Goal: Task Accomplishment & Management: Use online tool/utility

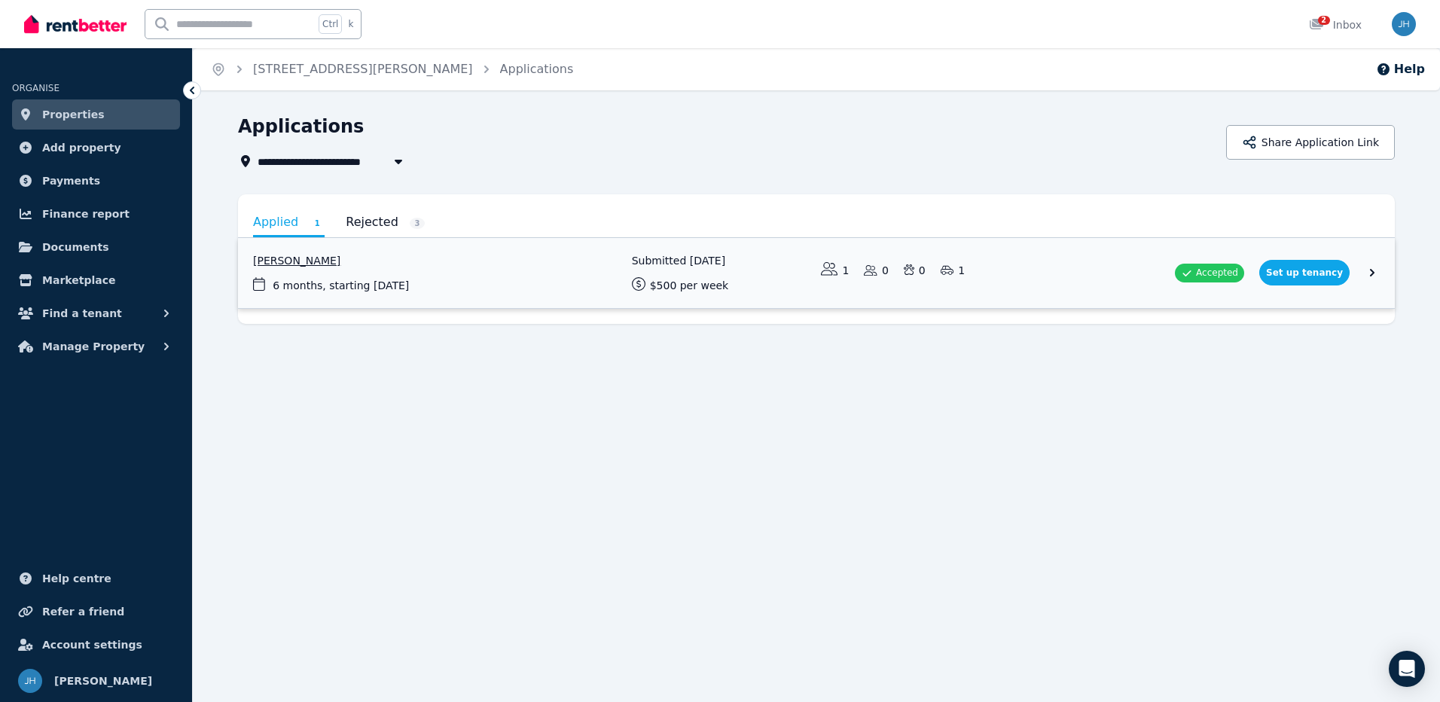
click at [1304, 281] on link "View application: Brian Gammell" at bounding box center [816, 273] width 1157 height 70
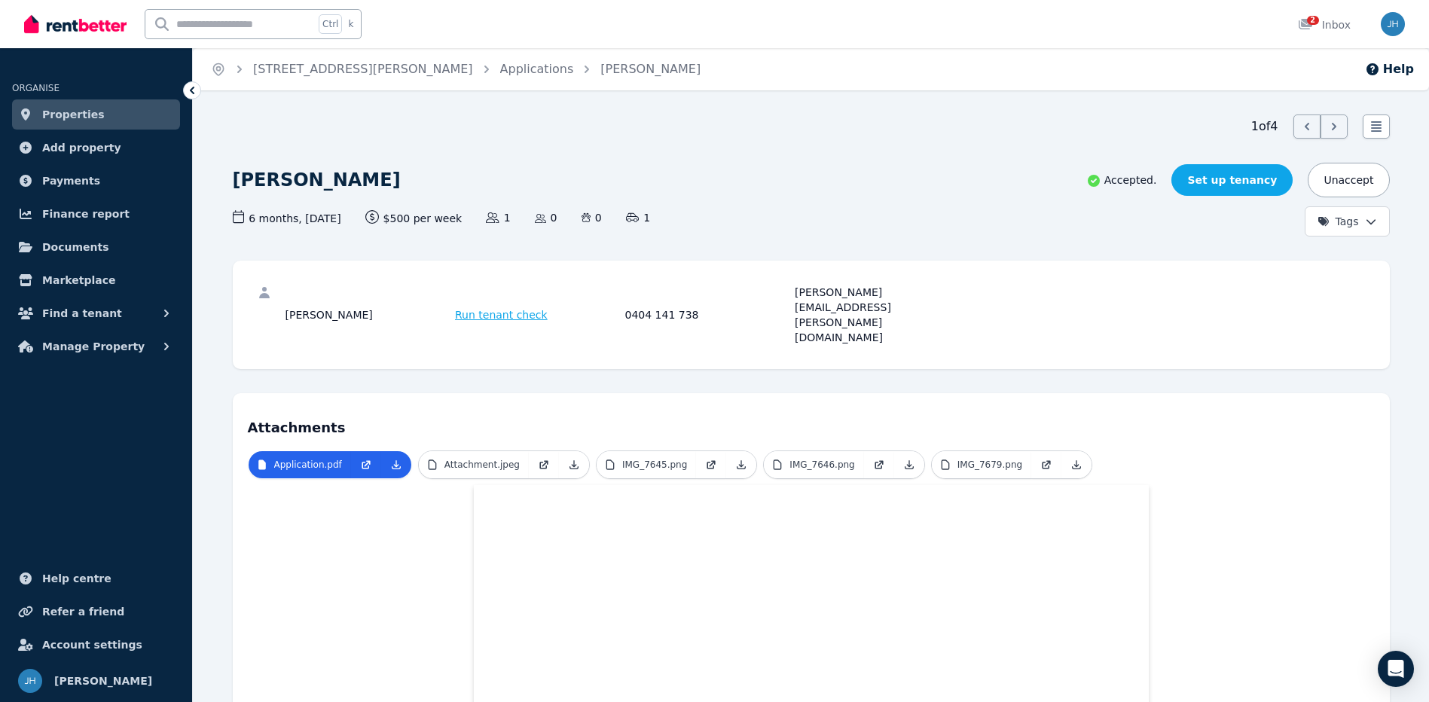
click at [1250, 176] on link "Set up tenancy" at bounding box center [1231, 180] width 121 height 32
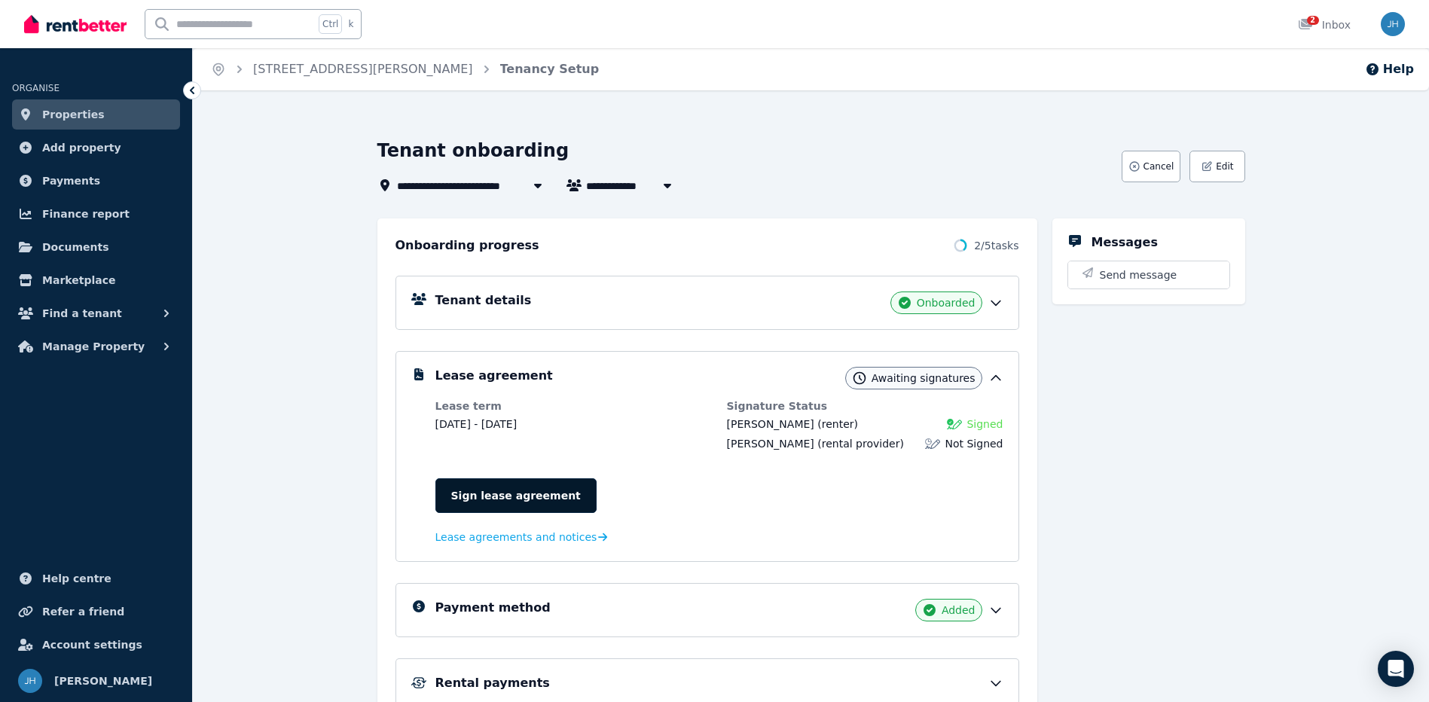
click at [469, 503] on link "Sign lease agreement" at bounding box center [515, 495] width 161 height 35
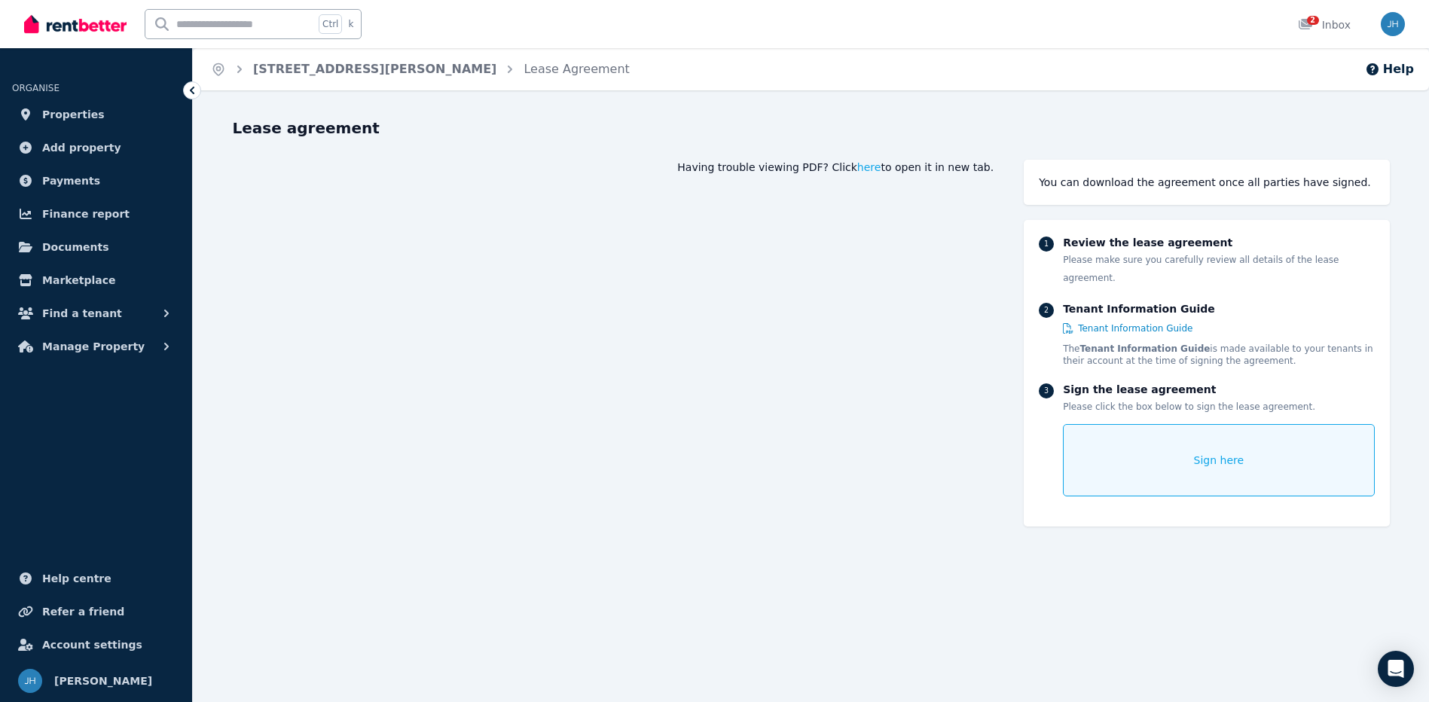
click at [1139, 444] on div "Sign here" at bounding box center [1218, 460] width 311 height 72
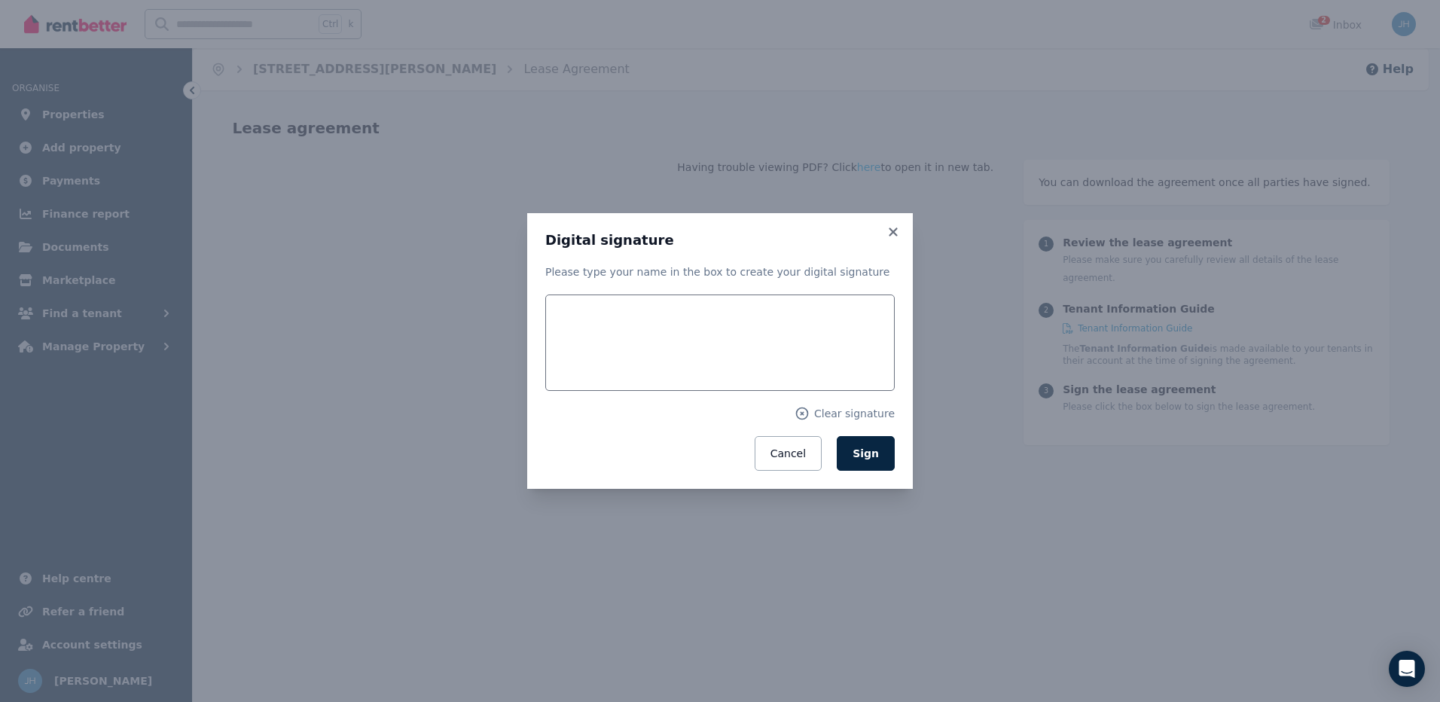
click at [600, 277] on p "Please type your name in the box to create your digital signature" at bounding box center [719, 271] width 349 height 15
click at [867, 449] on span "Sign" at bounding box center [865, 453] width 26 height 12
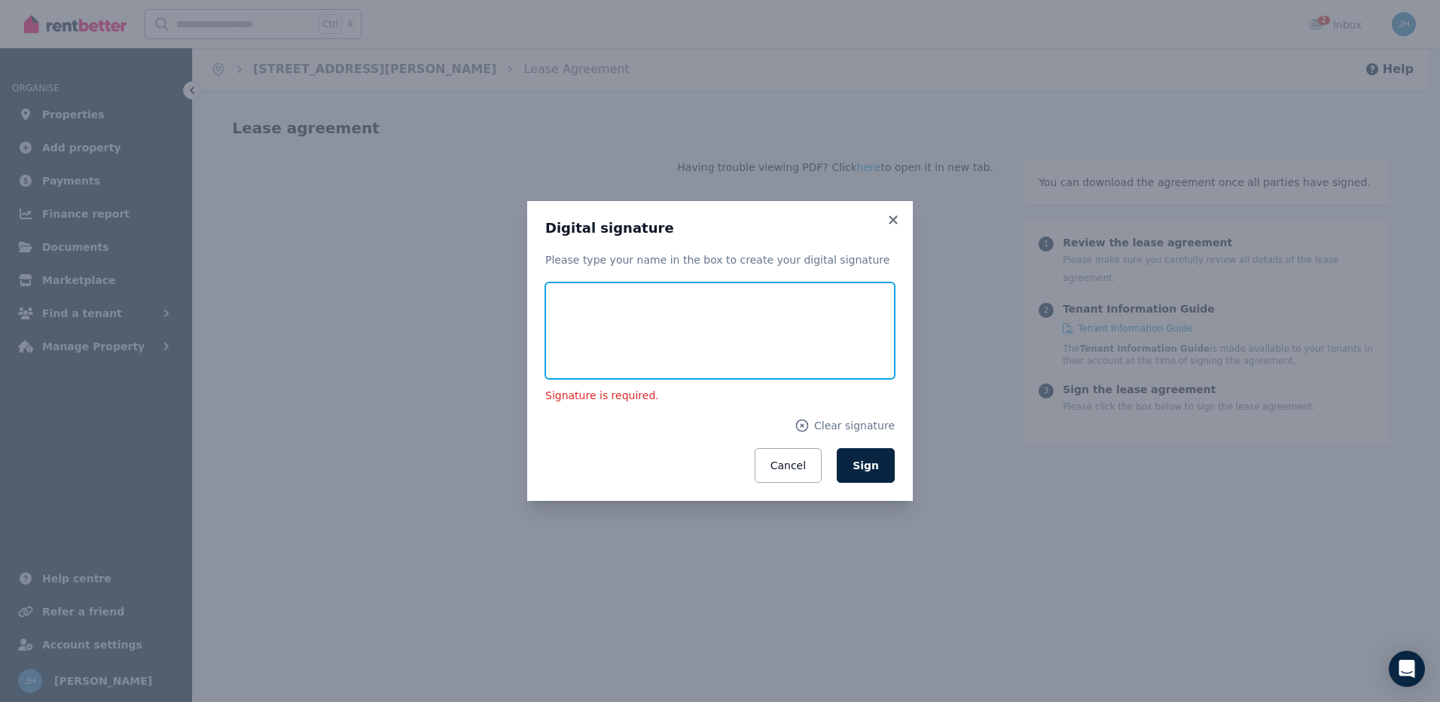
click at [682, 334] on input "text" at bounding box center [719, 330] width 349 height 96
type input "**********"
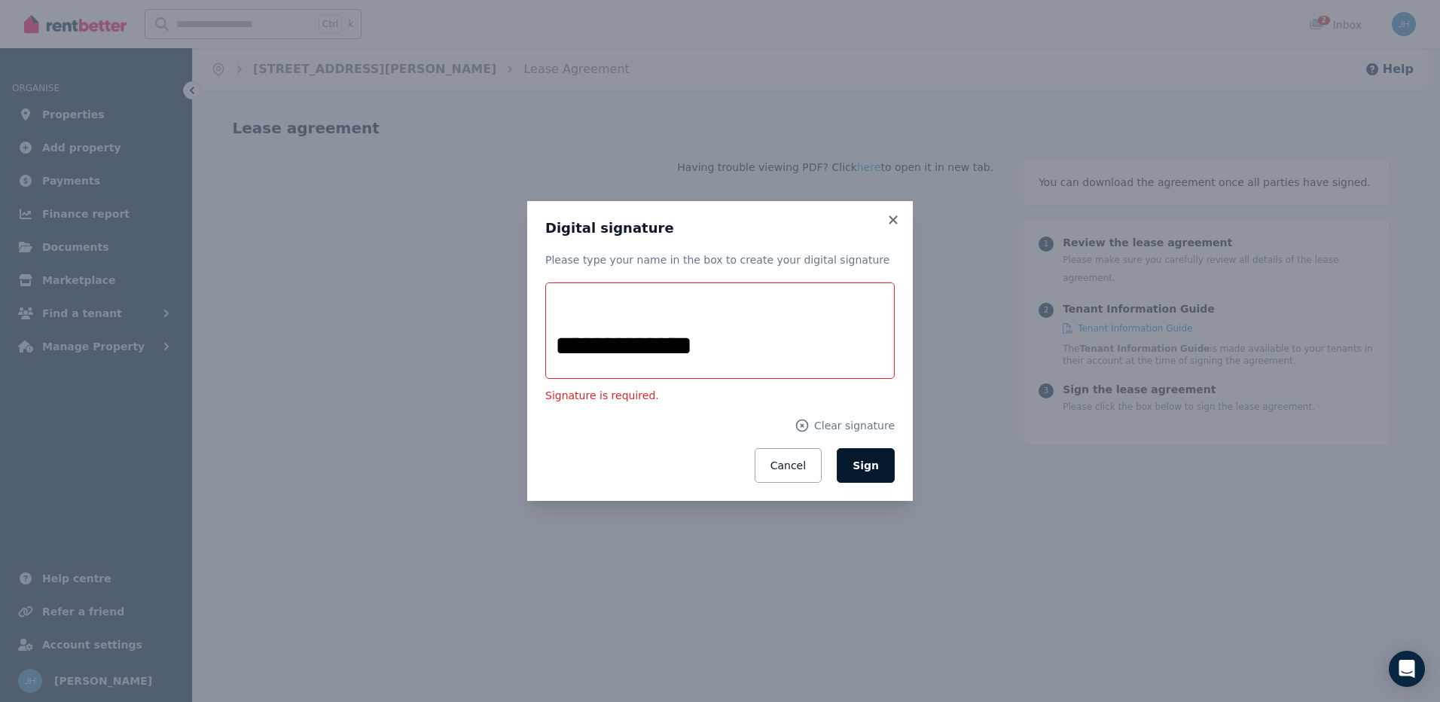
click at [885, 450] on button "Sign" at bounding box center [866, 465] width 58 height 35
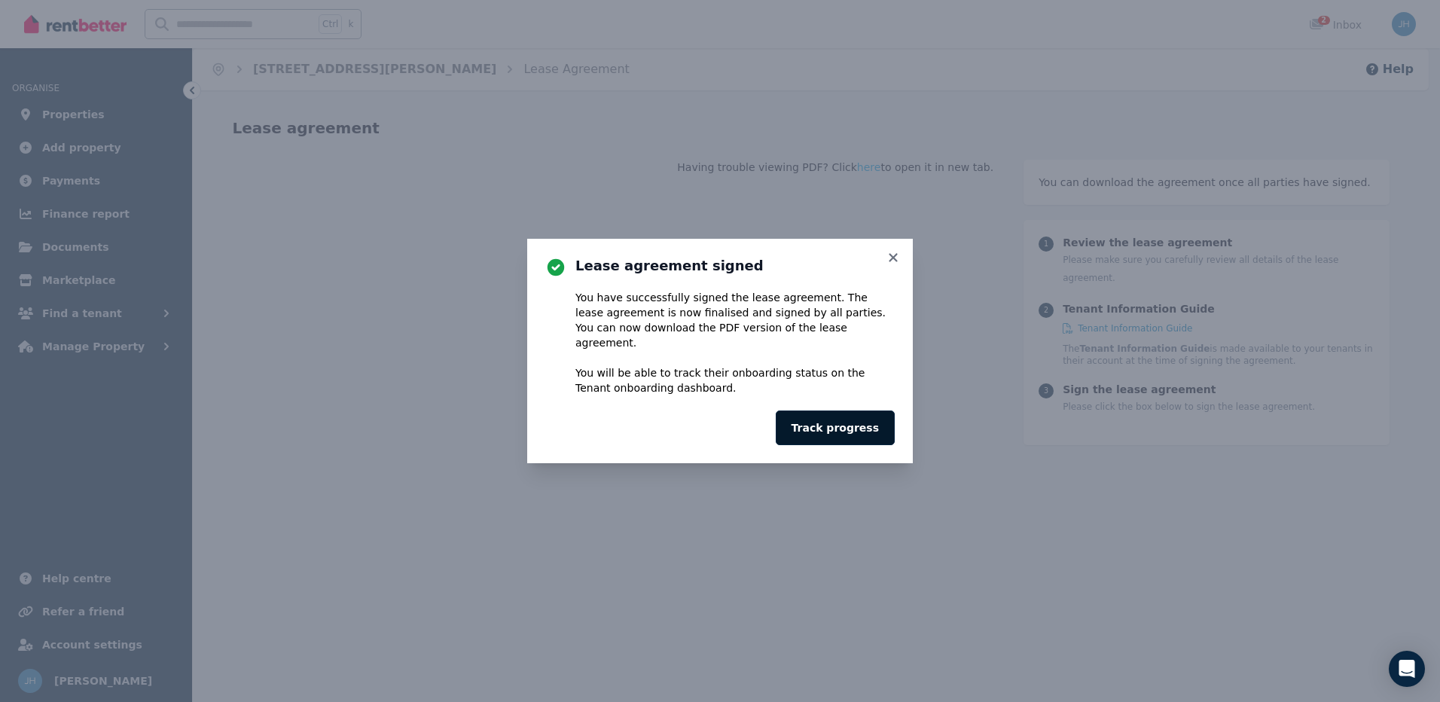
click at [870, 420] on button "Track progress" at bounding box center [835, 427] width 119 height 35
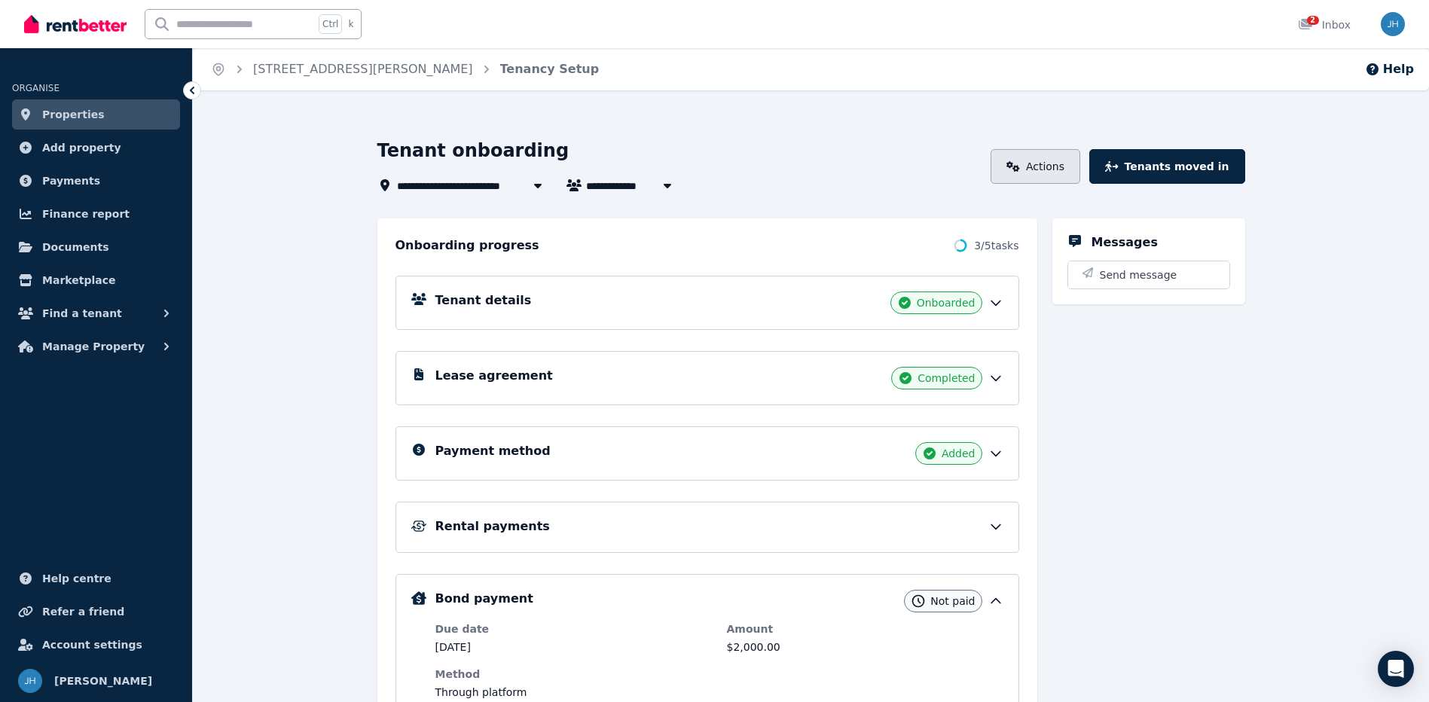
click at [1045, 172] on link "Actions" at bounding box center [1035, 166] width 90 height 35
click at [1164, 165] on button "Tenants moved in" at bounding box center [1166, 166] width 155 height 35
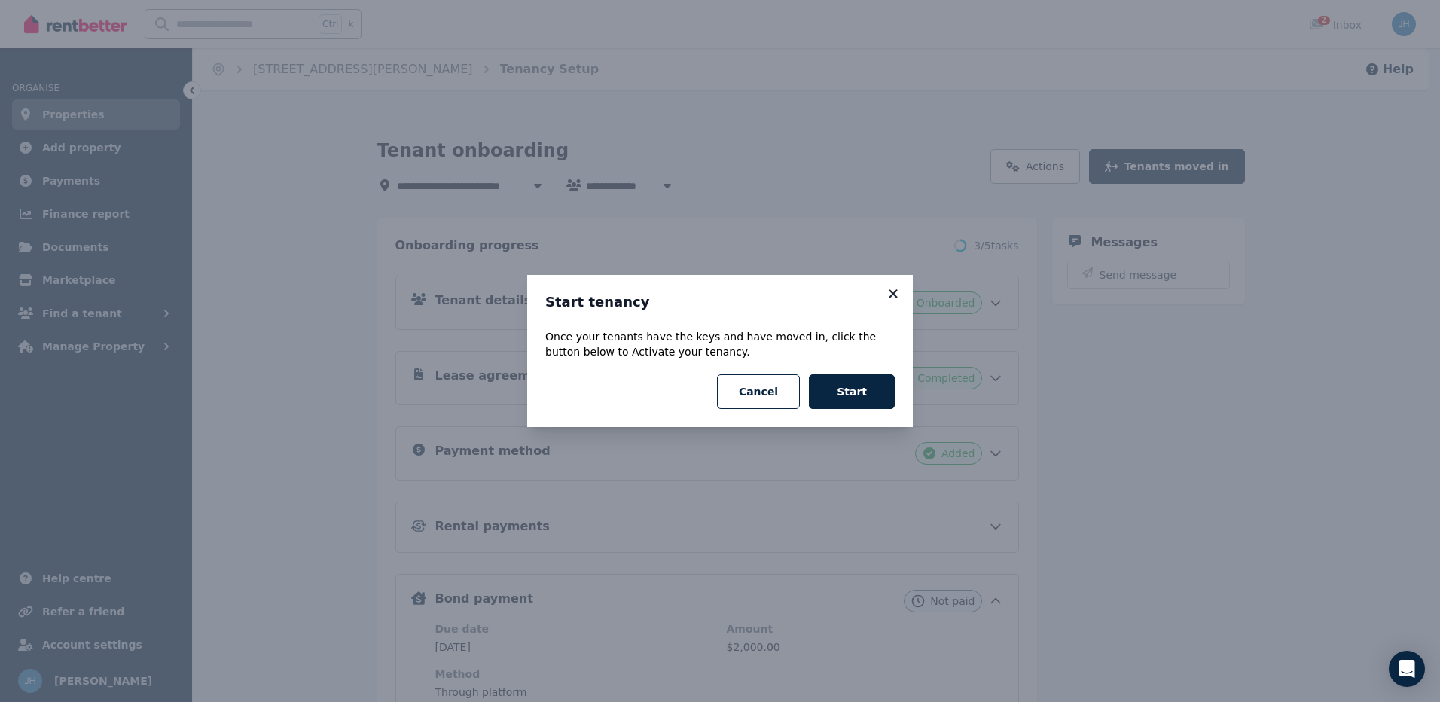
click at [894, 291] on icon at bounding box center [893, 294] width 15 height 14
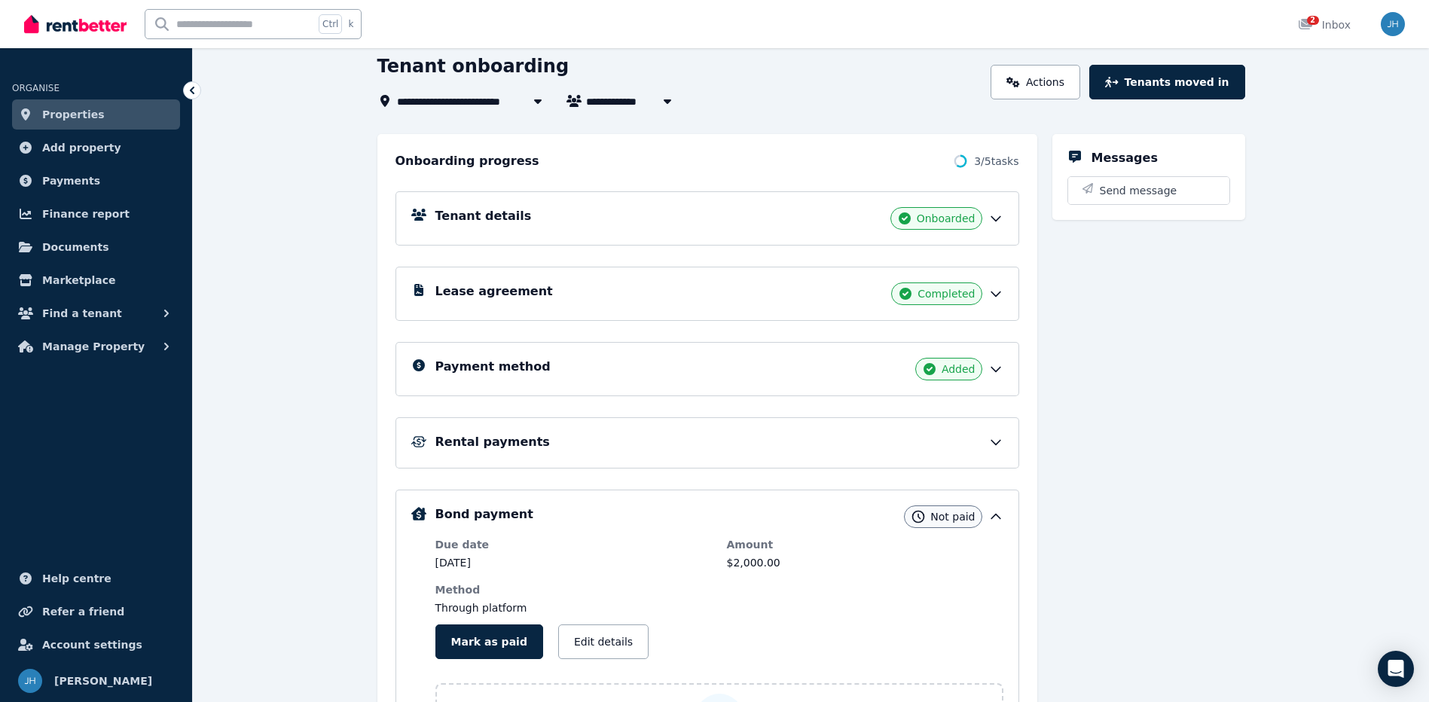
scroll to position [226, 0]
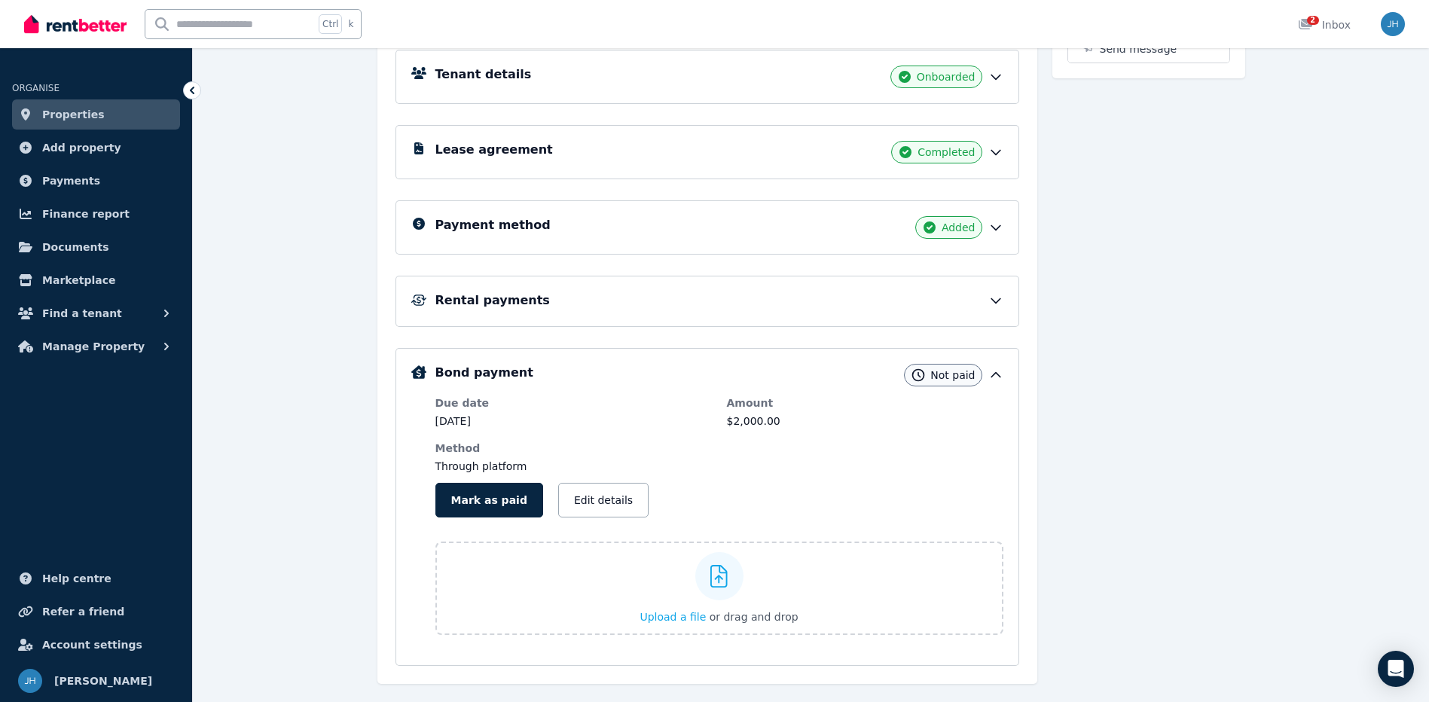
click at [943, 368] on span "Not paid" at bounding box center [952, 375] width 44 height 15
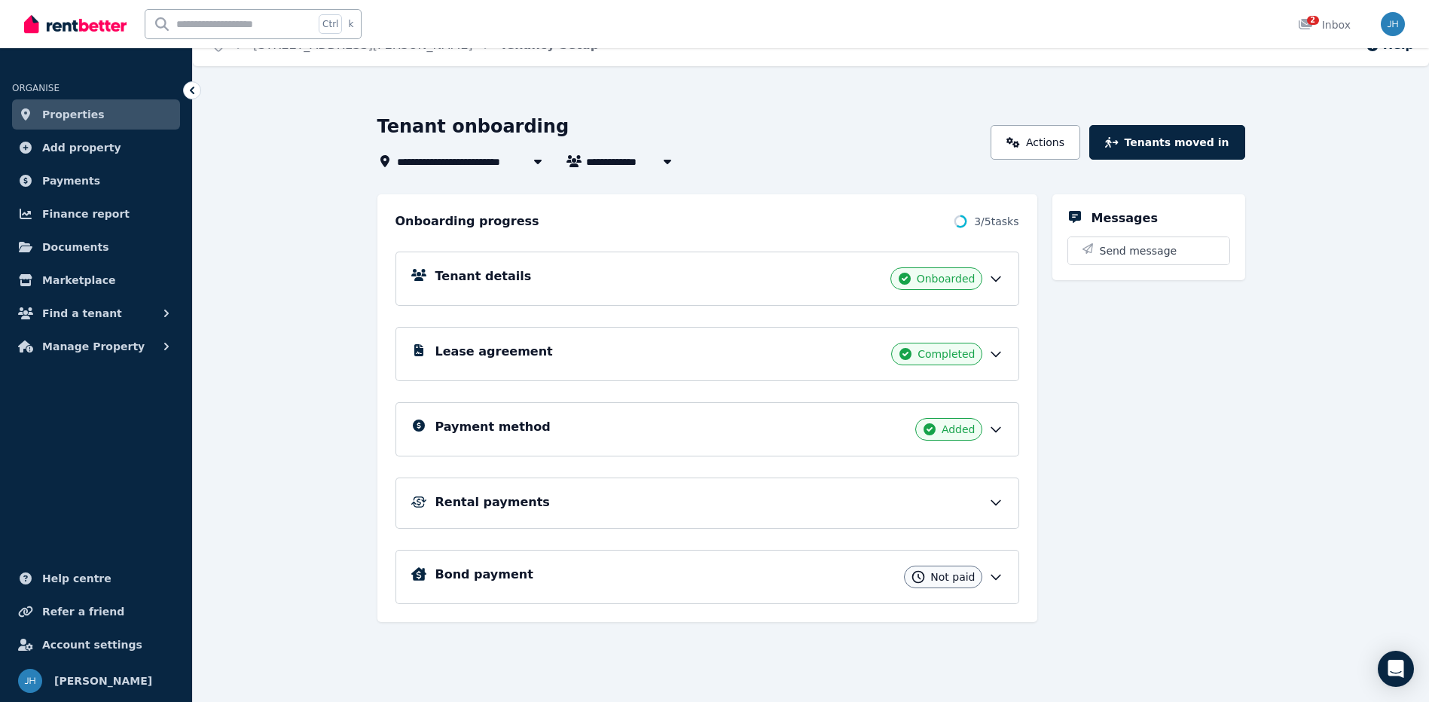
scroll to position [0, 0]
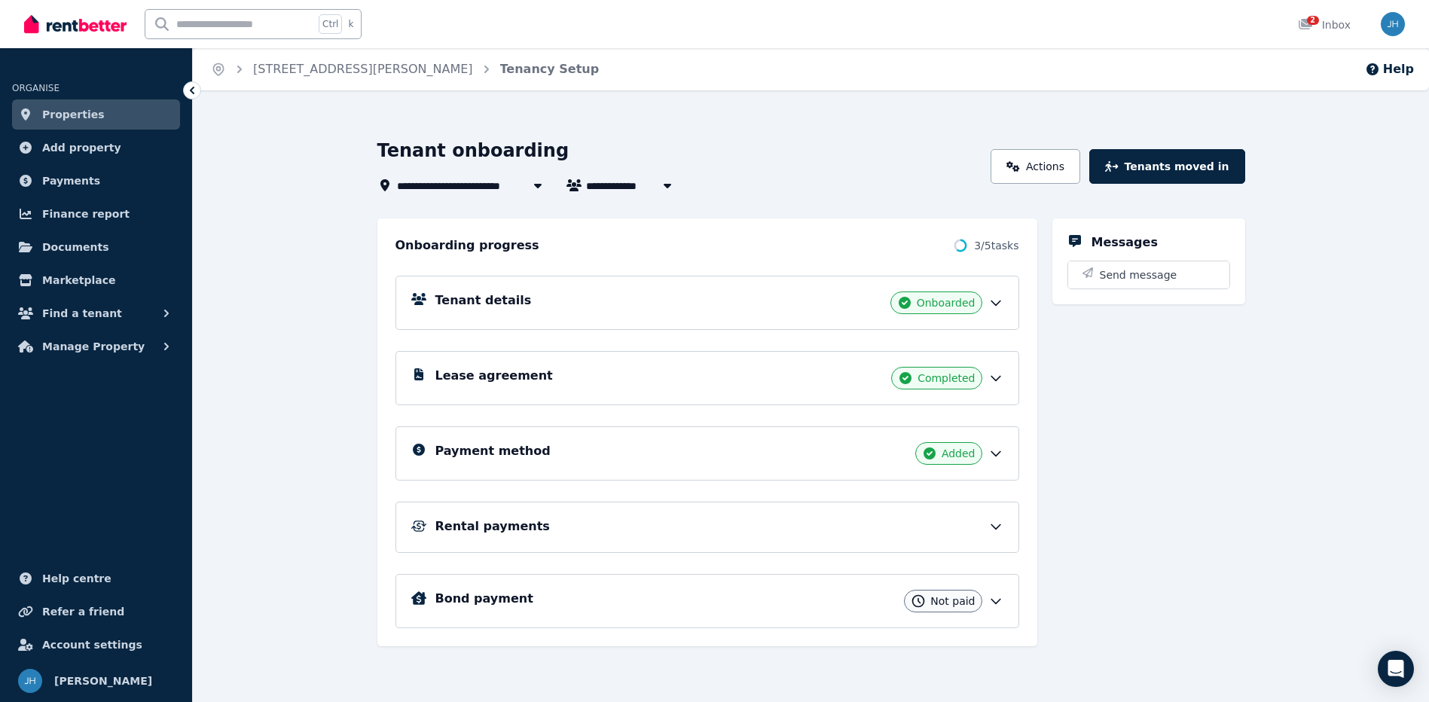
click at [132, 109] on link "Properties" at bounding box center [96, 114] width 168 height 30
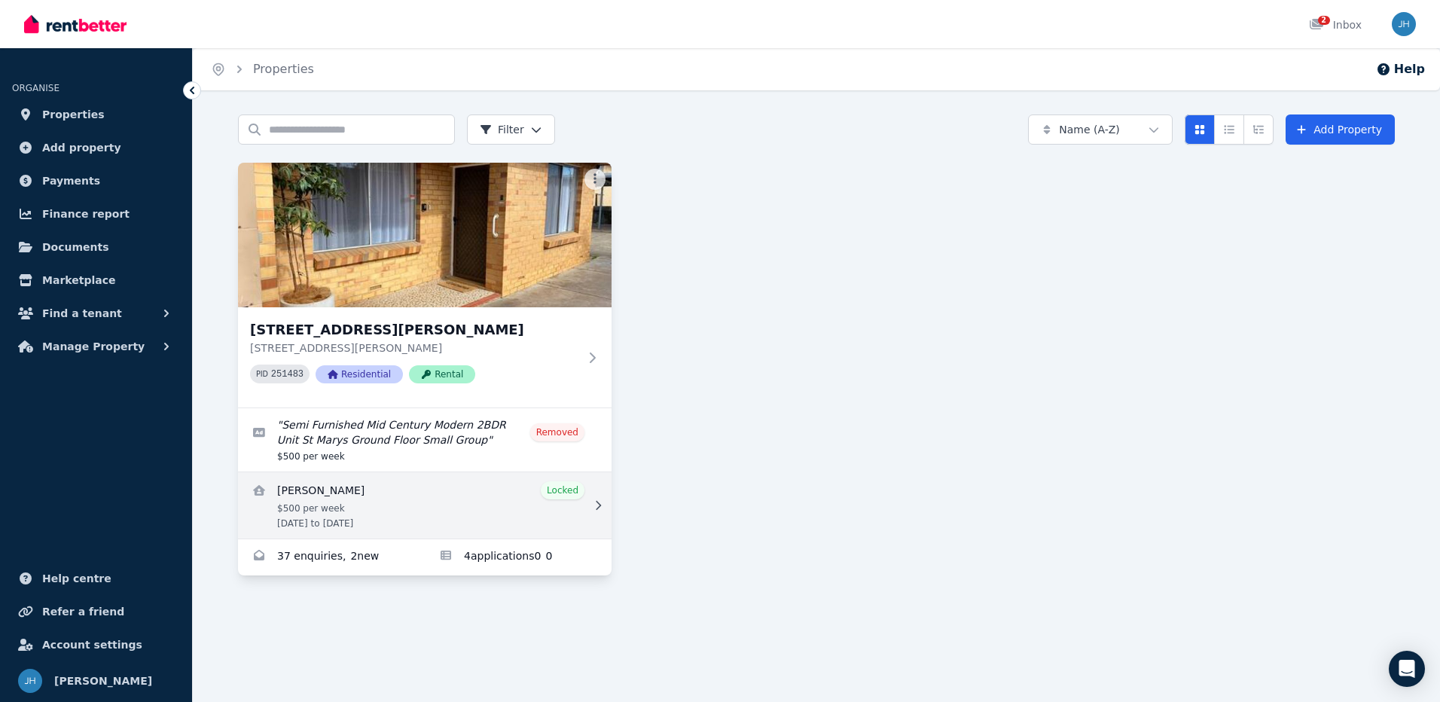
click at [375, 492] on link "View details for Brian Gammell" at bounding box center [425, 505] width 374 height 66
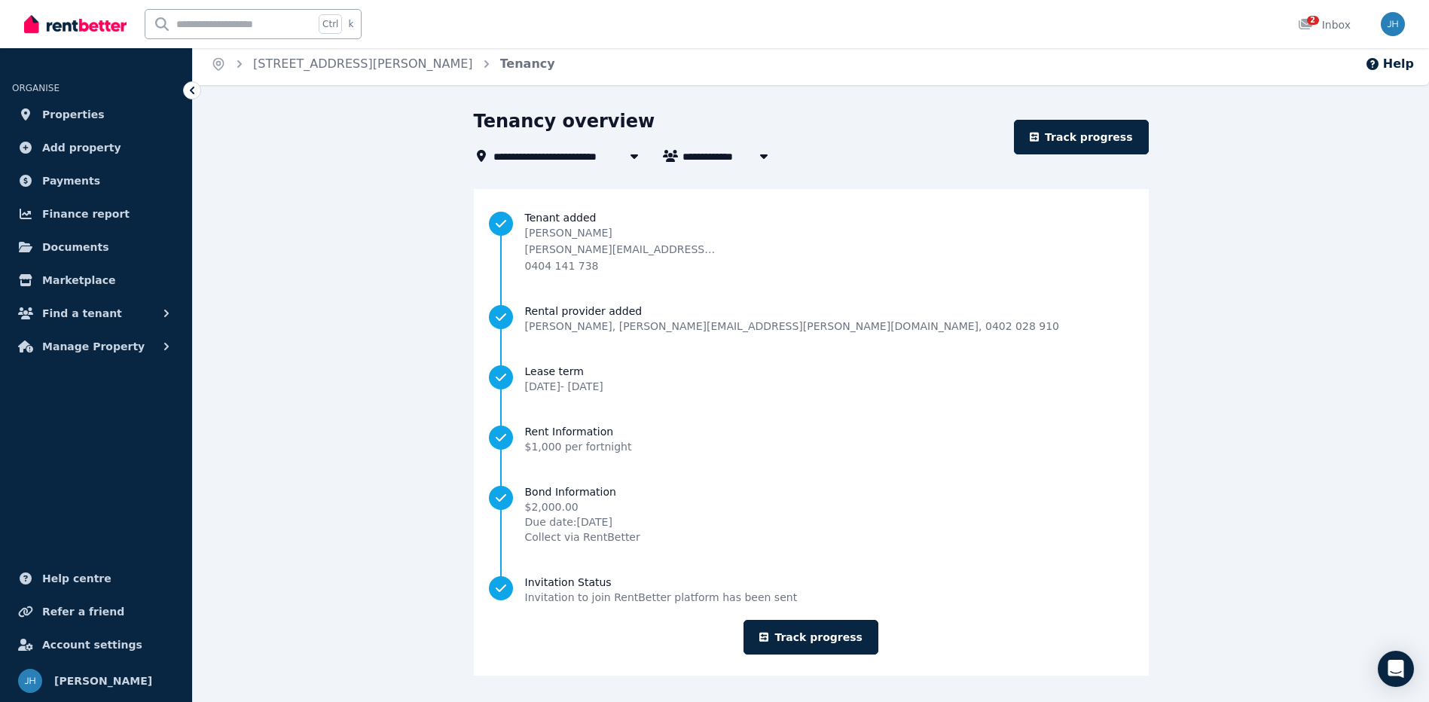
scroll to position [6, 0]
click at [1128, 131] on link "Track progress" at bounding box center [1081, 136] width 135 height 35
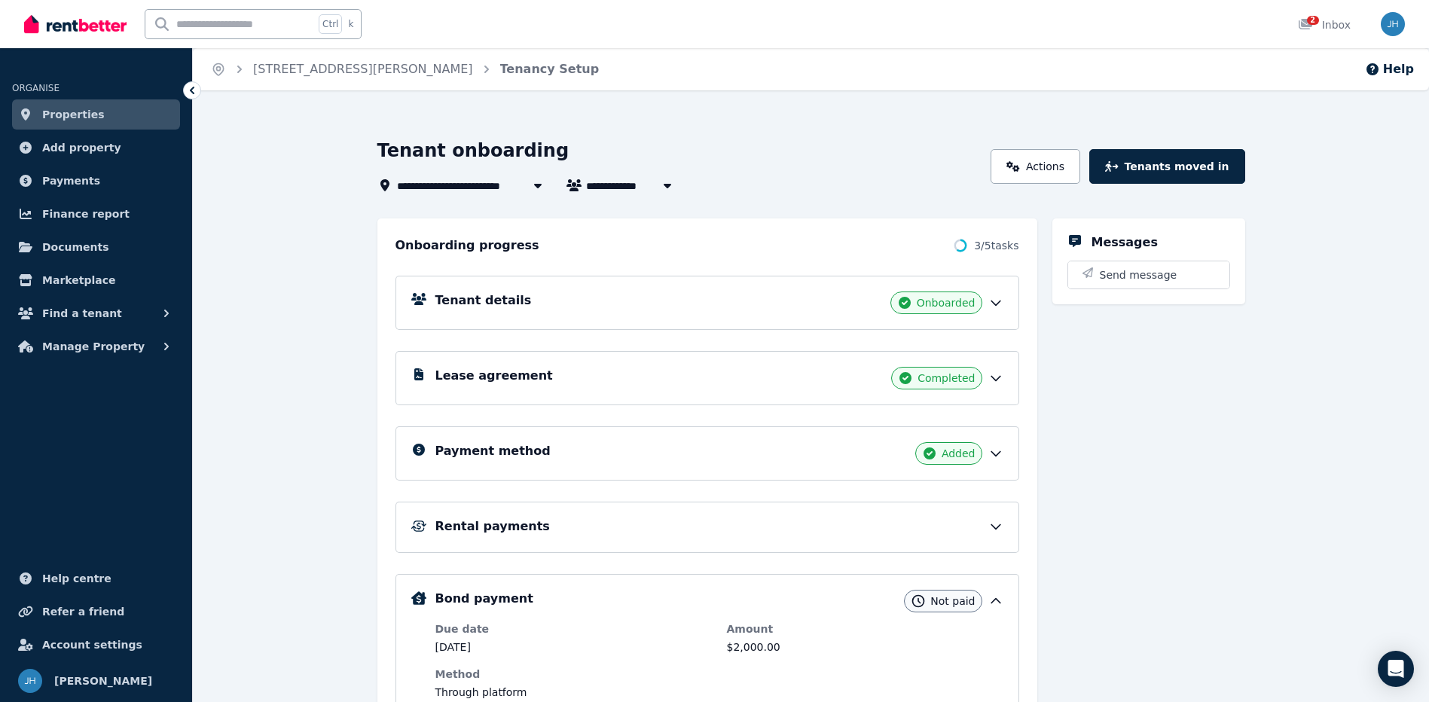
click at [528, 184] on div at bounding box center [537, 185] width 27 height 18
click at [535, 188] on icon at bounding box center [537, 185] width 15 height 12
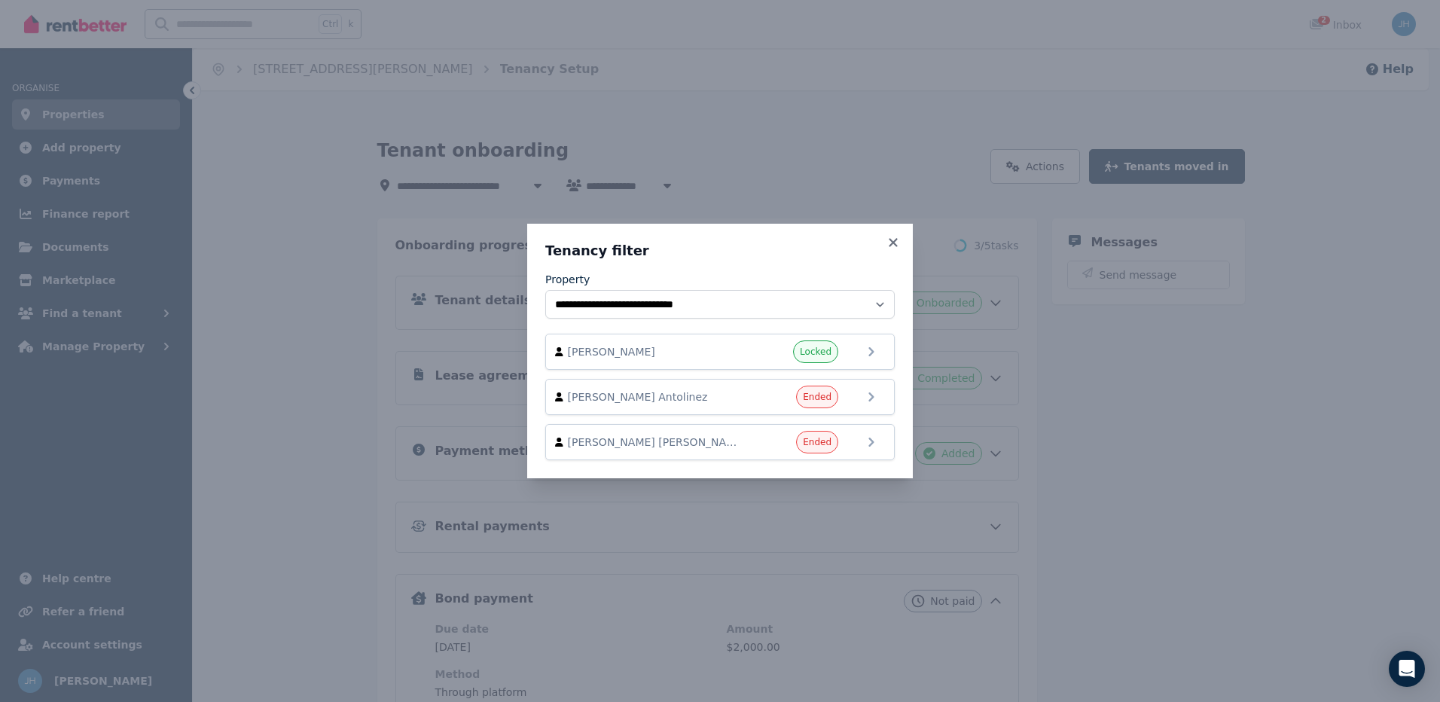
click at [535, 188] on div "**********" at bounding box center [720, 351] width 1440 height 702
click at [600, 604] on div "**********" at bounding box center [720, 351] width 1440 height 702
click at [885, 237] on div "**********" at bounding box center [720, 351] width 386 height 255
click at [892, 241] on icon at bounding box center [893, 242] width 8 height 8
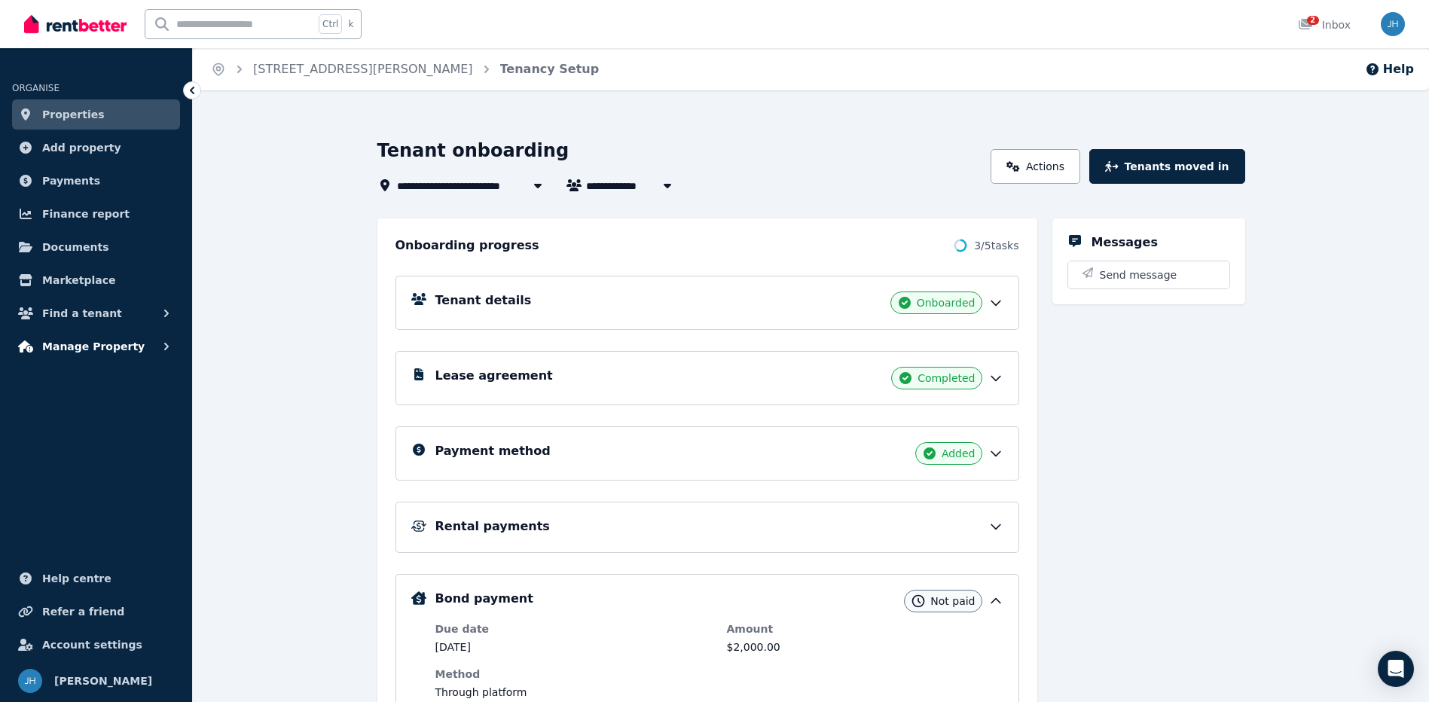
click at [114, 349] on span "Manage Property" at bounding box center [93, 346] width 102 height 18
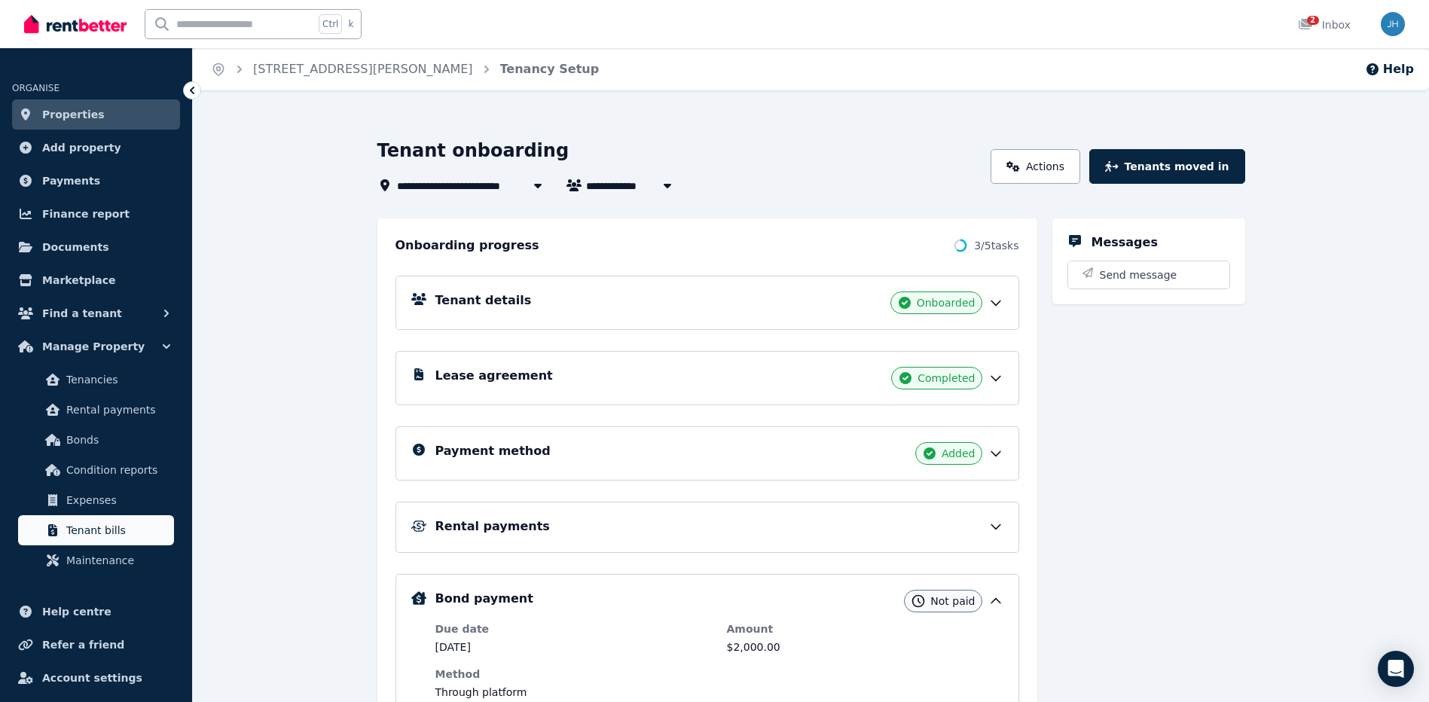
click at [99, 526] on span "Tenant bills" at bounding box center [117, 530] width 102 height 18
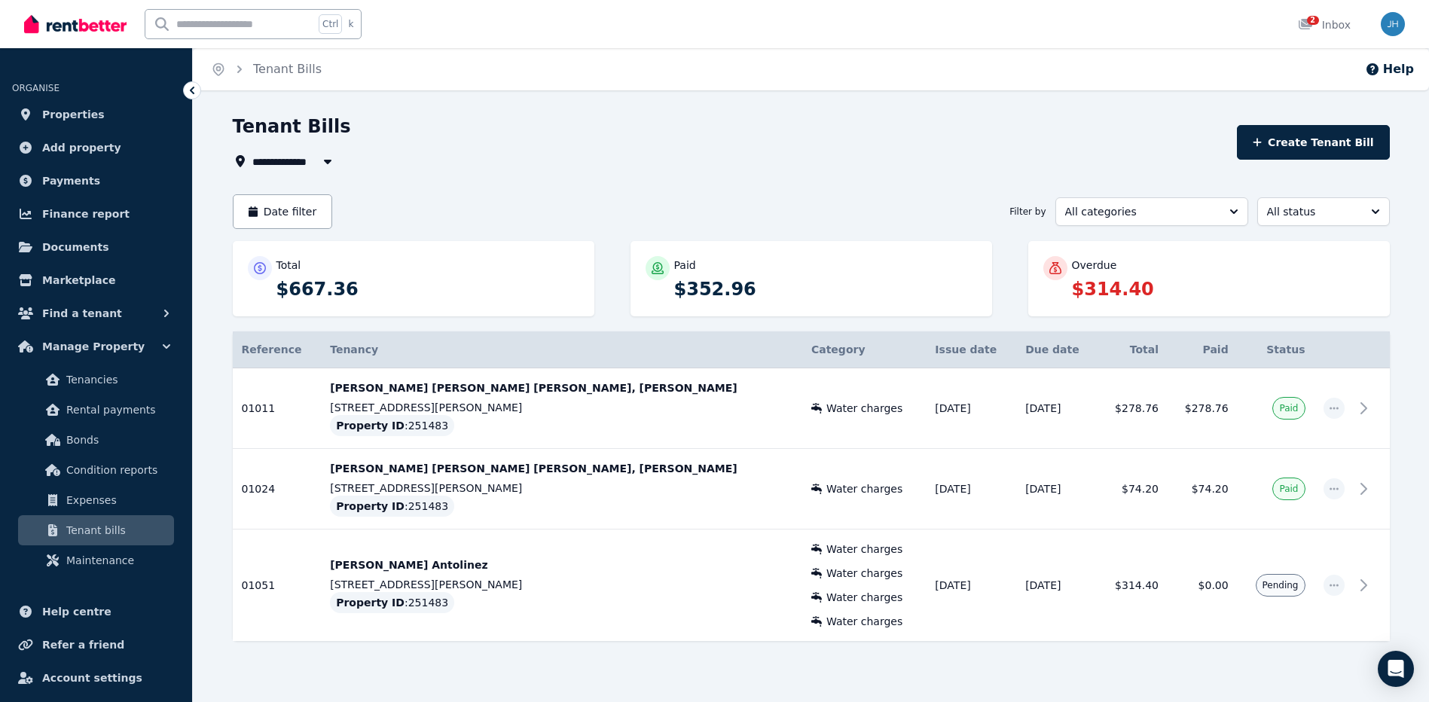
click at [1099, 281] on p "$314.40" at bounding box center [1223, 289] width 303 height 24
click at [1326, 588] on span "button" at bounding box center [1333, 585] width 21 height 21
click at [1285, 581] on span "Pending" at bounding box center [1280, 585] width 36 height 12
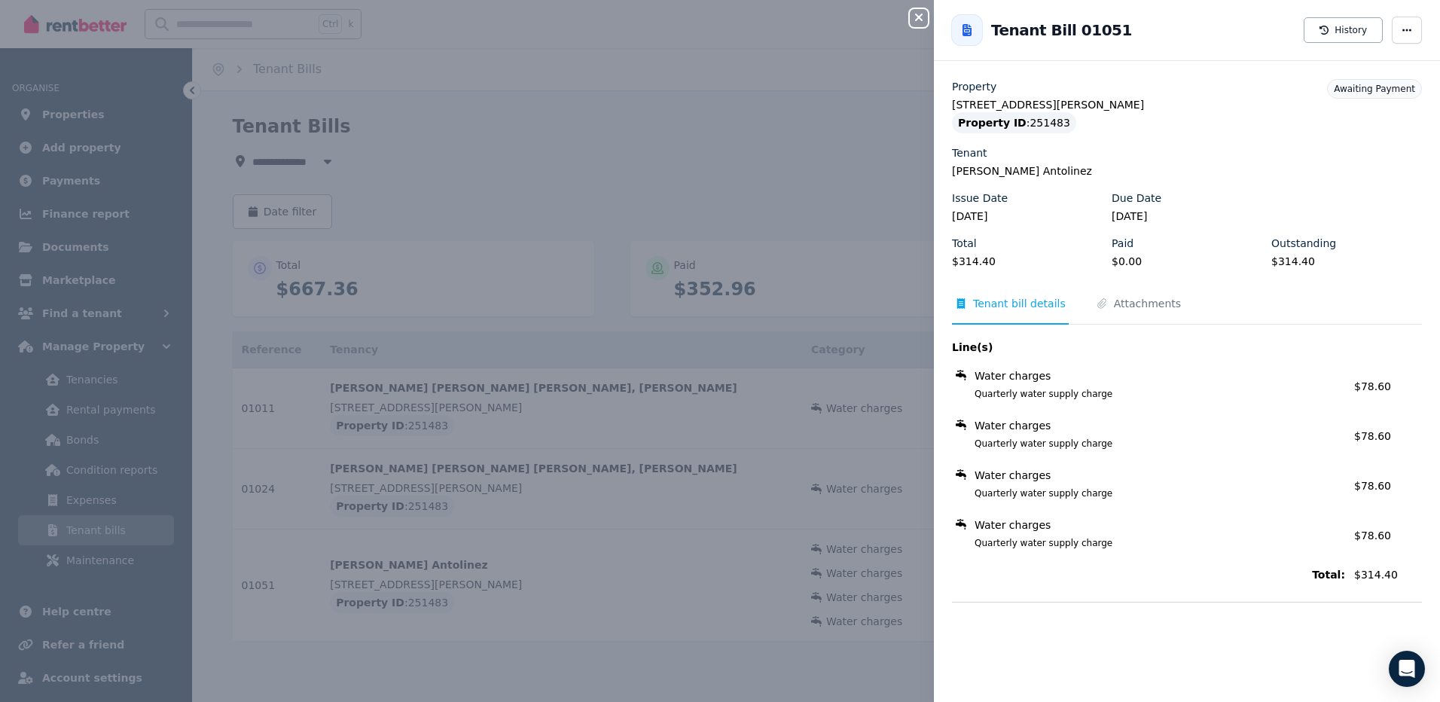
click at [81, 593] on div "Close panel Back to Tenant Bill 01051 History Property 3/2 Dorene Street, St Ma…" at bounding box center [720, 351] width 1440 height 702
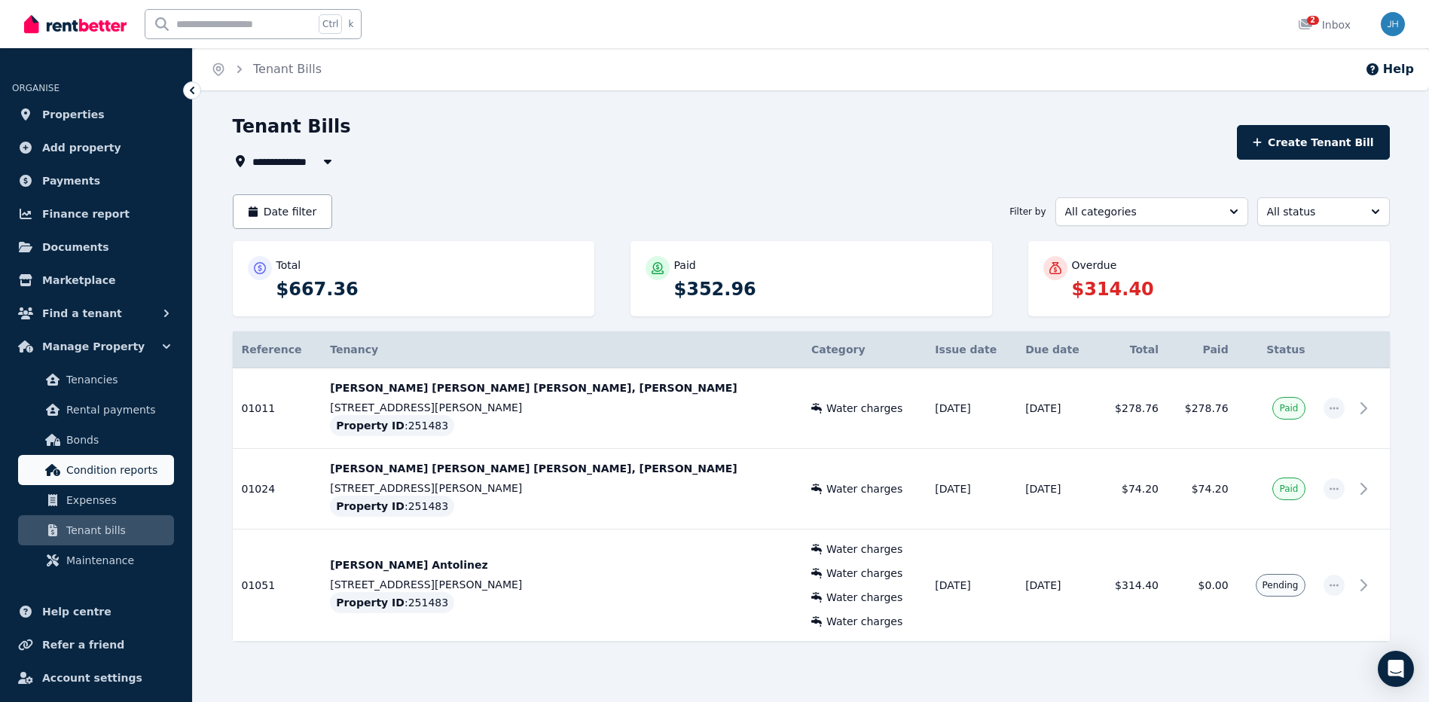
click at [117, 462] on span "Condition reports" at bounding box center [117, 470] width 102 height 18
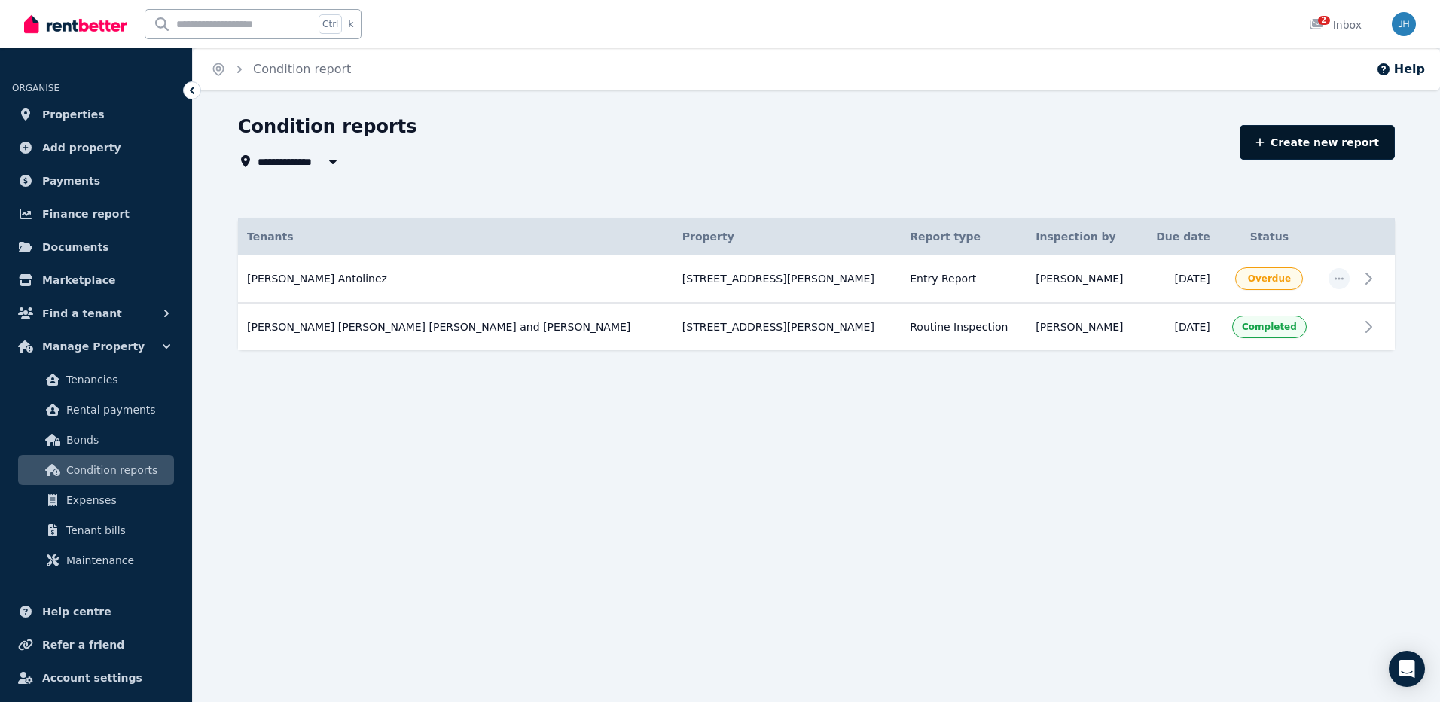
click at [1307, 151] on link "Create new report" at bounding box center [1317, 142] width 155 height 35
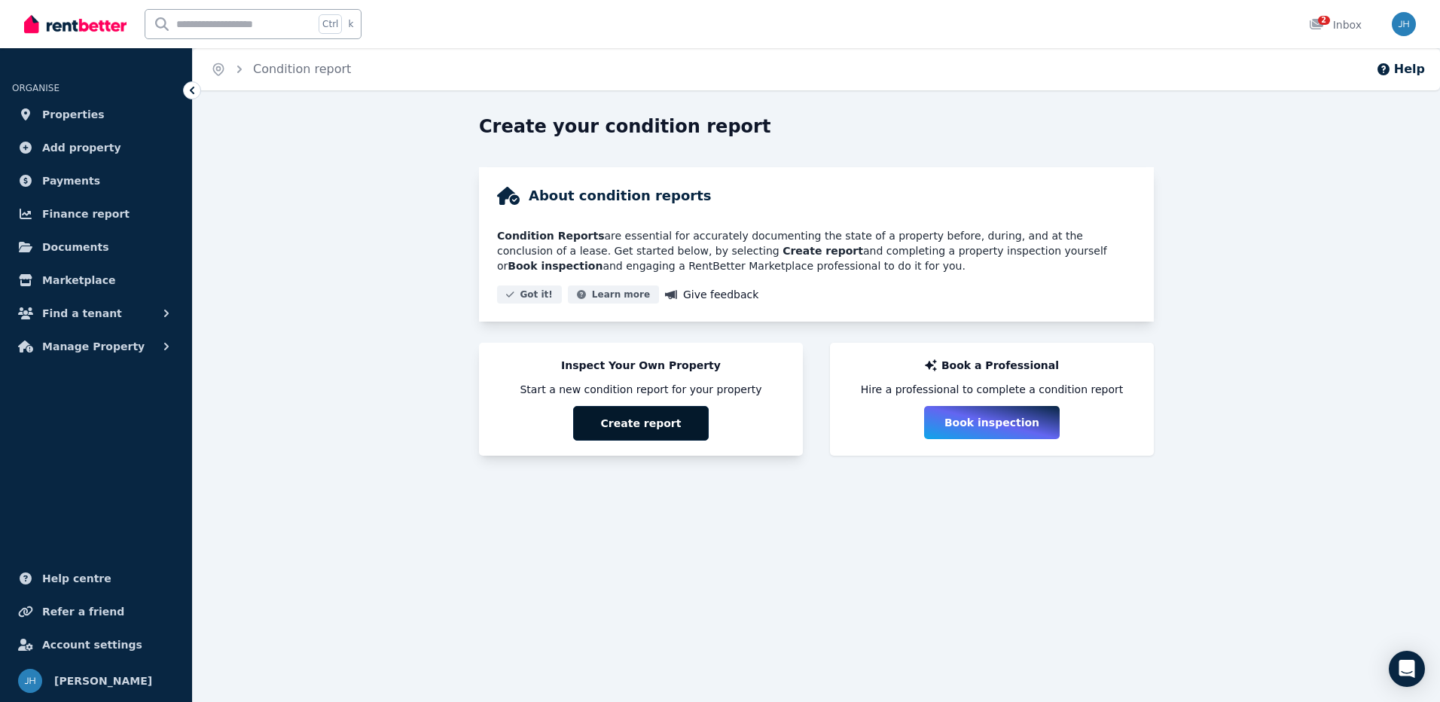
click at [631, 427] on button "Create report" at bounding box center [641, 423] width 136 height 35
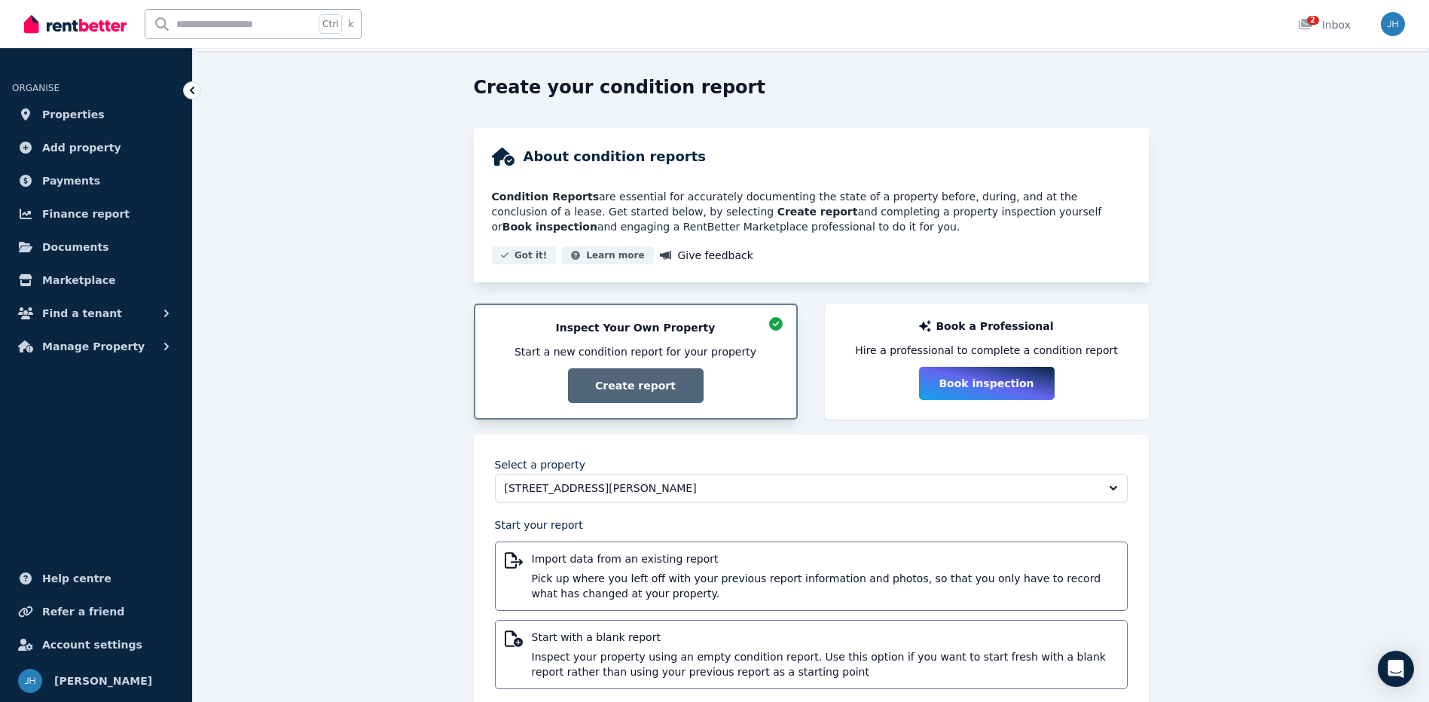
scroll to position [75, 0]
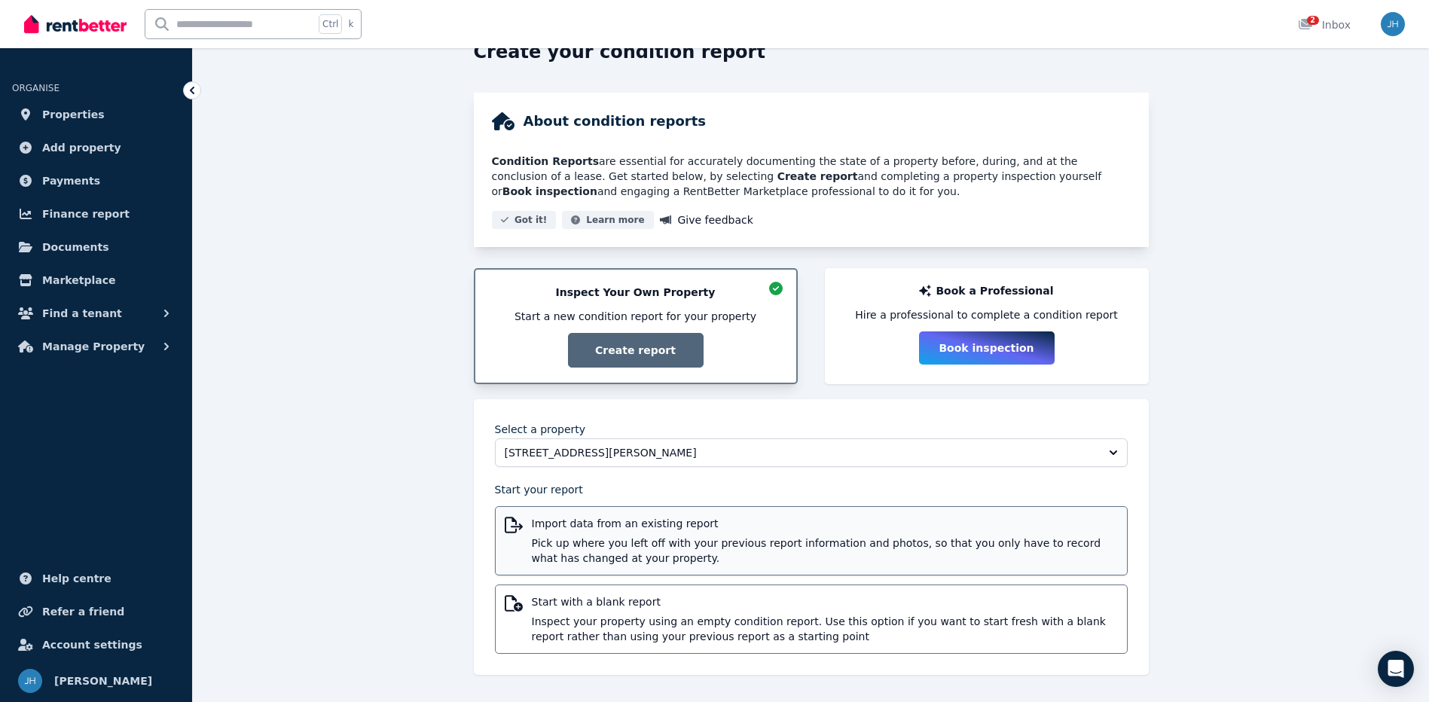
click at [763, 552] on span "Pick up where you left off with your previous report information and photos, so…" at bounding box center [825, 550] width 586 height 30
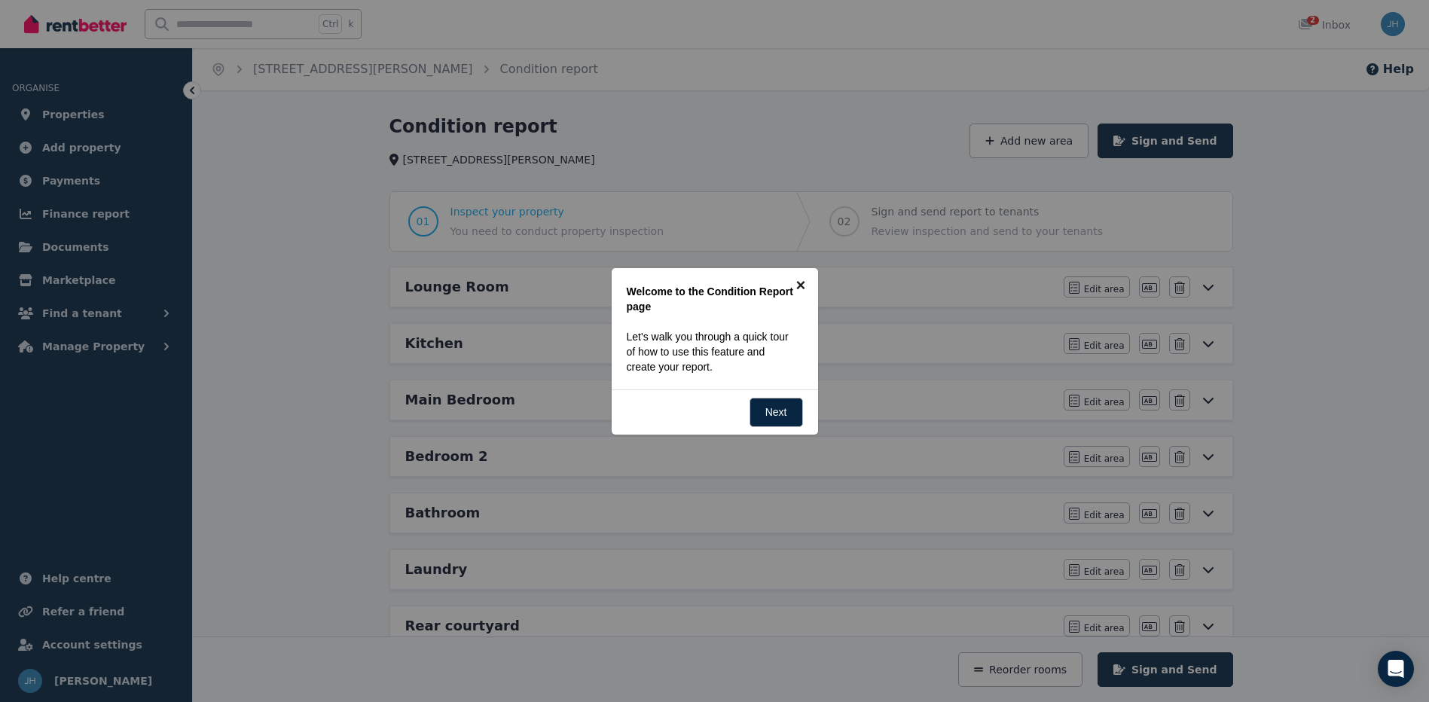
click at [803, 284] on link "×" at bounding box center [801, 285] width 34 height 34
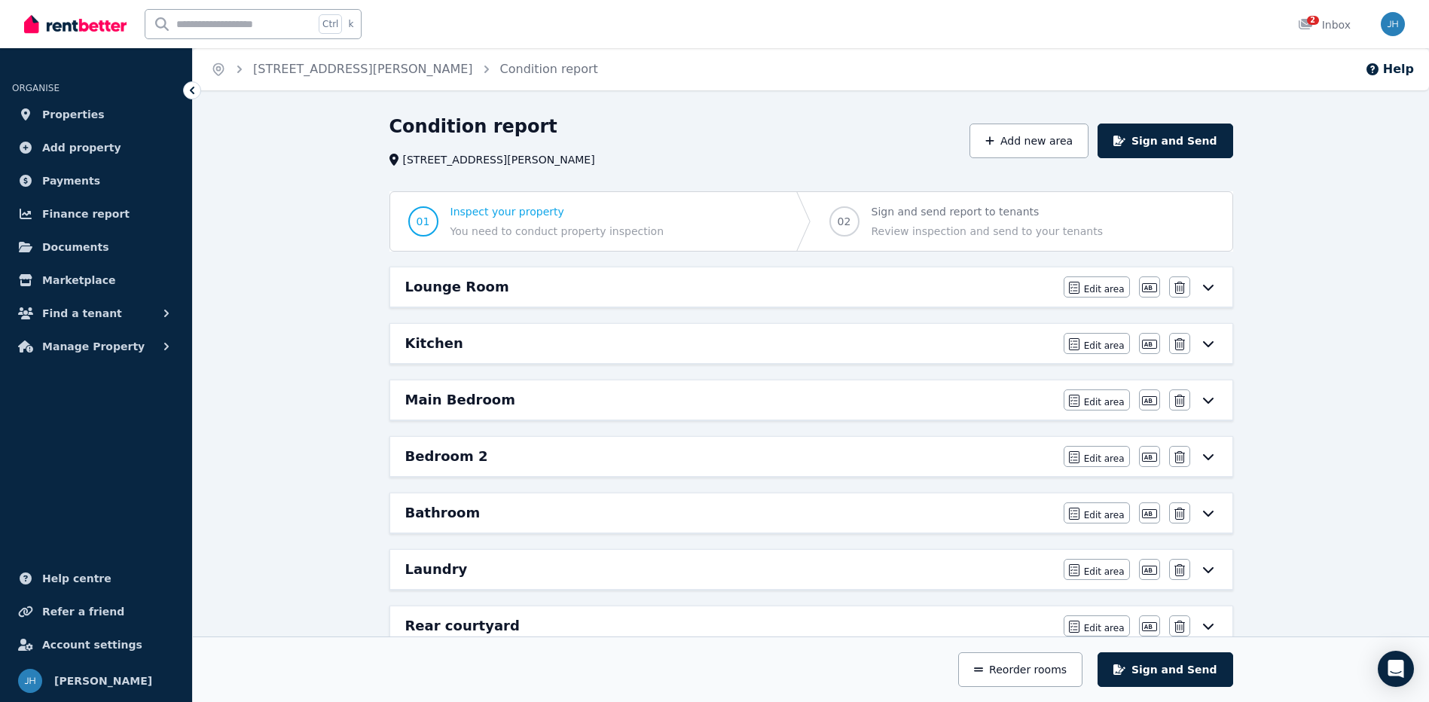
click at [505, 282] on div "Lounge Room" at bounding box center [729, 286] width 649 height 21
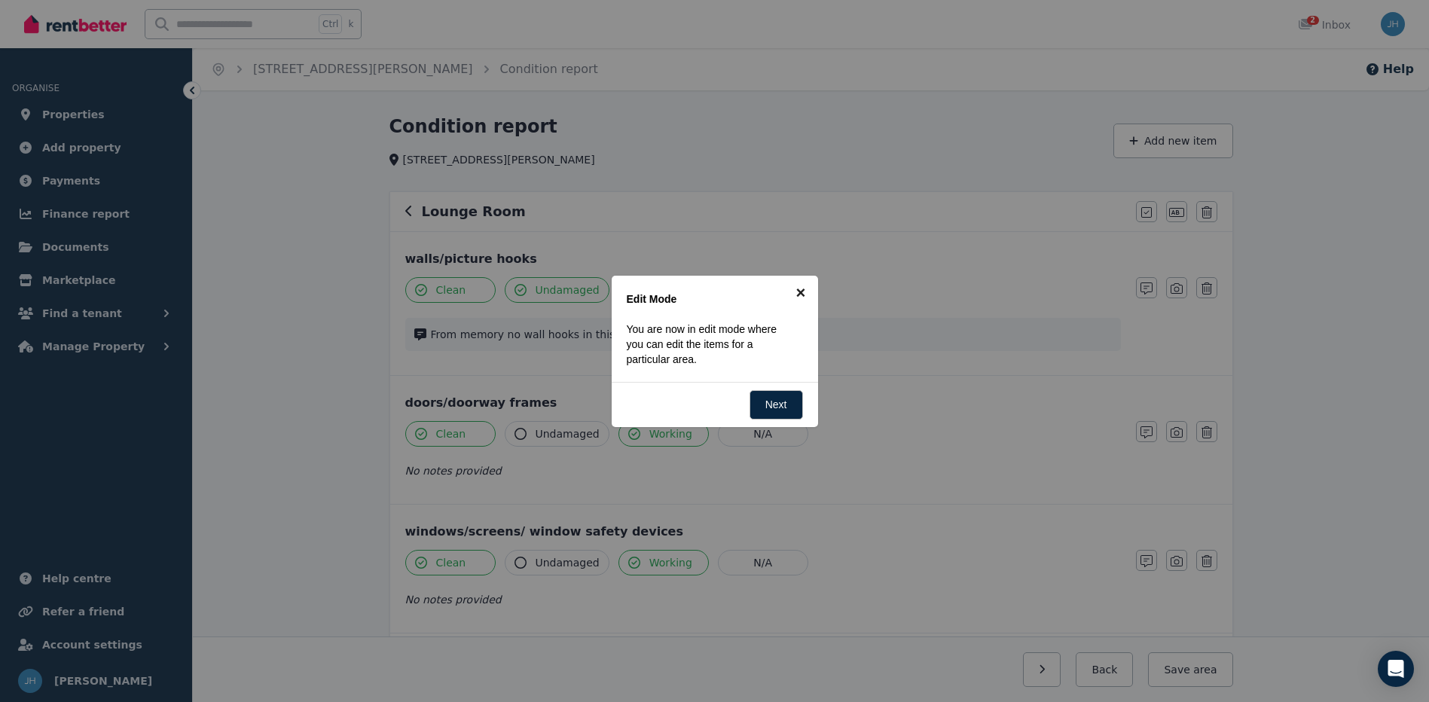
click at [810, 303] on link "×" at bounding box center [801, 293] width 34 height 34
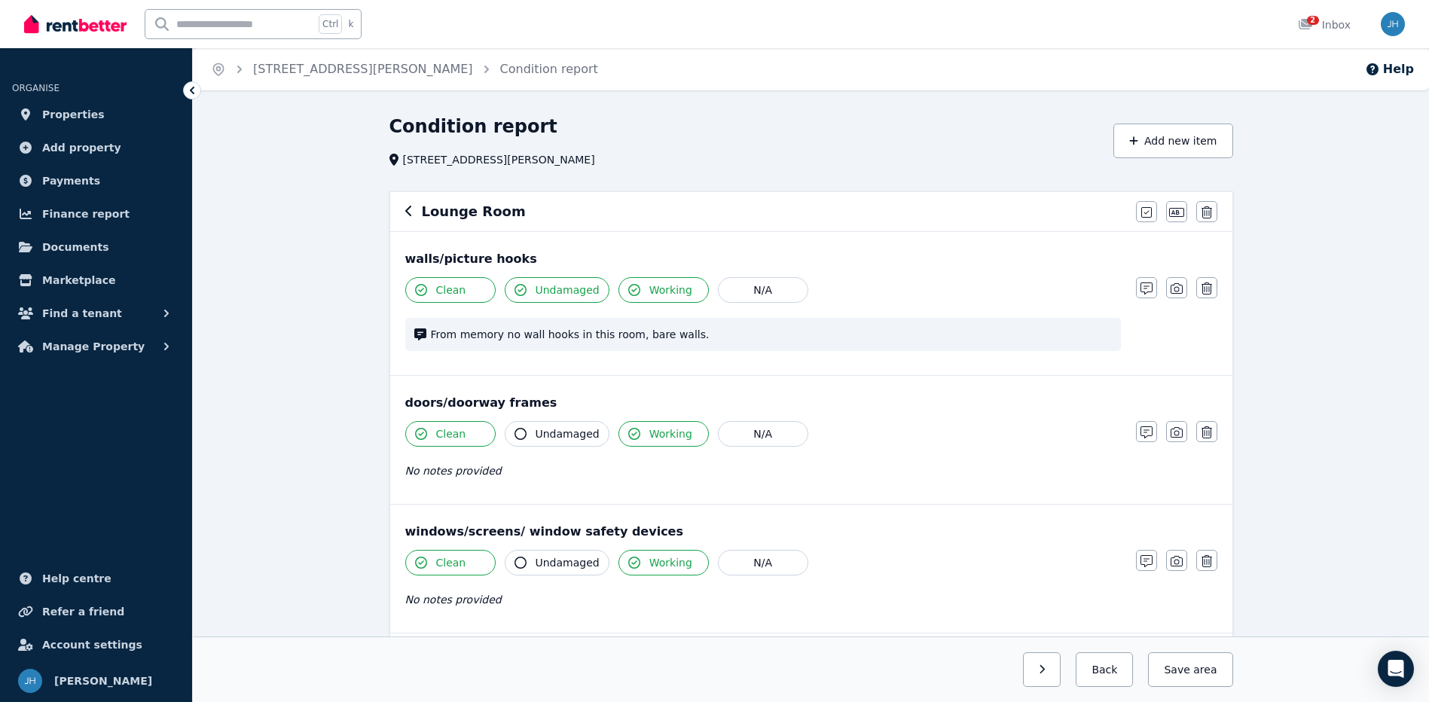
click at [189, 93] on icon at bounding box center [192, 90] width 15 height 15
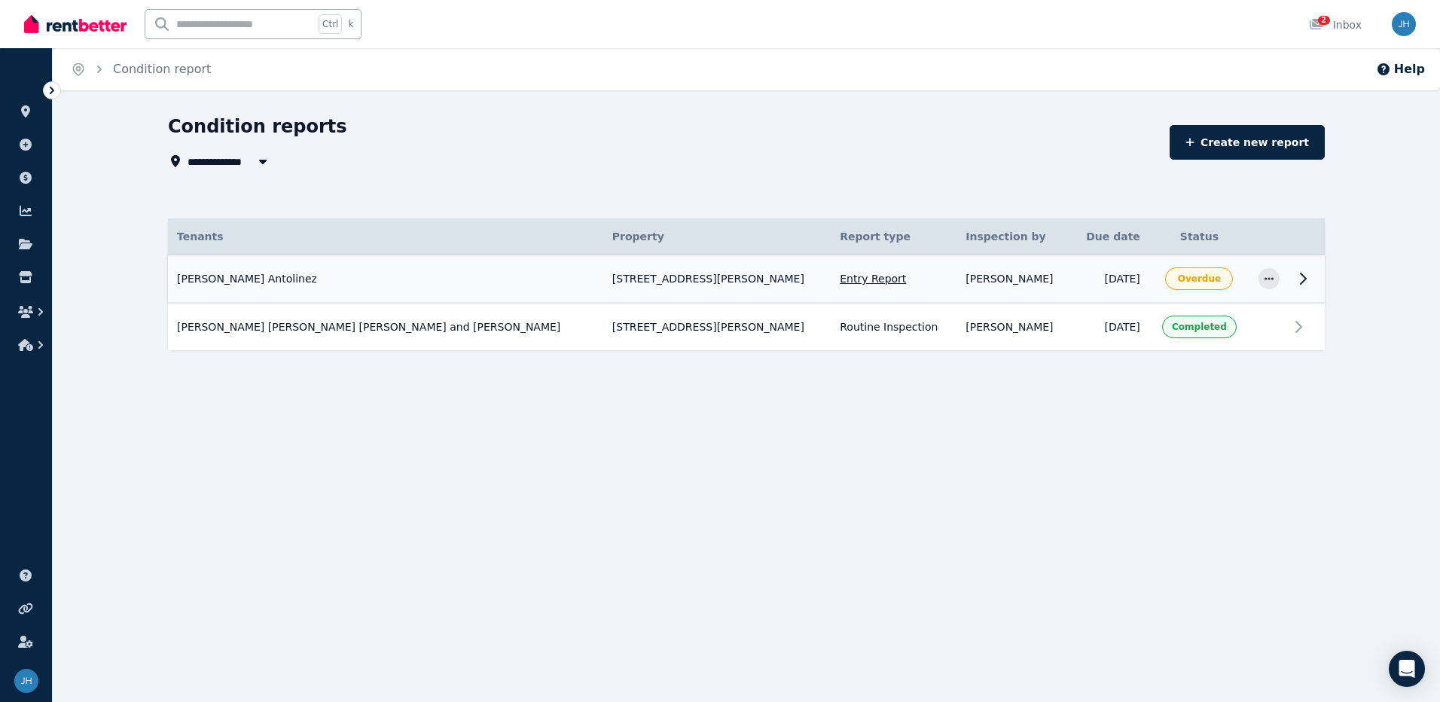
click at [317, 274] on span "Leonardo Alfredo Quintero Antolinez" at bounding box center [247, 278] width 140 height 15
click at [1191, 276] on span "Overdue" at bounding box center [1199, 279] width 43 height 12
click at [1295, 277] on icon at bounding box center [1303, 279] width 18 height 18
click at [1230, 148] on link "Create new report" at bounding box center [1247, 142] width 155 height 35
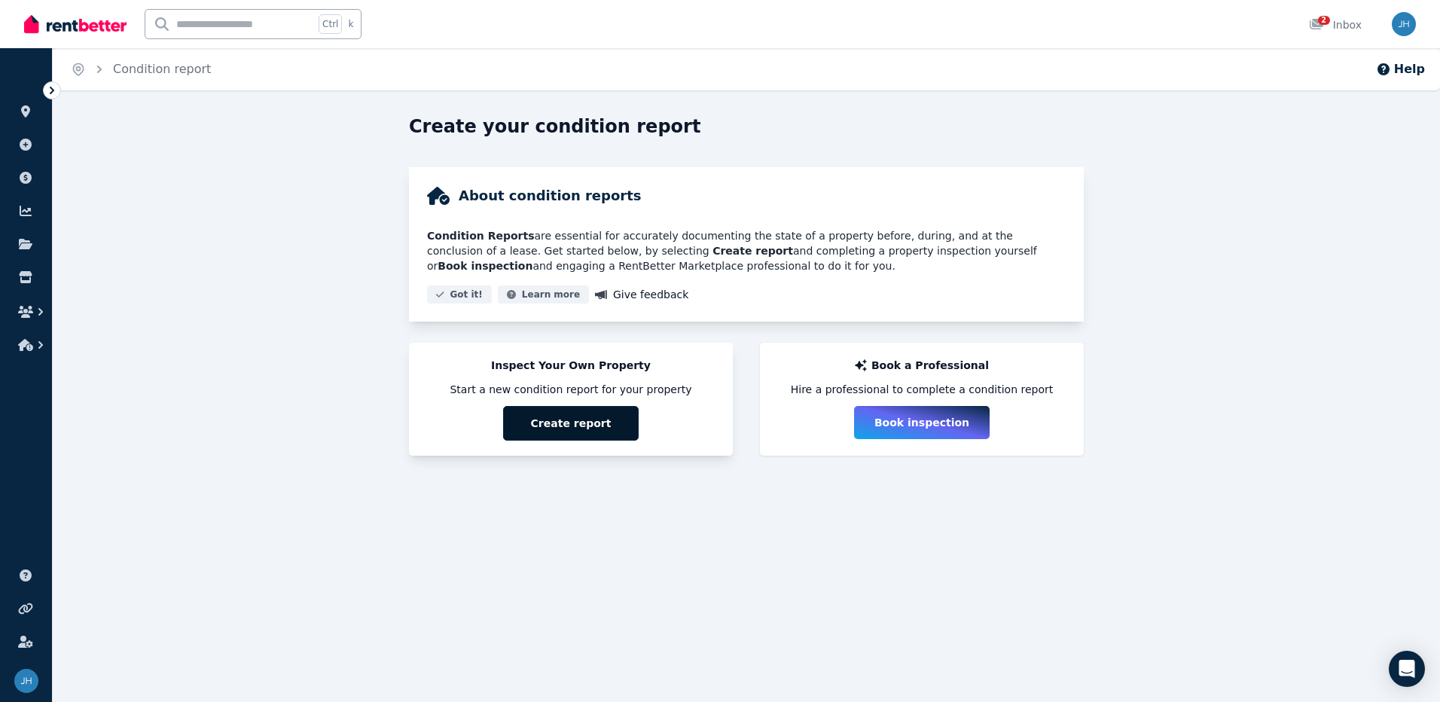
click at [600, 431] on button "Create report" at bounding box center [571, 423] width 136 height 35
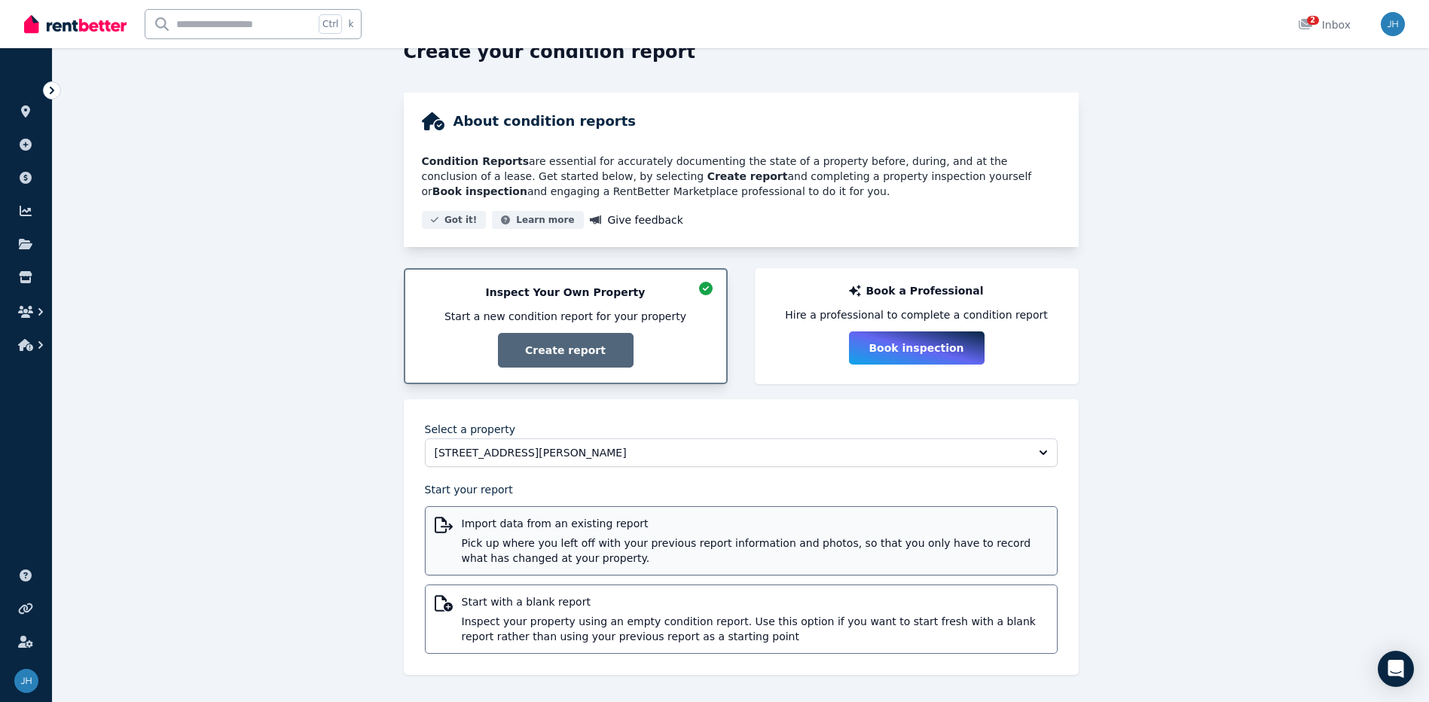
click at [587, 540] on span "Pick up where you left off with your previous report information and photos, so…" at bounding box center [755, 550] width 586 height 30
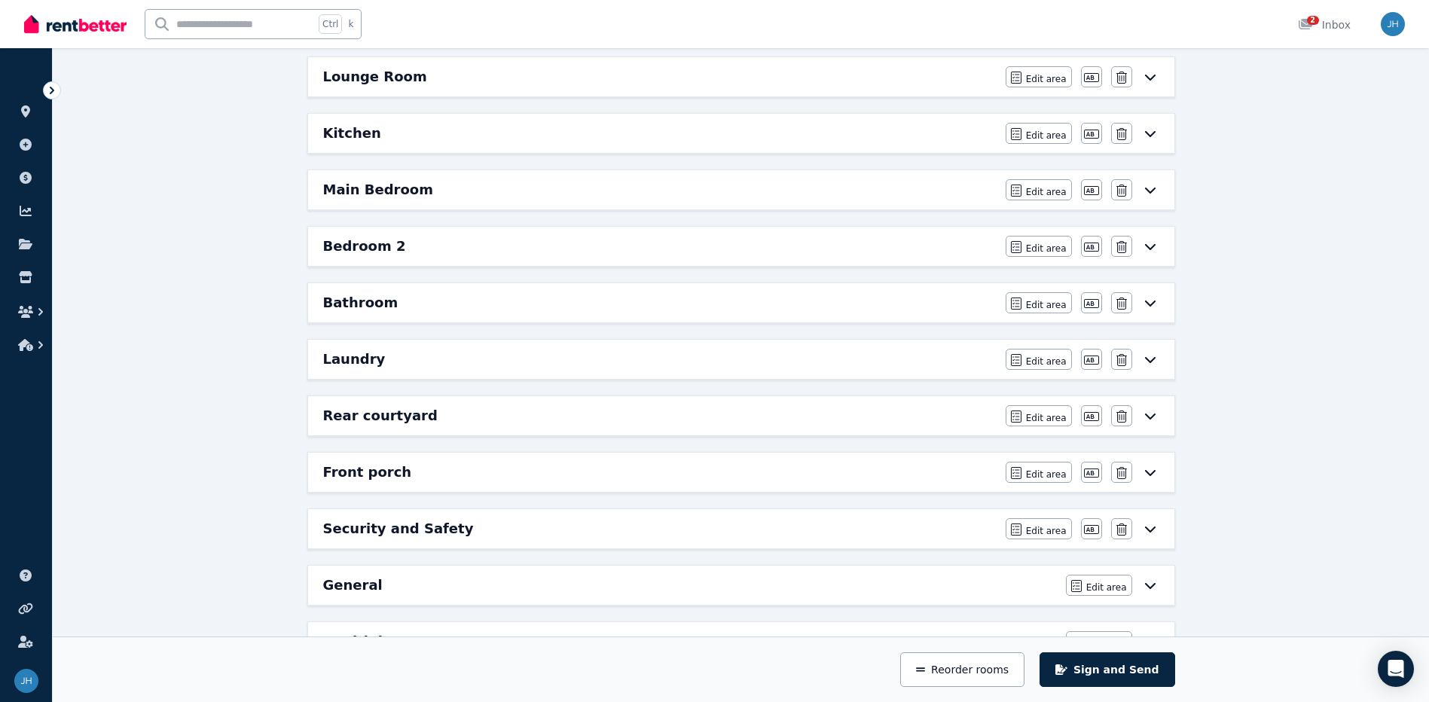
scroll to position [56, 0]
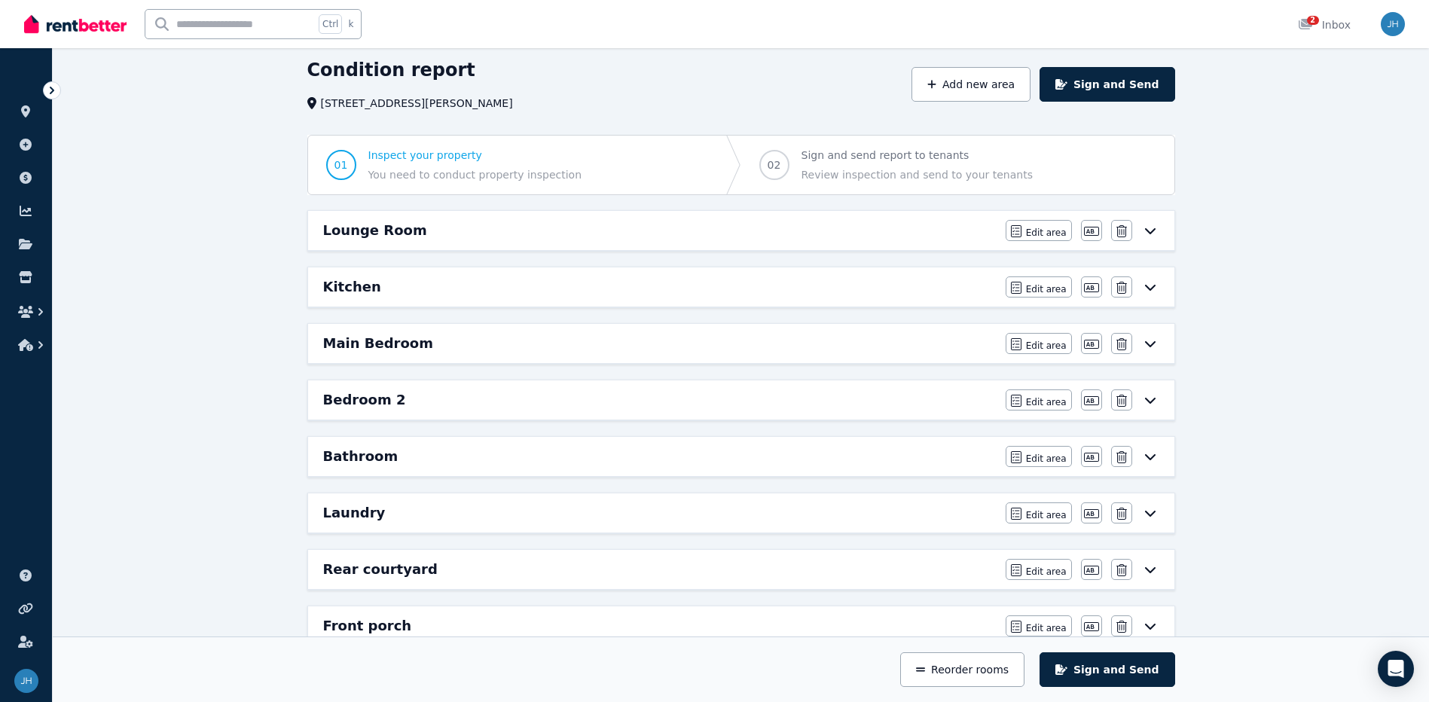
click at [407, 267] on div "Kitchen Edit area Edit area Edit name Delete" at bounding box center [741, 286] width 866 height 39
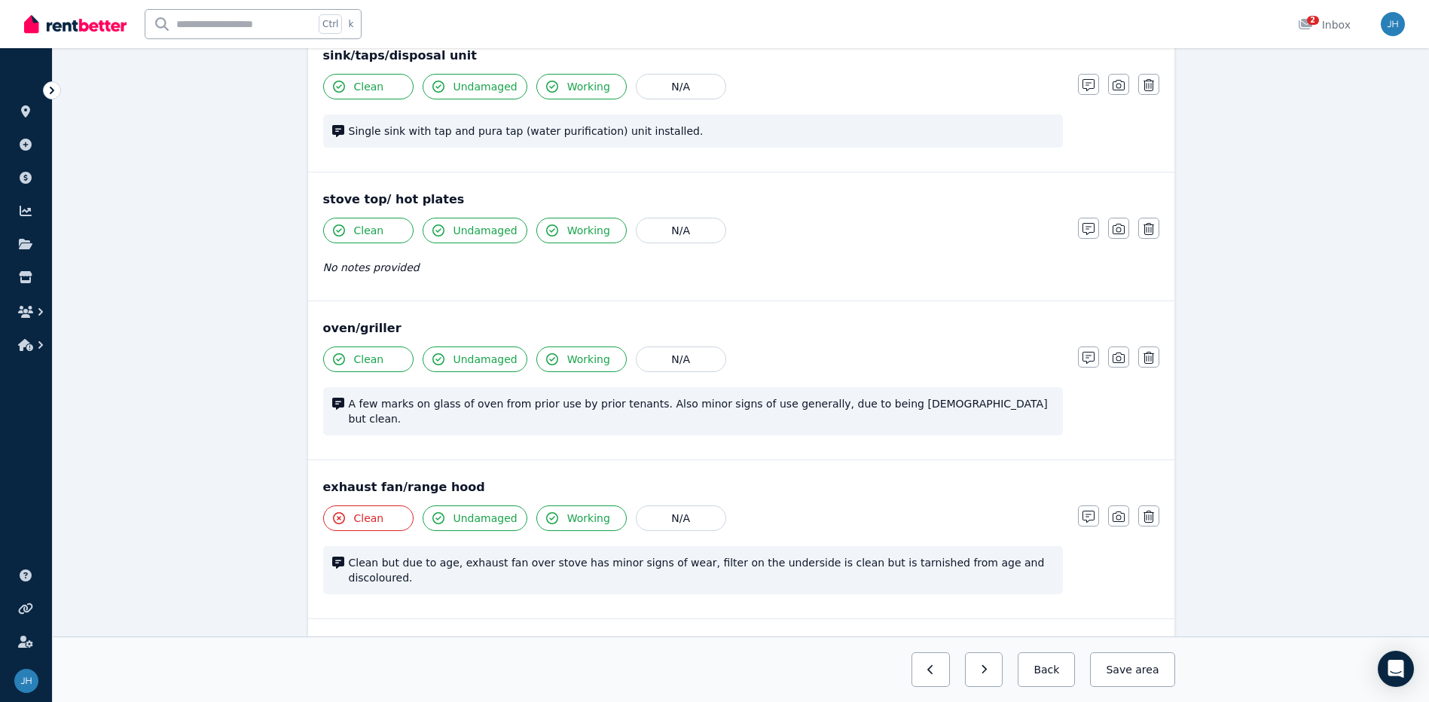
scroll to position [1130, 0]
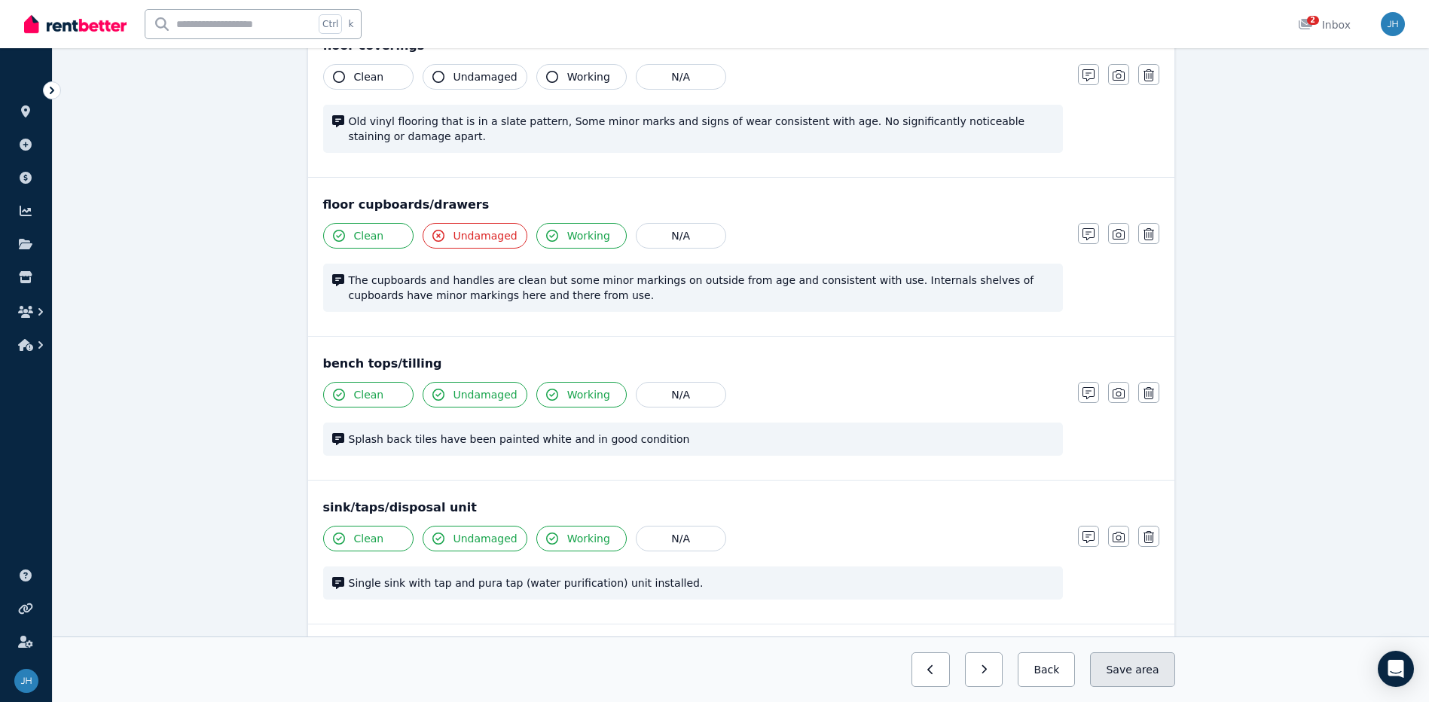
click at [1154, 666] on span "area" at bounding box center [1146, 669] width 23 height 15
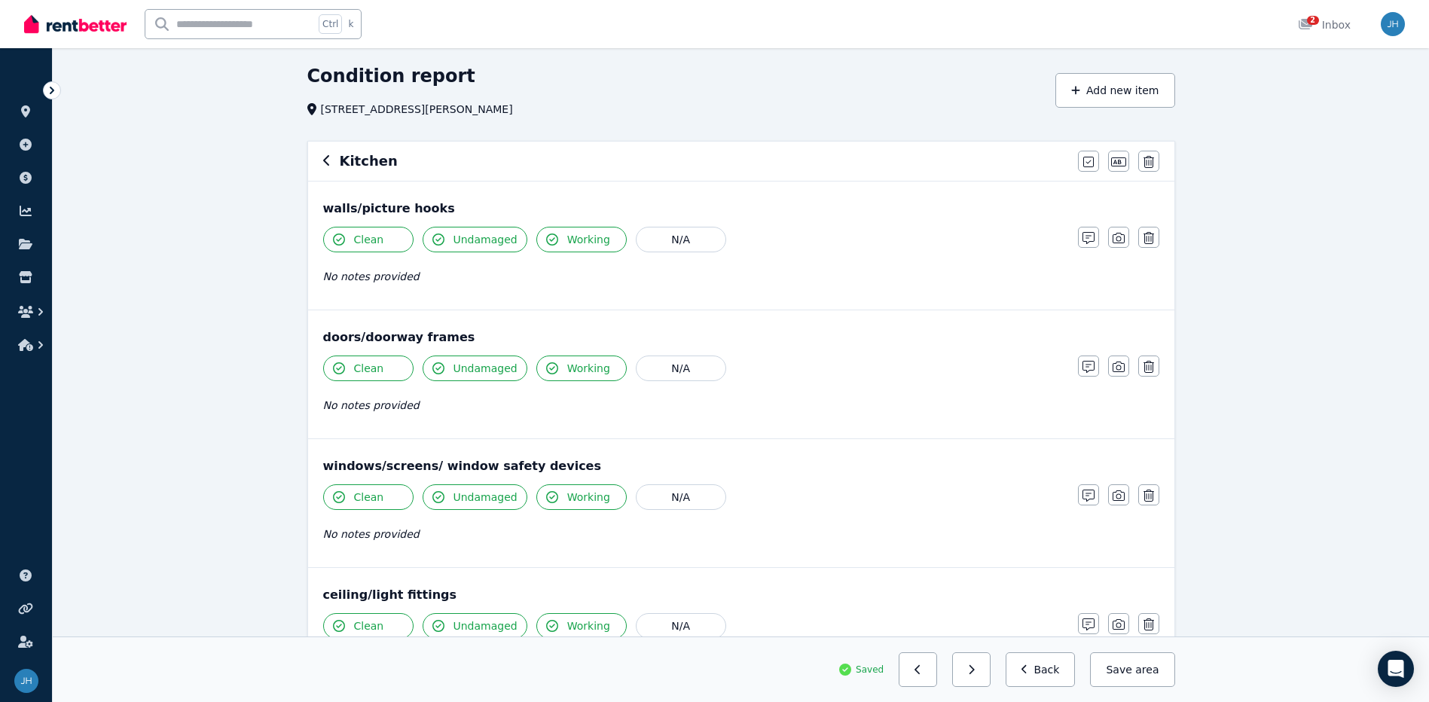
scroll to position [0, 0]
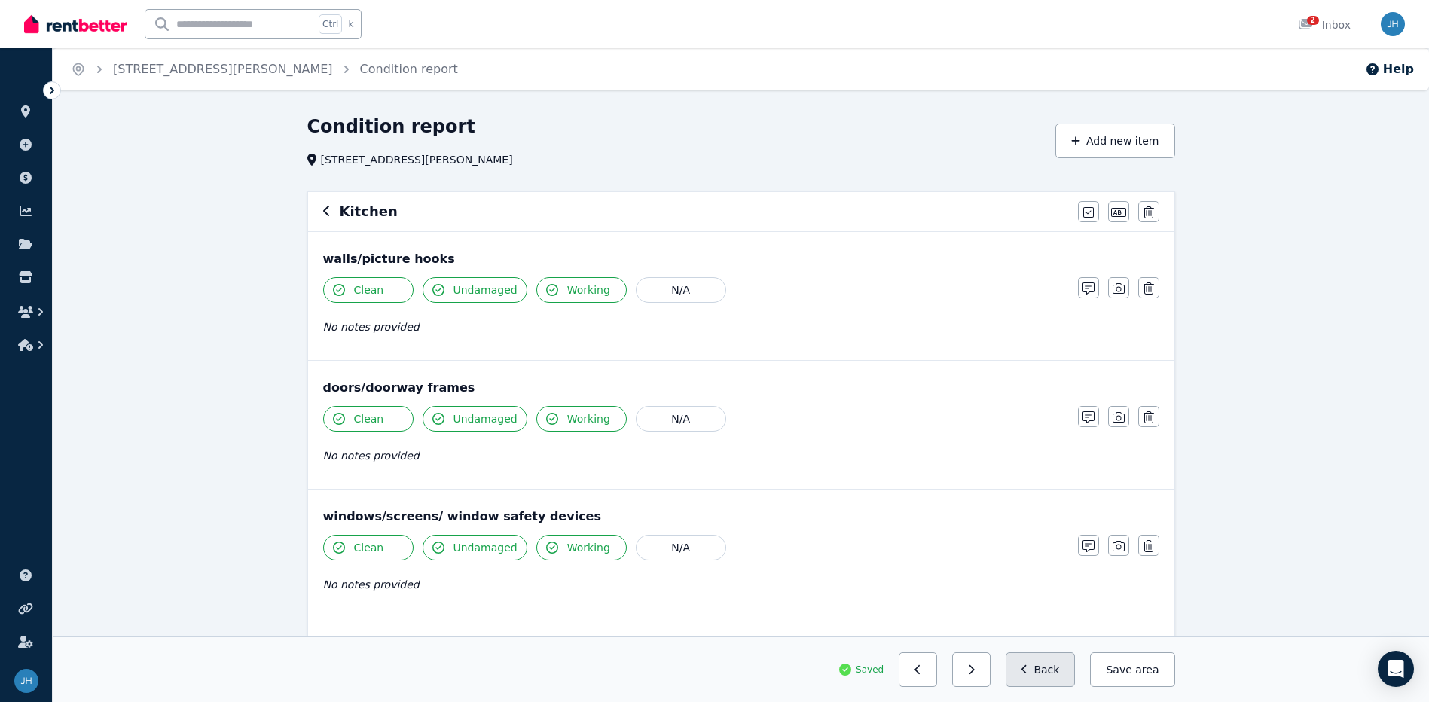
click at [1060, 673] on button "Back" at bounding box center [1040, 669] width 70 height 35
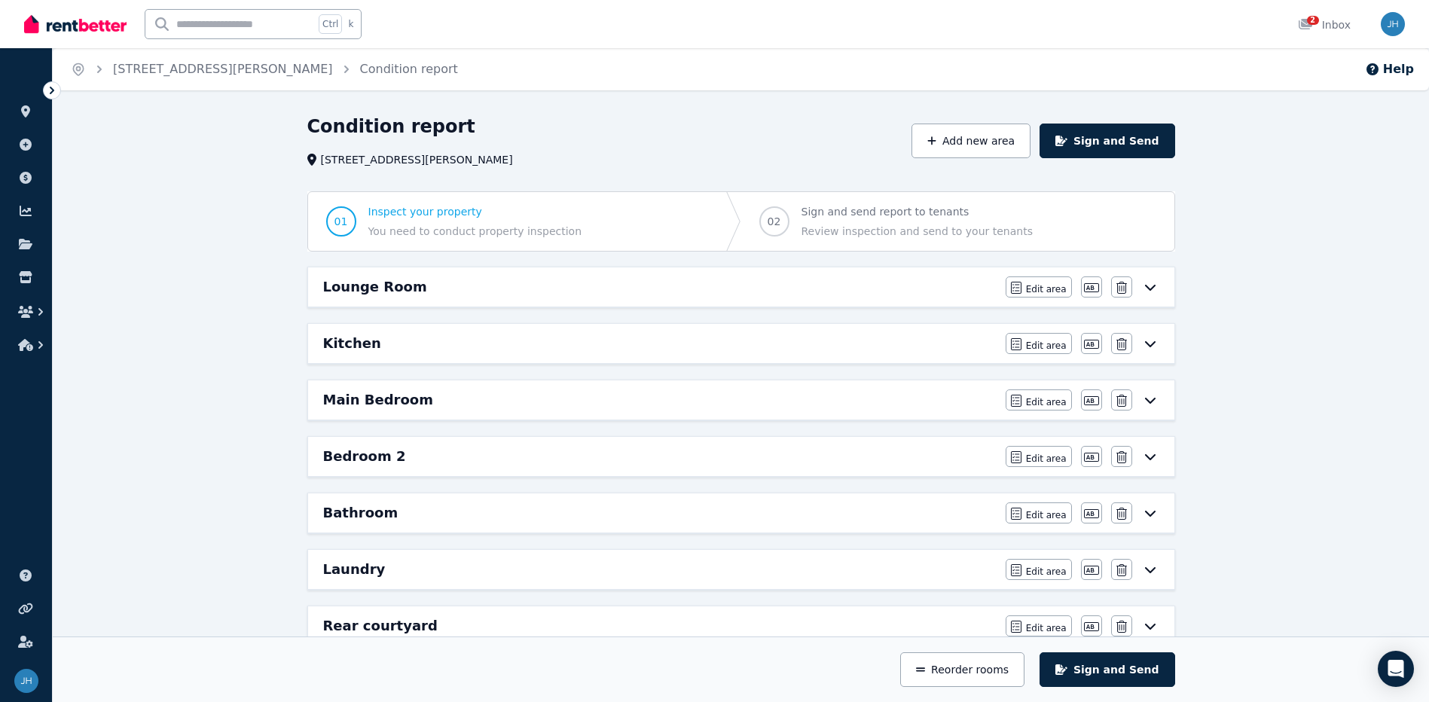
click at [386, 294] on h6 "Lounge Room" at bounding box center [375, 286] width 104 height 21
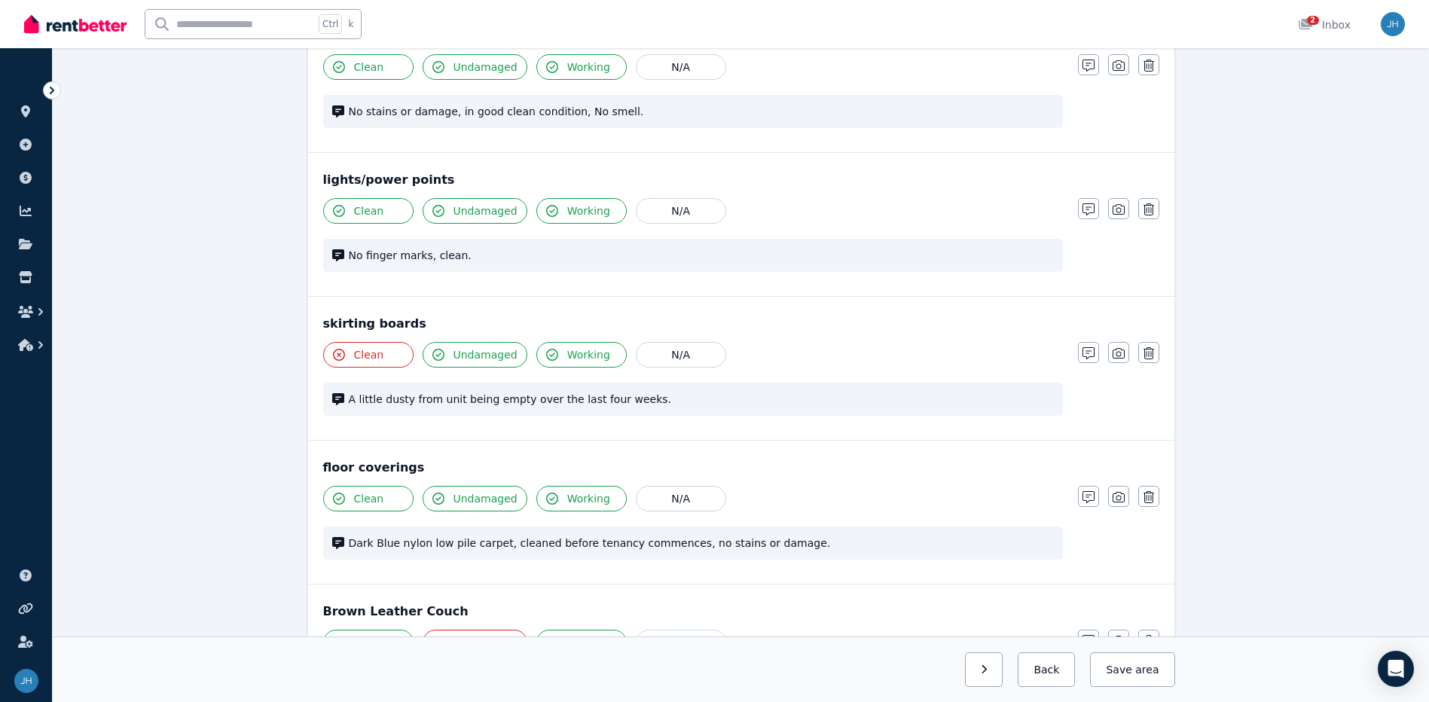
scroll to position [1054, 0]
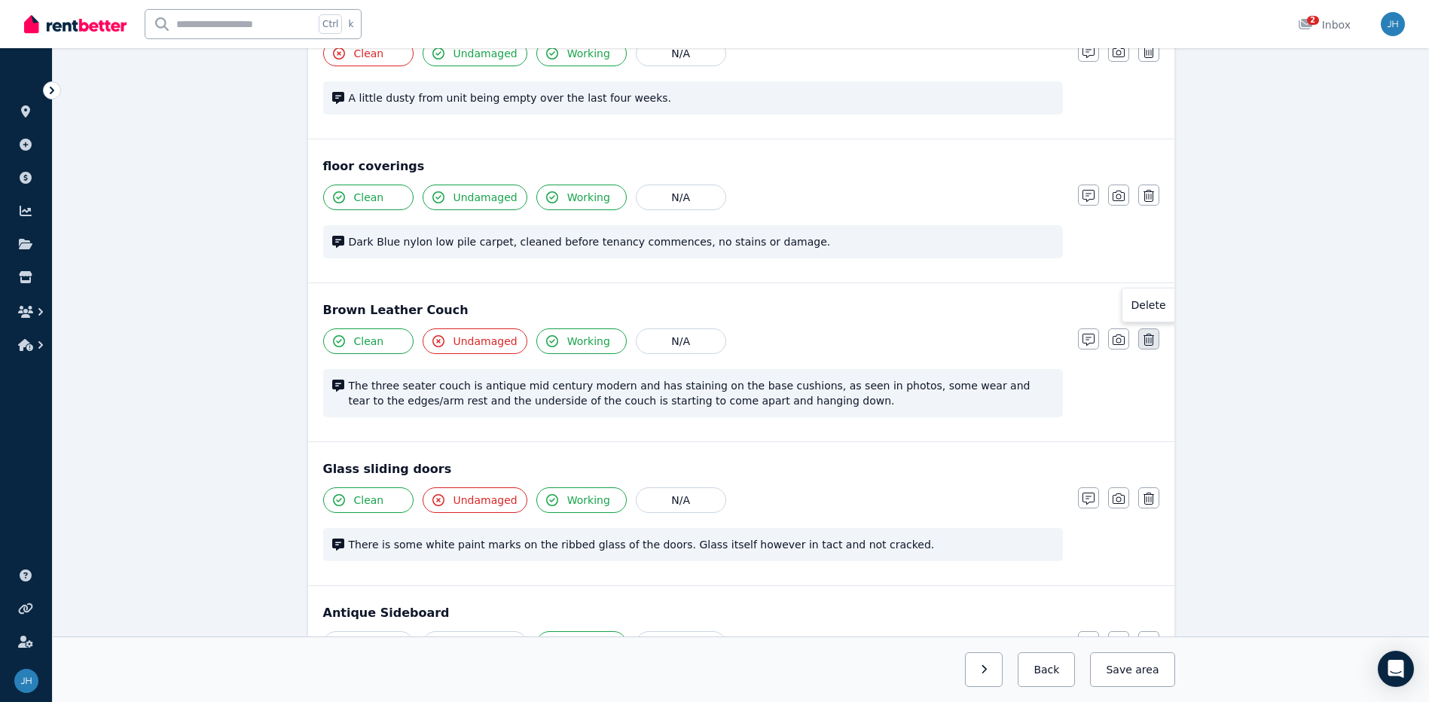
click at [1154, 344] on button "button" at bounding box center [1148, 338] width 21 height 21
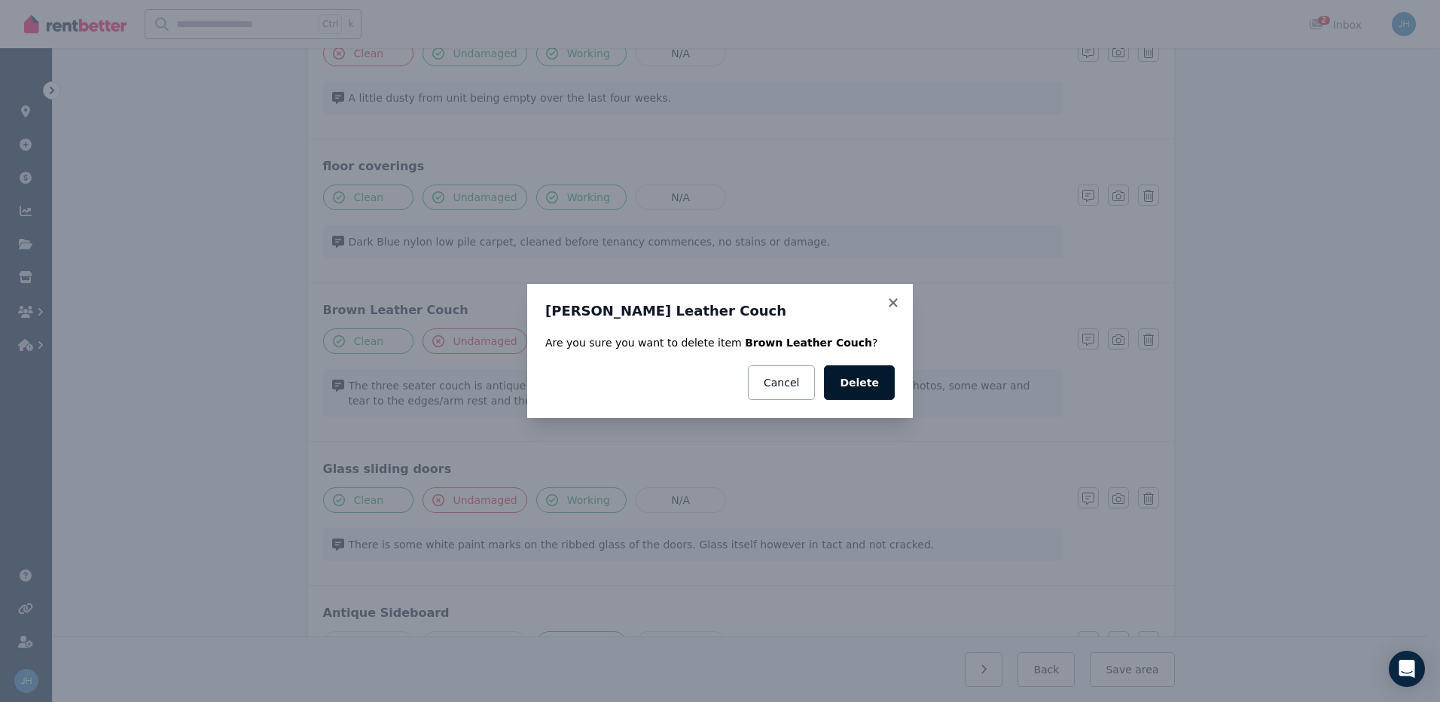
click at [862, 389] on button "Delete" at bounding box center [859, 382] width 71 height 35
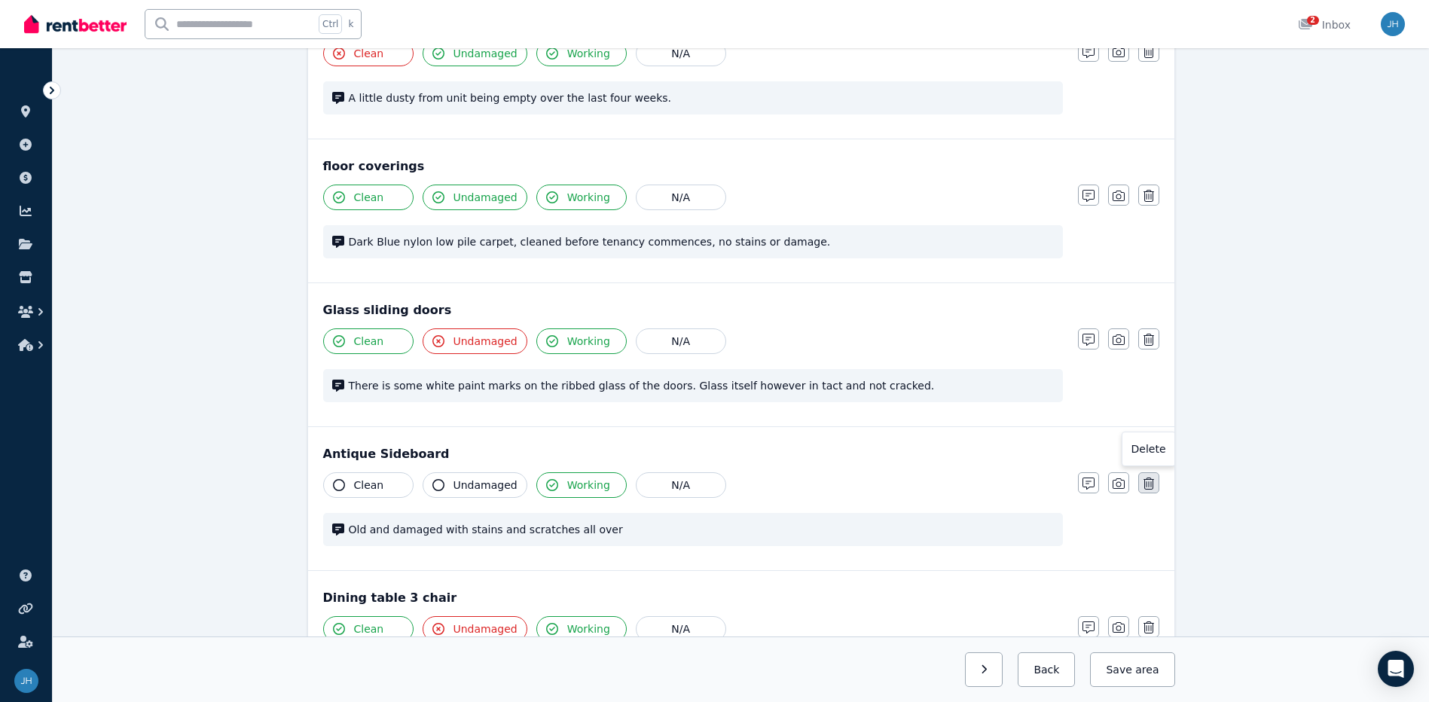
click at [1145, 483] on icon "button" at bounding box center [1148, 483] width 11 height 12
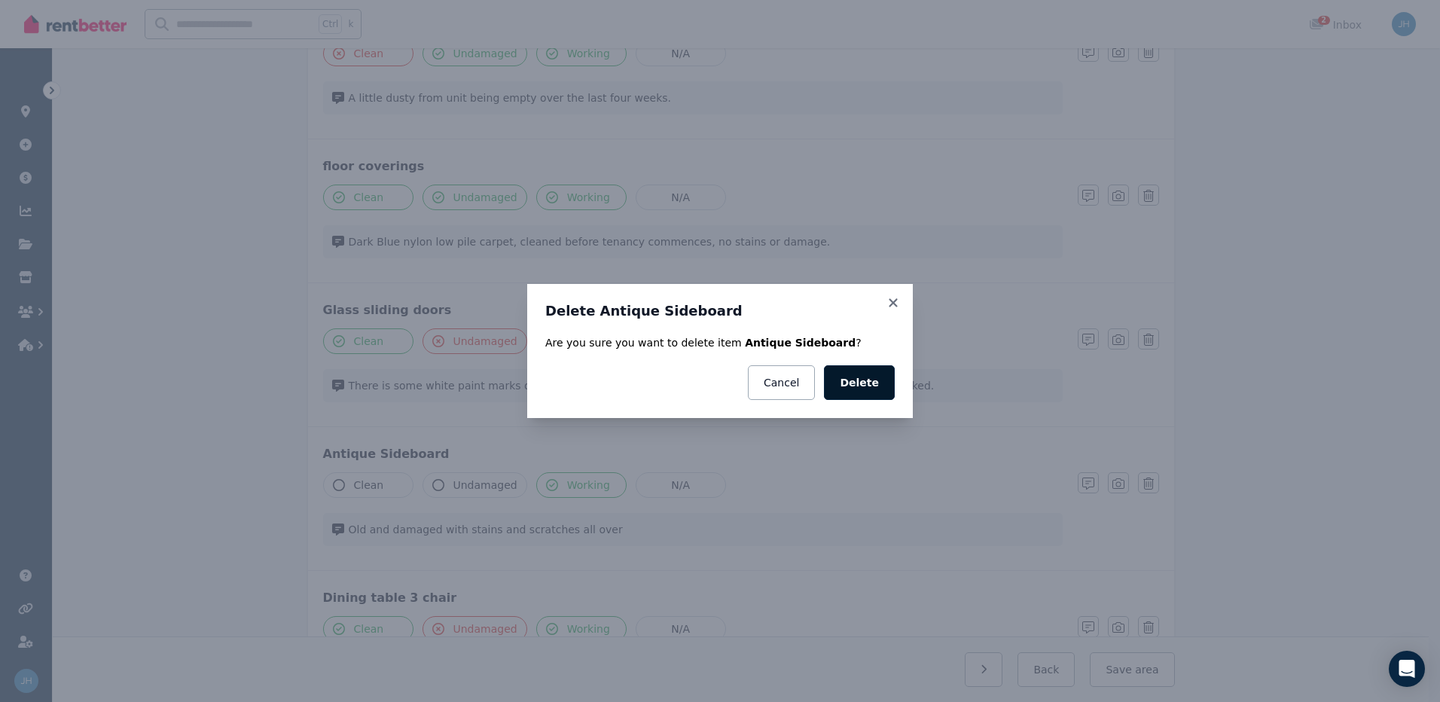
click at [852, 386] on button "Delete" at bounding box center [859, 382] width 71 height 35
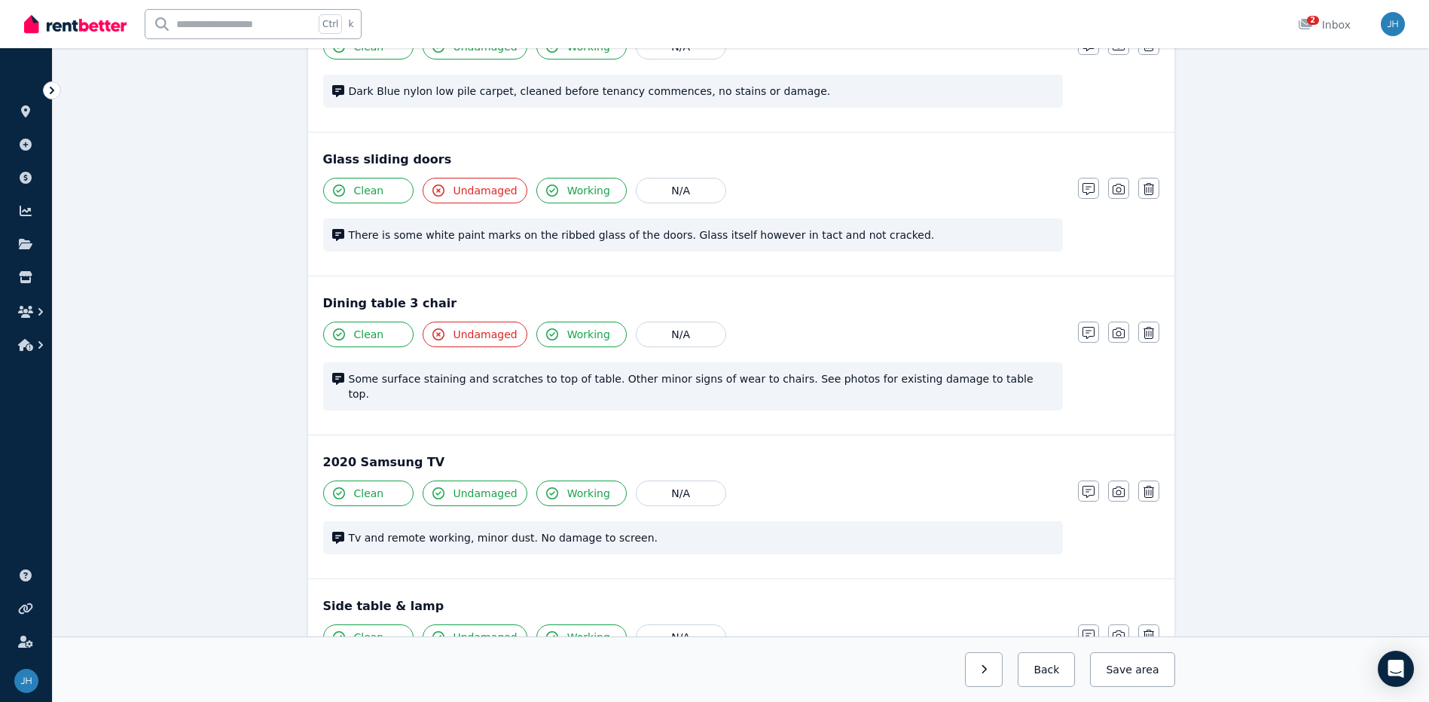
scroll to position [1356, 0]
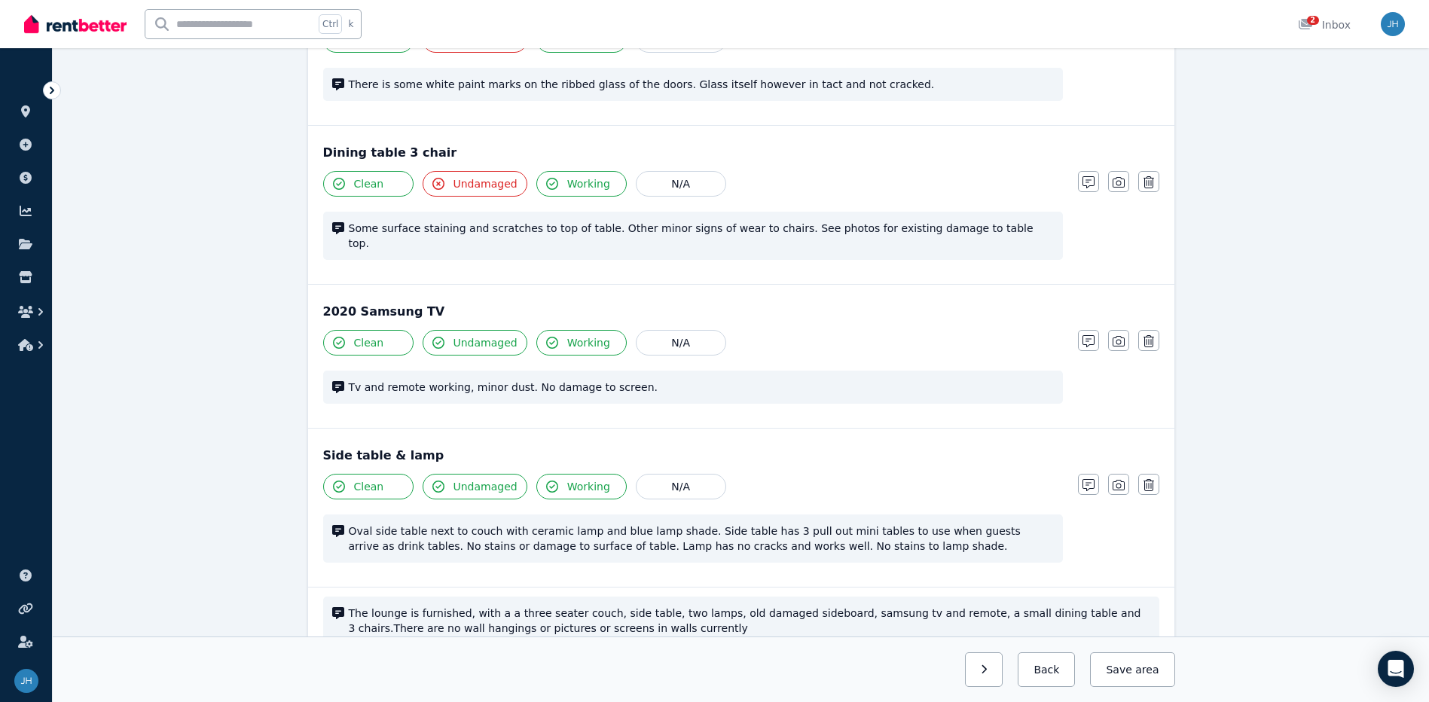
click at [944, 526] on span "Oval side table next to couch with ceramic lamp and blue lamp shade. Side table…" at bounding box center [701, 538] width 705 height 30
click at [748, 526] on span "Oval side table next to couch with ceramic lamp and blue lamp shade. Side table…" at bounding box center [701, 538] width 705 height 30
click at [809, 531] on span "Oval side table next to couch with ceramic lamp and blue lamp shade. Side table…" at bounding box center [701, 538] width 705 height 30
click at [883, 531] on span "Oval side table next to couch with ceramic lamp and blue lamp shade. Side table…" at bounding box center [701, 538] width 705 height 30
click at [790, 535] on span "Oval side table next to couch with ceramic lamp and blue lamp shade. Side table…" at bounding box center [701, 538] width 705 height 30
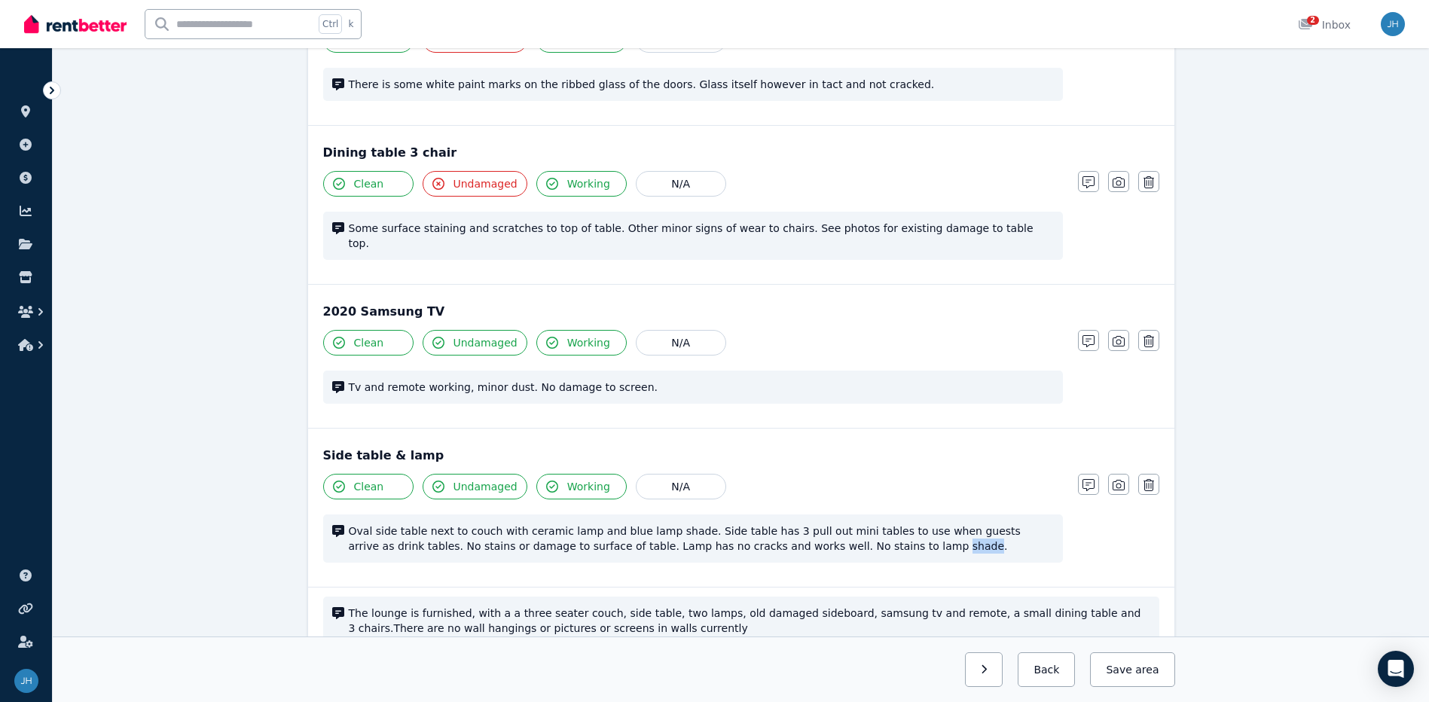
click at [791, 535] on span "Oval side table next to couch with ceramic lamp and blue lamp shade. Side table…" at bounding box center [701, 538] width 705 height 30
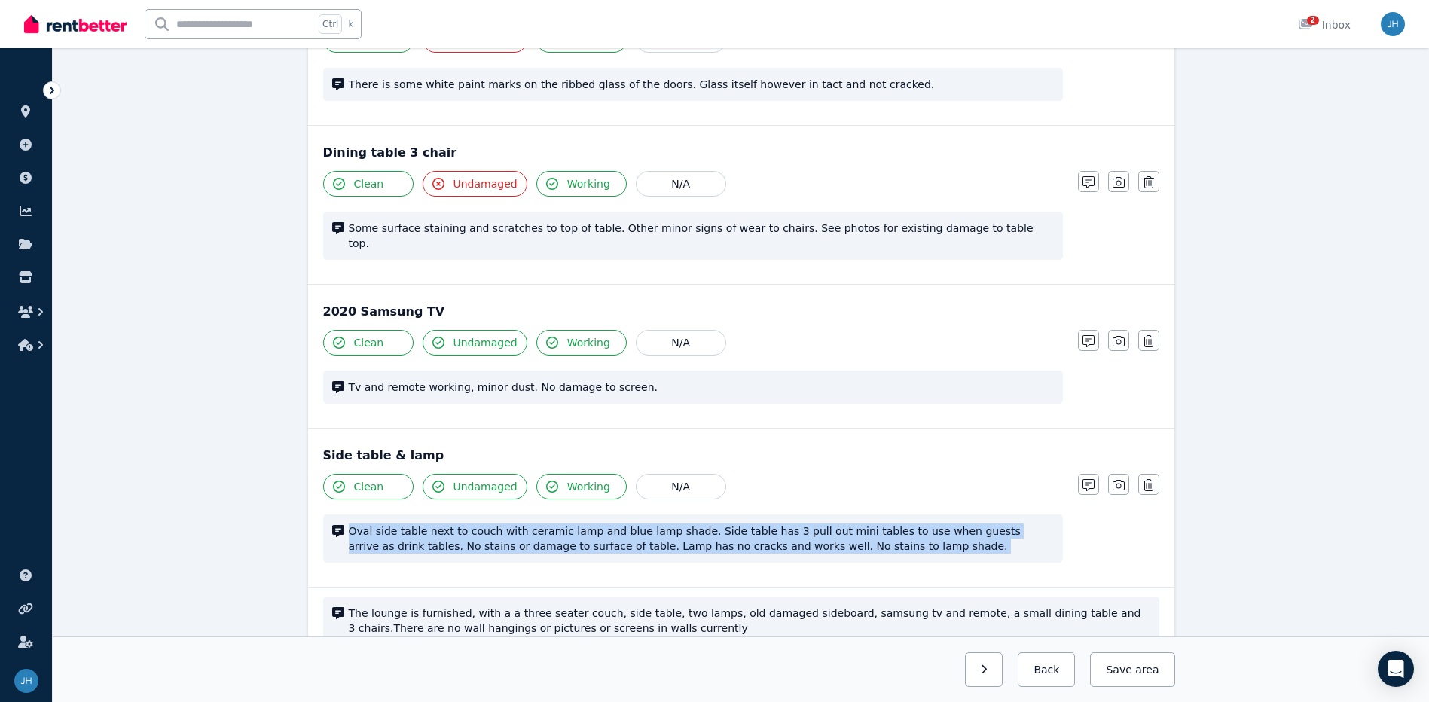
click at [791, 535] on span "Oval side table next to couch with ceramic lamp and blue lamp shade. Side table…" at bounding box center [701, 538] width 705 height 30
click at [1084, 479] on icon "button" at bounding box center [1088, 485] width 12 height 12
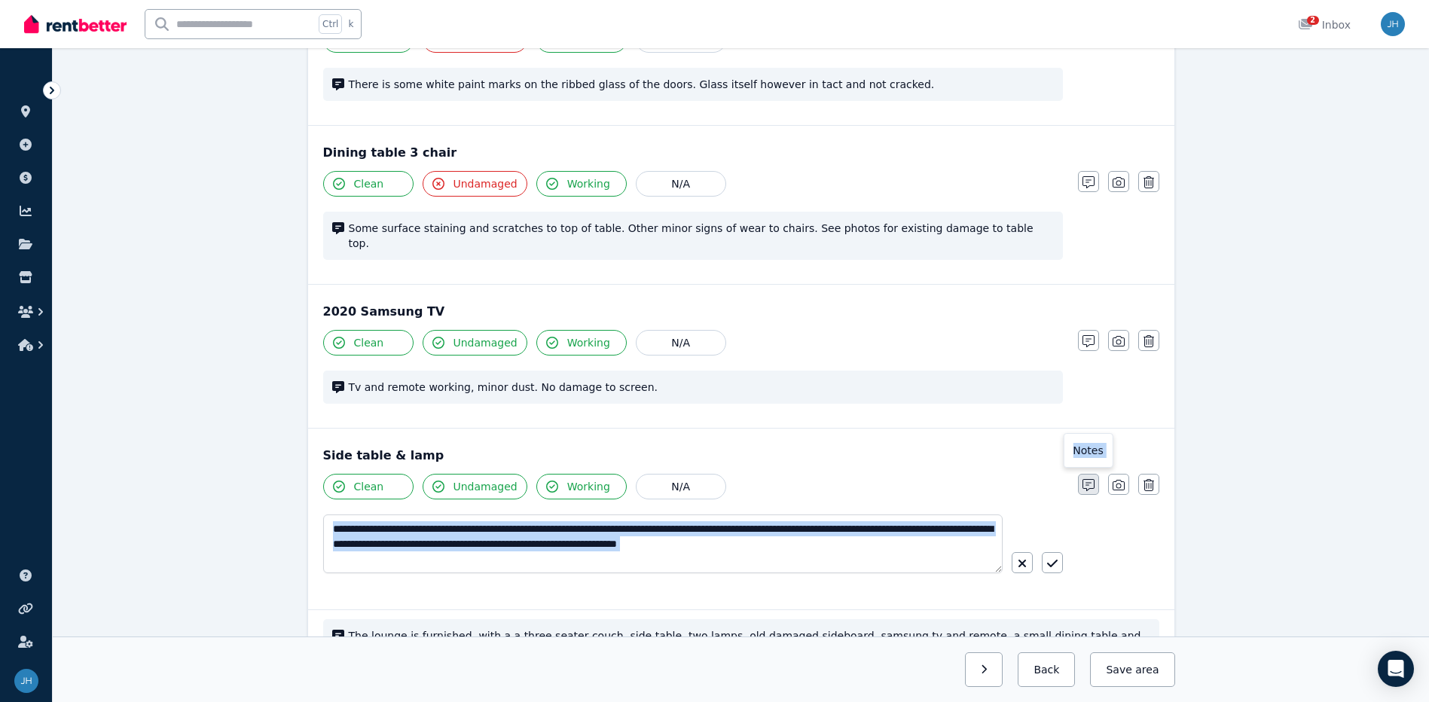
scroll to position [1378, 0]
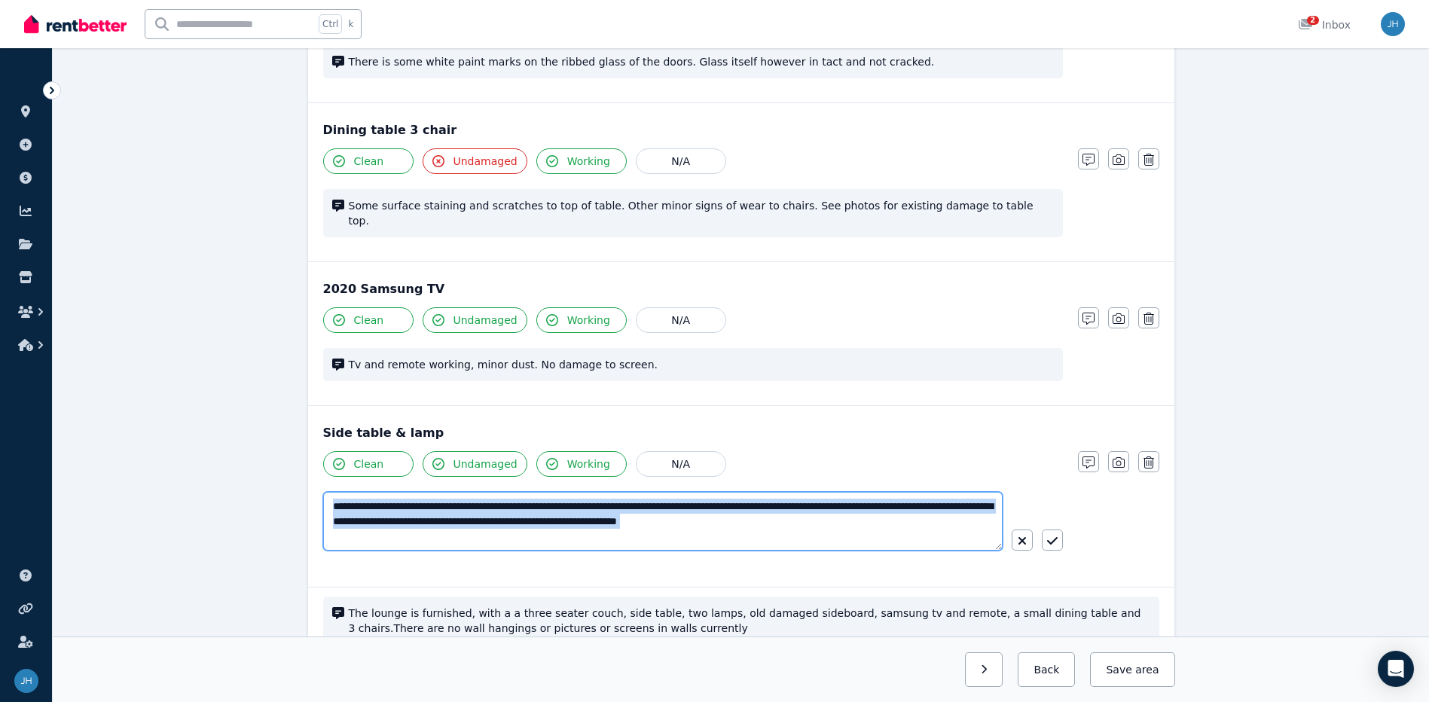
click at [872, 521] on textarea "**********" at bounding box center [662, 521] width 679 height 59
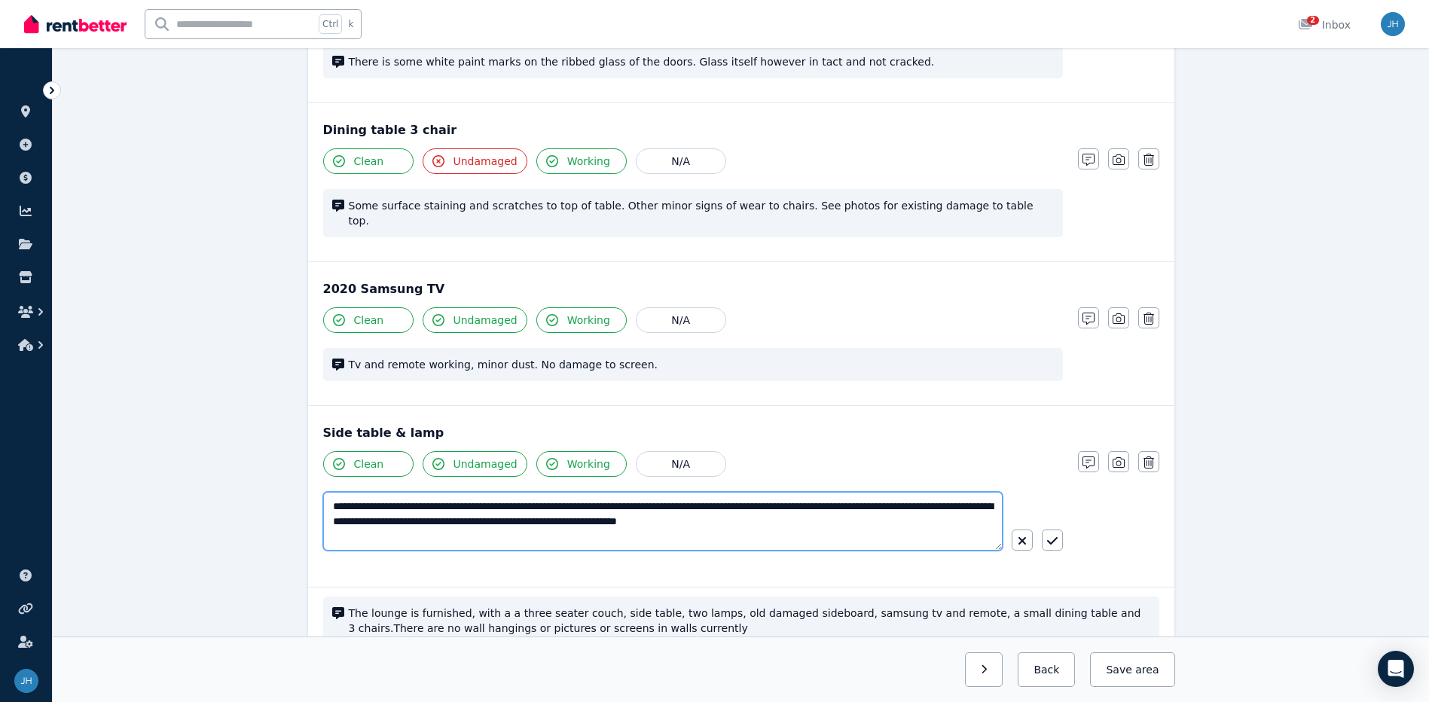
click at [383, 505] on textarea "**********" at bounding box center [662, 521] width 679 height 59
drag, startPoint x: 459, startPoint y: 509, endPoint x: 353, endPoint y: 505, distance: 106.3
click at [367, 502] on textarea "**********" at bounding box center [662, 521] width 679 height 59
drag, startPoint x: 886, startPoint y: 508, endPoint x: 770, endPoint y: 514, distance: 115.4
click at [779, 509] on textarea "**********" at bounding box center [662, 521] width 679 height 59
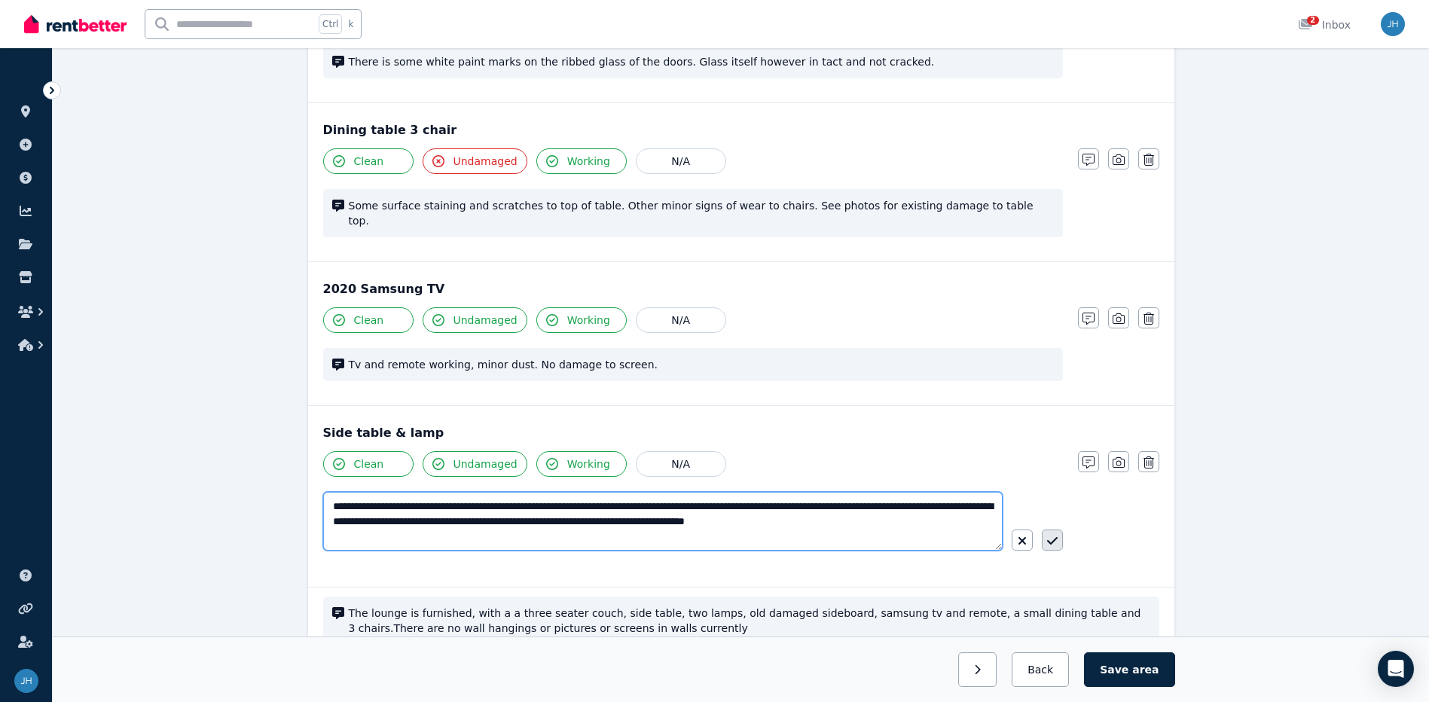
type textarea "**********"
click at [1047, 535] on icon "button" at bounding box center [1052, 541] width 11 height 12
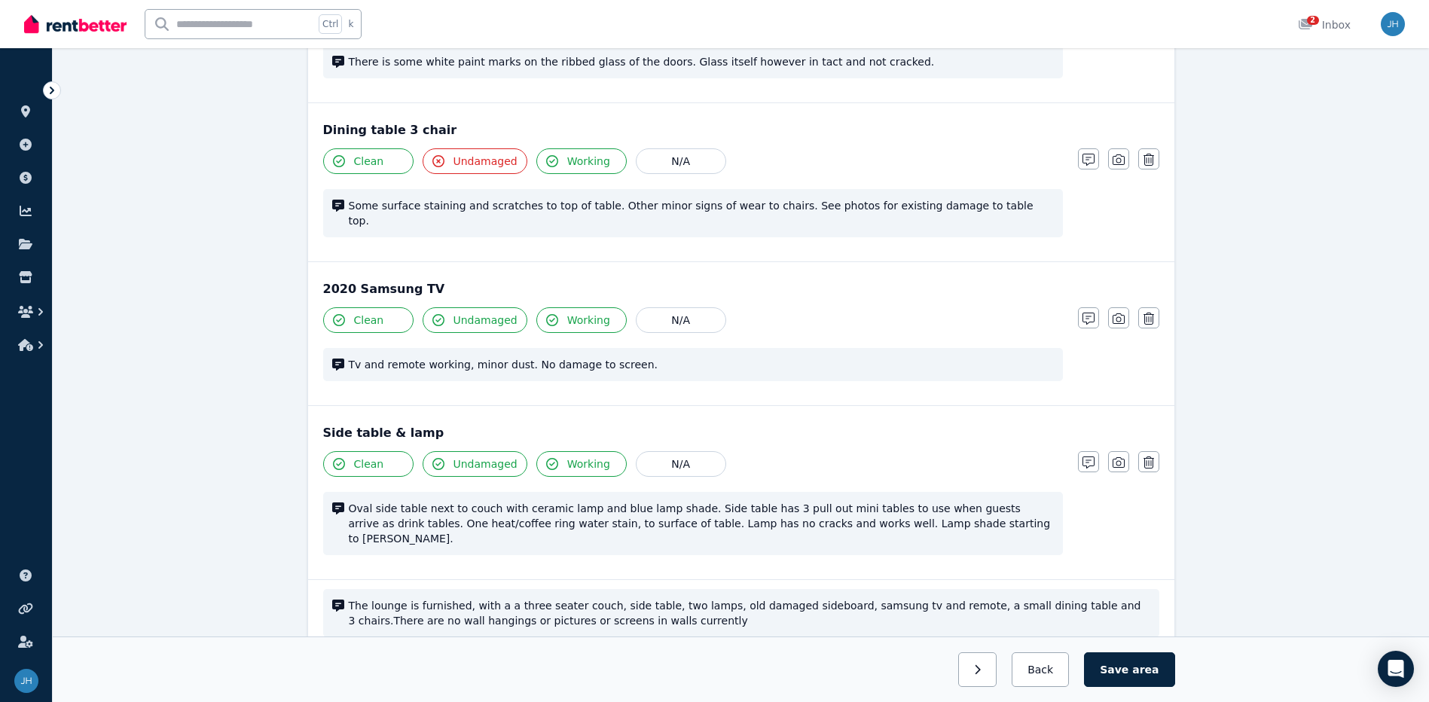
scroll to position [1356, 0]
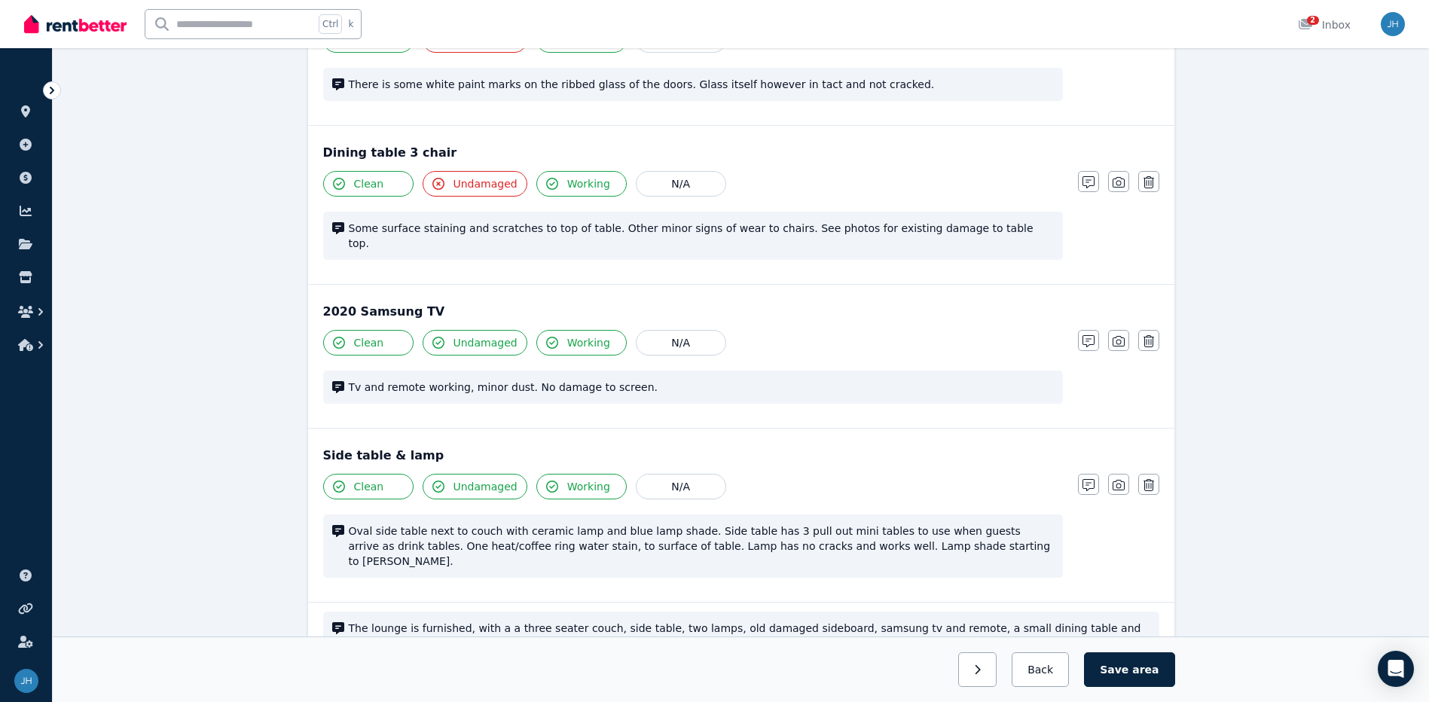
click at [441, 480] on icon "button" at bounding box center [438, 486] width 12 height 12
click at [453, 479] on span "Undamaged" at bounding box center [485, 486] width 64 height 15
click at [438, 480] on icon "button" at bounding box center [438, 486] width 12 height 12
click at [456, 479] on span "Undamaged" at bounding box center [485, 486] width 64 height 15
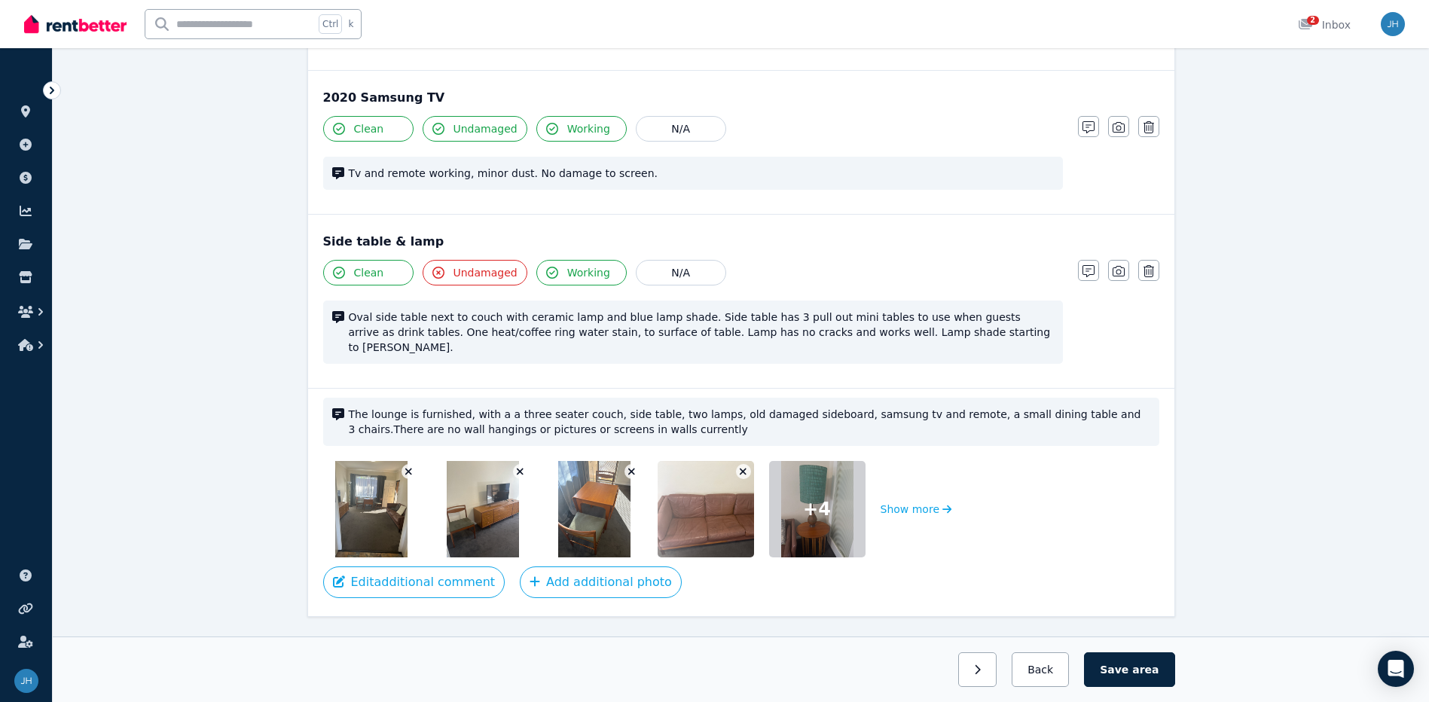
scroll to position [1574, 0]
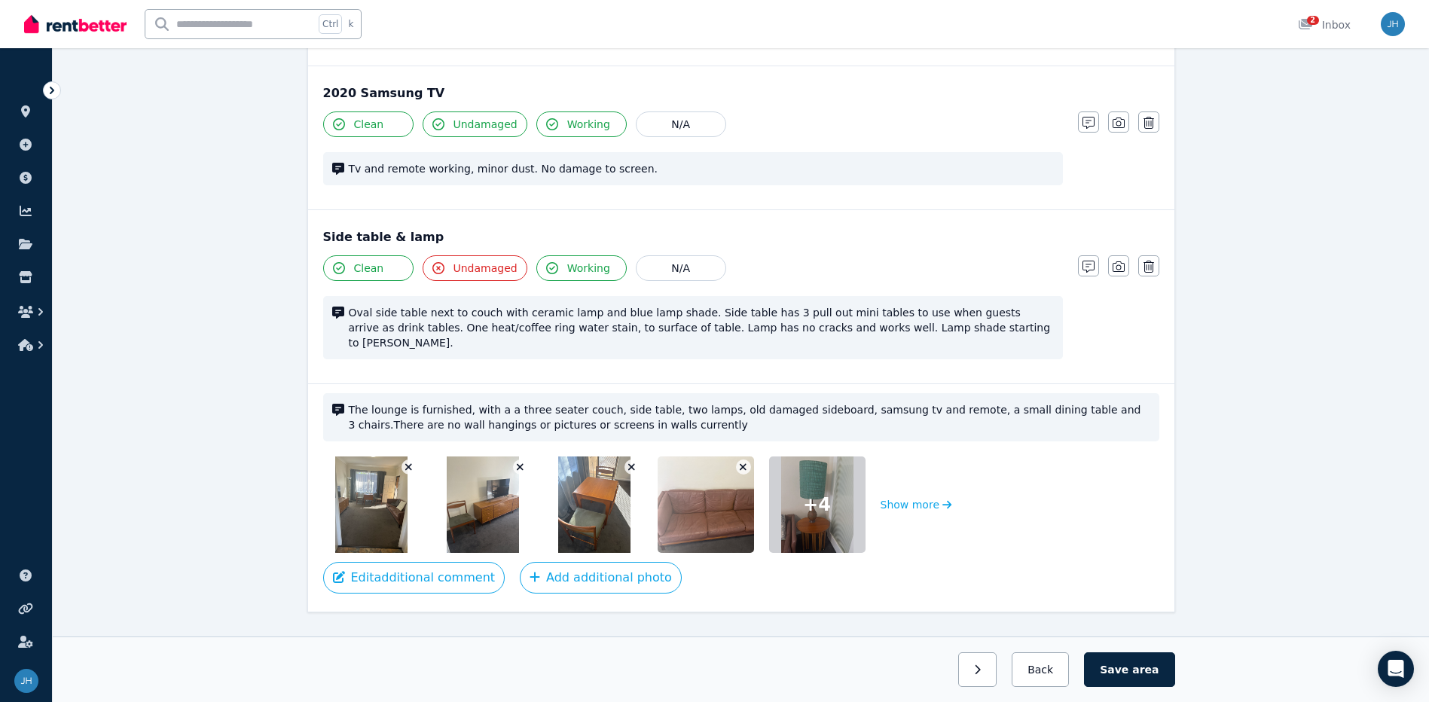
click at [412, 462] on icon "button" at bounding box center [408, 467] width 8 height 11
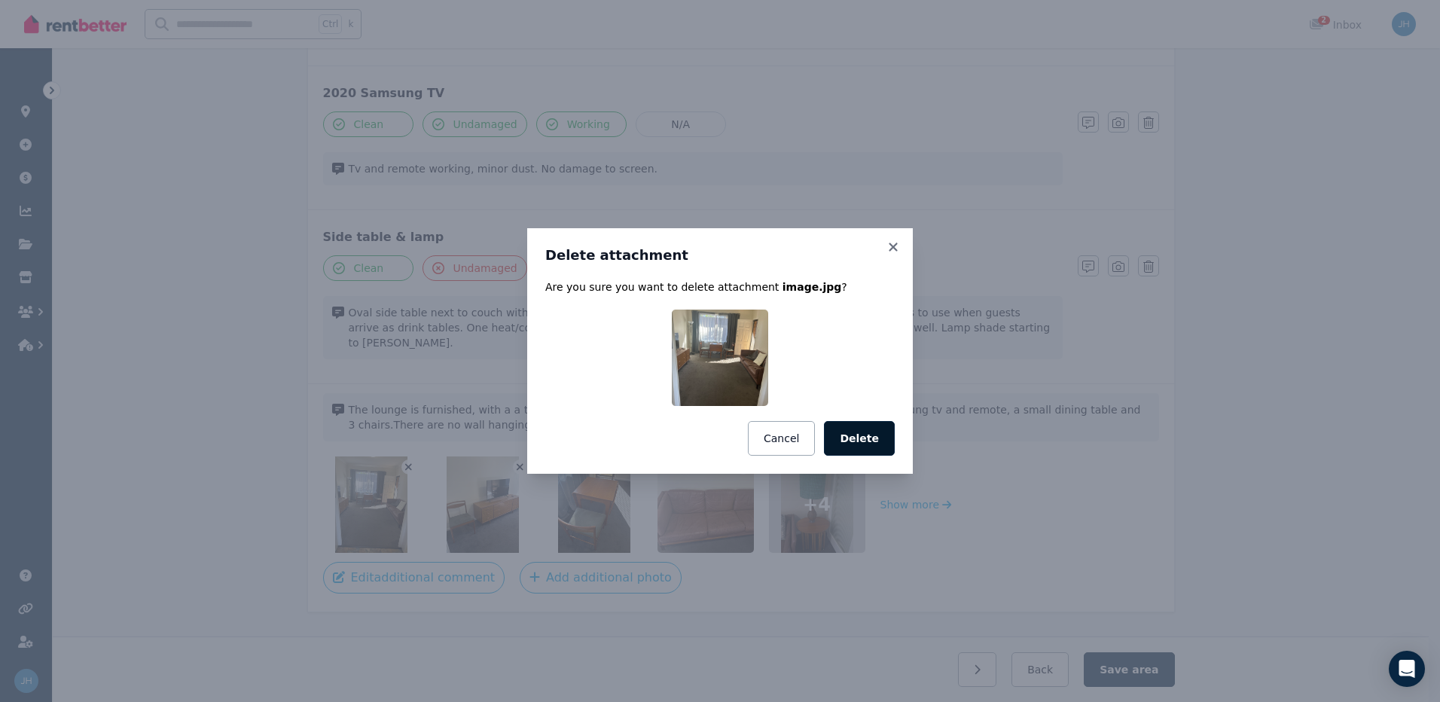
click at [868, 442] on button "Delete" at bounding box center [859, 438] width 71 height 35
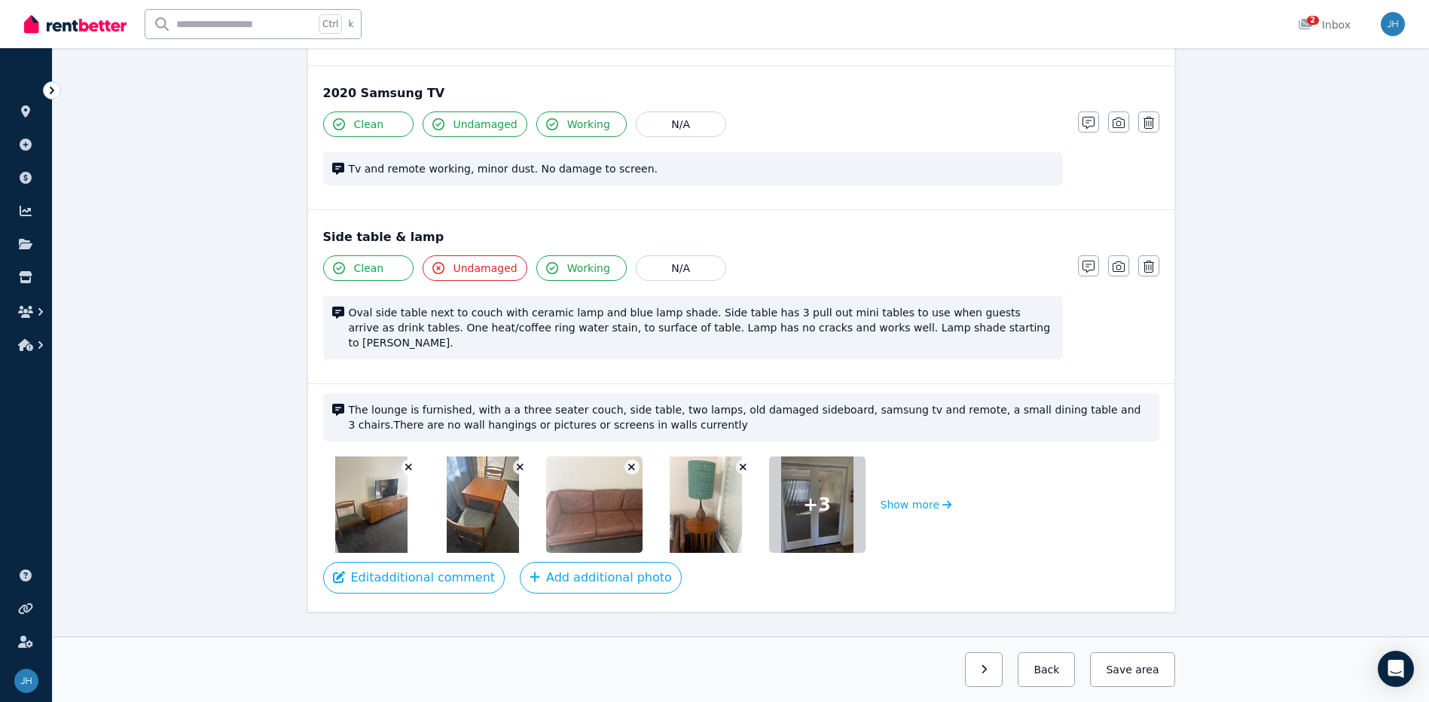
click at [631, 462] on icon "button" at bounding box center [631, 467] width 8 height 11
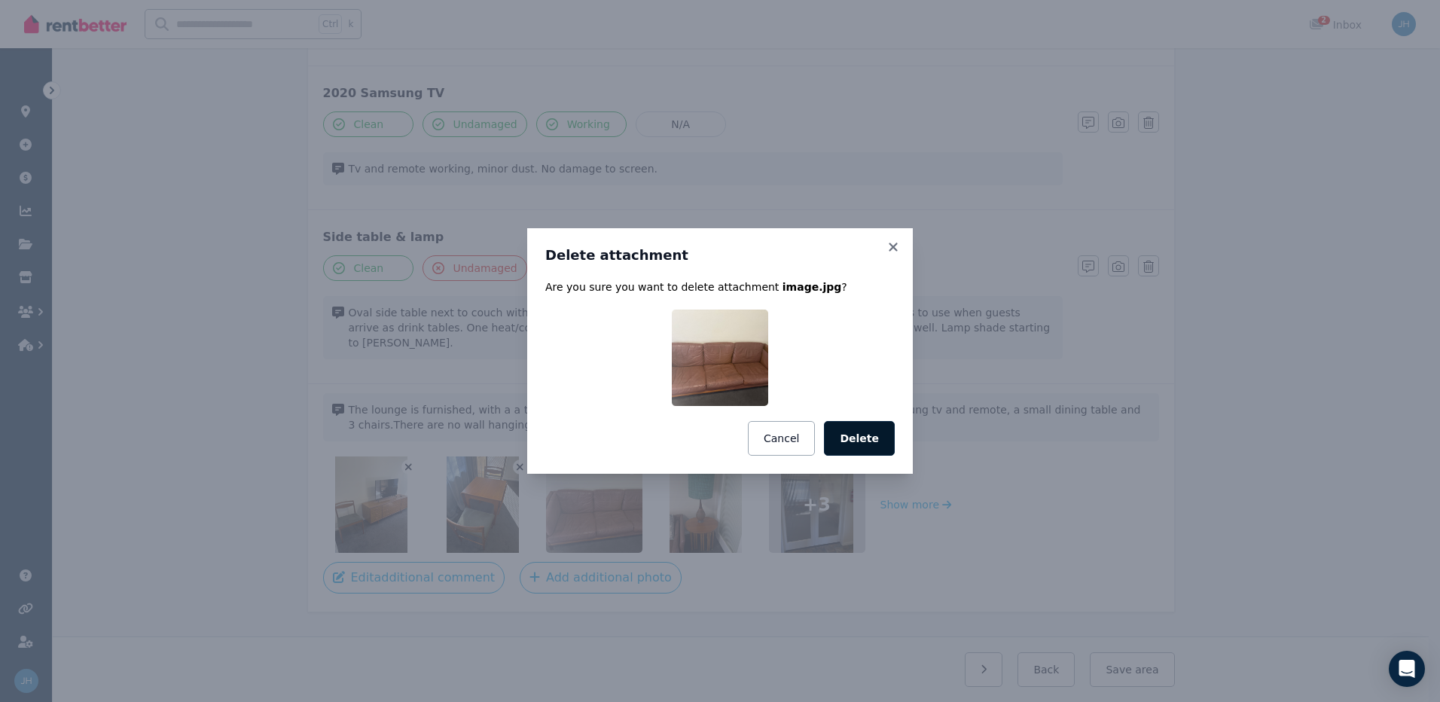
click at [863, 434] on button "Delete" at bounding box center [859, 438] width 71 height 35
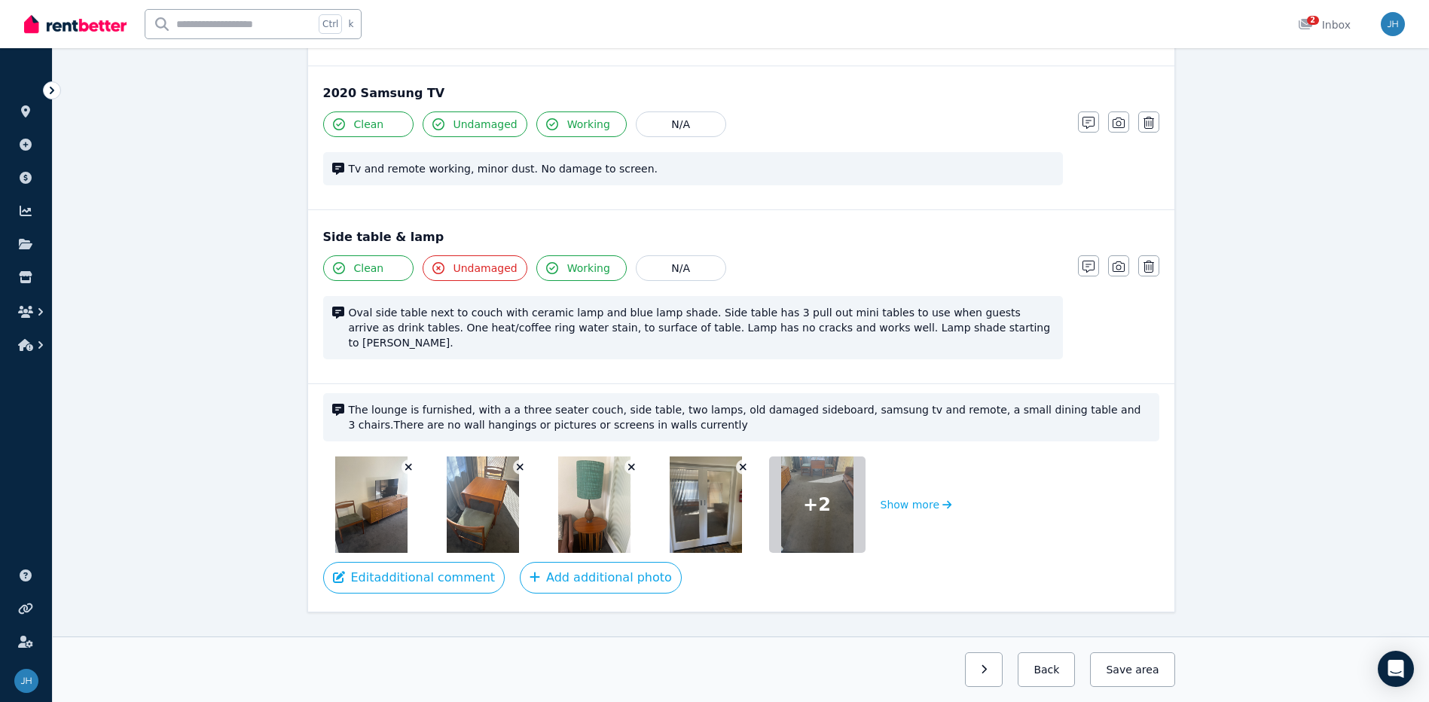
click at [517, 462] on icon "button" at bounding box center [520, 467] width 8 height 11
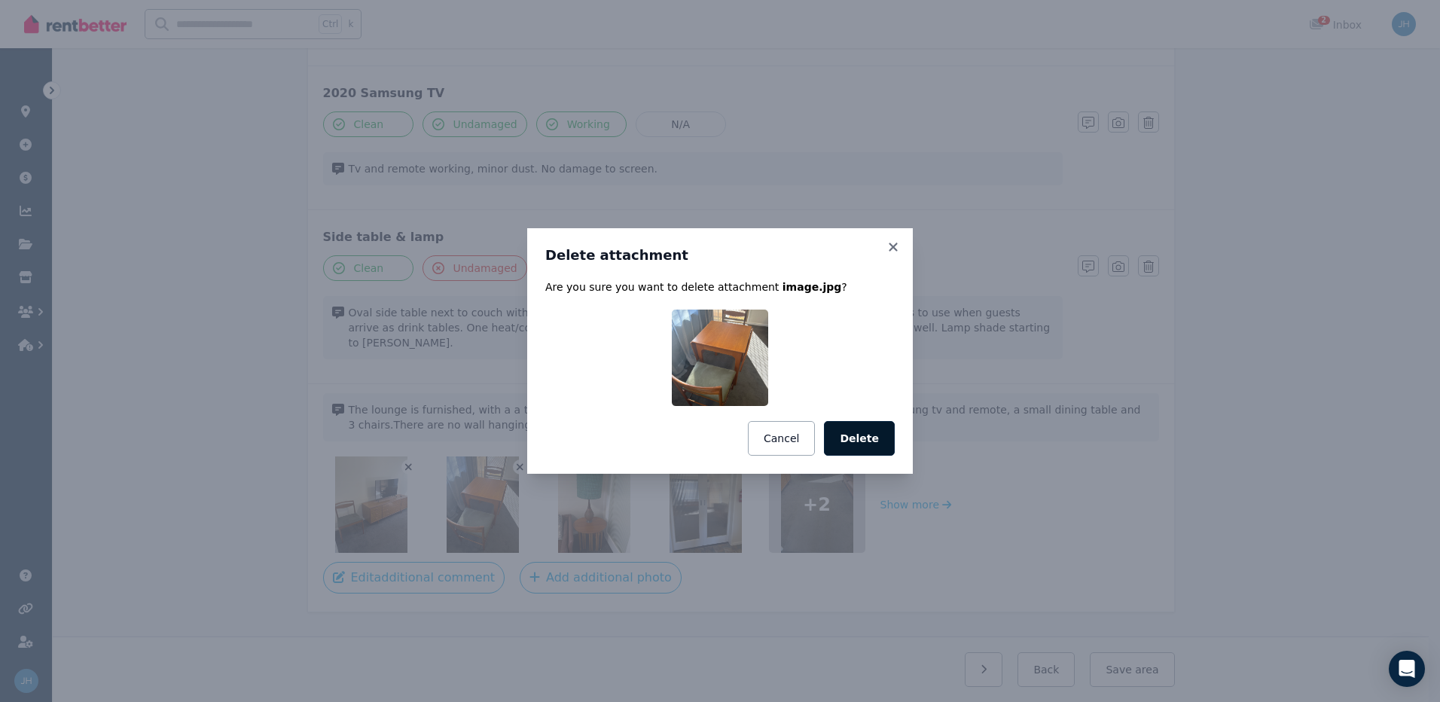
click at [871, 441] on button "Delete" at bounding box center [859, 438] width 71 height 35
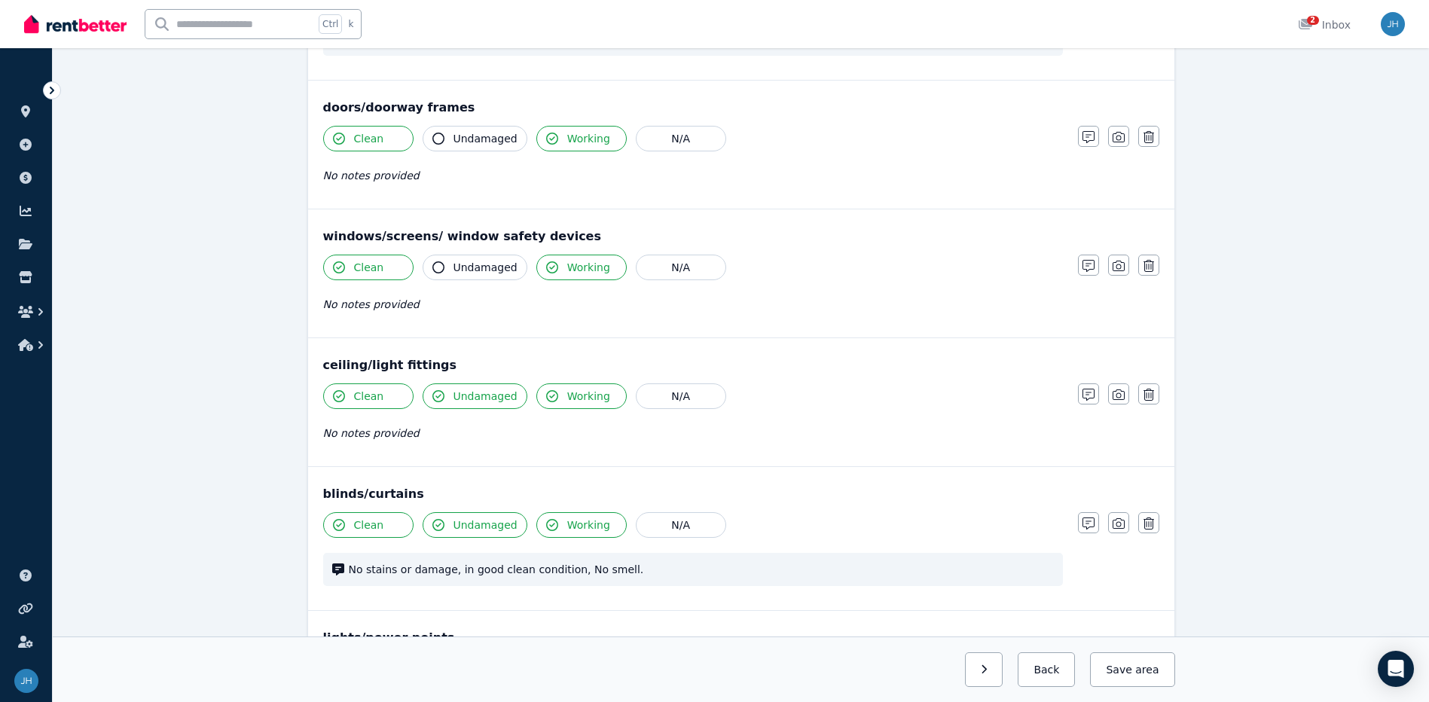
scroll to position [294, 0]
click at [1090, 262] on icon "button" at bounding box center [1088, 267] width 12 height 12
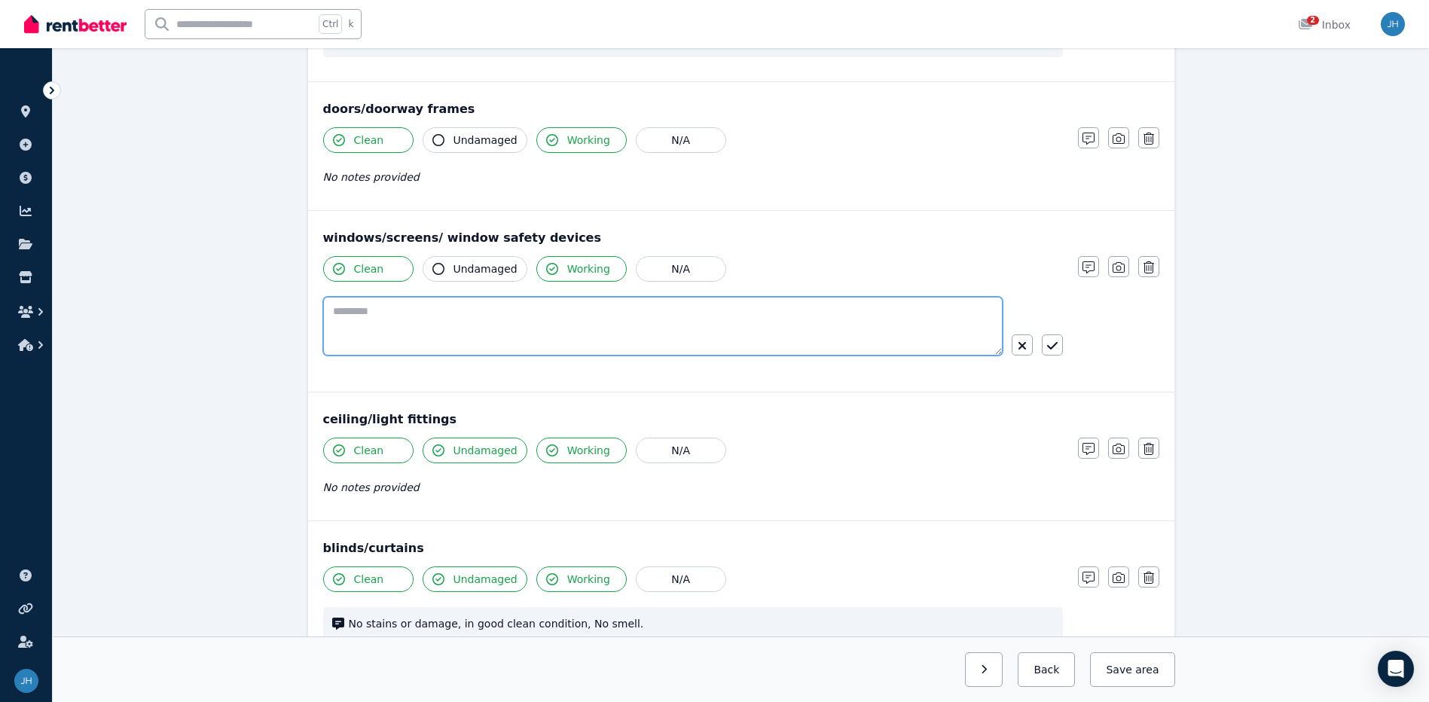
click at [528, 317] on textarea at bounding box center [662, 326] width 679 height 59
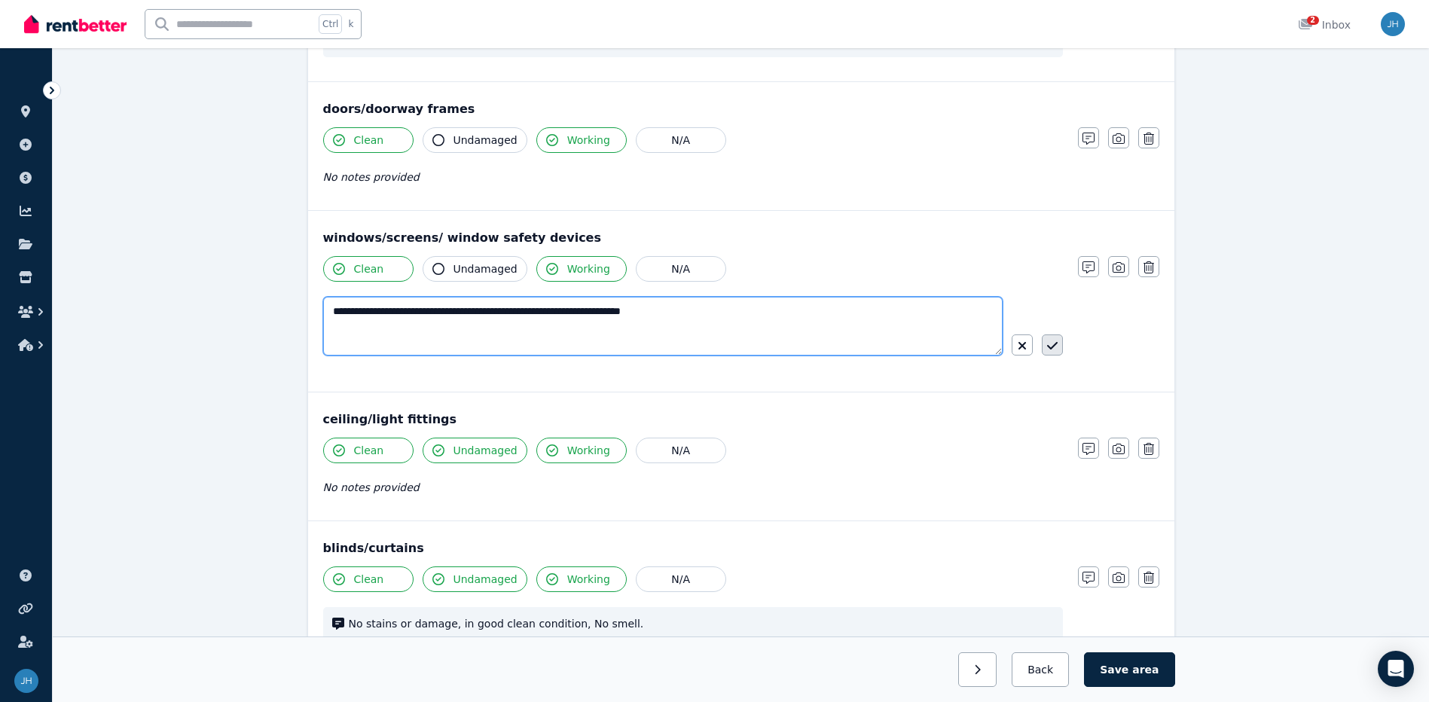
type textarea "**********"
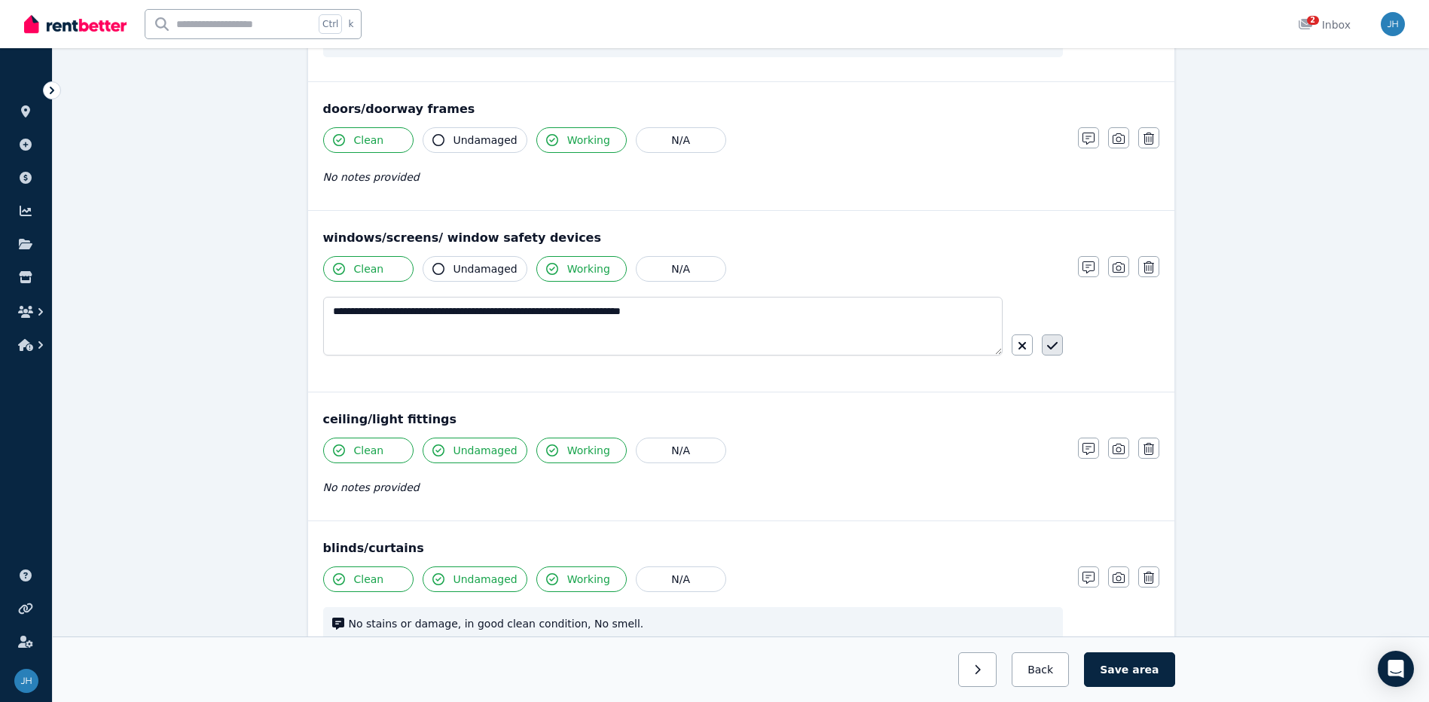
click at [1049, 340] on icon "button" at bounding box center [1052, 346] width 11 height 12
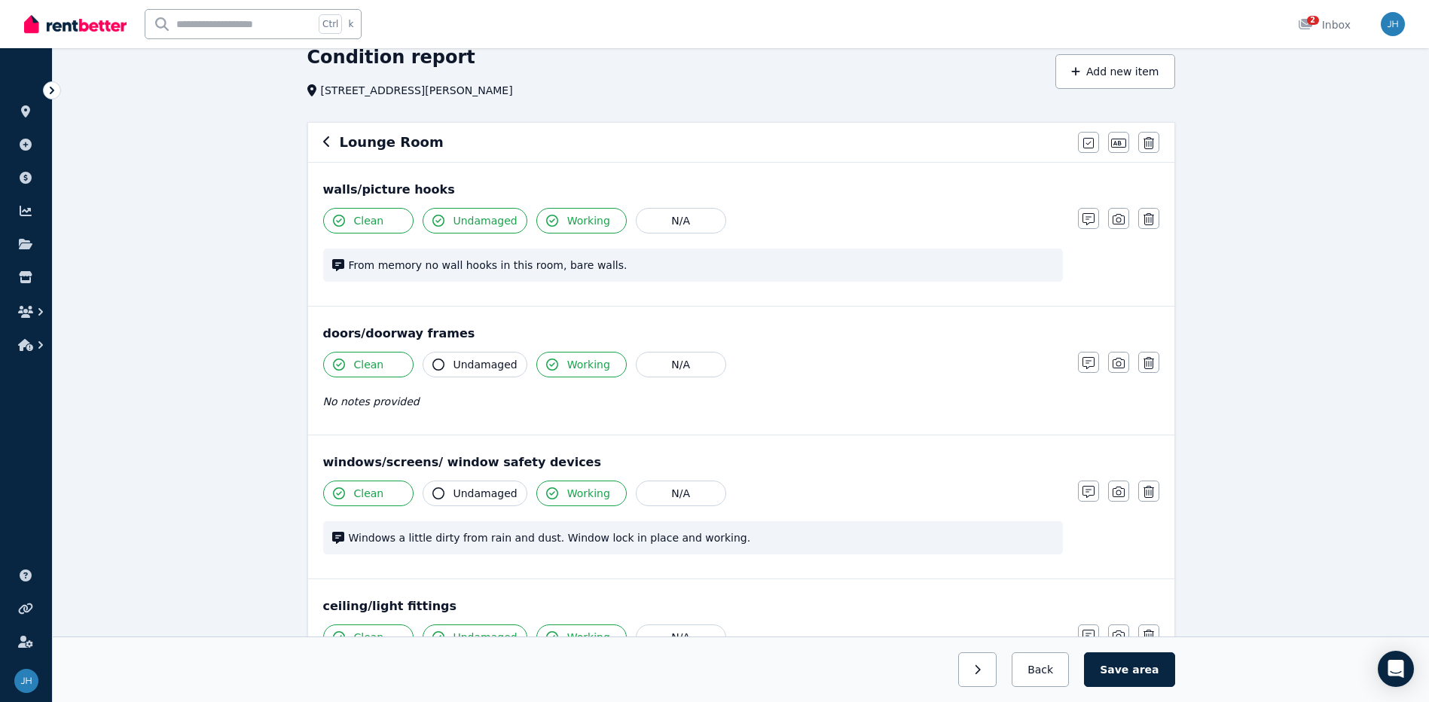
scroll to position [68, 0]
click at [1121, 216] on icon "button" at bounding box center [1118, 221] width 12 height 12
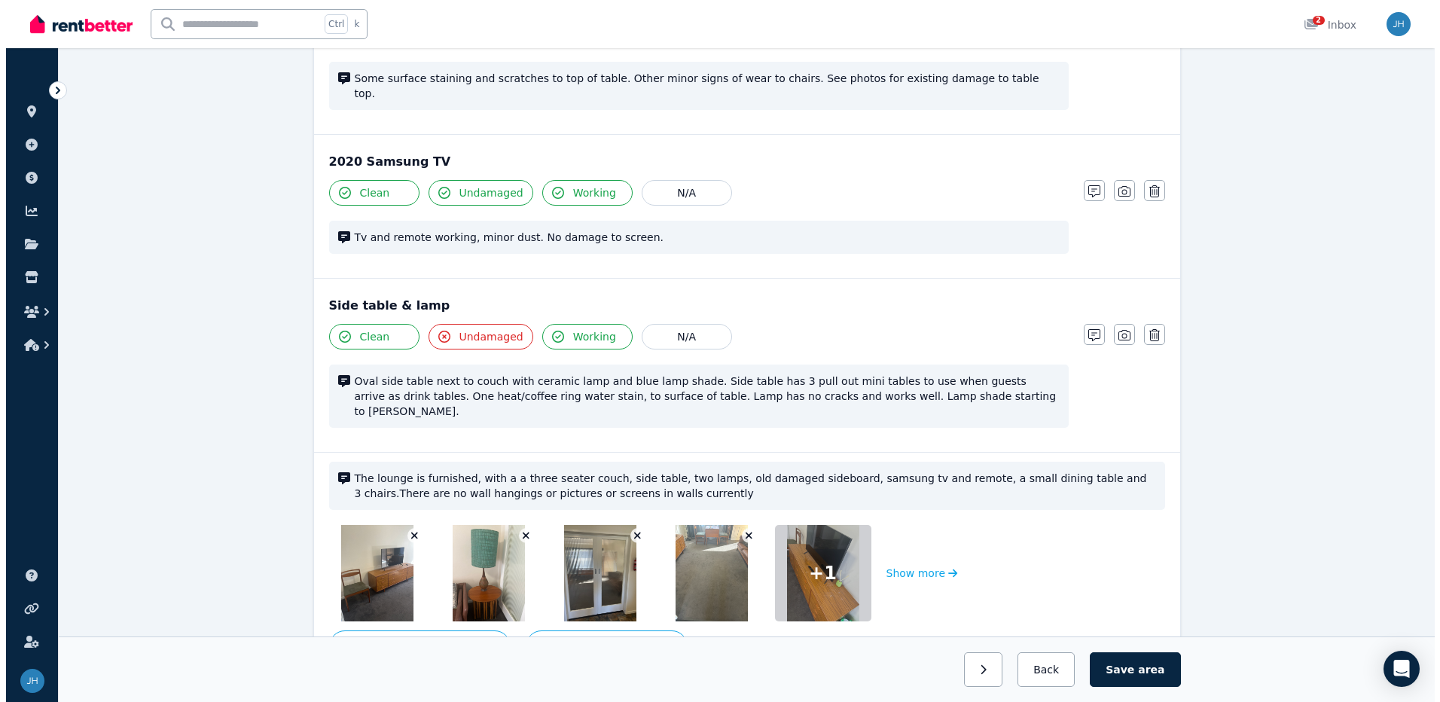
scroll to position [1682, 0]
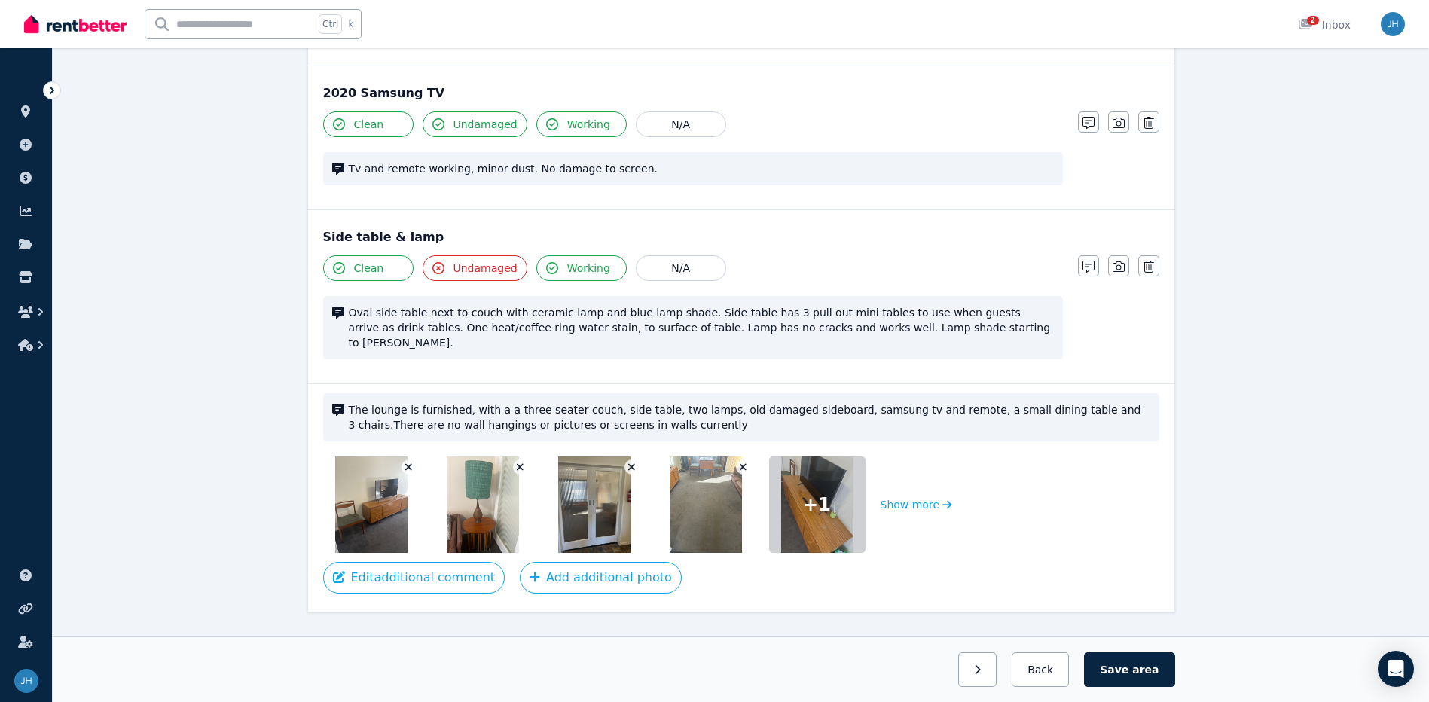
click at [620, 402] on span "The lounge is furnished, with a a three seater couch, side table, two lamps, ol…" at bounding box center [749, 417] width 801 height 30
click at [868, 402] on span "The lounge is furnished, with a a three seater couch, side table, two lamps, ol…" at bounding box center [749, 417] width 801 height 30
click at [523, 402] on span "The lounge is furnished, with a a three seater couch, side table, two lamps, ol…" at bounding box center [749, 417] width 801 height 30
click at [314, 569] on div "The lounge is furnished, with a a three seater couch, side table, two lamps, ol…" at bounding box center [741, 497] width 866 height 228
click at [368, 569] on div "The lounge is furnished, with a a three seater couch, side table, two lamps, ol…" at bounding box center [741, 497] width 866 height 228
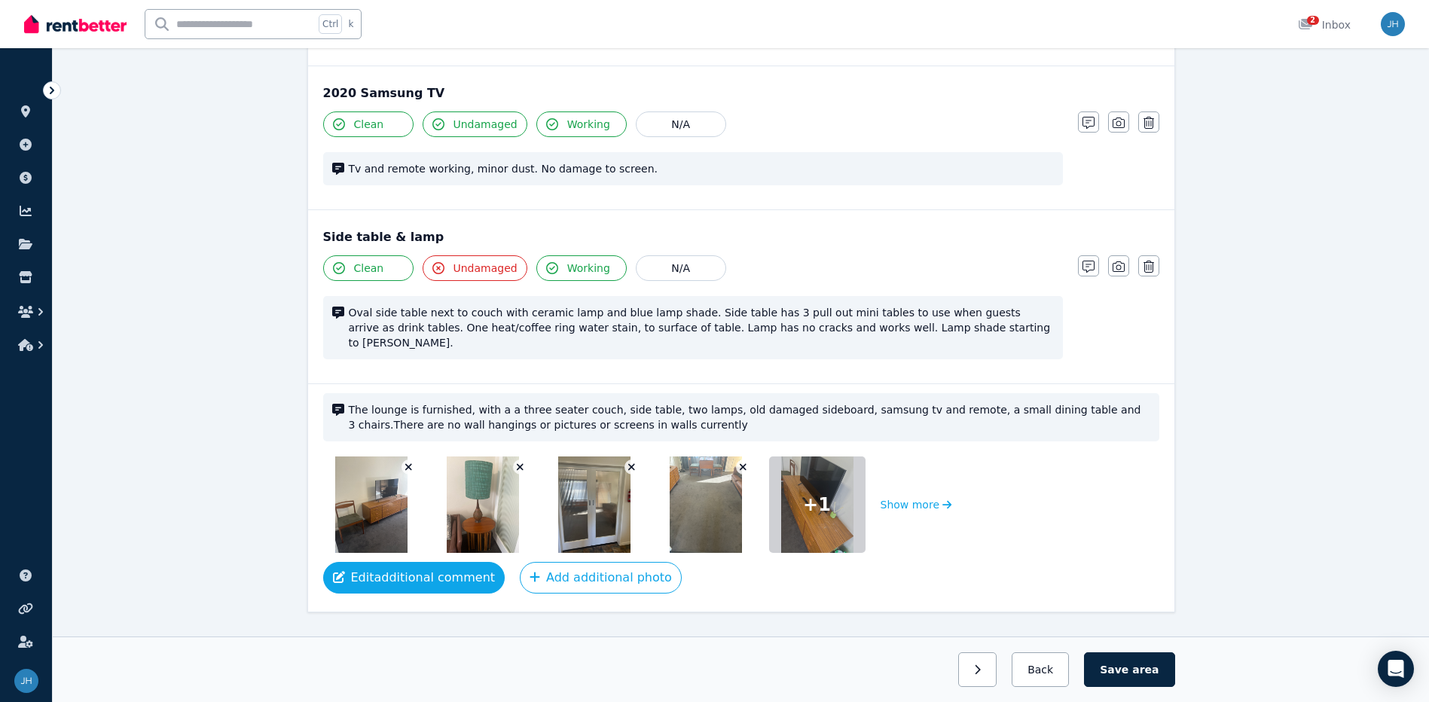
click at [390, 562] on button "Edit additional comment" at bounding box center [414, 578] width 182 height 32
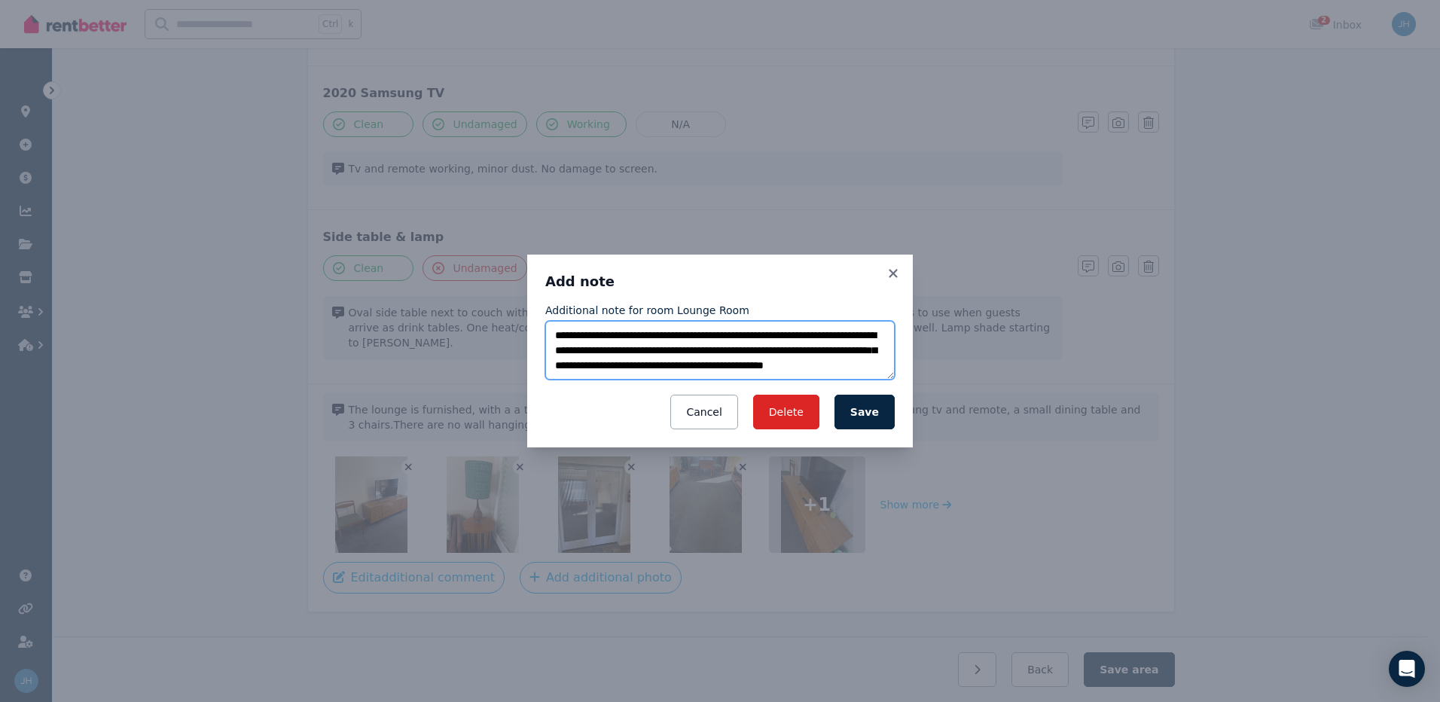
click at [733, 346] on textarea "**********" at bounding box center [719, 350] width 349 height 59
drag, startPoint x: 727, startPoint y: 332, endPoint x: 703, endPoint y: 333, distance: 24.1
click at [703, 333] on textarea "**********" at bounding box center [719, 350] width 349 height 59
drag, startPoint x: 604, startPoint y: 353, endPoint x: 553, endPoint y: 353, distance: 51.2
click at [553, 353] on textarea "**********" at bounding box center [719, 350] width 349 height 59
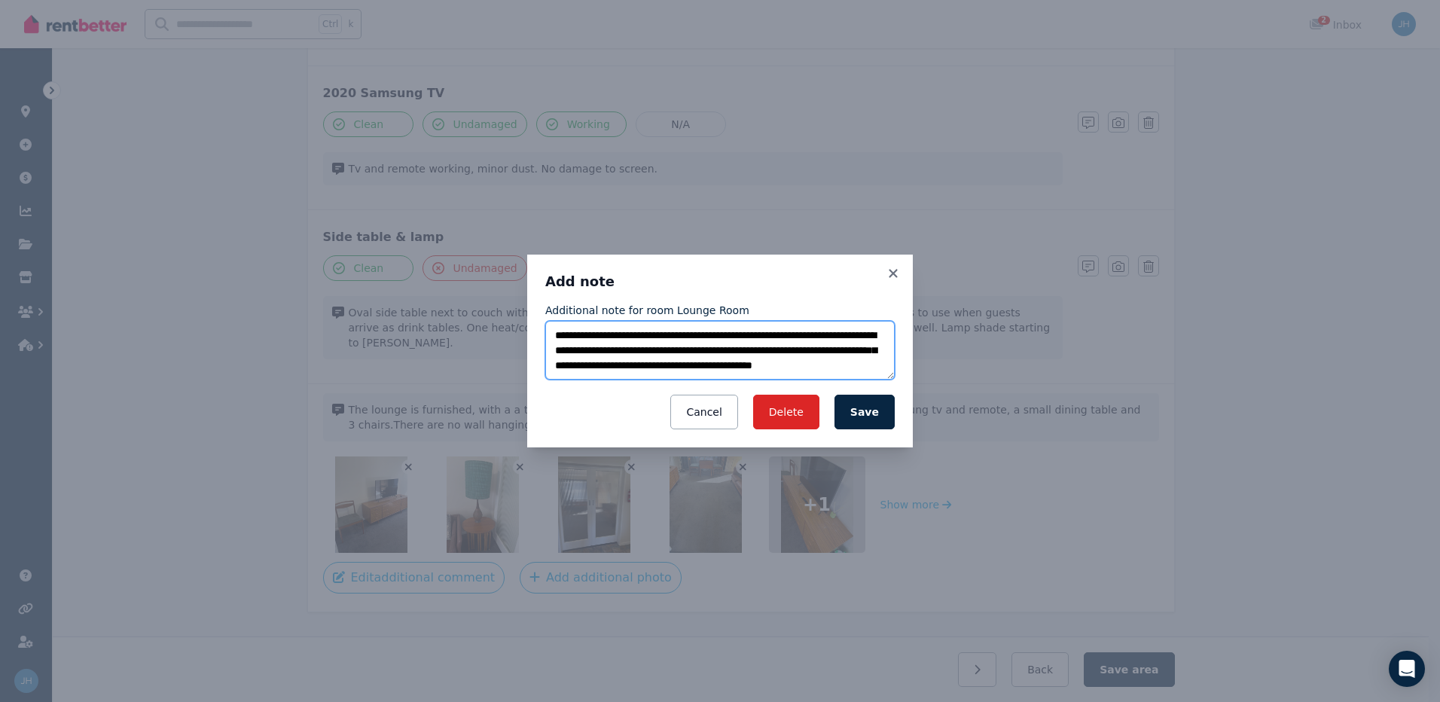
scroll to position [15, 0]
drag, startPoint x: 823, startPoint y: 353, endPoint x: 890, endPoint y: 358, distance: 67.2
click at [890, 358] on textarea "**********" at bounding box center [719, 350] width 349 height 59
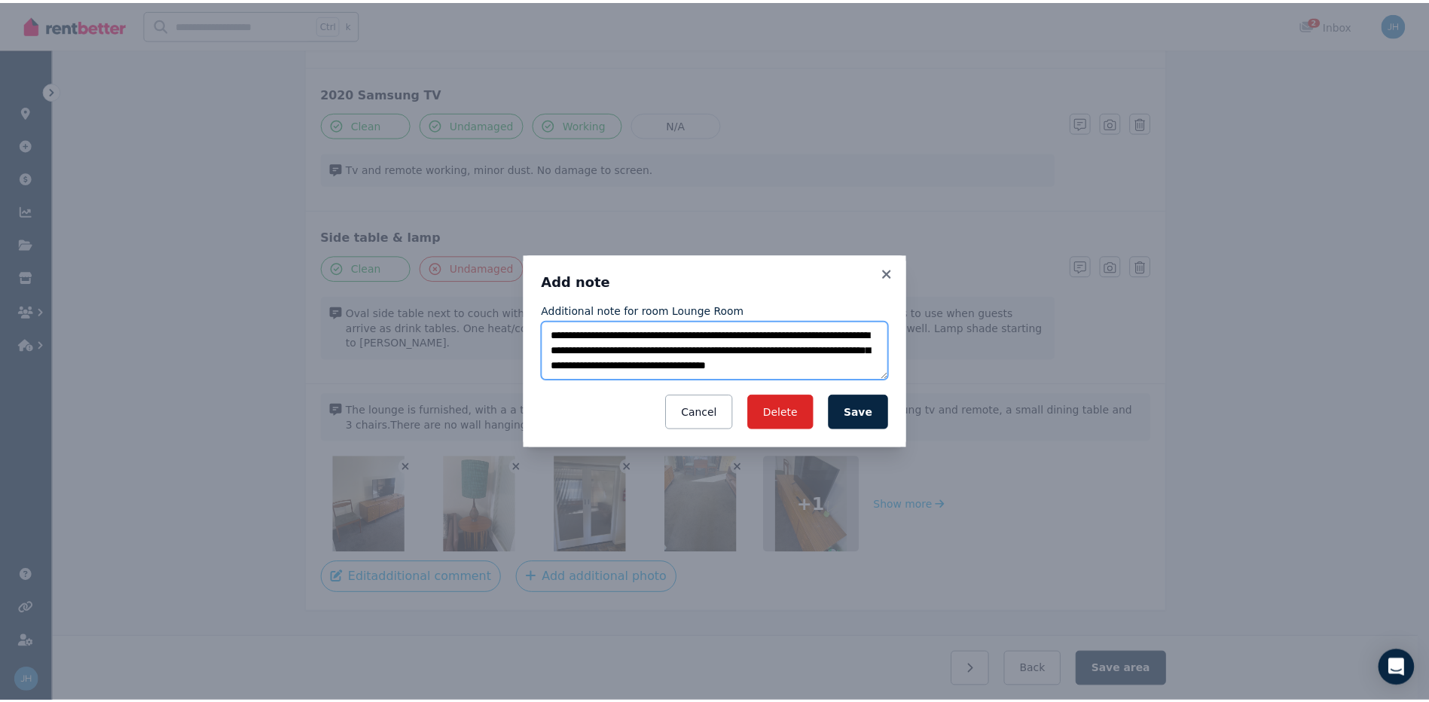
scroll to position [8, 0]
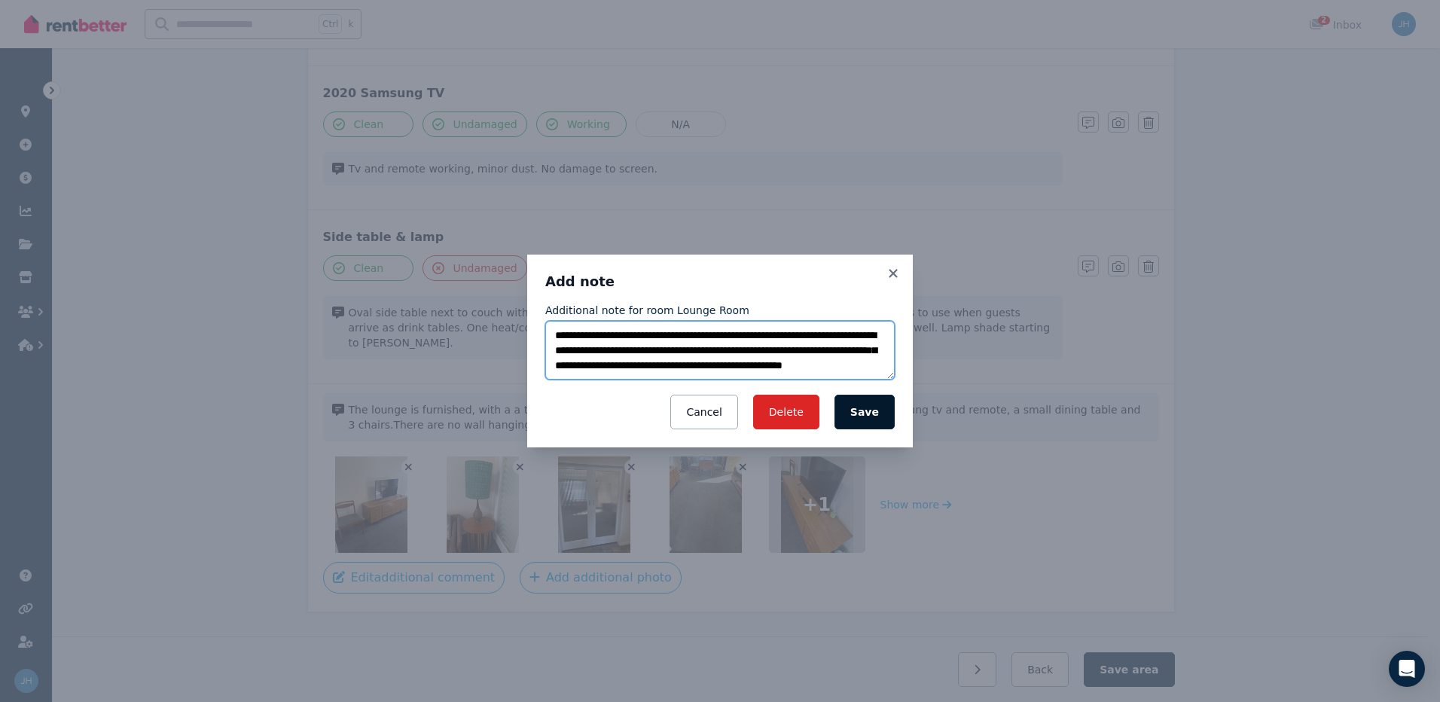
type textarea "**********"
click at [880, 416] on button "Save" at bounding box center [864, 412] width 60 height 35
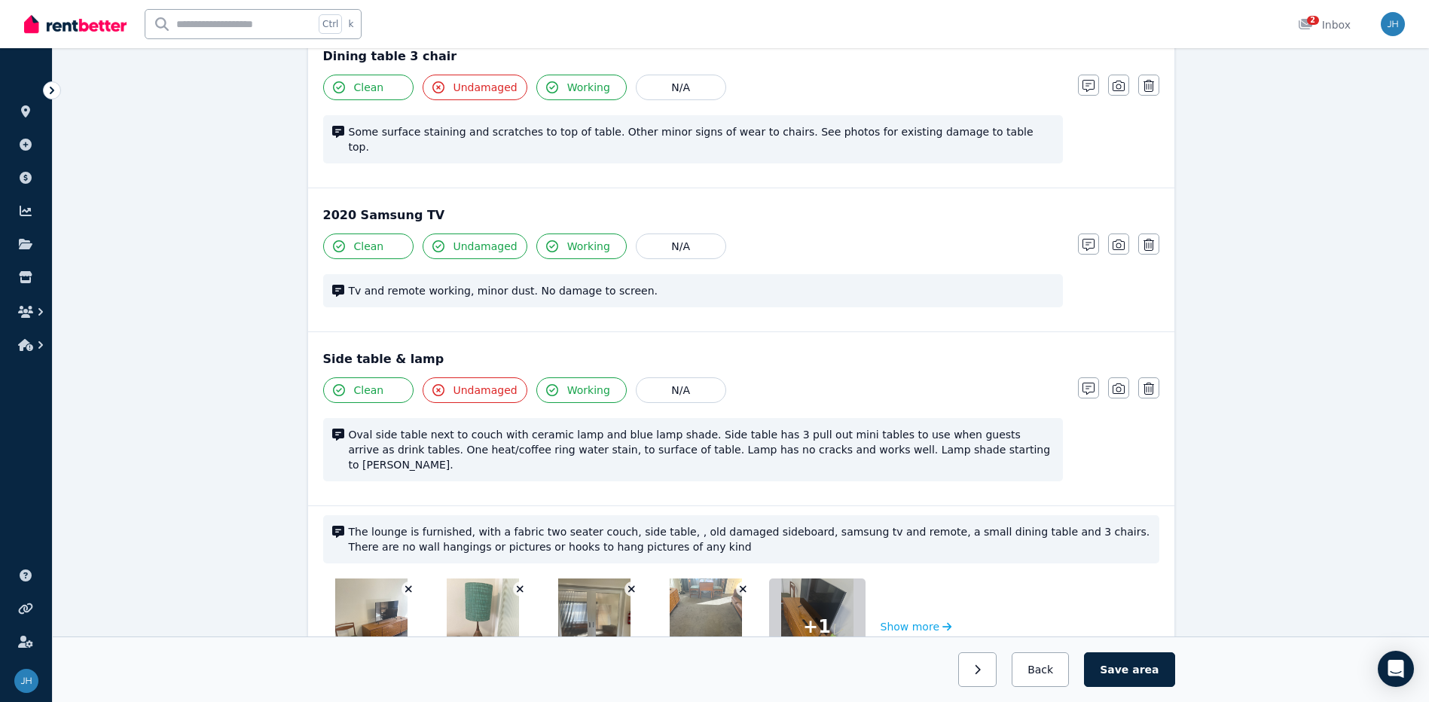
scroll to position [1682, 0]
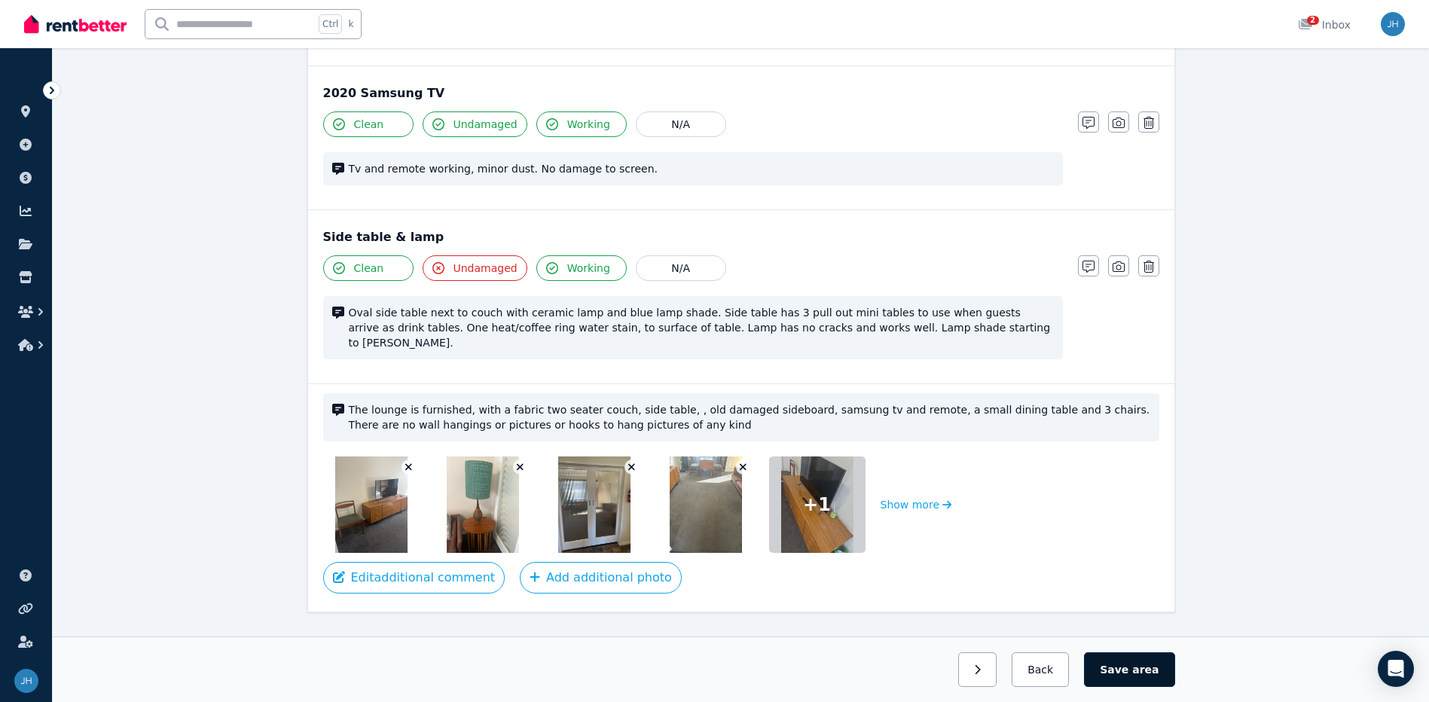
click at [1153, 670] on span "area" at bounding box center [1145, 669] width 26 height 15
click at [989, 667] on button "button" at bounding box center [971, 669] width 38 height 35
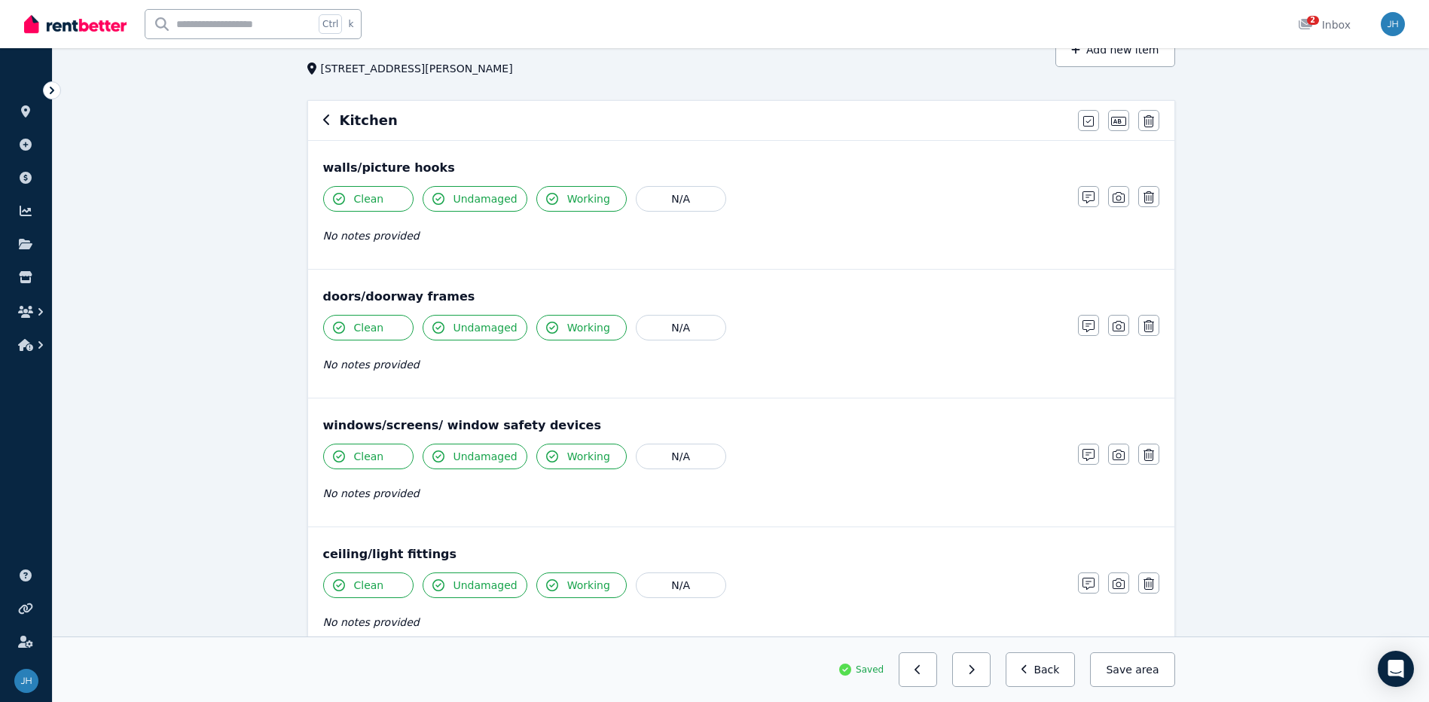
scroll to position [0, 0]
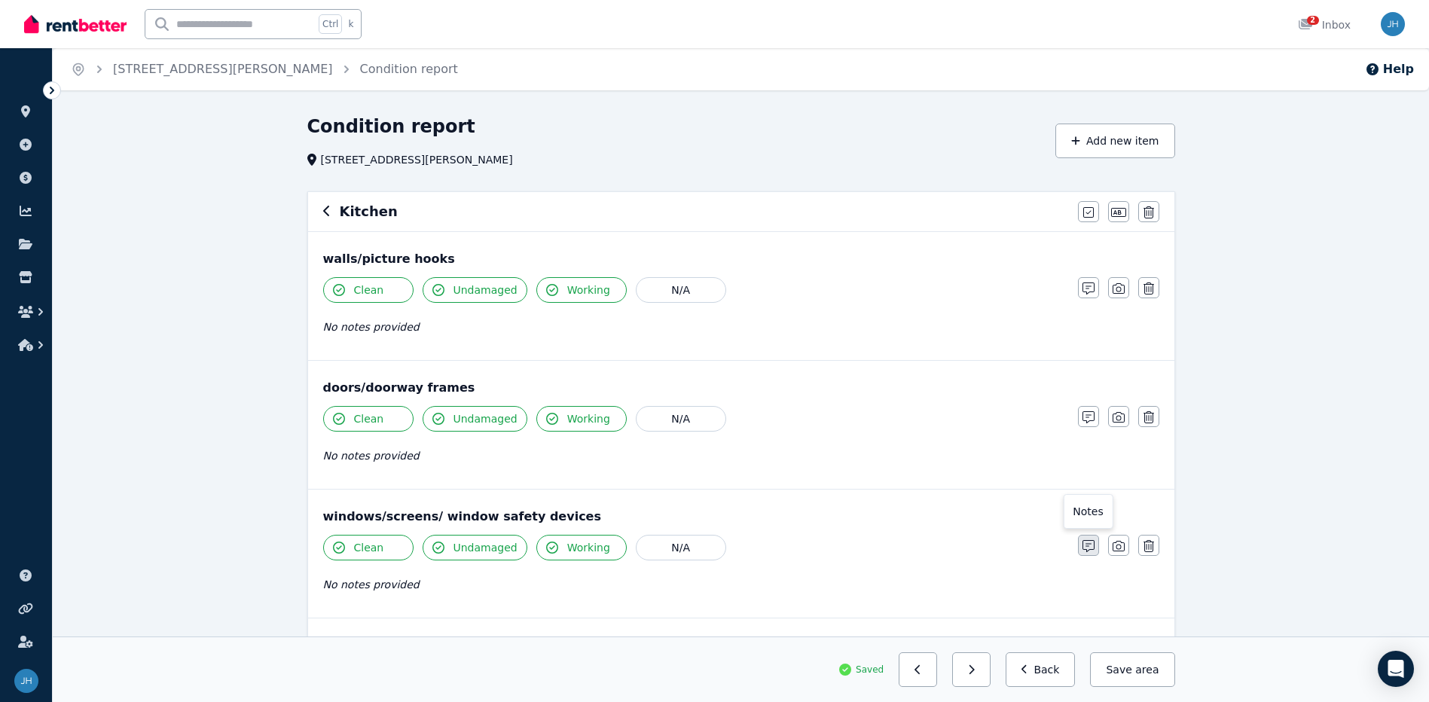
click at [1094, 544] on button "button" at bounding box center [1088, 545] width 21 height 21
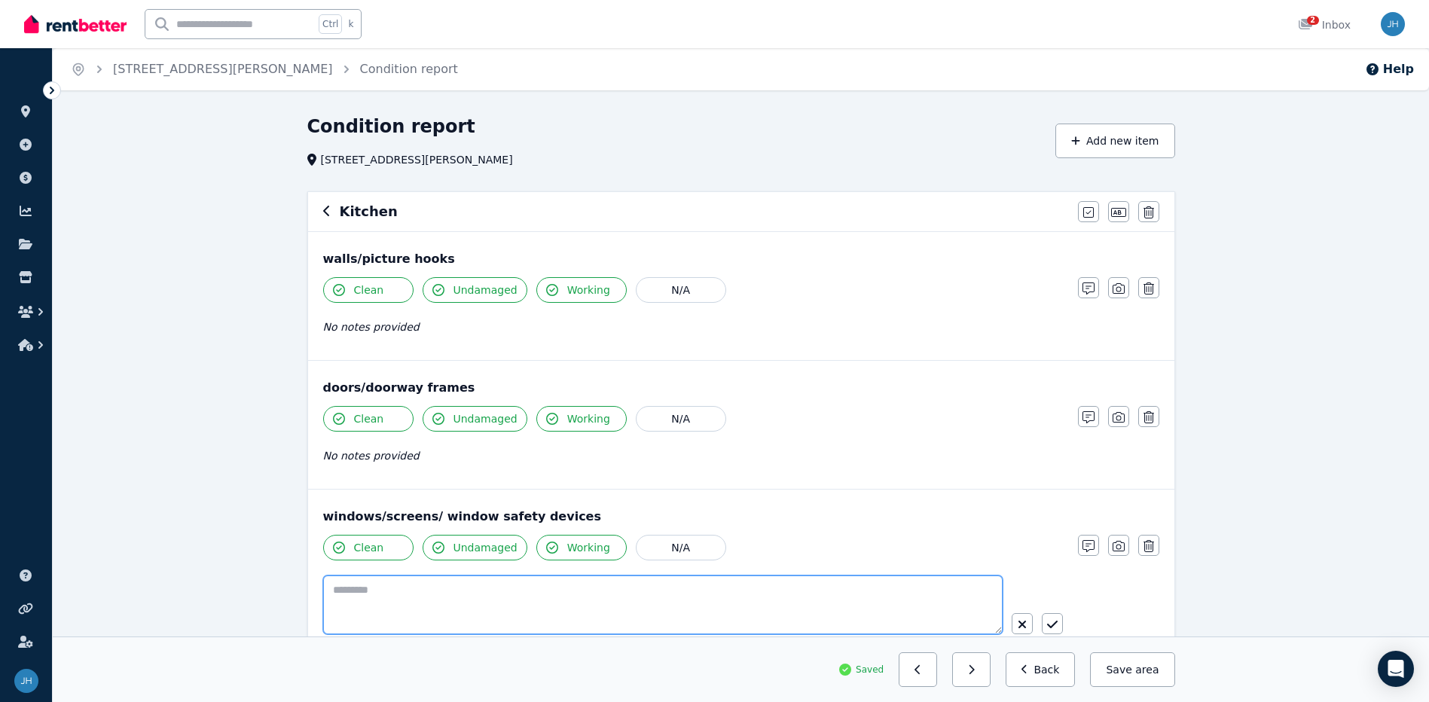
click at [590, 604] on textarea at bounding box center [662, 604] width 679 height 59
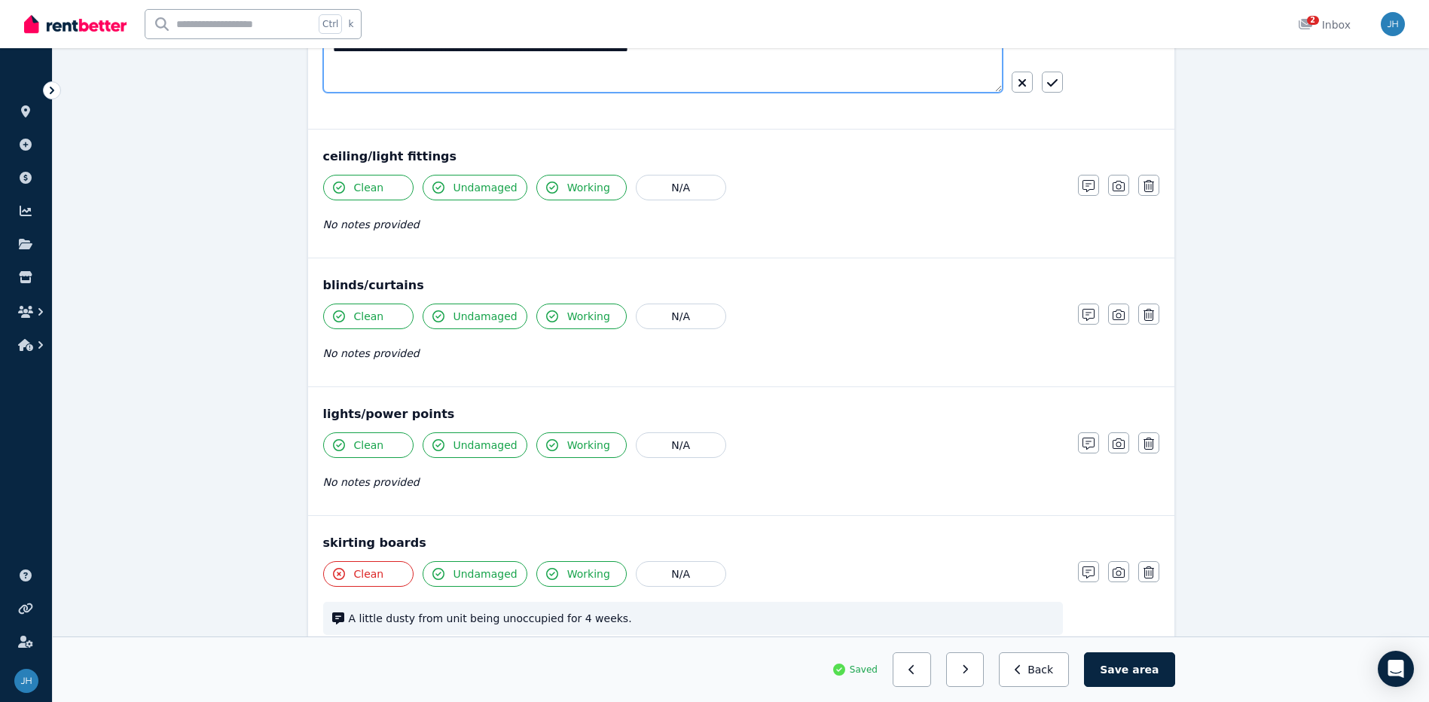
scroll to position [678, 0]
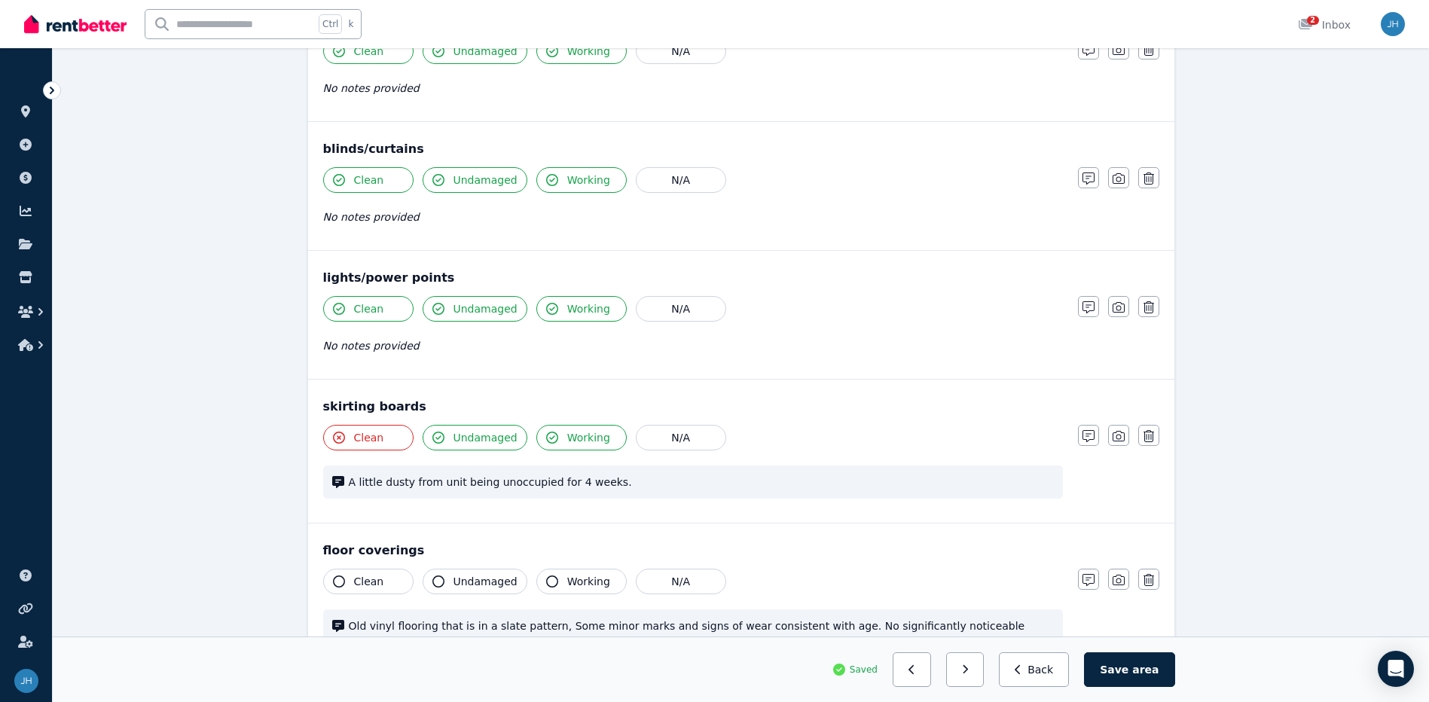
type textarea "**********"
click at [703, 480] on span "A little dusty from unit being unoccupied for 4 weeks." at bounding box center [701, 481] width 705 height 15
click at [1087, 435] on icon "button" at bounding box center [1088, 436] width 12 height 12
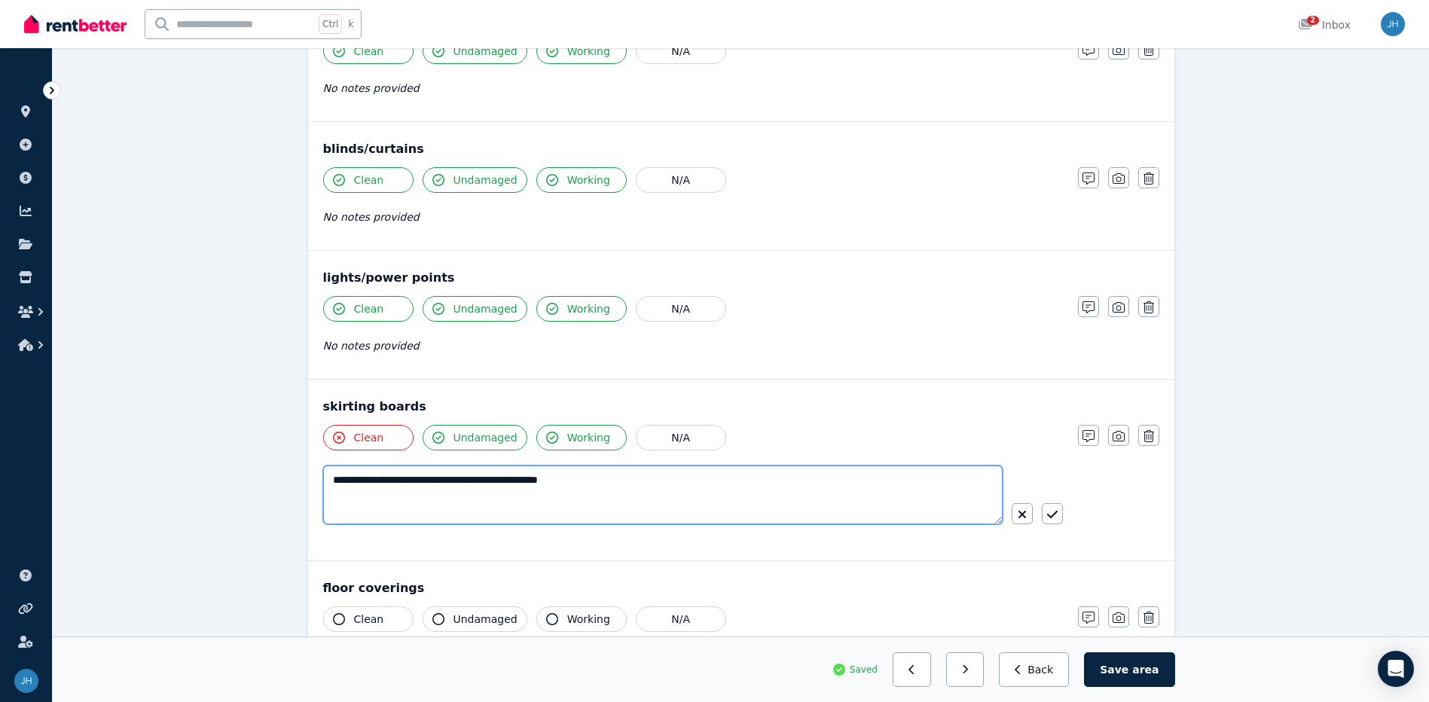
click at [628, 488] on textarea "**********" at bounding box center [662, 494] width 679 height 59
drag, startPoint x: 590, startPoint y: 479, endPoint x: 334, endPoint y: 474, distance: 255.3
click at [334, 474] on textarea "**********" at bounding box center [662, 494] width 679 height 59
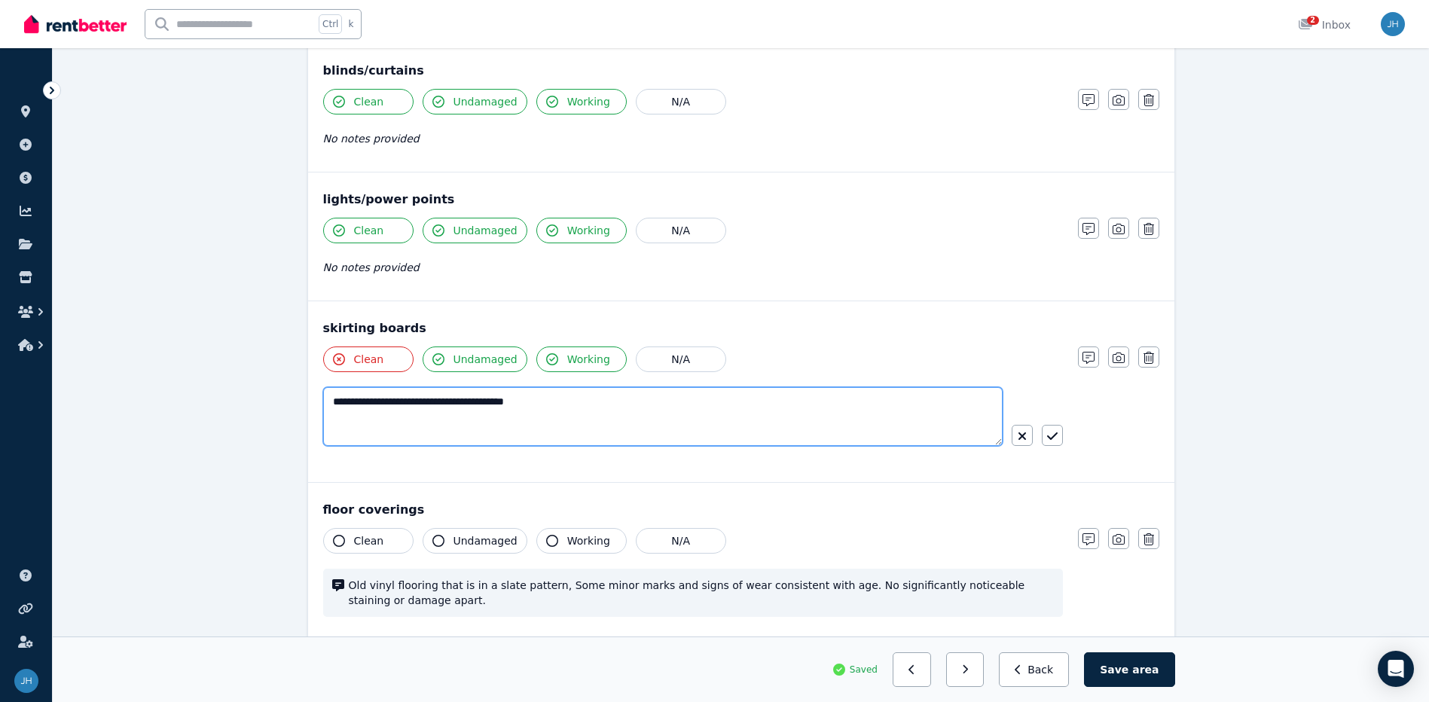
scroll to position [828, 0]
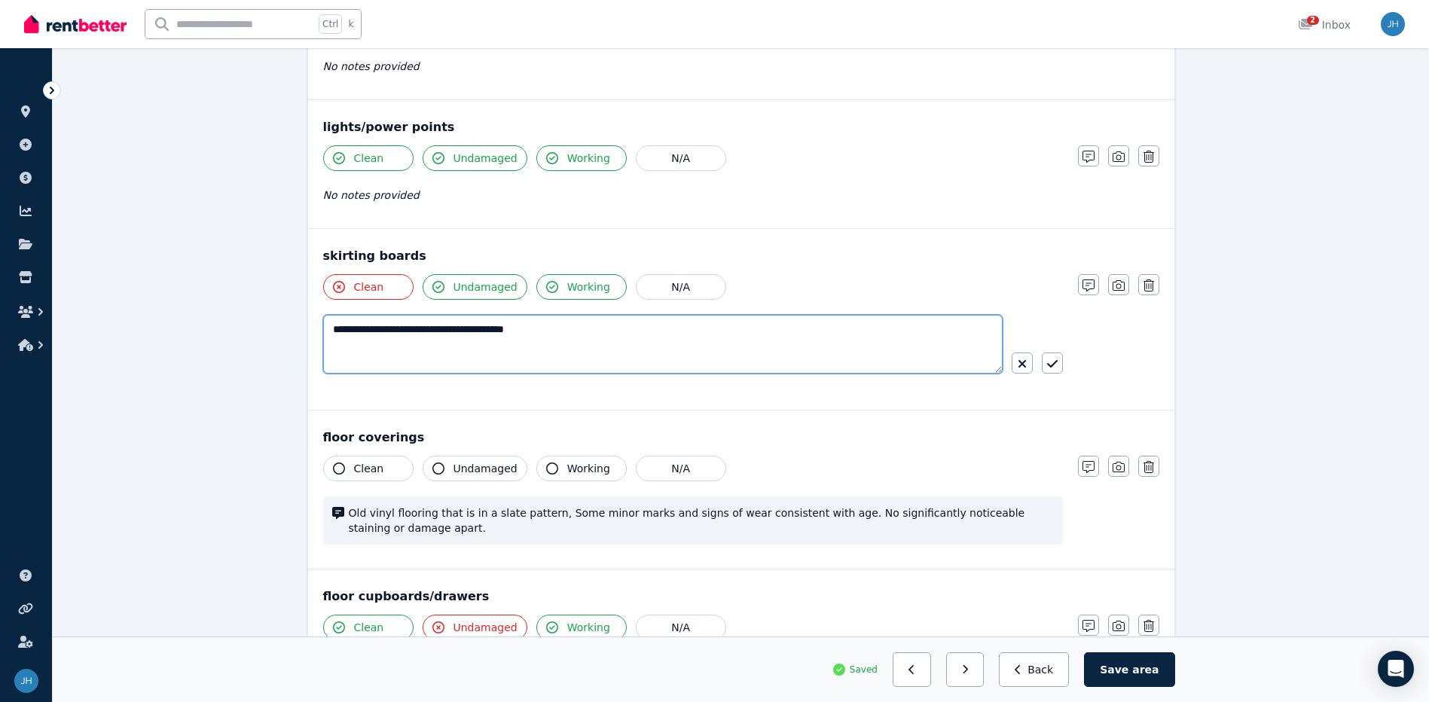
type textarea "**********"
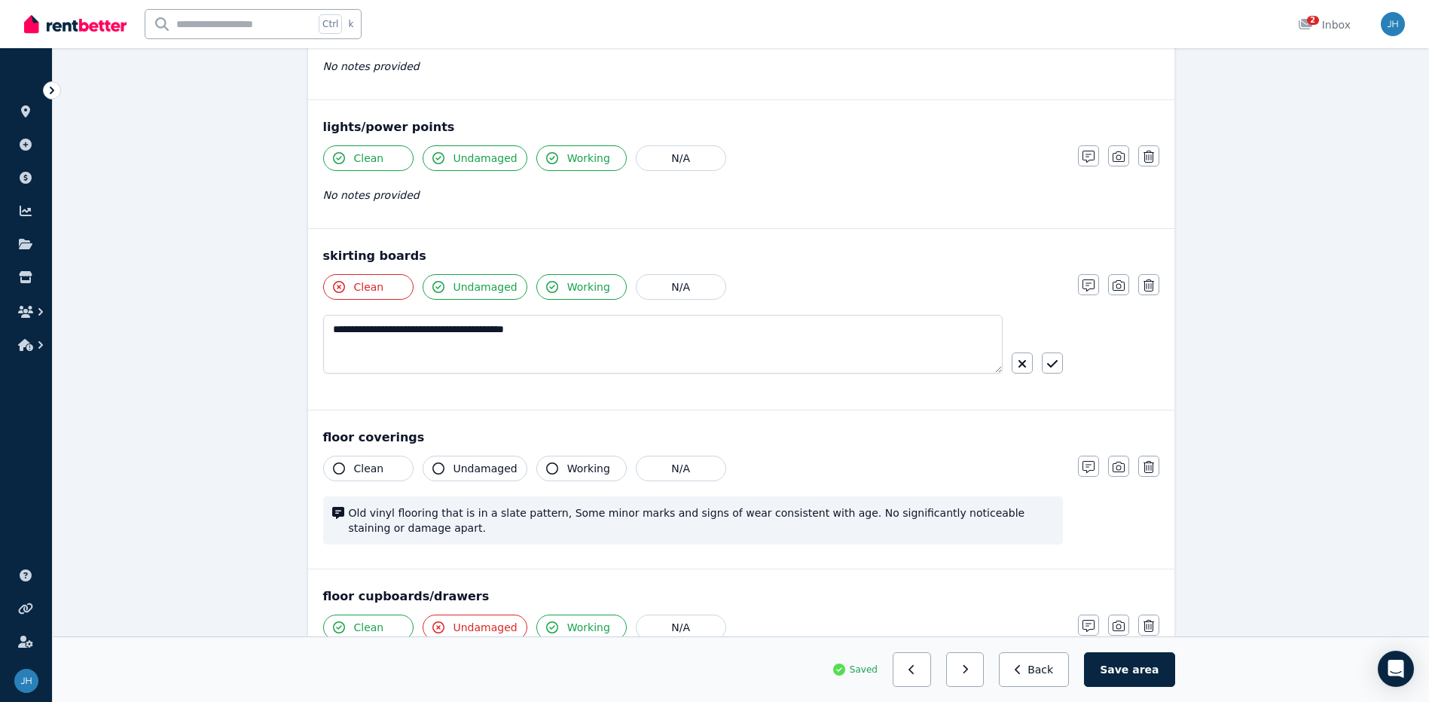
click at [526, 536] on div "Old vinyl flooring that is in a slate pattern, Some minor marks and signs of we…" at bounding box center [693, 520] width 740 height 48
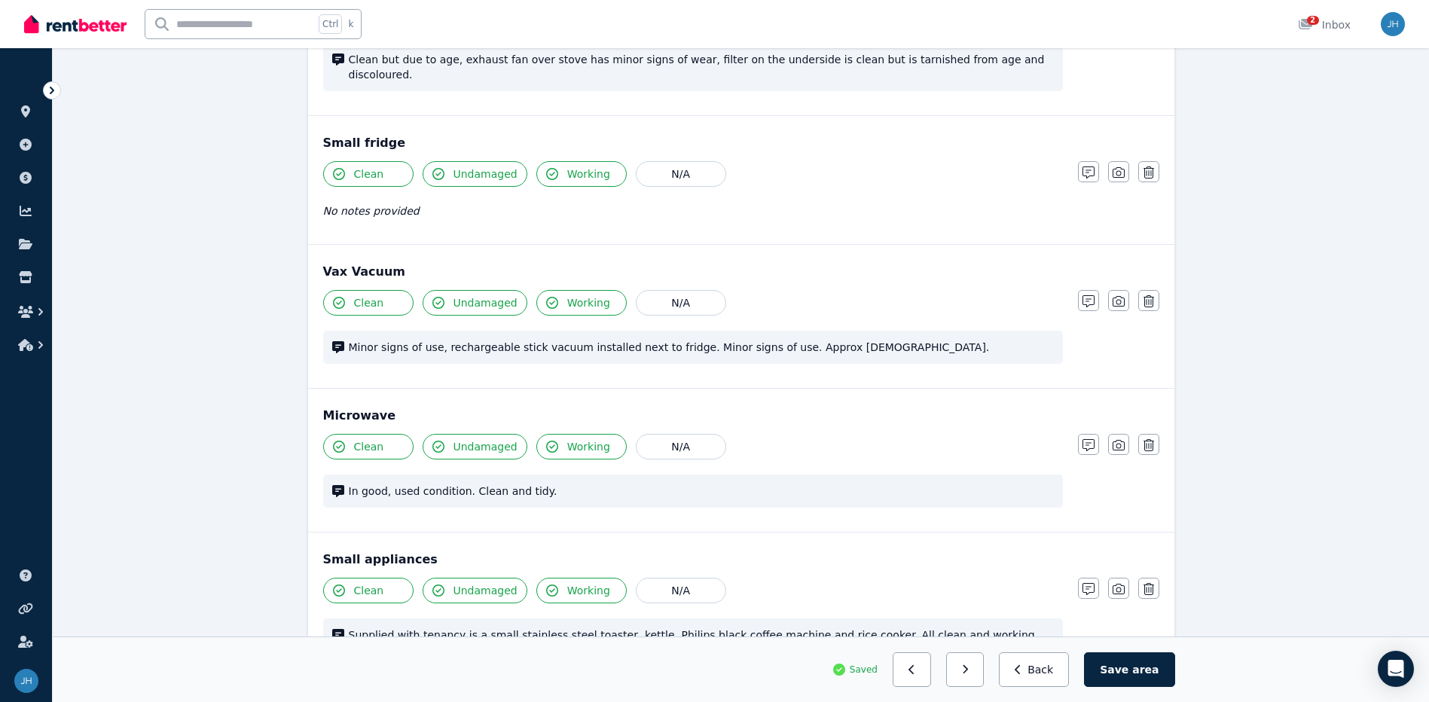
scroll to position [2184, 0]
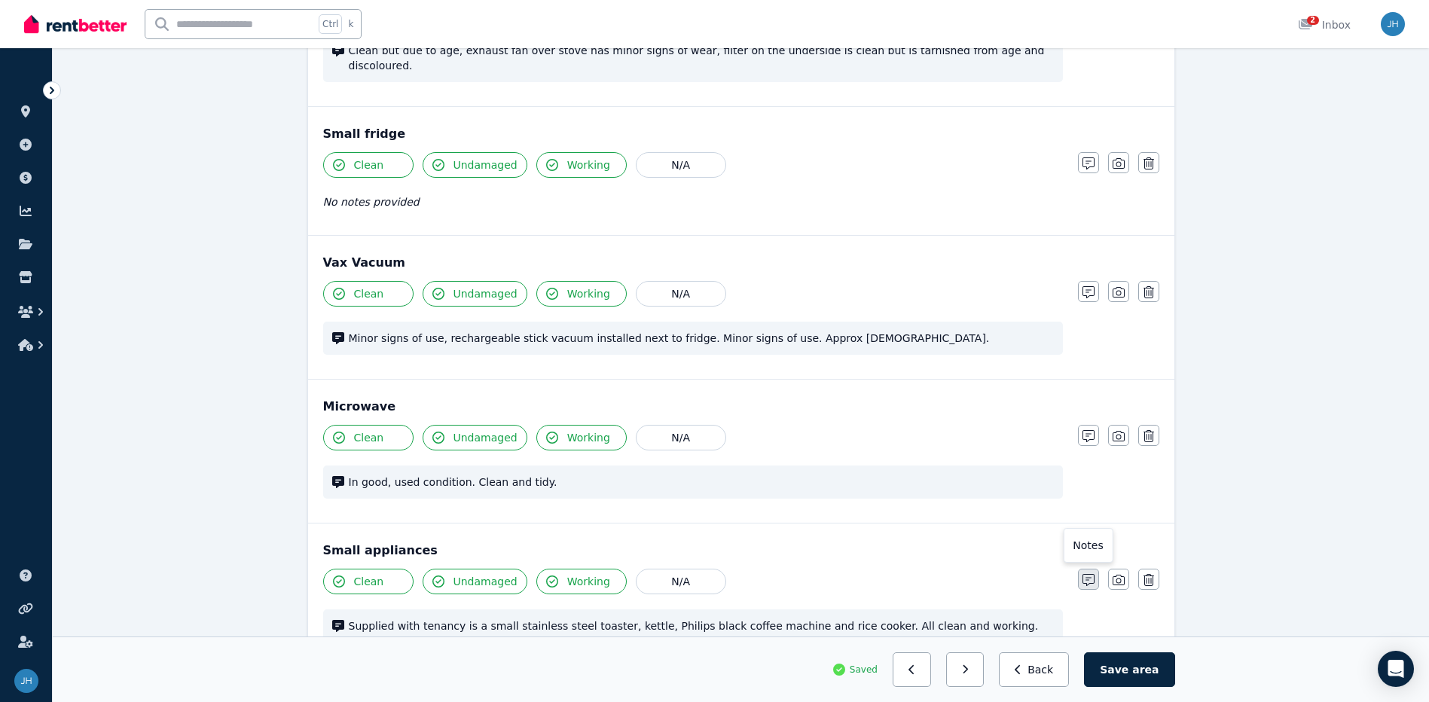
click at [1087, 574] on icon "button" at bounding box center [1088, 580] width 12 height 12
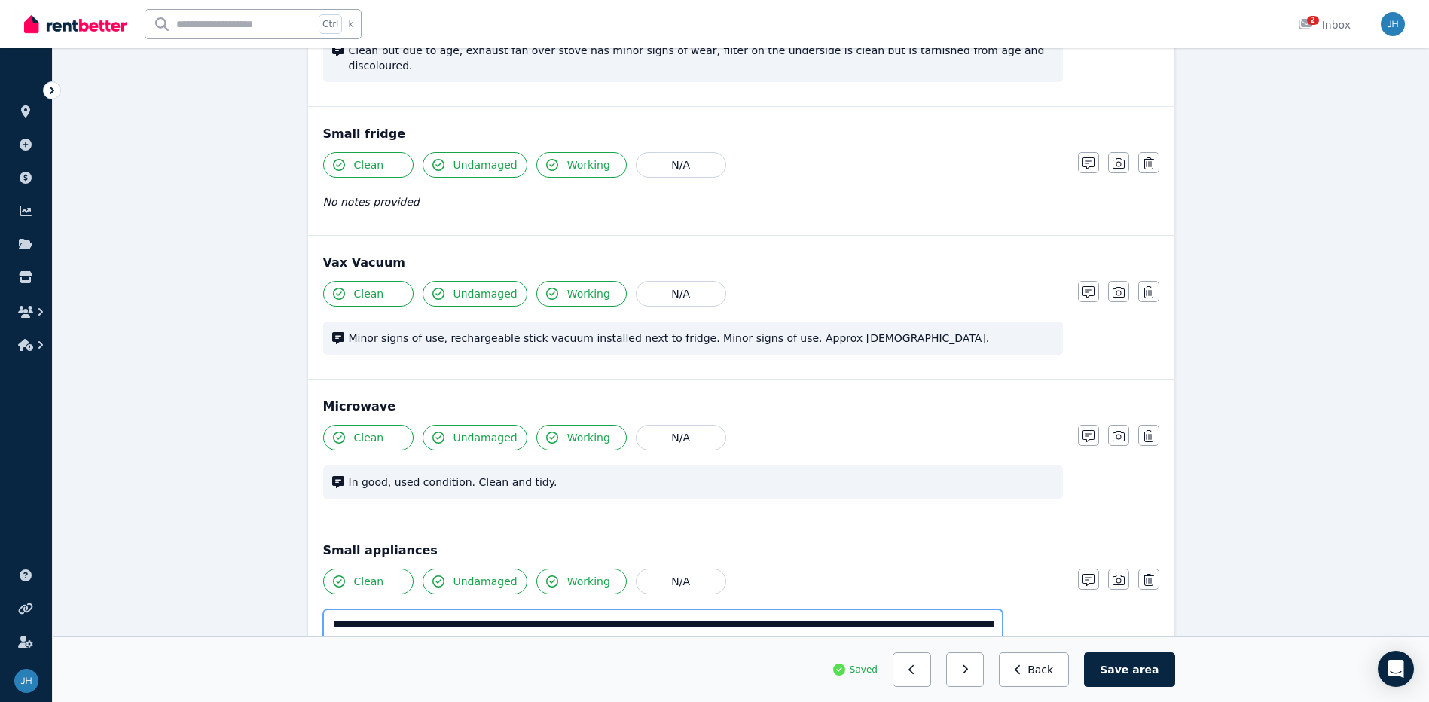
click at [580, 609] on textarea "**********" at bounding box center [662, 638] width 679 height 59
drag, startPoint x: 755, startPoint y: 591, endPoint x: 746, endPoint y: 593, distance: 9.3
click at [746, 609] on textarea "**********" at bounding box center [662, 638] width 679 height 59
click at [749, 609] on textarea "**********" at bounding box center [662, 638] width 679 height 59
drag, startPoint x: 758, startPoint y: 593, endPoint x: 616, endPoint y: 600, distance: 142.5
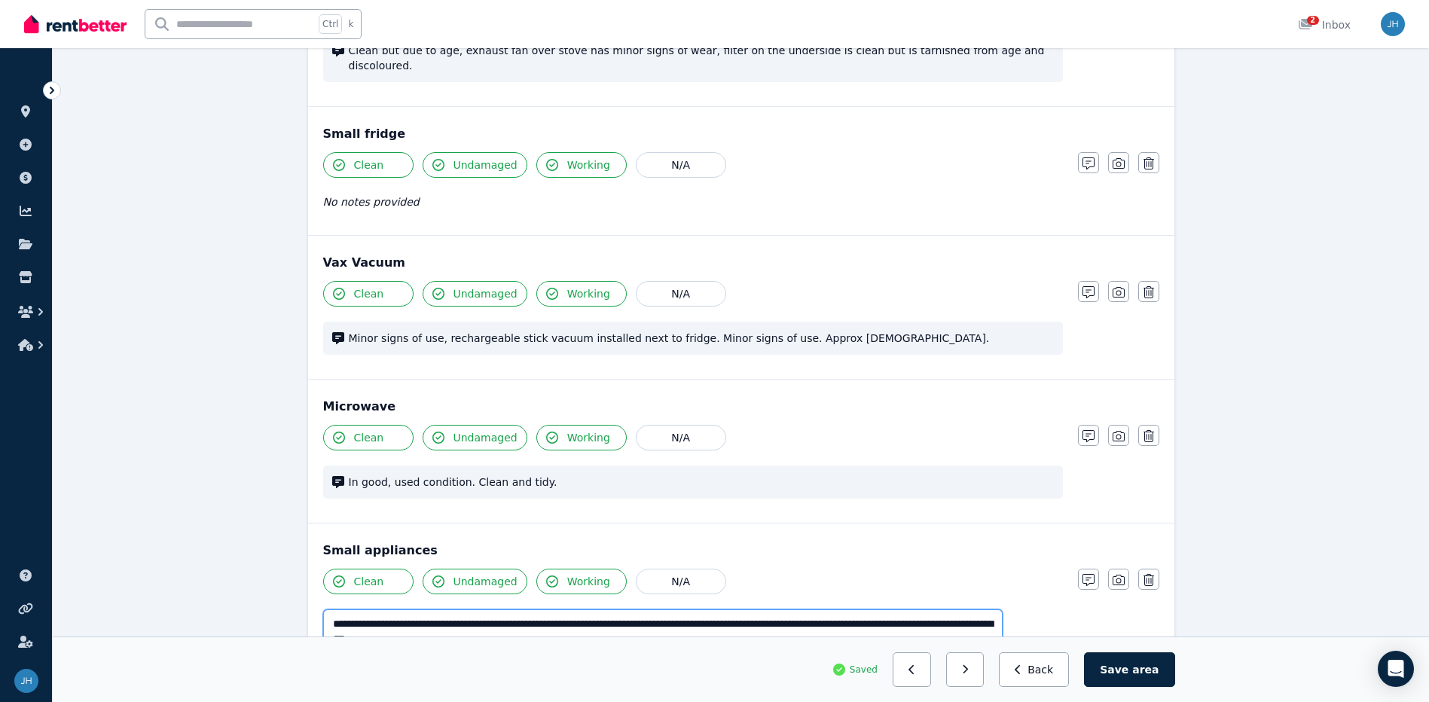
click at [616, 609] on textarea "**********" at bounding box center [662, 638] width 679 height 59
click at [679, 609] on textarea "**********" at bounding box center [662, 638] width 679 height 59
click at [682, 609] on textarea "**********" at bounding box center [662, 638] width 679 height 59
click at [663, 609] on textarea "**********" at bounding box center [662, 638] width 679 height 59
drag, startPoint x: 631, startPoint y: 593, endPoint x: 618, endPoint y: 590, distance: 13.9
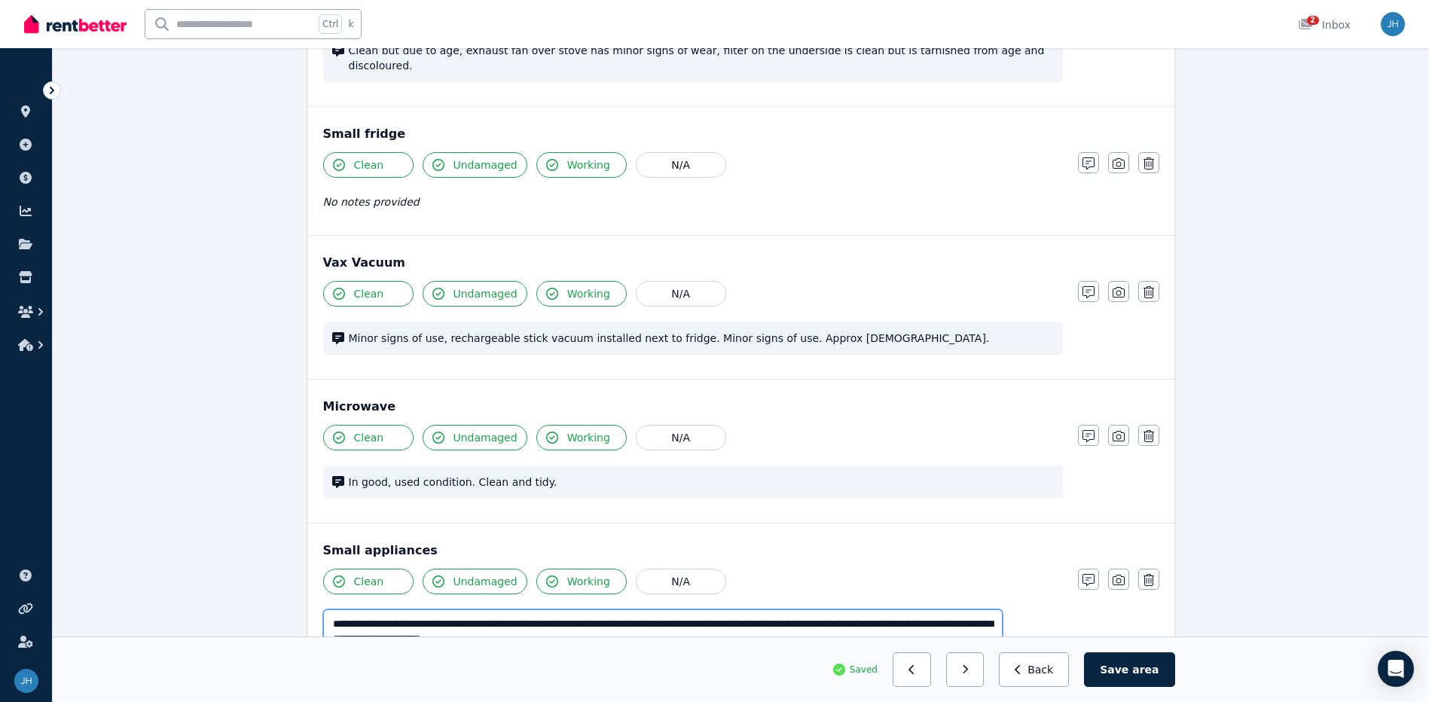
click at [618, 609] on textarea "**********" at bounding box center [662, 638] width 679 height 59
click at [526, 609] on textarea "**********" at bounding box center [662, 638] width 679 height 59
drag, startPoint x: 596, startPoint y: 610, endPoint x: 464, endPoint y: 608, distance: 131.8
click at [464, 609] on textarea "**********" at bounding box center [662, 638] width 679 height 59
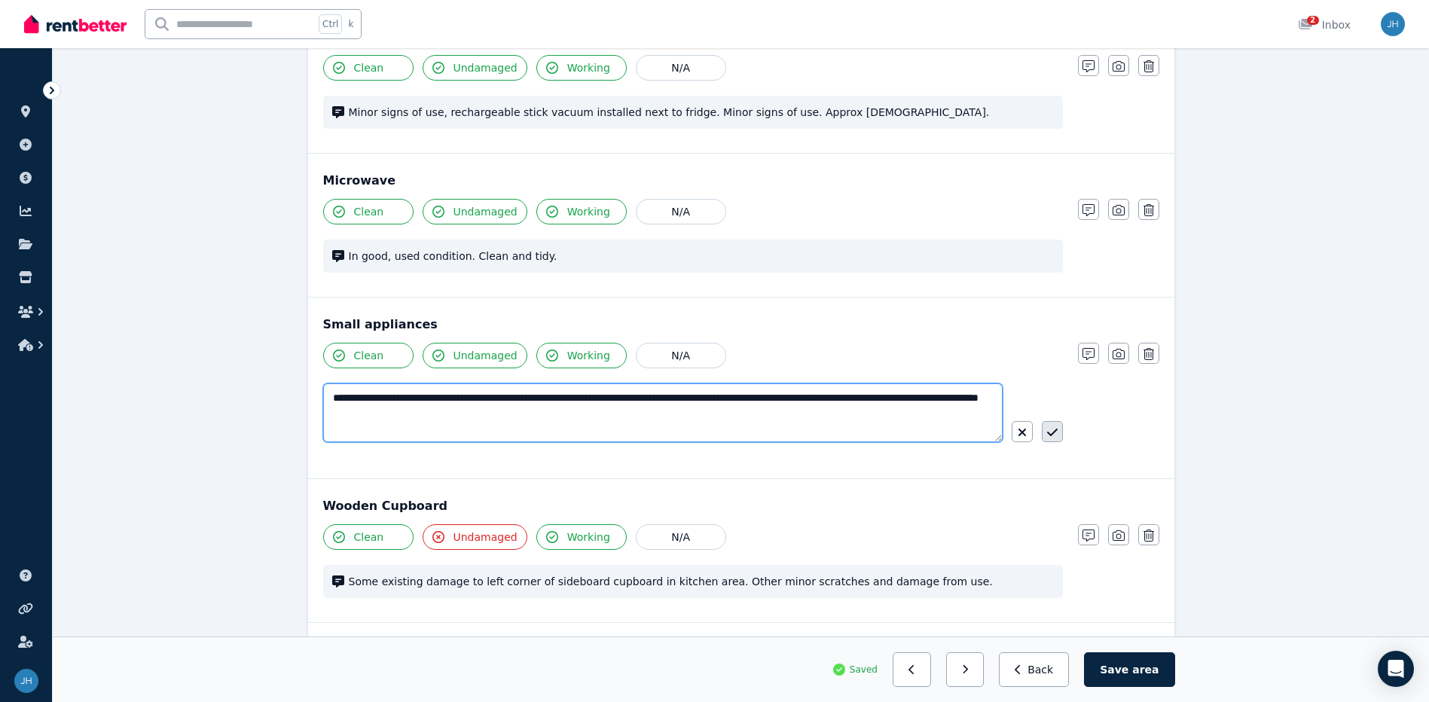
type textarea "**********"
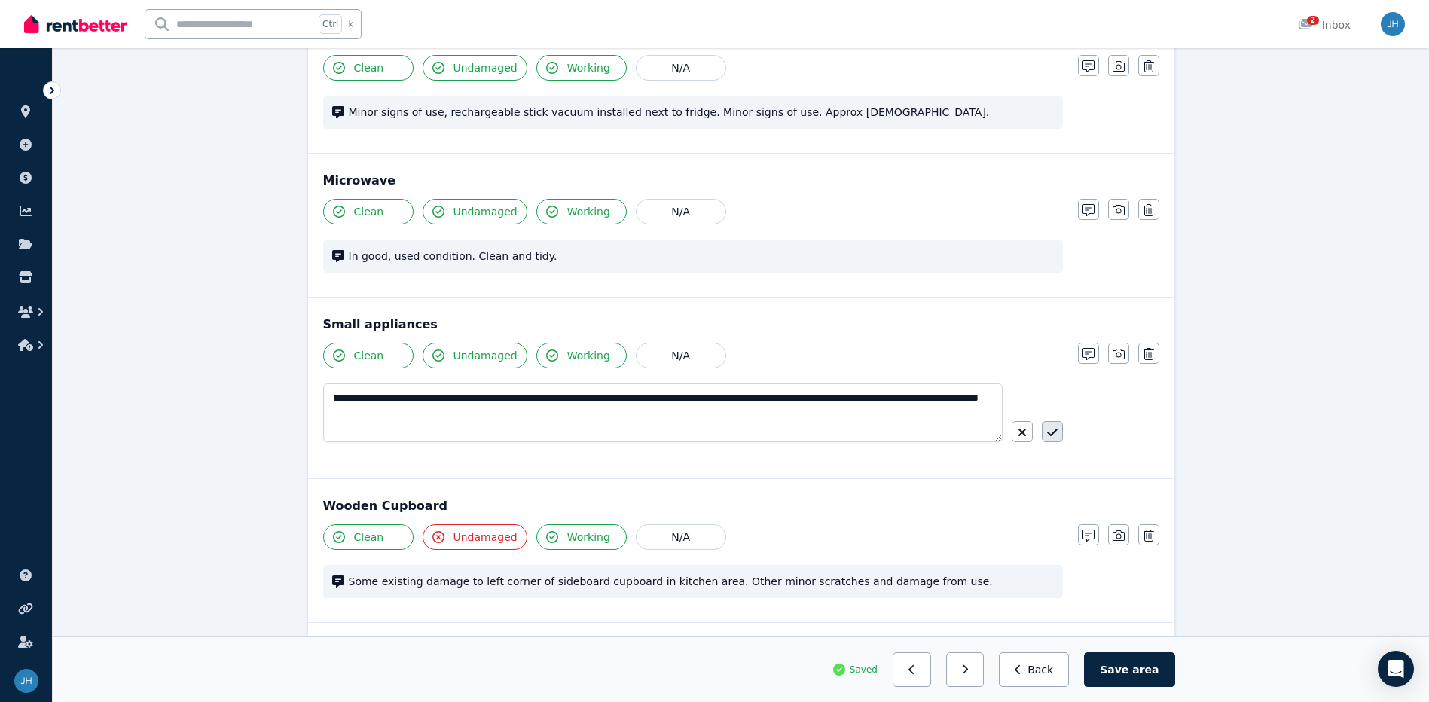
click at [1053, 426] on icon "button" at bounding box center [1052, 432] width 11 height 12
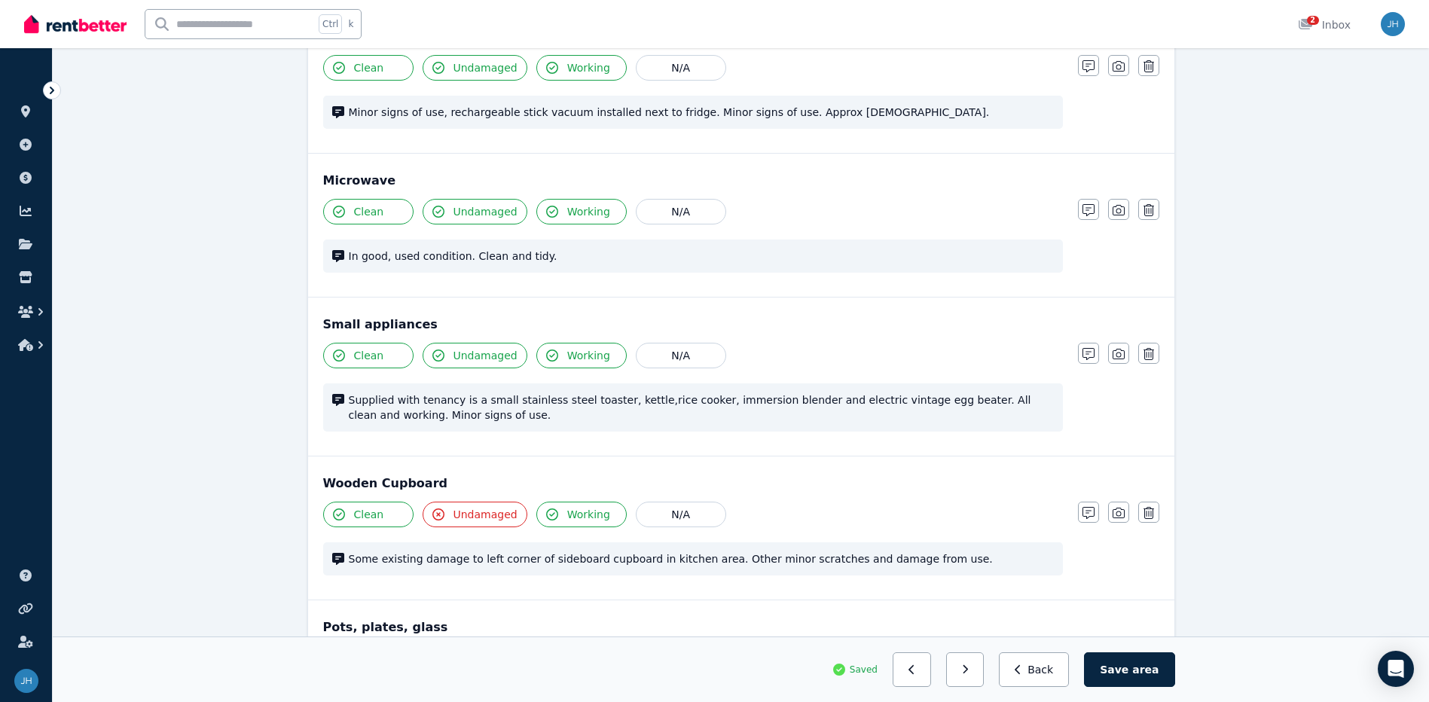
click at [964, 542] on div "Some existing damage to left corner of sideboard cupboard in kitchen area. Othe…" at bounding box center [693, 558] width 740 height 33
click at [1093, 507] on icon "button" at bounding box center [1088, 513] width 12 height 12
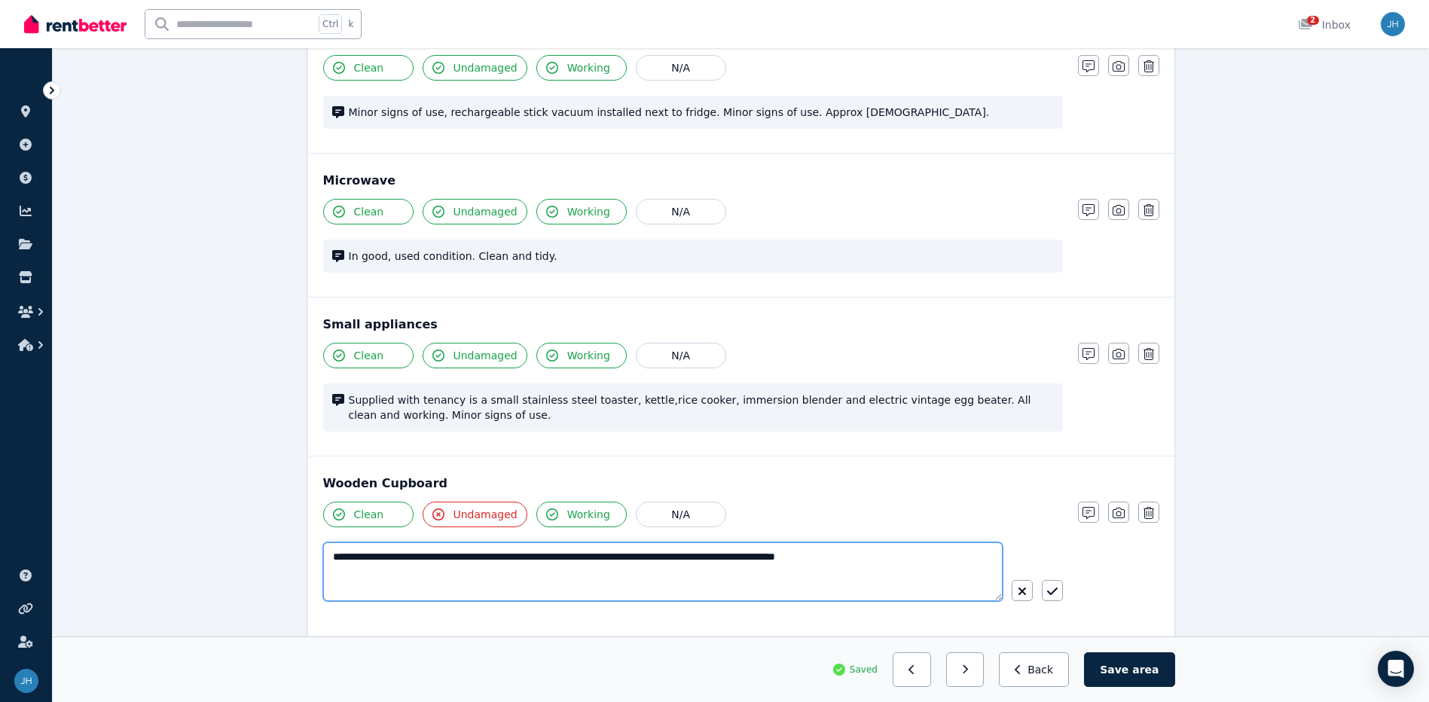
drag, startPoint x: 947, startPoint y: 522, endPoint x: 275, endPoint y: 521, distance: 672.5
type textarea "**********"
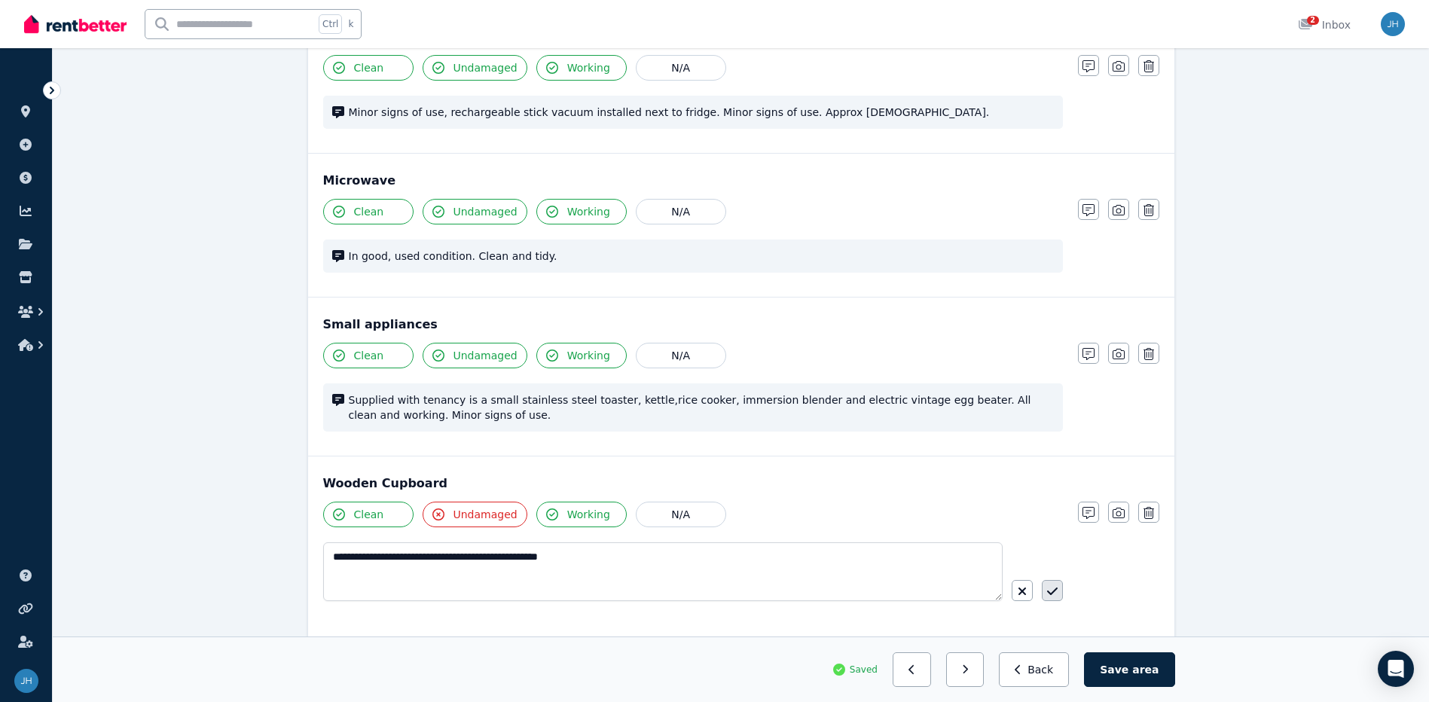
click at [1059, 580] on button "button" at bounding box center [1052, 590] width 21 height 21
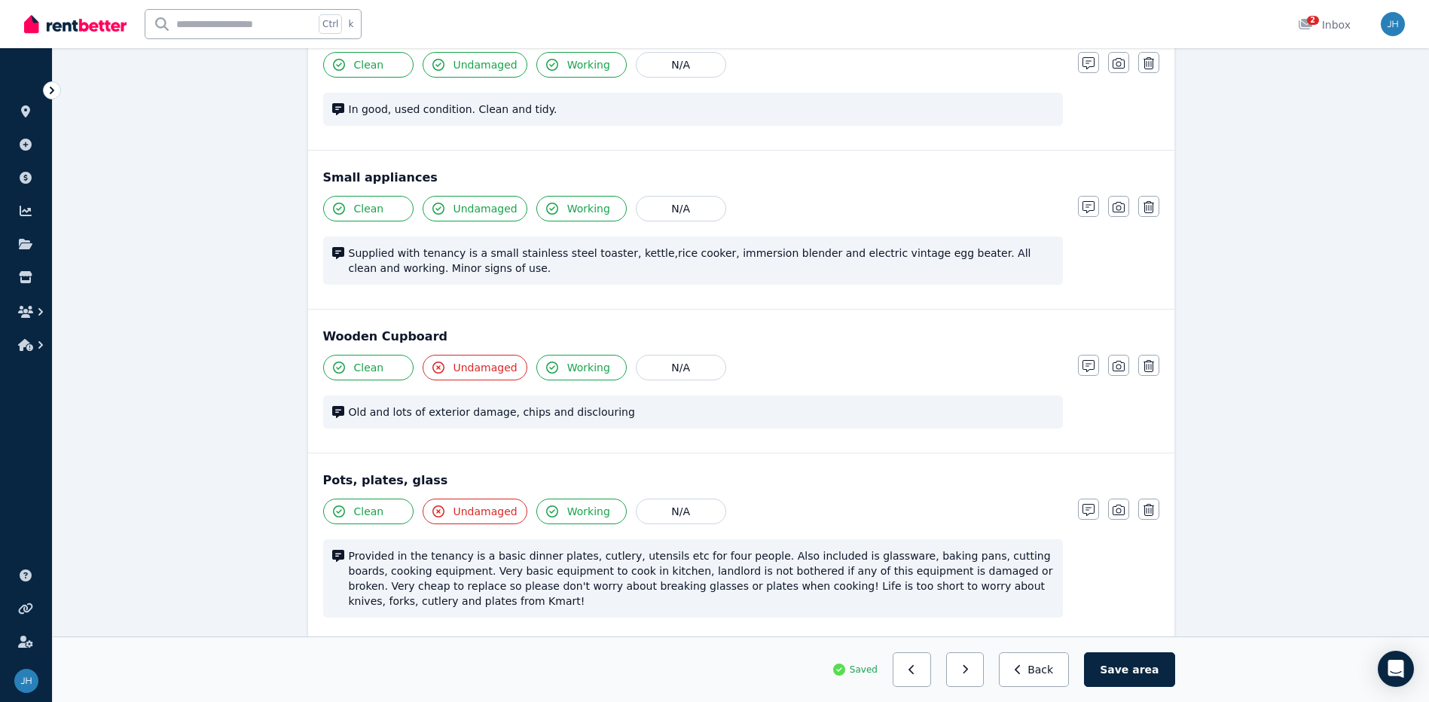
scroll to position [2560, 0]
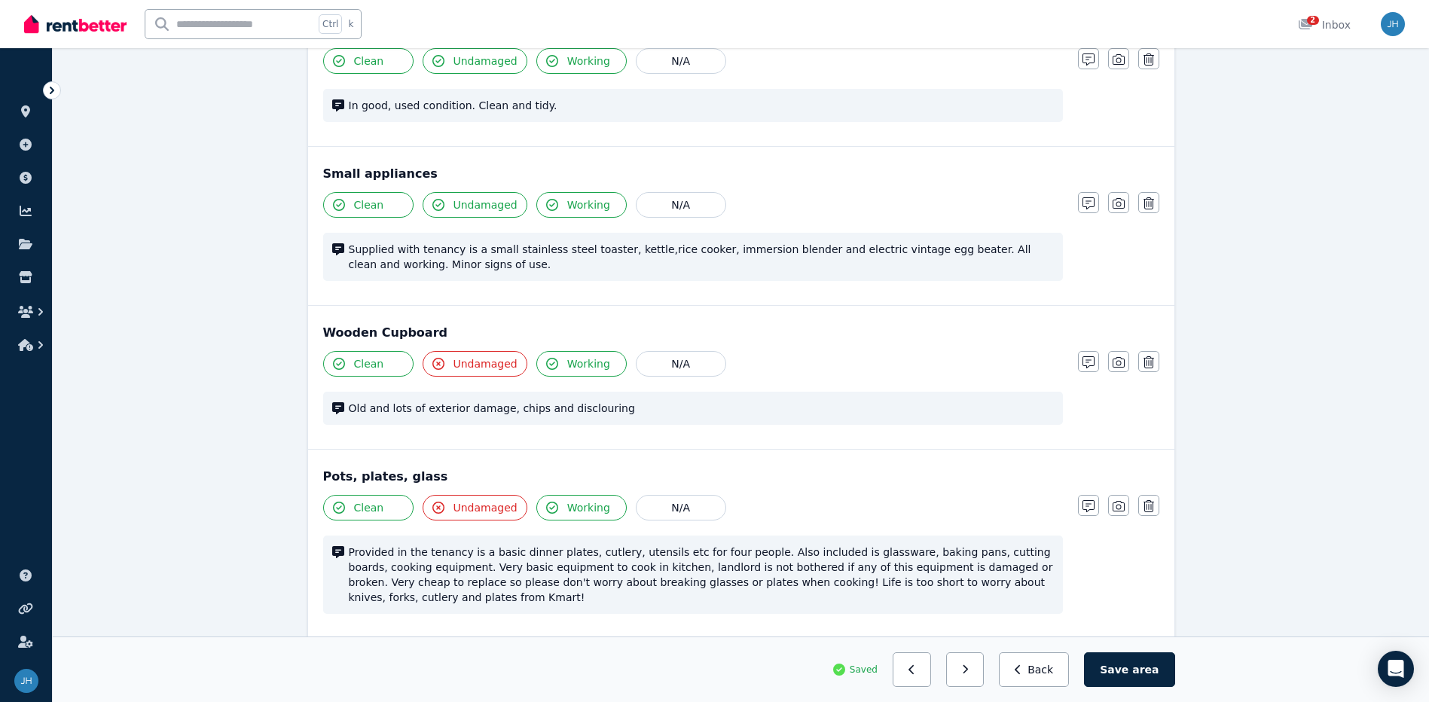
click at [861, 550] on span "Provided in the tenancy is a basic dinner plates, cutlery, utensils etc for fou…" at bounding box center [701, 574] width 705 height 60
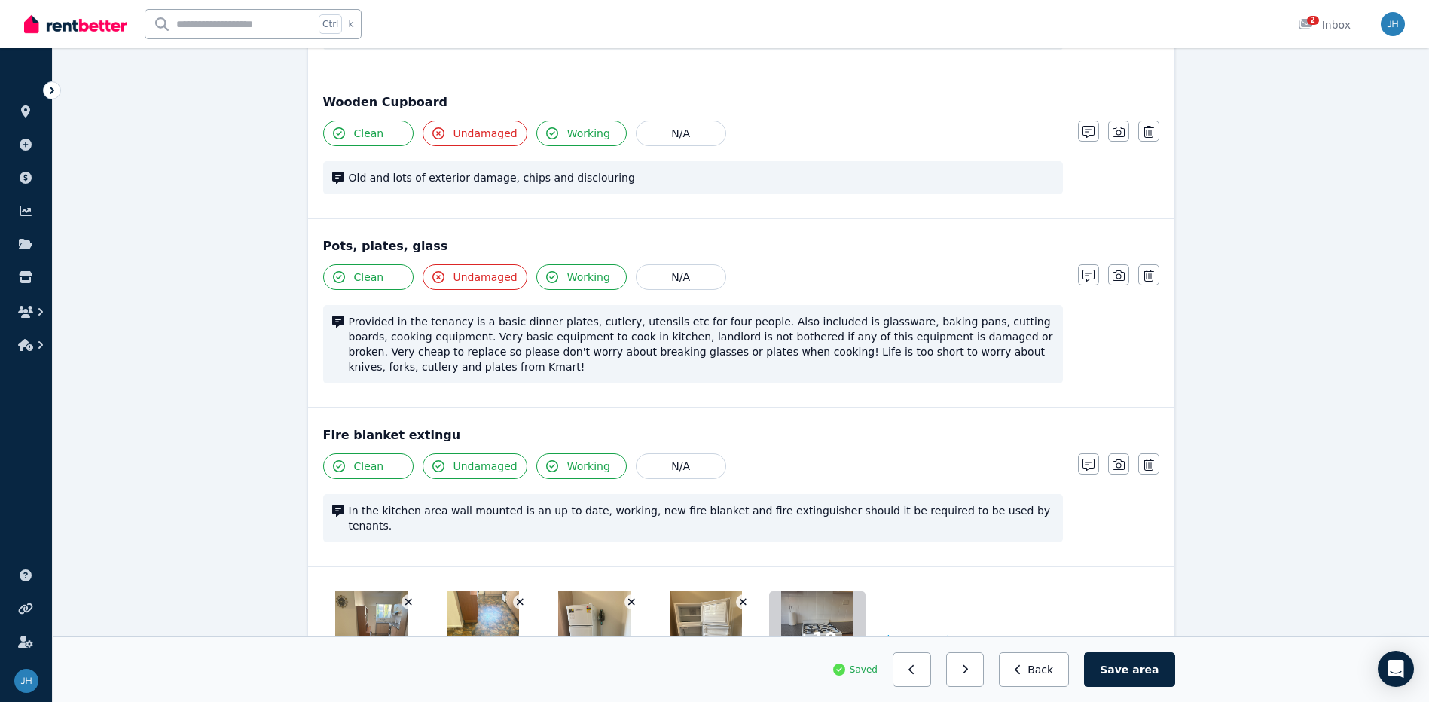
scroll to position [2896, 0]
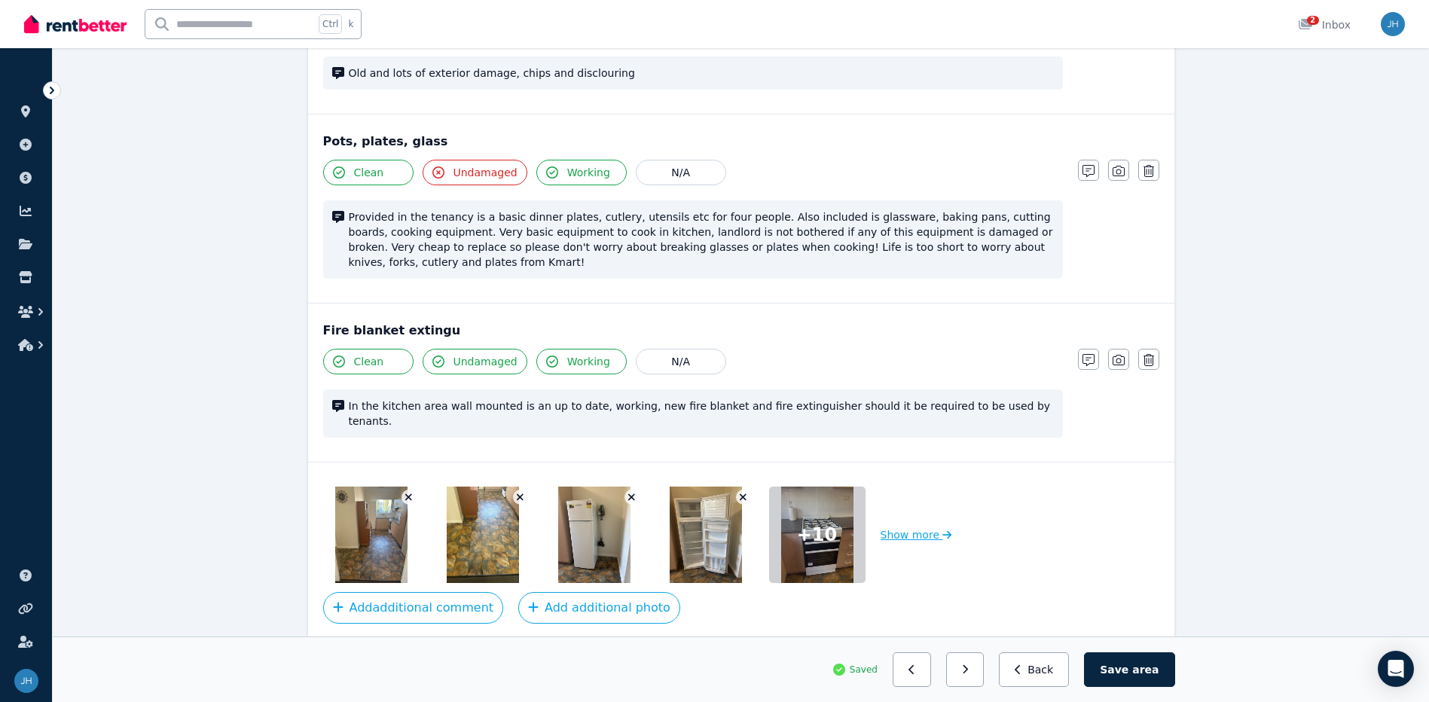
click at [928, 486] on button "Show more" at bounding box center [916, 534] width 72 height 96
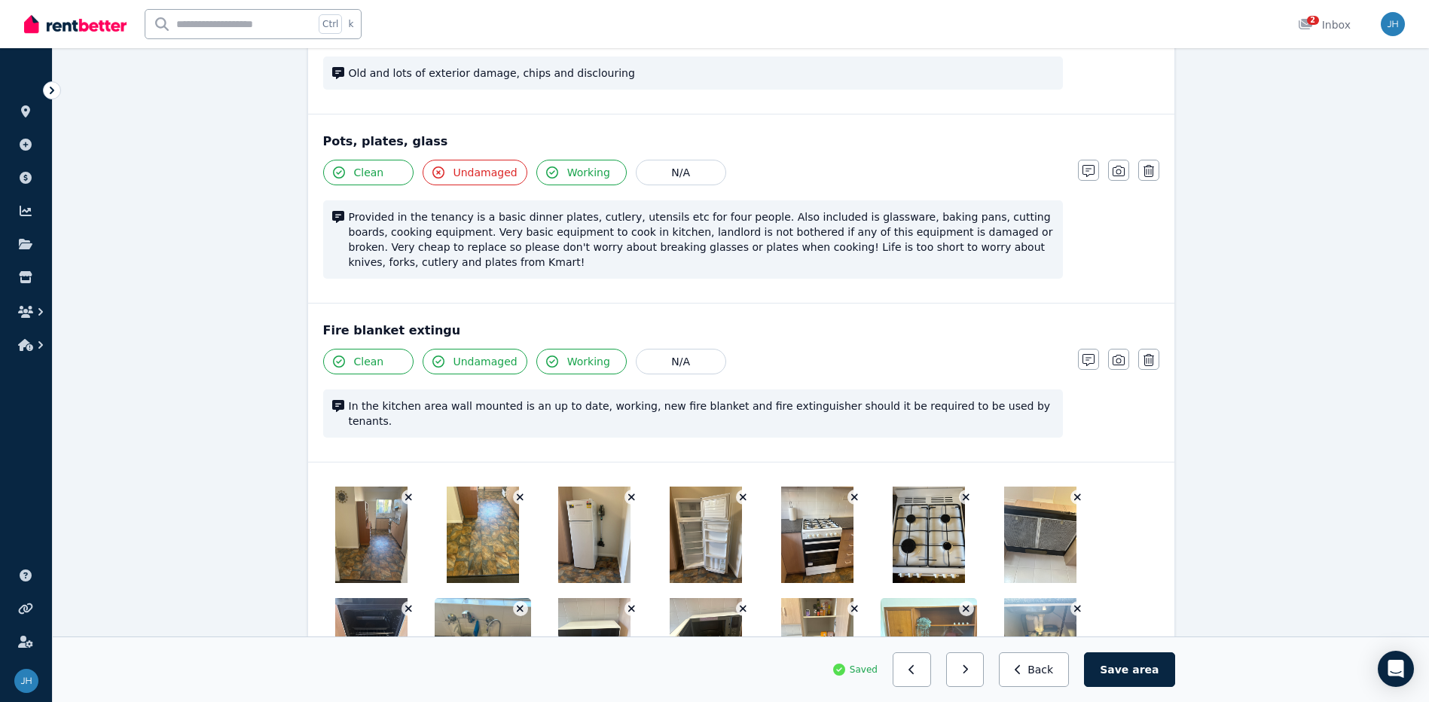
click at [847, 601] on button "button" at bounding box center [854, 608] width 15 height 15
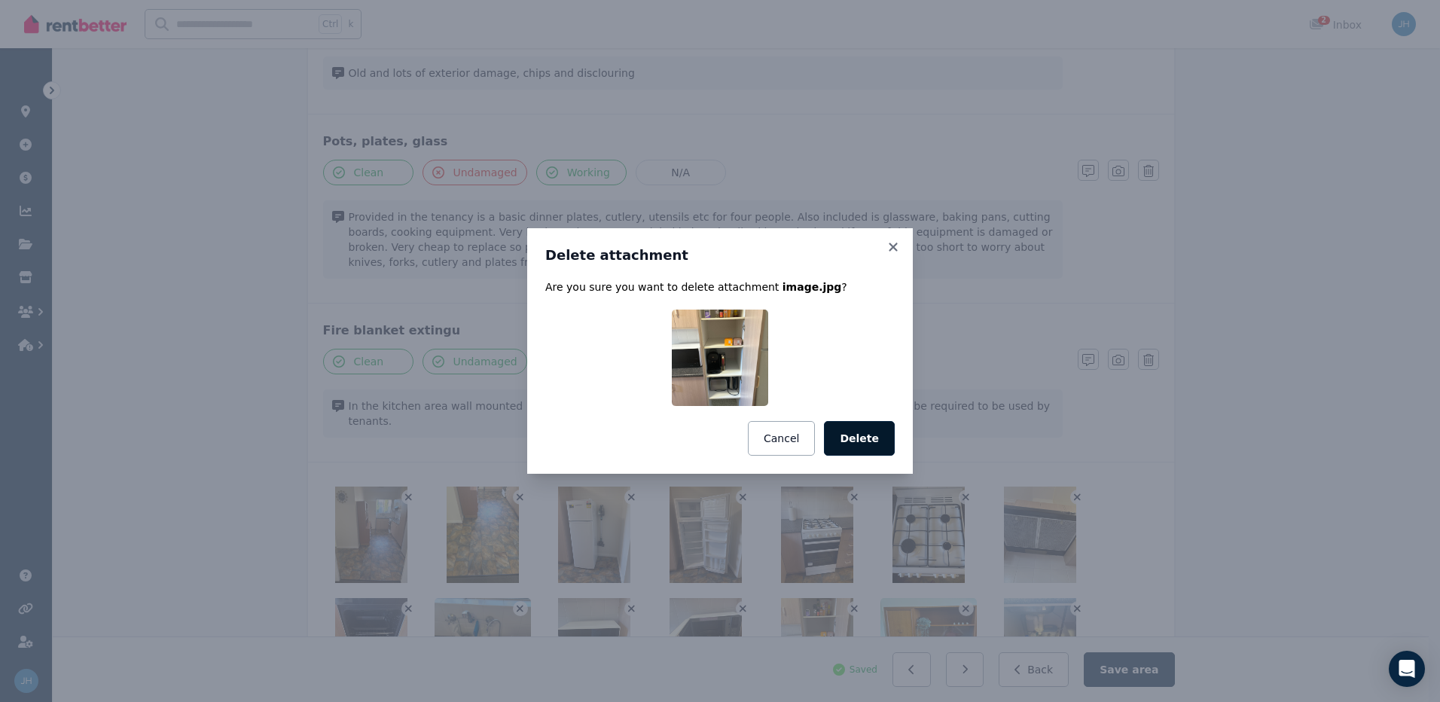
click at [852, 440] on button "Delete" at bounding box center [859, 438] width 71 height 35
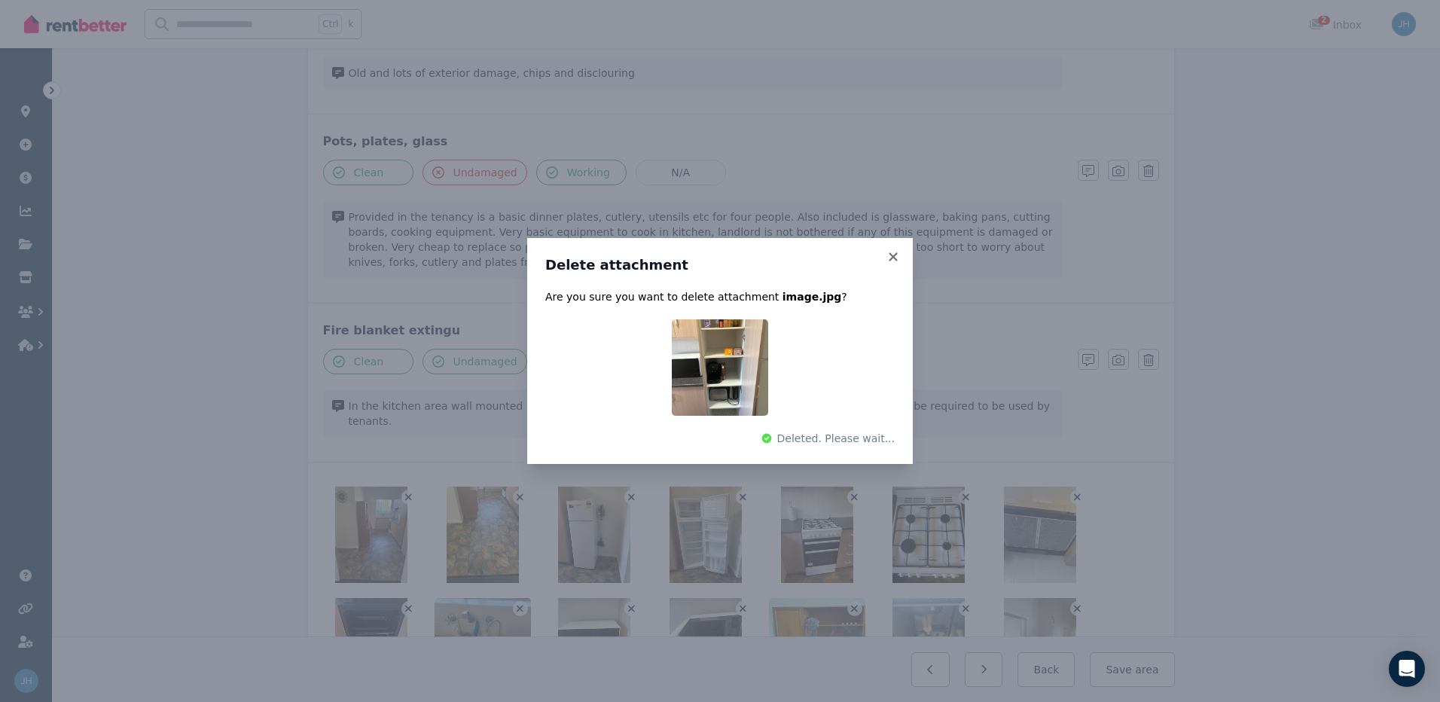
click at [1074, 550] on div "Delete attachment Are you sure you want to delete attachment image.jpg ? Delete…" at bounding box center [720, 351] width 1440 height 702
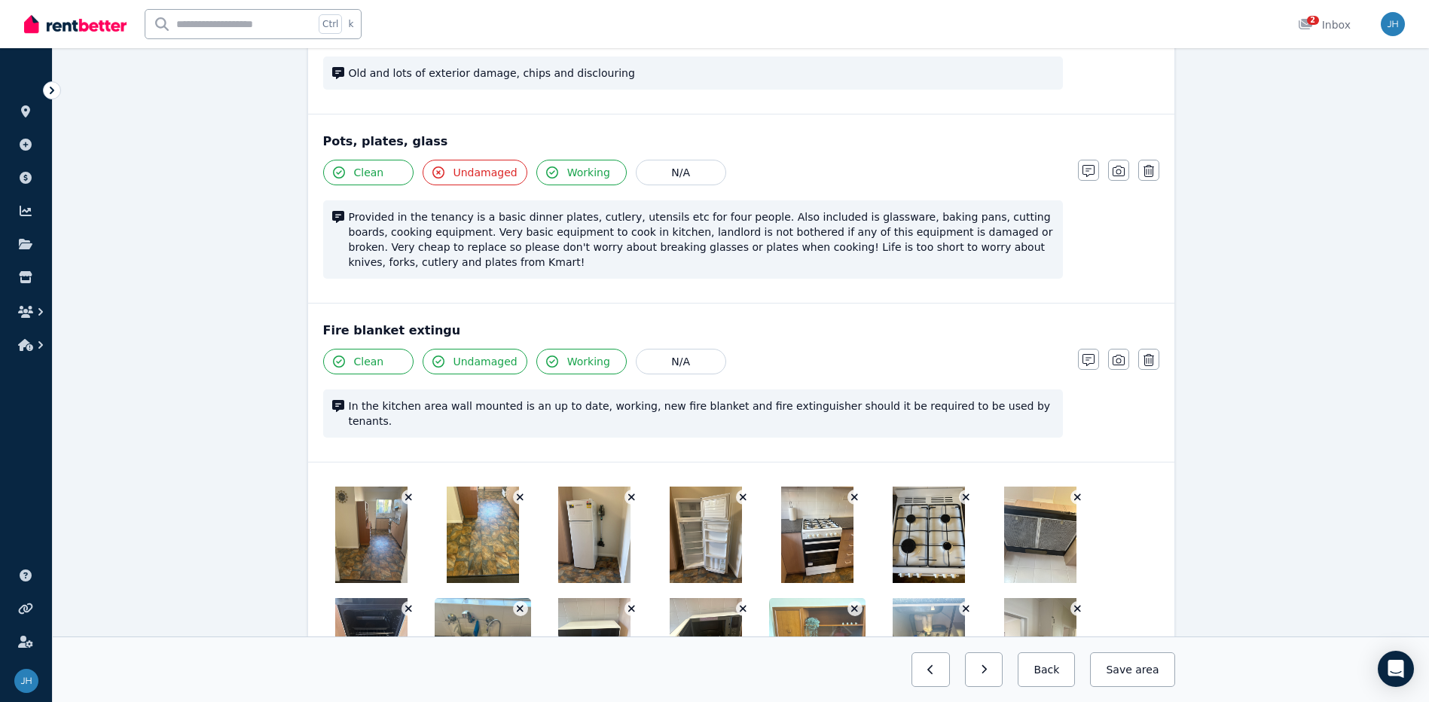
click at [962, 603] on icon "button" at bounding box center [966, 608] width 8 height 11
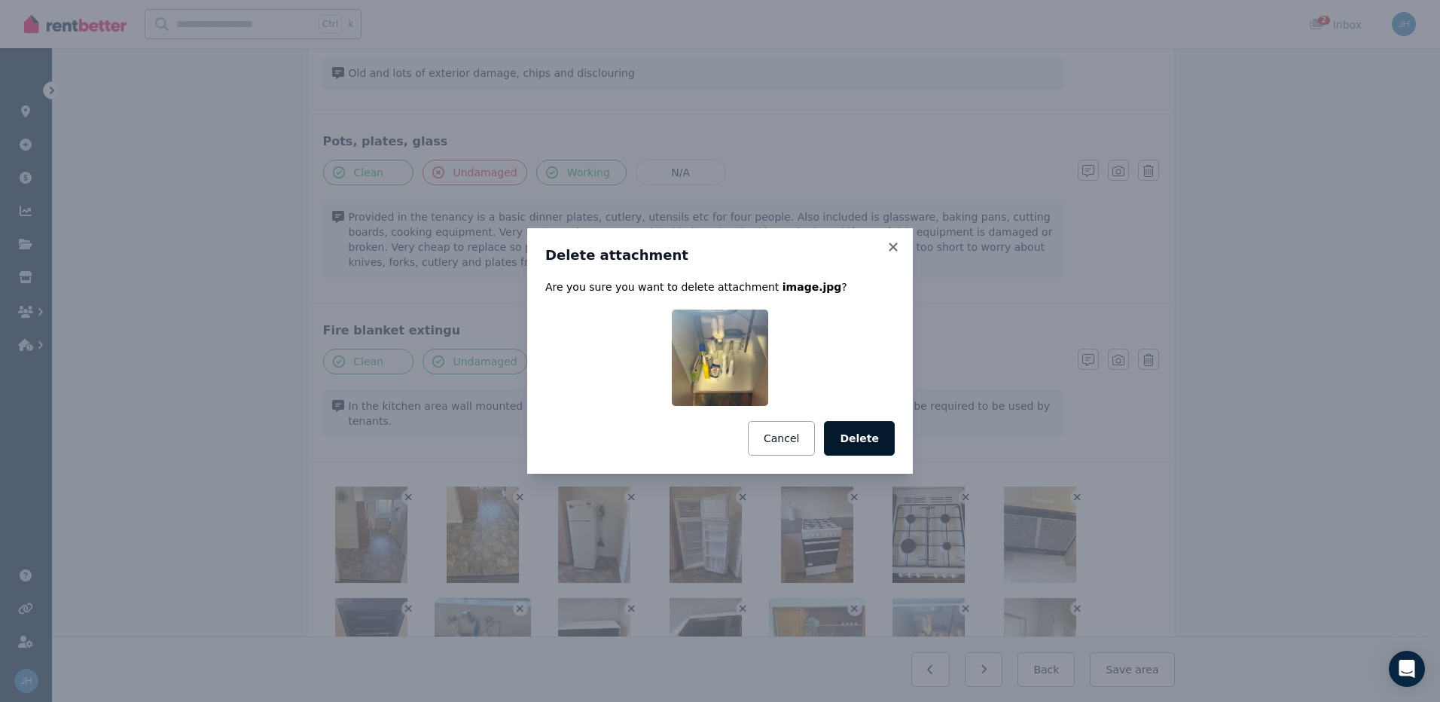
click at [875, 444] on button "Delete" at bounding box center [859, 438] width 71 height 35
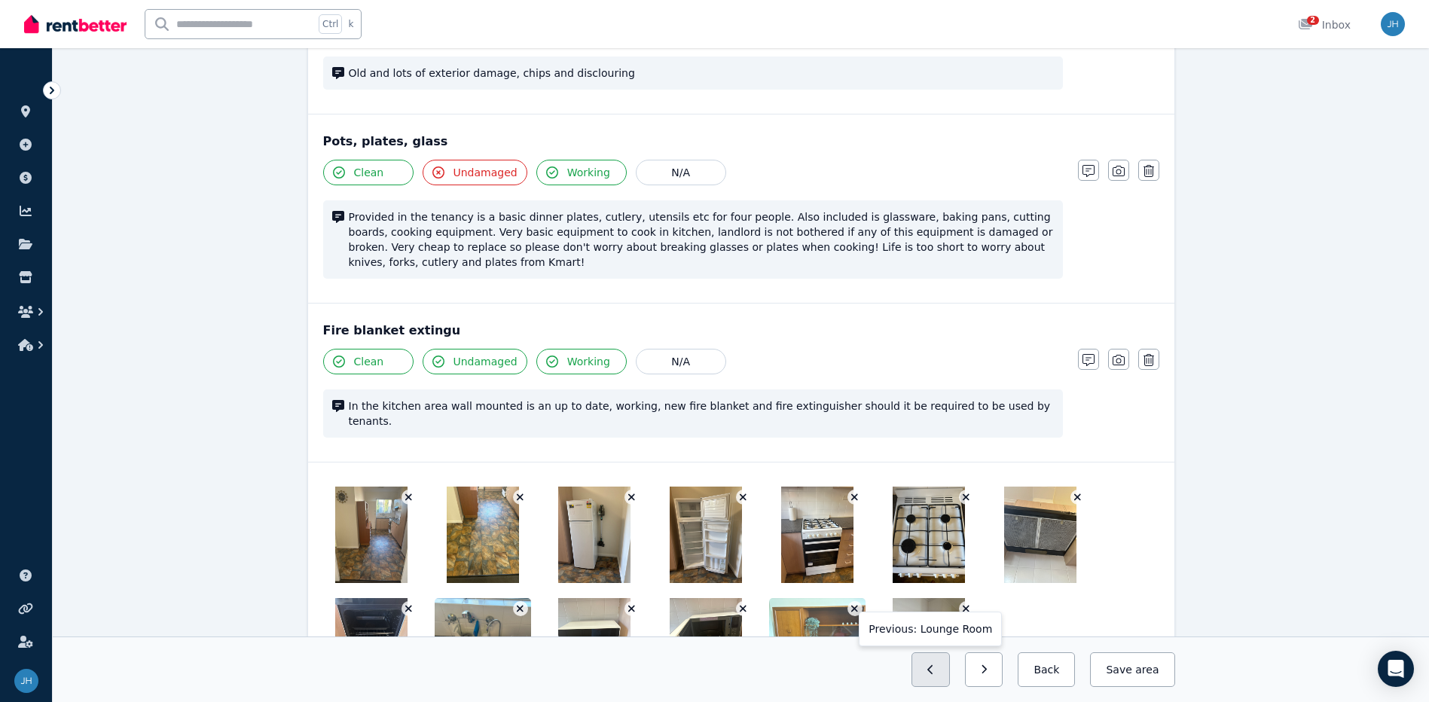
scroll to position [3007, 0]
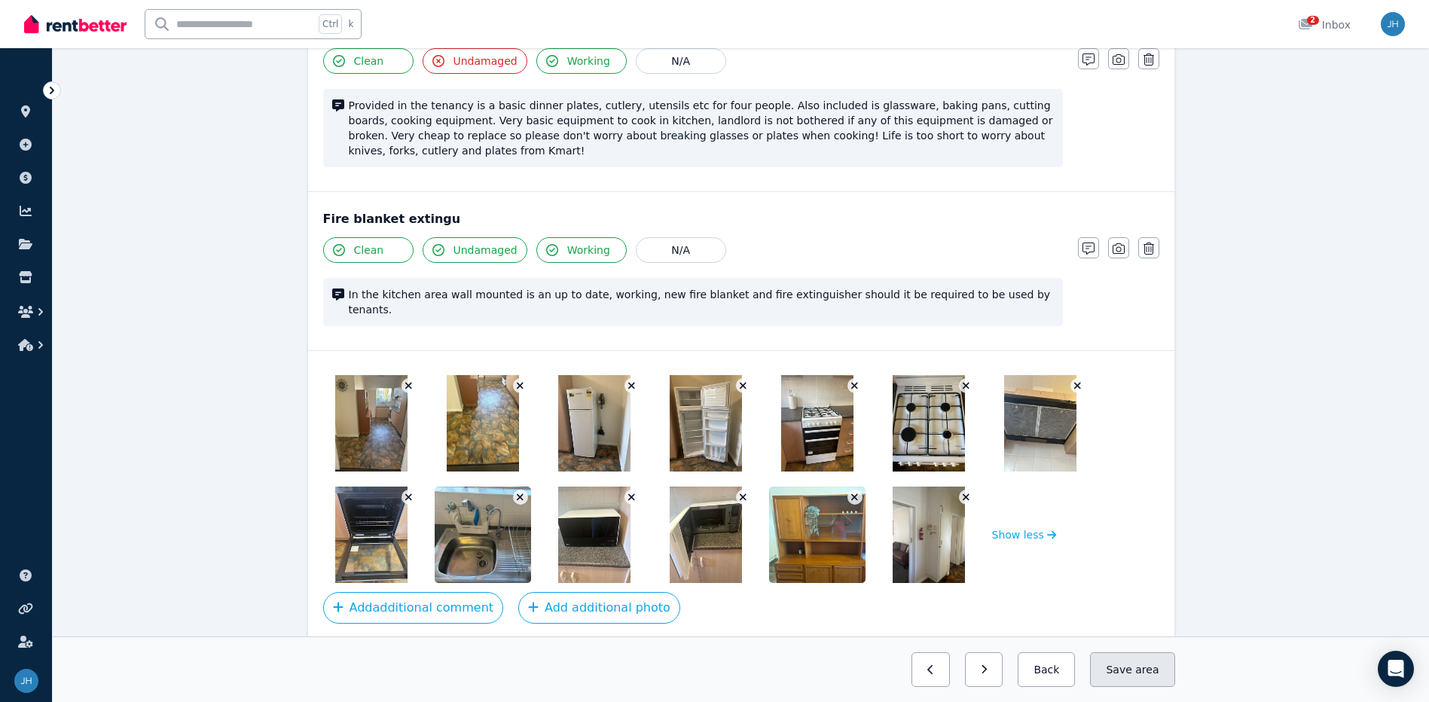
click at [1156, 668] on span "area" at bounding box center [1146, 669] width 23 height 15
click at [1153, 671] on span "area" at bounding box center [1146, 669] width 23 height 15
click at [1164, 670] on button "Save area" at bounding box center [1132, 669] width 84 height 35
click at [1154, 665] on span "area" at bounding box center [1146, 669] width 23 height 15
click at [974, 666] on icon "button" at bounding box center [971, 669] width 7 height 11
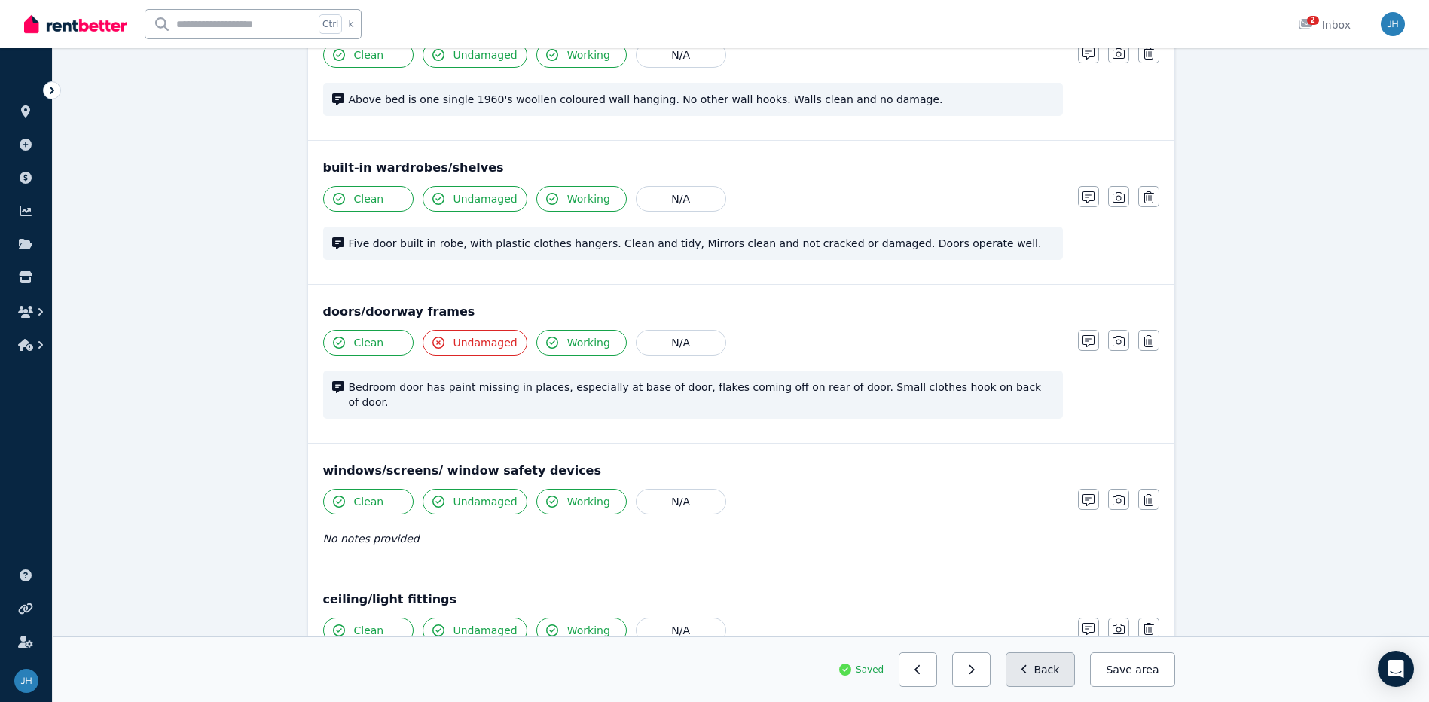
scroll to position [41, 0]
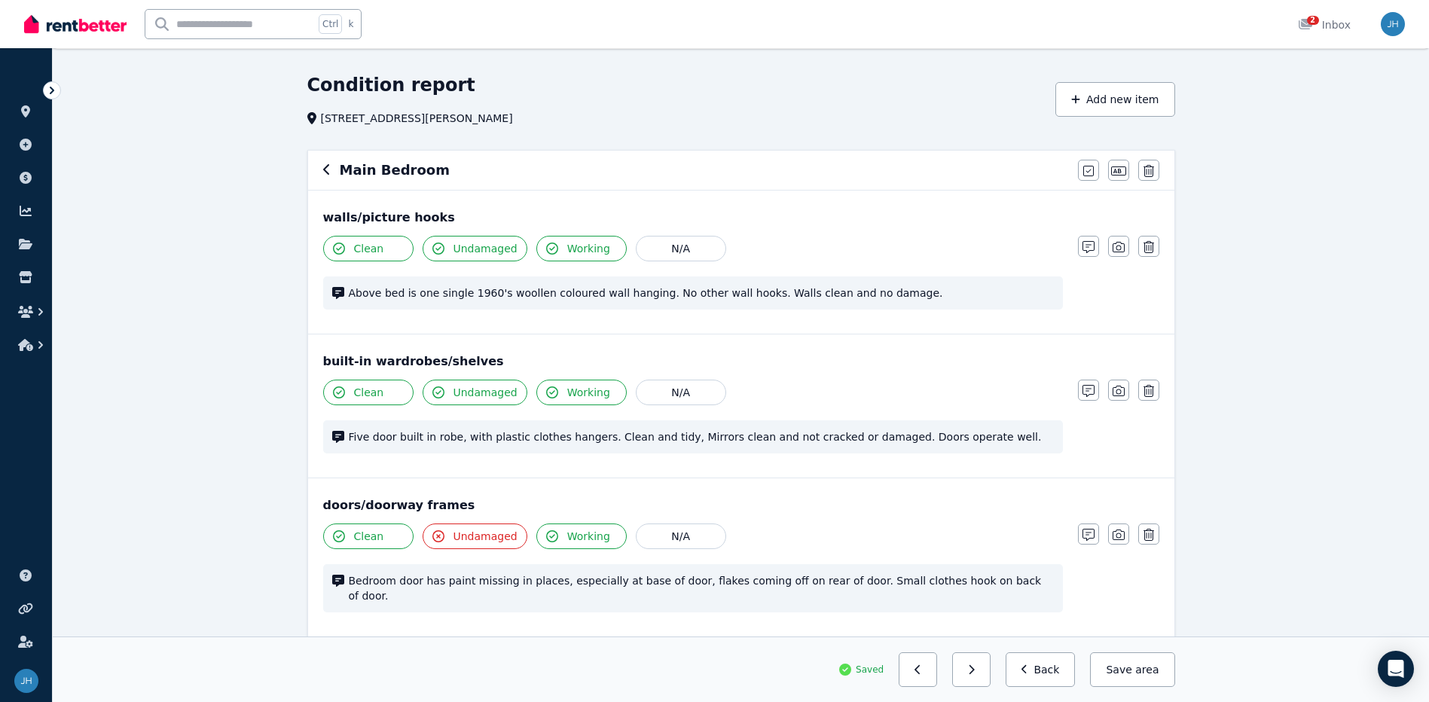
click at [438, 580] on span "Bedroom door has paint missing in places, especially at base of door, flakes co…" at bounding box center [701, 588] width 705 height 30
click at [541, 578] on span "Bedroom door has paint missing in places, especially at base of door, flakes co…" at bounding box center [701, 588] width 705 height 30
click at [544, 578] on span "Bedroom door has paint missing in places, especially at base of door, flakes co…" at bounding box center [701, 588] width 705 height 30
click at [1083, 534] on icon "button" at bounding box center [1088, 535] width 12 height 12
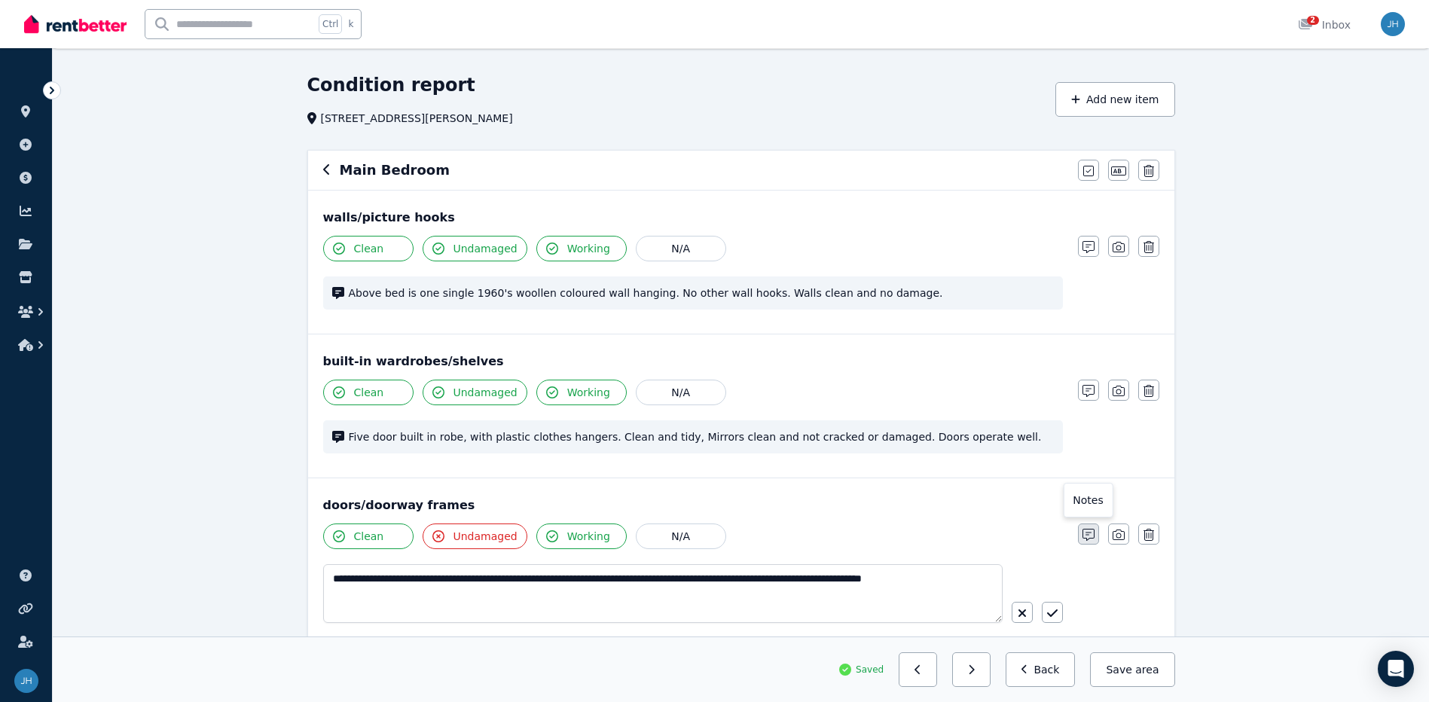
click at [1087, 532] on icon "button" at bounding box center [1088, 535] width 12 height 12
click at [1087, 535] on icon "button" at bounding box center [1088, 535] width 12 height 12
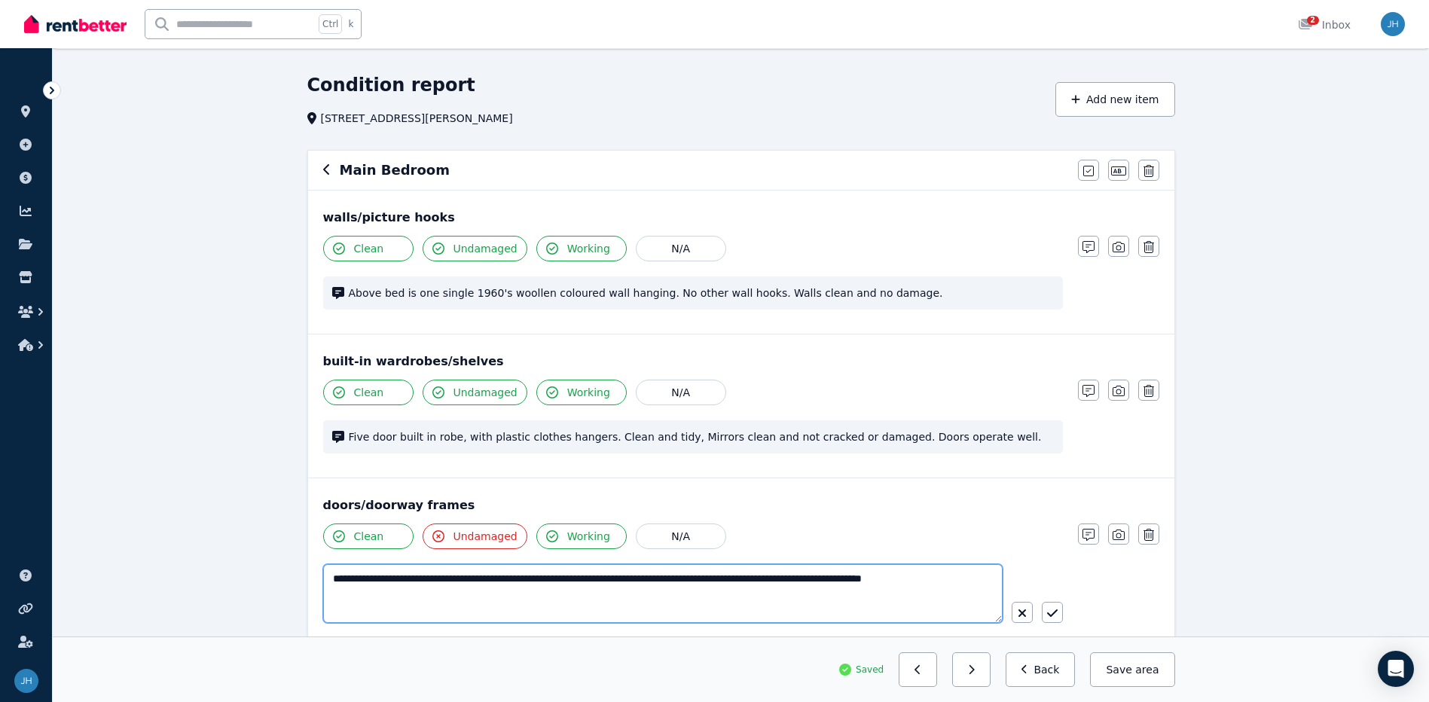
click at [669, 604] on textarea "**********" at bounding box center [662, 593] width 679 height 59
click at [581, 586] on textarea "**********" at bounding box center [662, 593] width 679 height 59
click at [486, 574] on textarea "**********" at bounding box center [662, 593] width 679 height 59
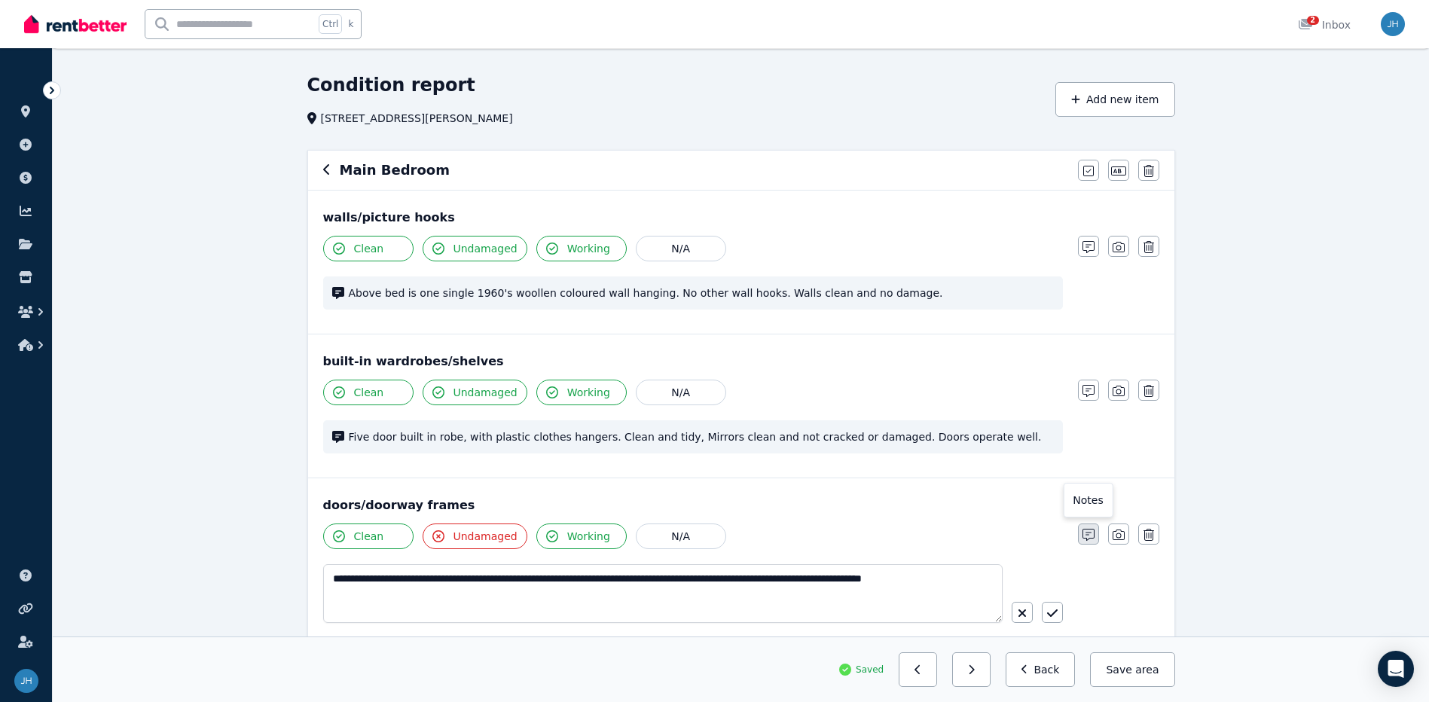
click at [1087, 534] on icon "button" at bounding box center [1088, 535] width 12 height 12
click at [1086, 530] on icon "button" at bounding box center [1088, 535] width 12 height 12
click at [1085, 529] on button "button" at bounding box center [1088, 533] width 21 height 21
click at [1085, 528] on button "button" at bounding box center [1088, 533] width 21 height 21
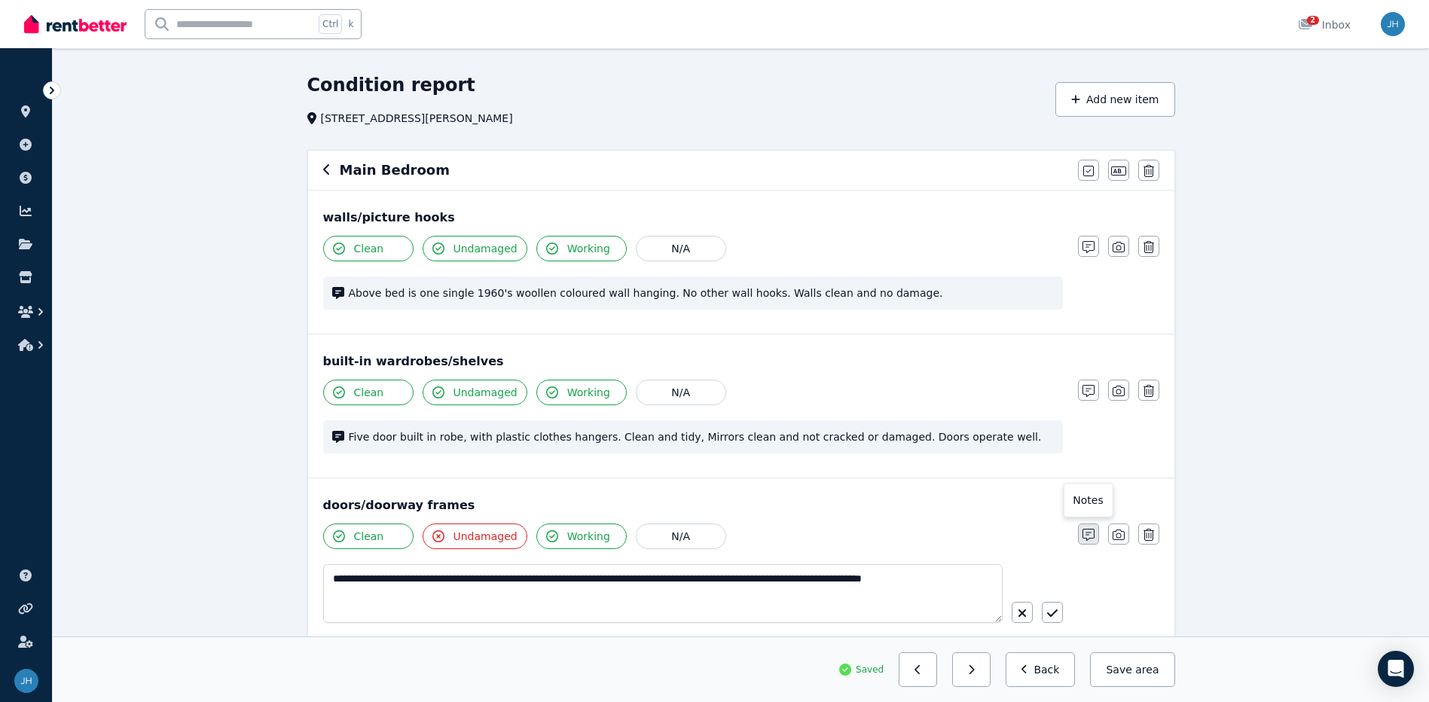
click at [1085, 528] on button "button" at bounding box center [1088, 533] width 21 height 21
click at [1085, 527] on button "button" at bounding box center [1088, 533] width 21 height 21
click at [1084, 526] on button "button" at bounding box center [1088, 533] width 21 height 21
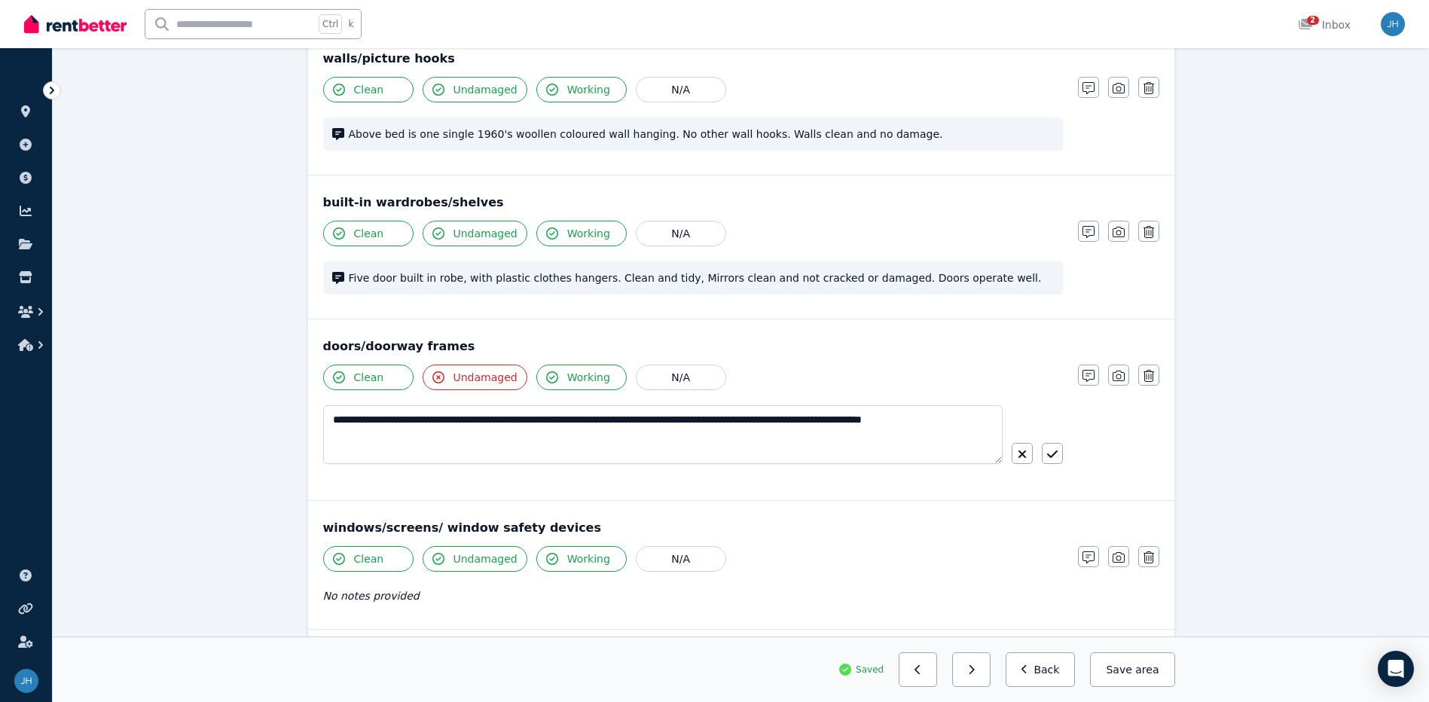
scroll to position [117, 0]
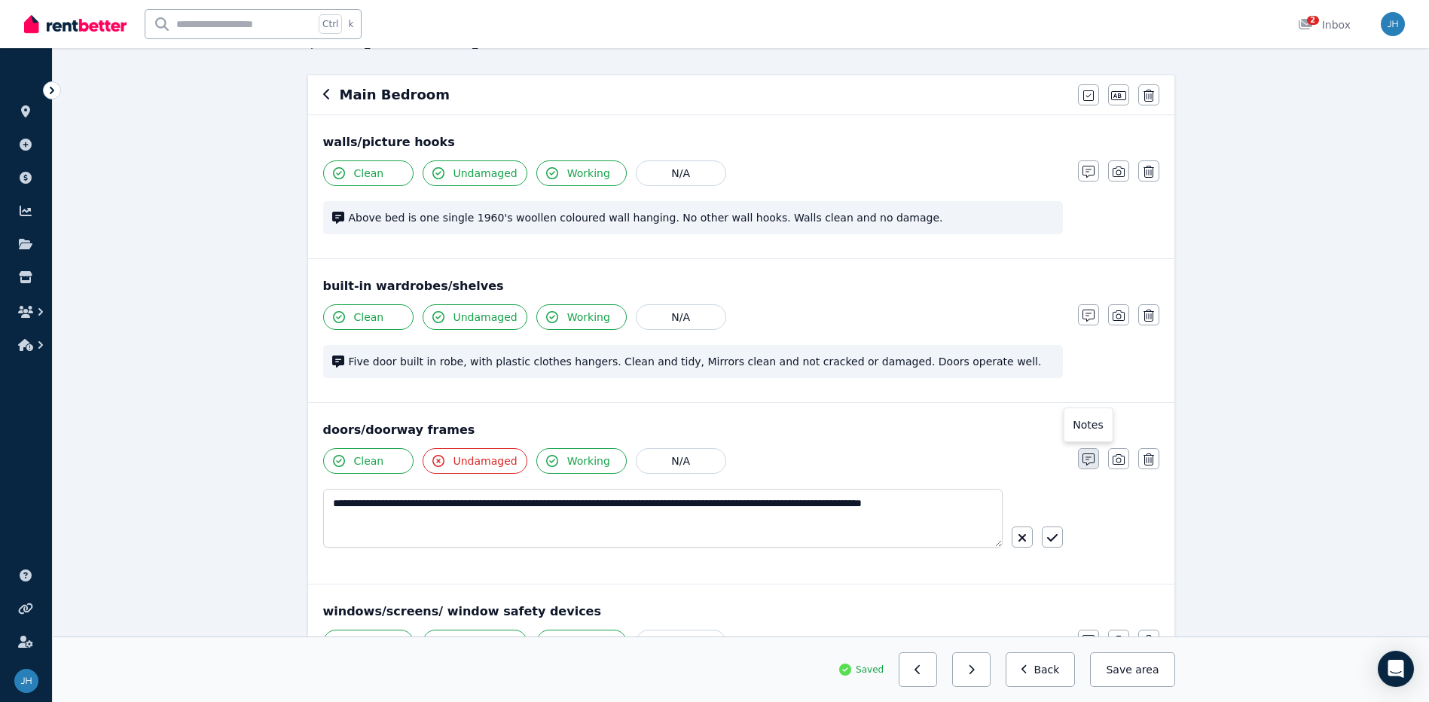
click at [1087, 457] on icon "button" at bounding box center [1088, 459] width 12 height 12
click at [1087, 455] on icon "button" at bounding box center [1088, 459] width 12 height 12
click at [774, 490] on textarea "**********" at bounding box center [662, 518] width 679 height 59
click at [817, 501] on textarea "**********" at bounding box center [662, 518] width 679 height 59
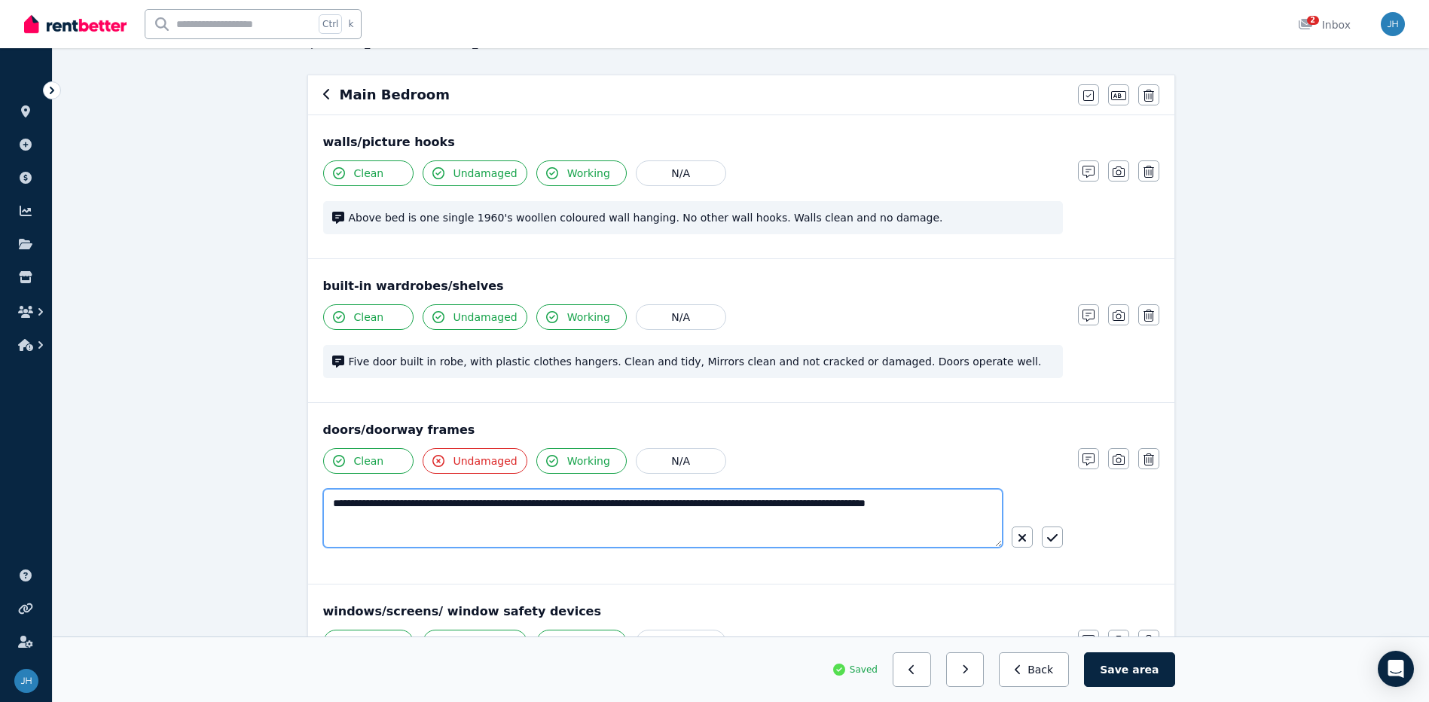
type textarea "**********"
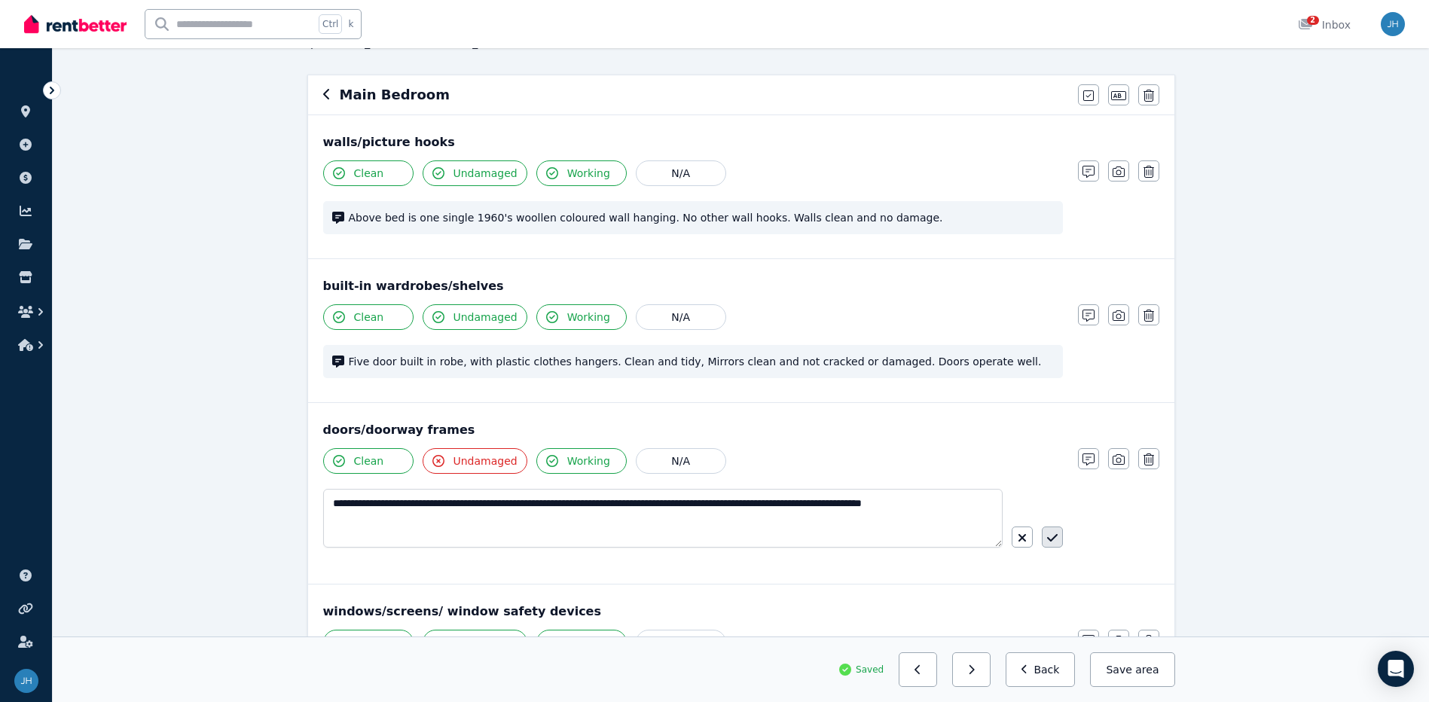
click at [1062, 538] on button "button" at bounding box center [1052, 536] width 21 height 21
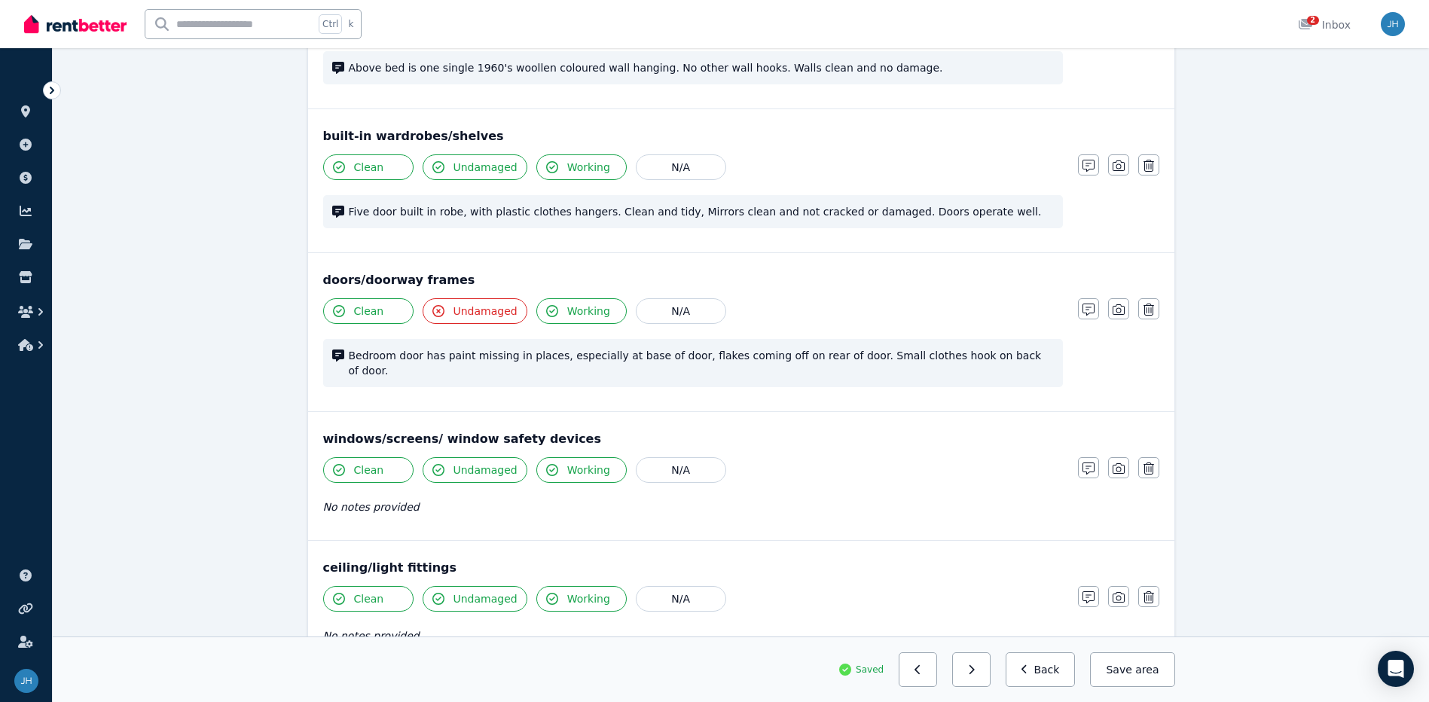
scroll to position [267, 0]
click at [1091, 462] on icon "button" at bounding box center [1088, 468] width 12 height 12
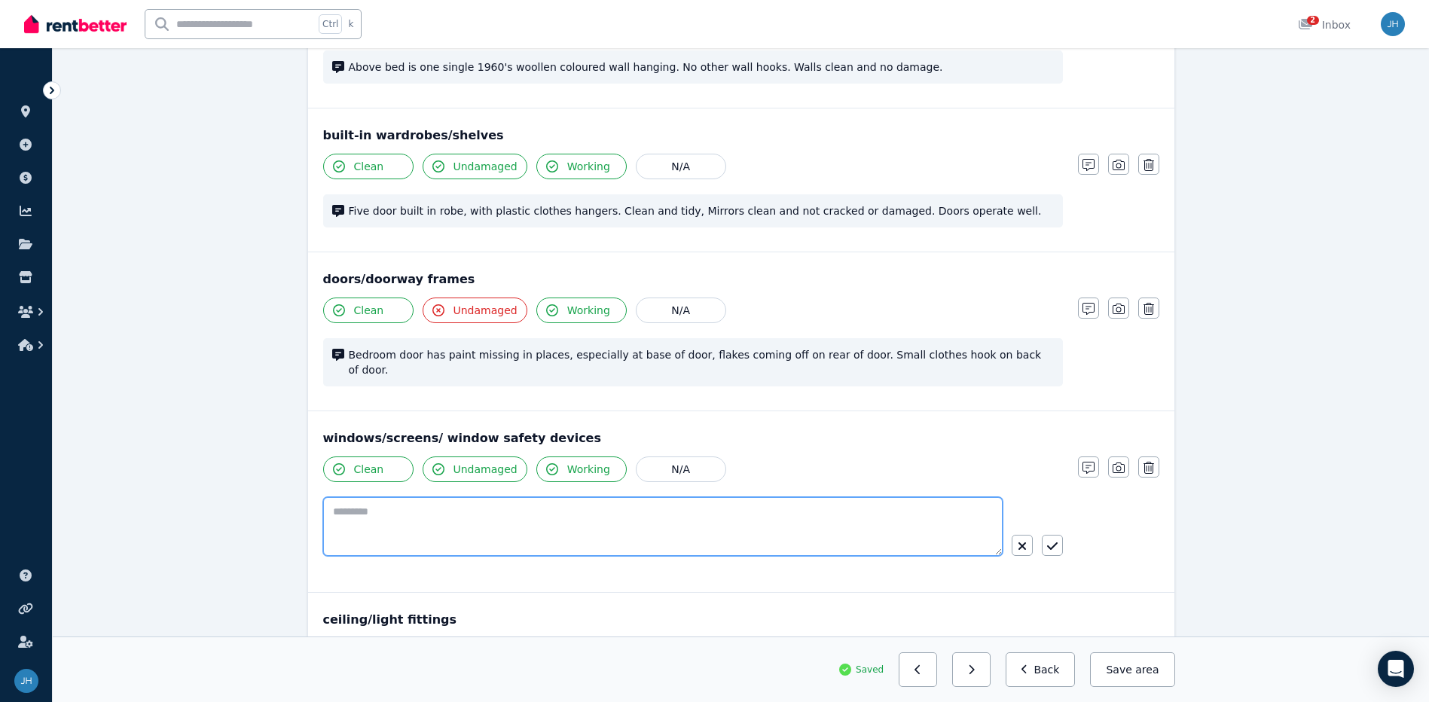
click at [481, 523] on textarea at bounding box center [662, 526] width 679 height 59
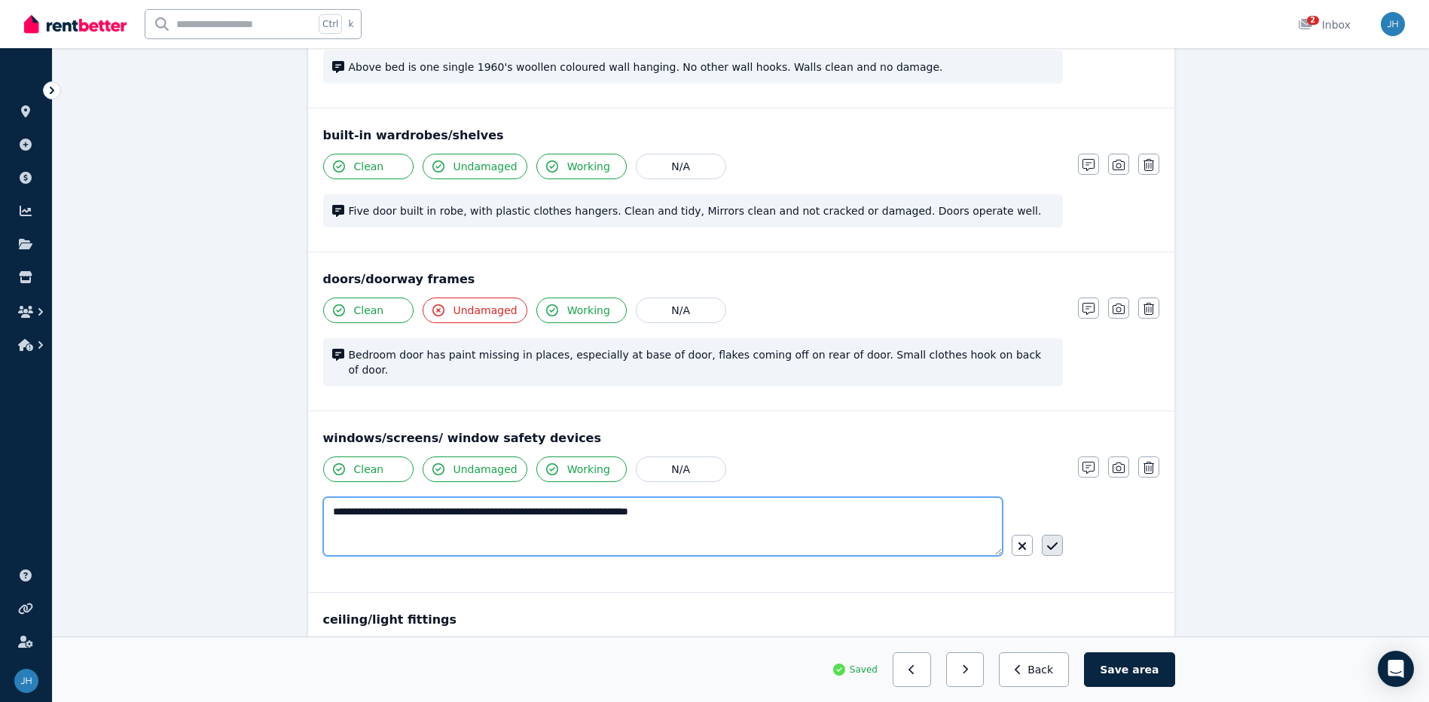
type textarea "**********"
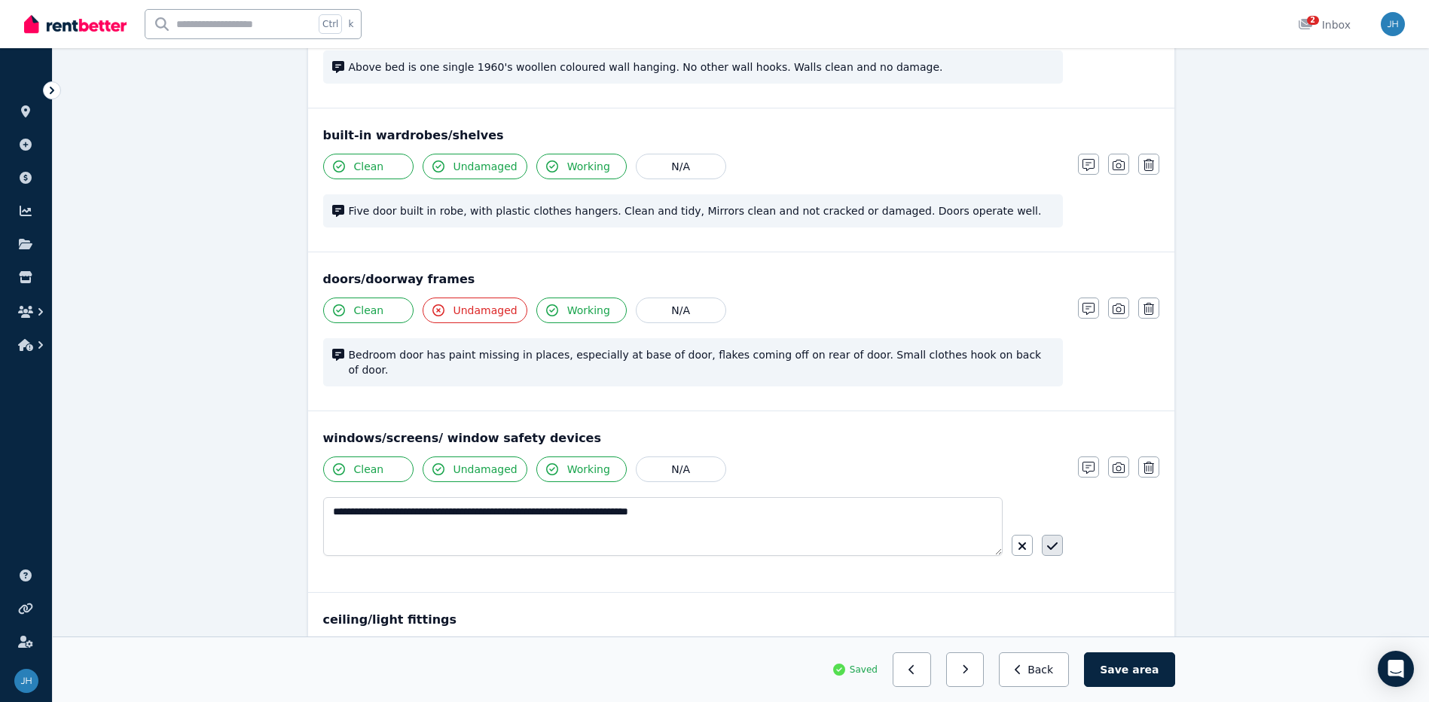
click at [1045, 535] on button "button" at bounding box center [1052, 545] width 21 height 21
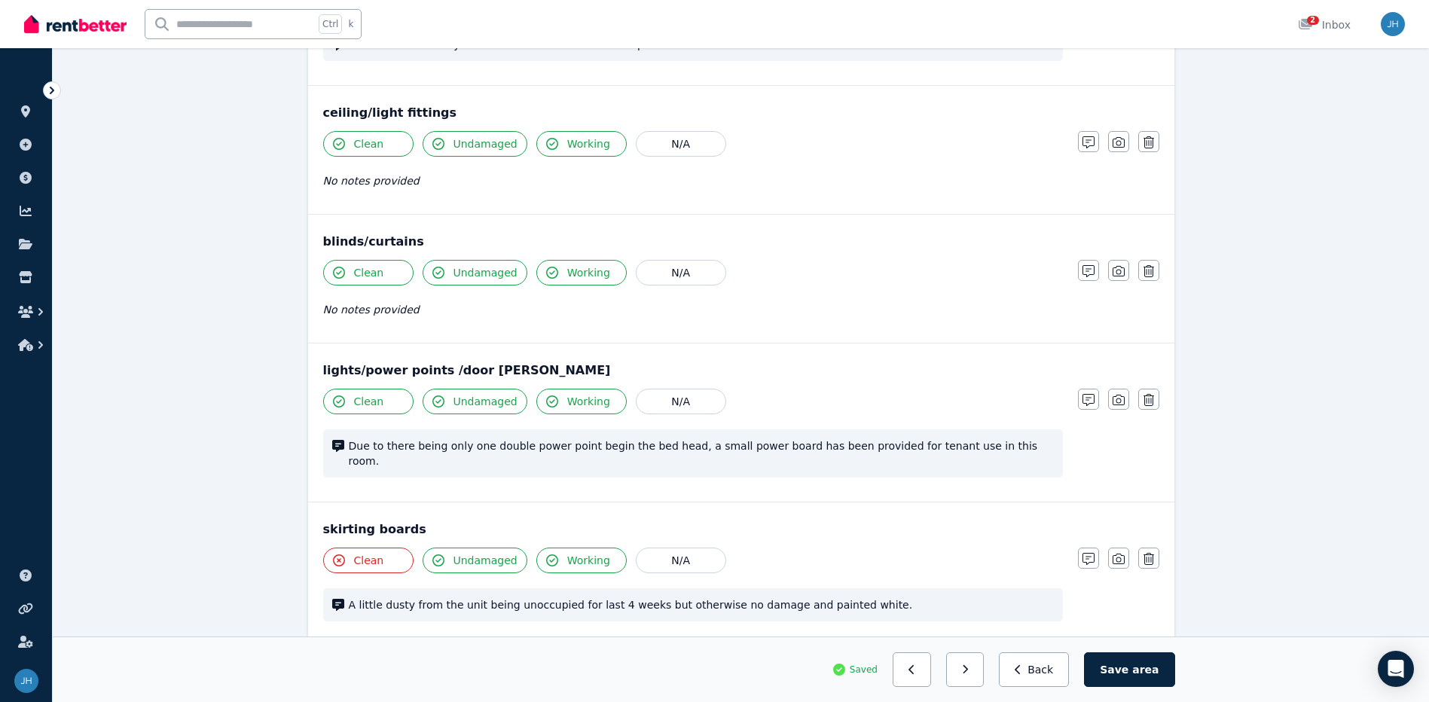
scroll to position [870, 0]
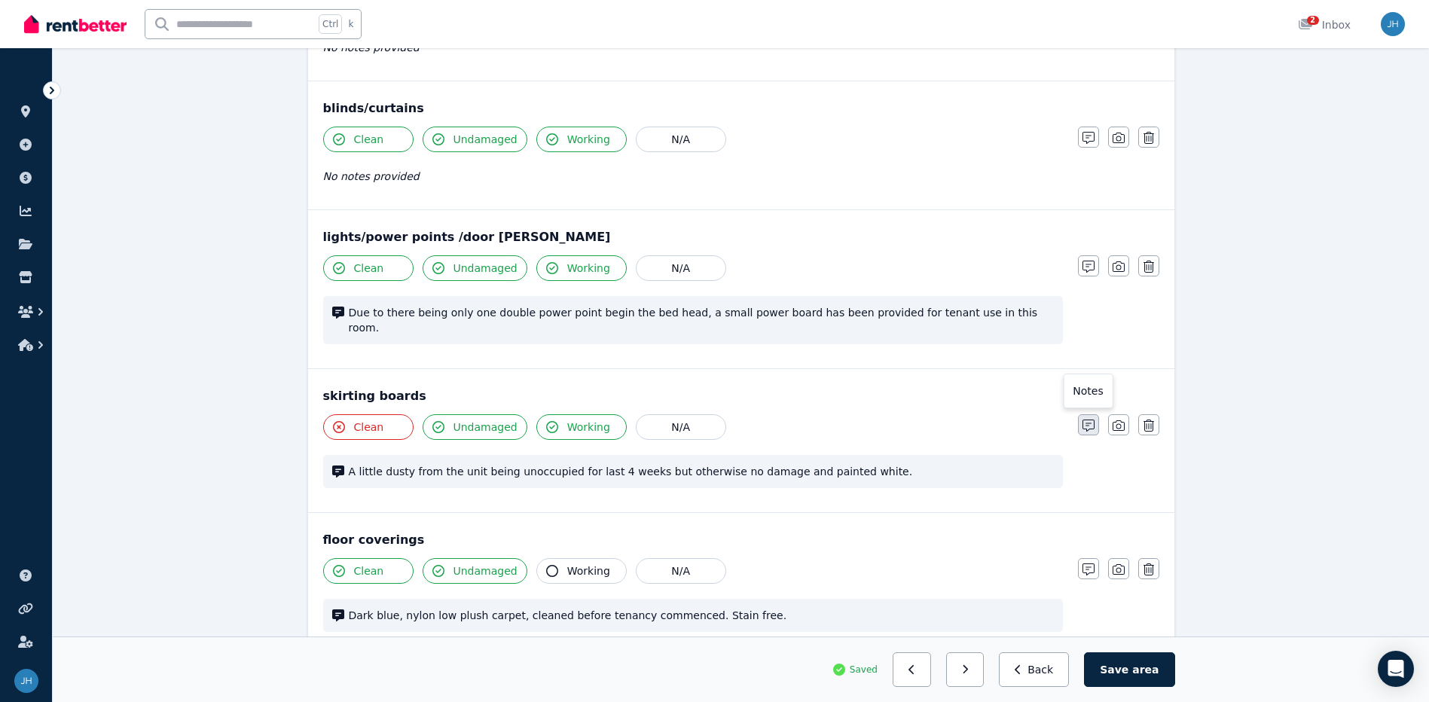
click at [1081, 414] on button "button" at bounding box center [1088, 424] width 21 height 21
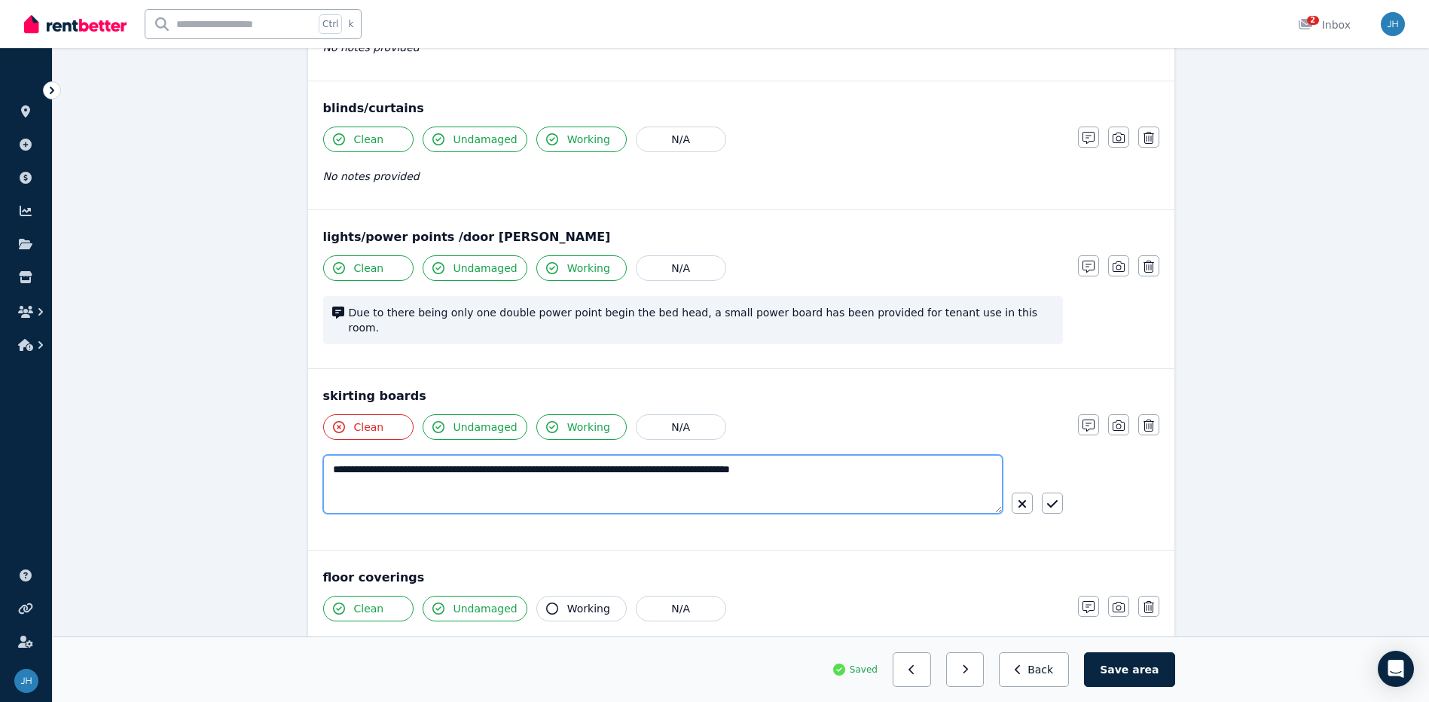
click at [383, 455] on textarea "**********" at bounding box center [662, 484] width 679 height 59
drag, startPoint x: 825, startPoint y: 452, endPoint x: 87, endPoint y: 473, distance: 739.1
click at [88, 472] on div "Condition report 3/2 Dorene Street, St Marys Add new item Main Bedroom Mark all…" at bounding box center [741, 286] width 1376 height 2082
type textarea "**********"
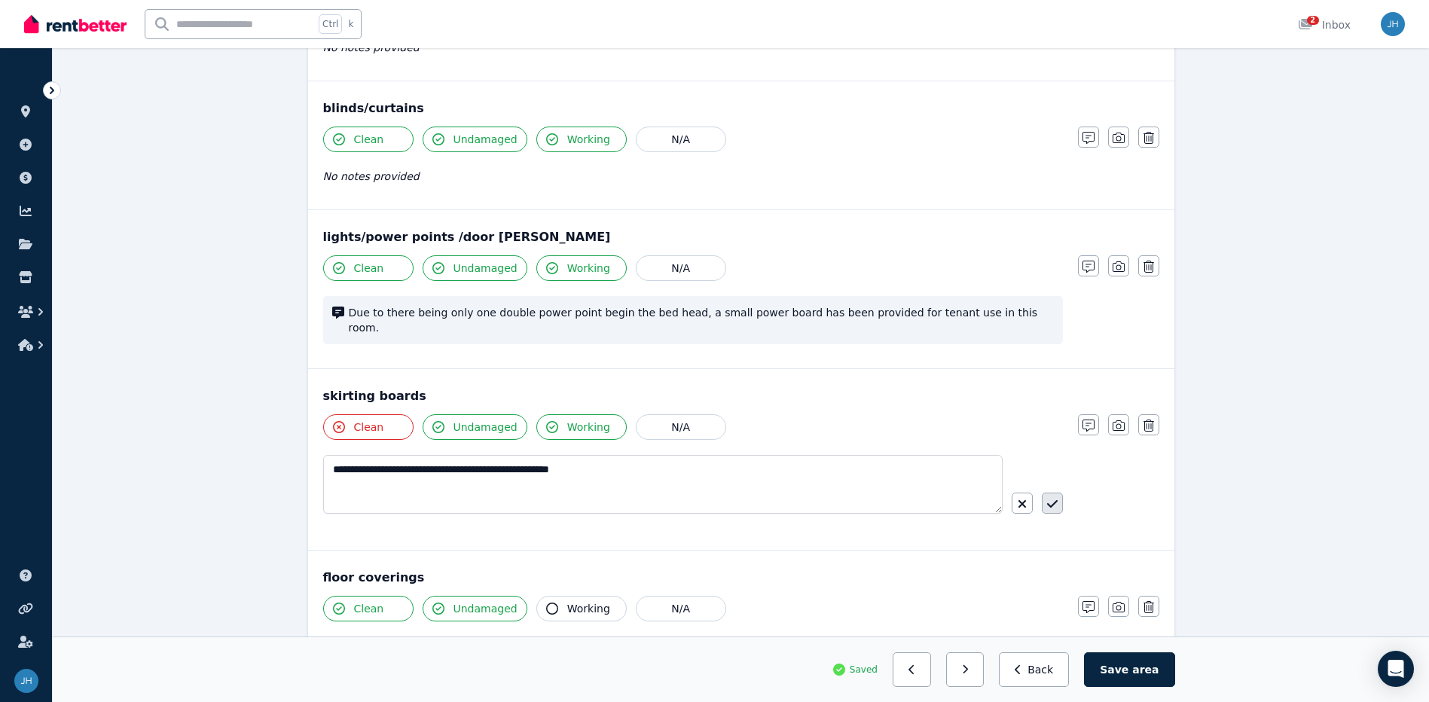
click at [1051, 498] on icon "button" at bounding box center [1052, 504] width 11 height 12
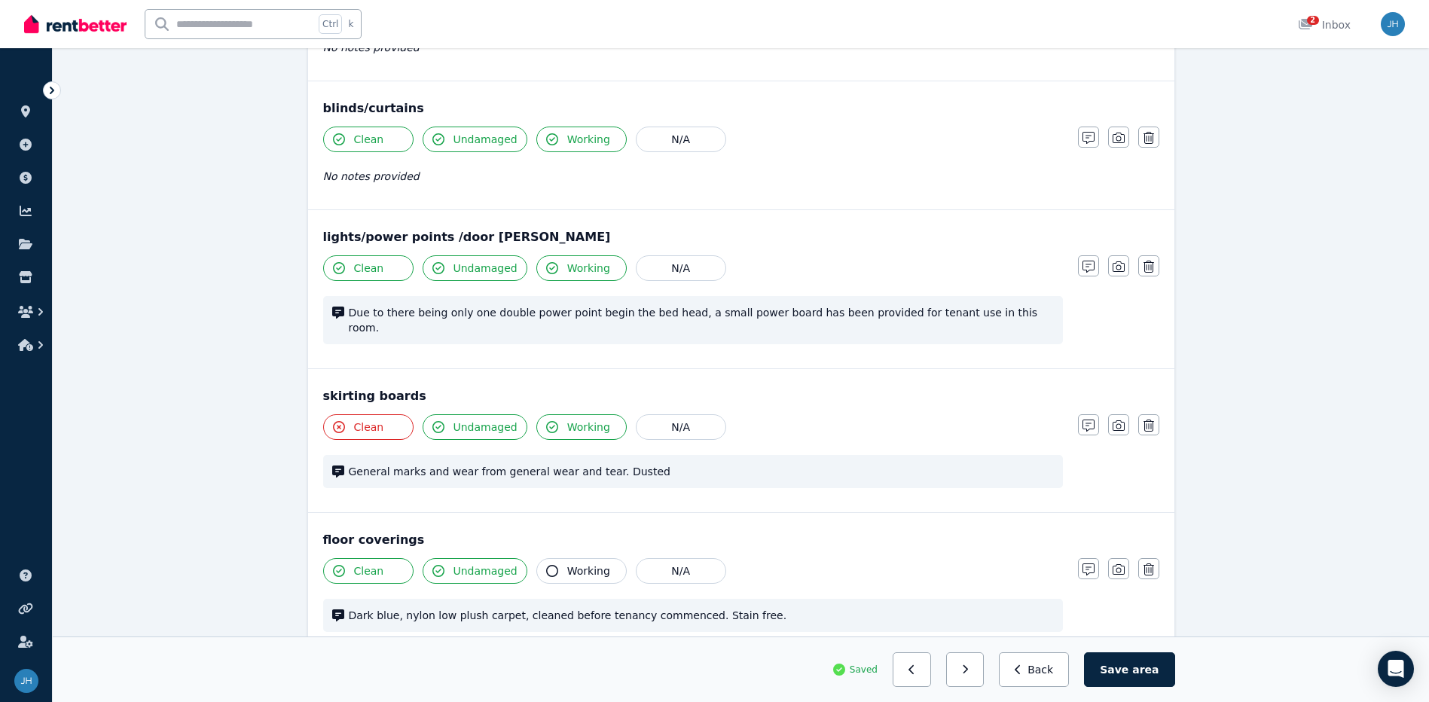
click at [1351, 585] on div "Condition report 3/2 Dorene Street, St Marys Add new item Main Bedroom Mark all…" at bounding box center [741, 267] width 1376 height 2045
click at [502, 608] on span "Dark blue, nylon low plush carpet, cleaned before tenancy commenced. Stain free." at bounding box center [701, 615] width 705 height 15
click at [511, 608] on span "Dark blue, nylon low plush carpet, cleaned before tenancy commenced. Stain free." at bounding box center [701, 615] width 705 height 15
click at [505, 608] on span "Dark blue, nylon low plush carpet, cleaned before tenancy commenced. Stain free." at bounding box center [701, 615] width 705 height 15
click at [502, 599] on div "Dark blue, nylon low plush carpet, cleaned before tenancy commenced. Stain free." at bounding box center [693, 615] width 740 height 33
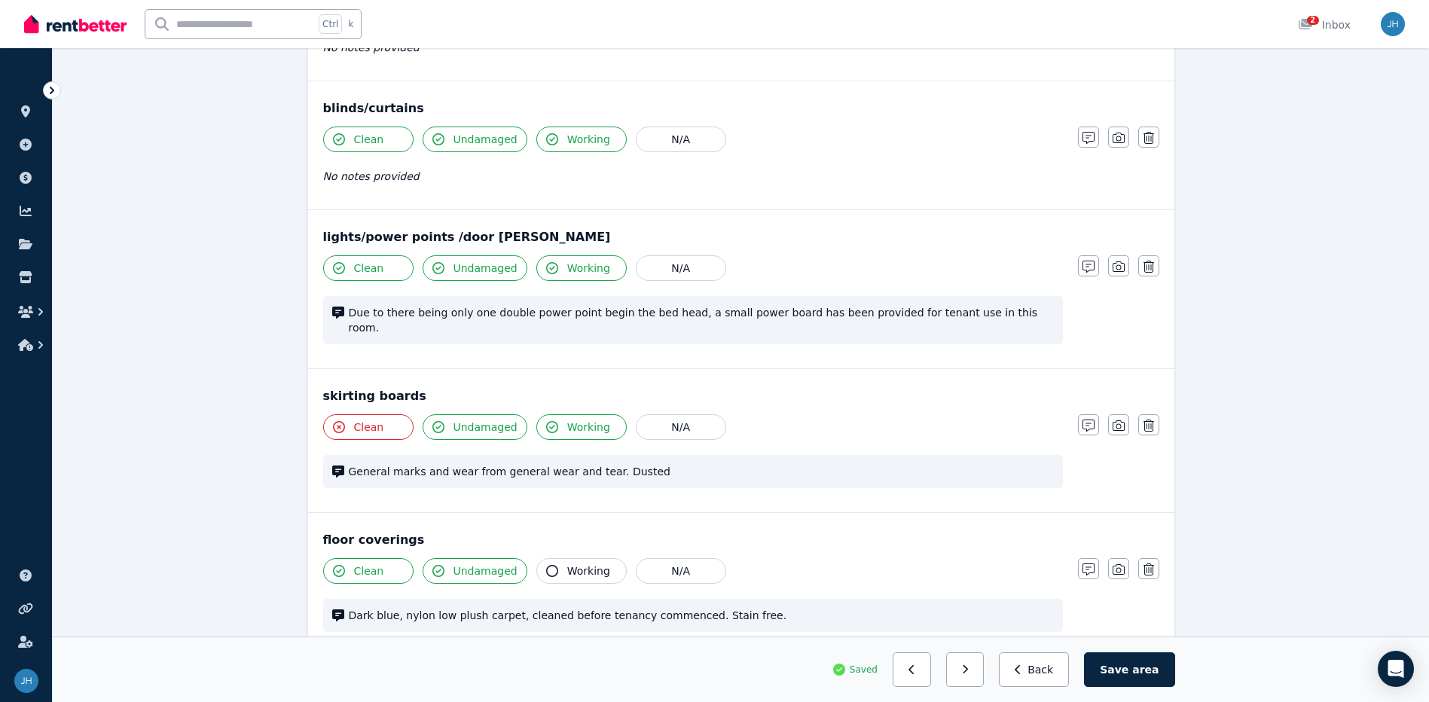
click at [471, 608] on span "Dark blue, nylon low plush carpet, cleaned before tenancy commenced. Stain free." at bounding box center [701, 615] width 705 height 15
click at [516, 608] on span "Dark blue, nylon low plush carpet, cleaned before tenancy commenced. Stain free." at bounding box center [701, 615] width 705 height 15
click at [1085, 563] on icon "button" at bounding box center [1088, 569] width 12 height 12
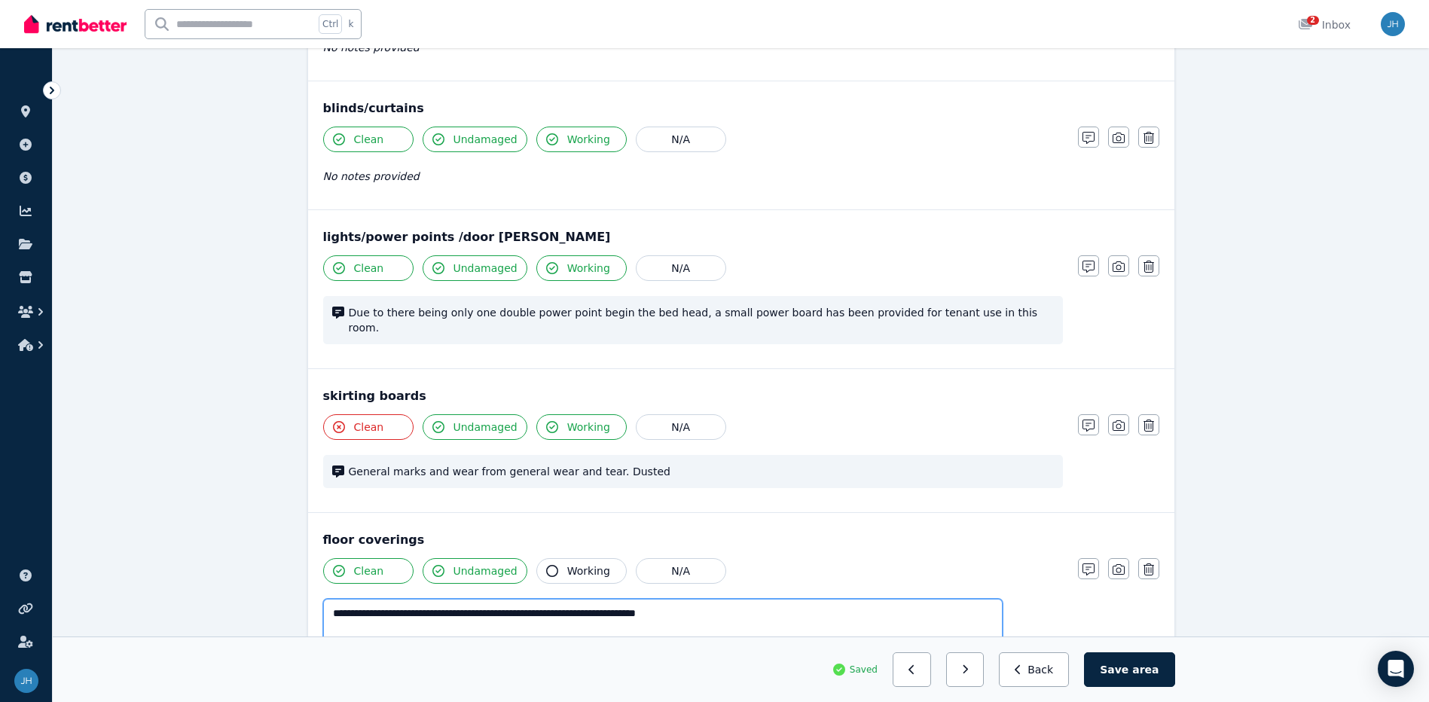
click at [496, 599] on textarea "**********" at bounding box center [662, 628] width 679 height 59
type textarea "**********"
click at [1049, 636] on button "button" at bounding box center [1052, 646] width 21 height 21
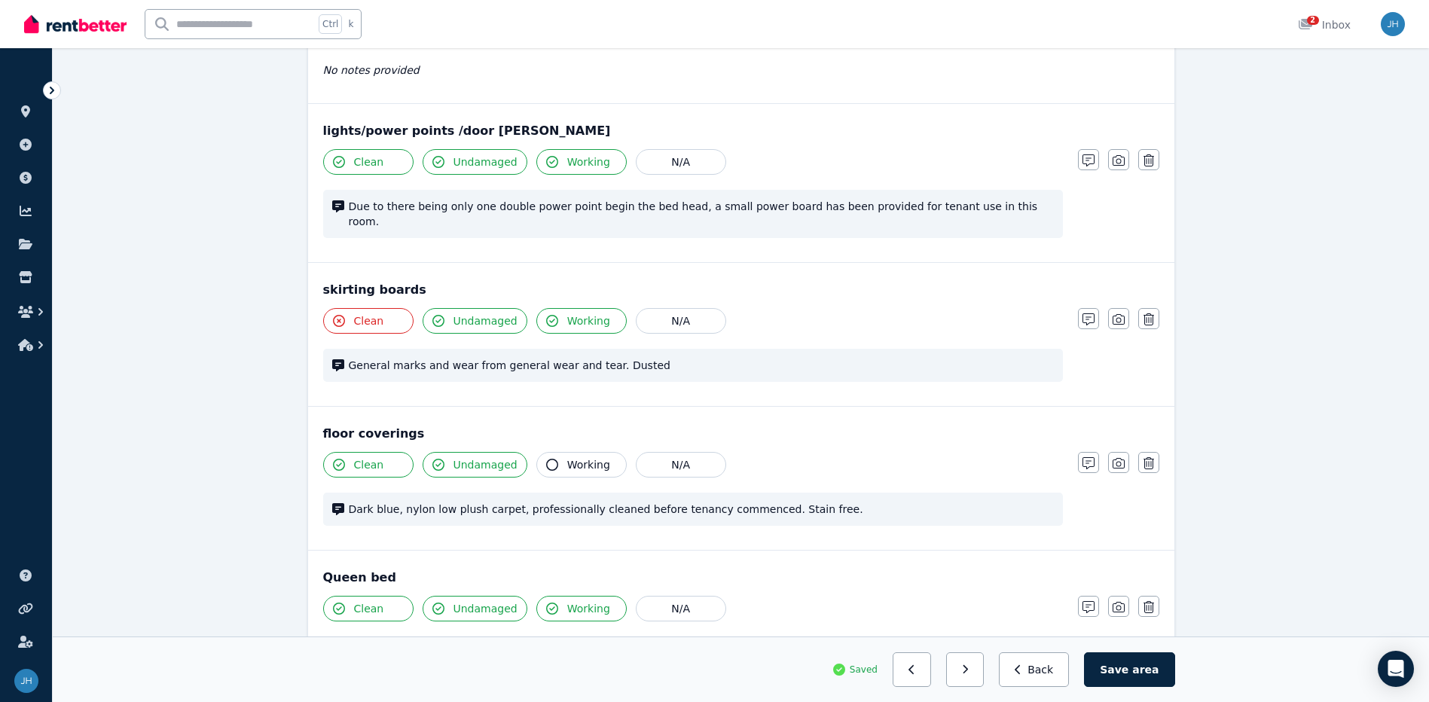
scroll to position [1171, 0]
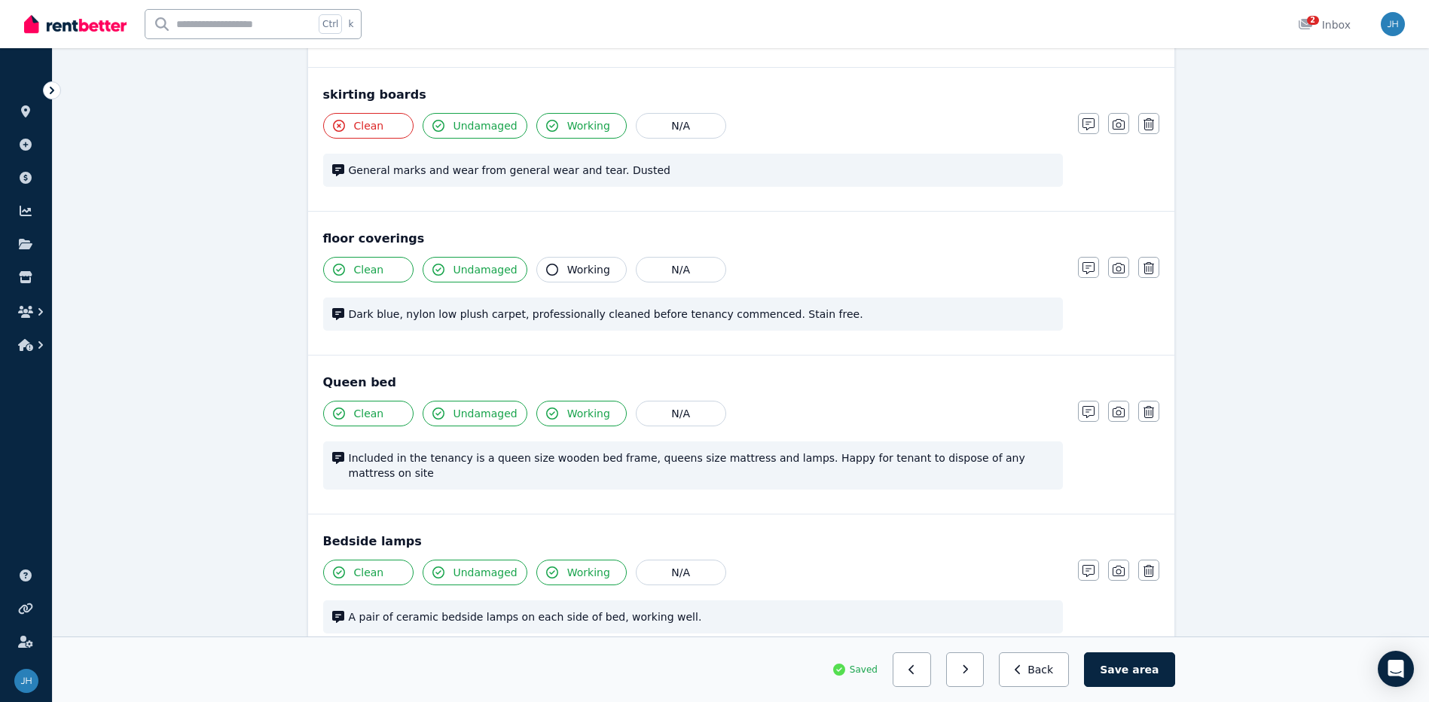
click at [1008, 450] on span "Included in the tenancy is a queen size wooden bed frame, queens size mattress …" at bounding box center [701, 465] width 705 height 30
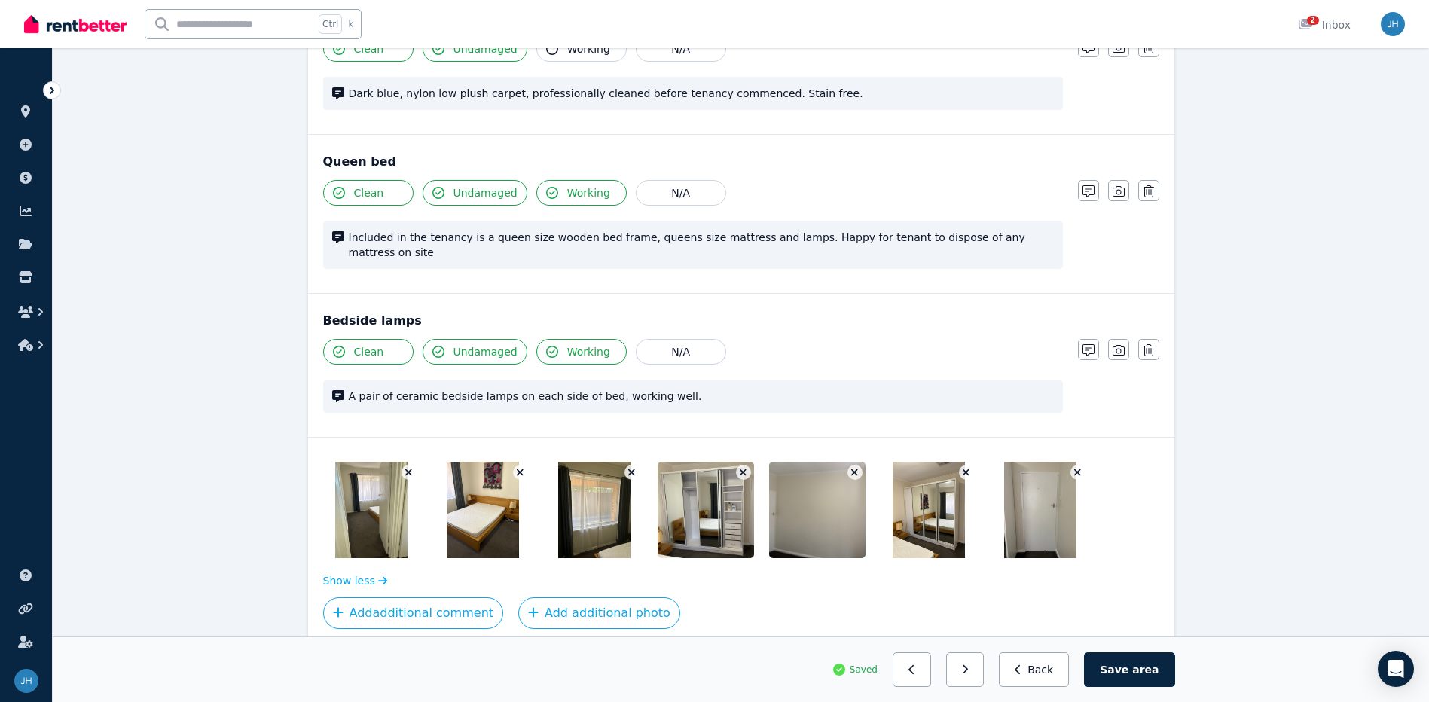
scroll to position [1412, 0]
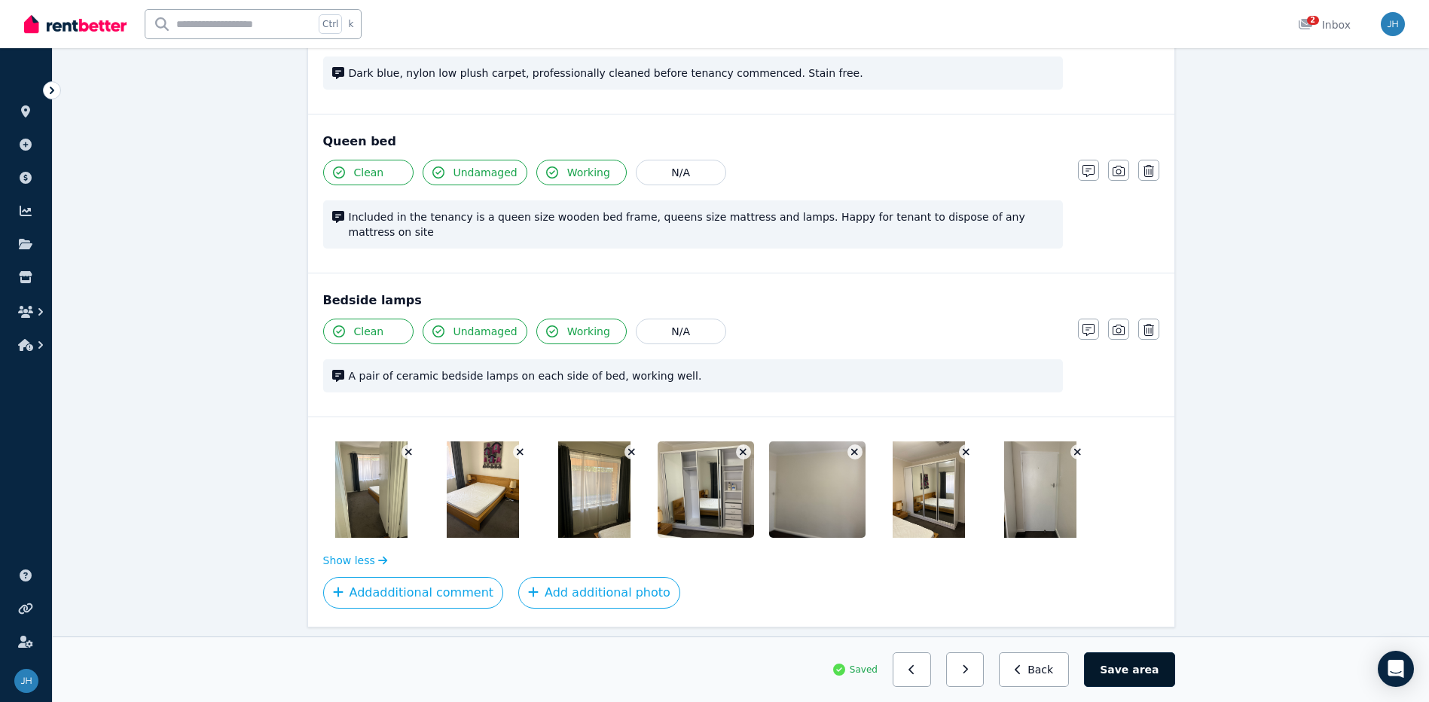
click at [1125, 667] on button "Save area" at bounding box center [1129, 669] width 90 height 35
click at [990, 680] on button "button" at bounding box center [971, 669] width 38 height 35
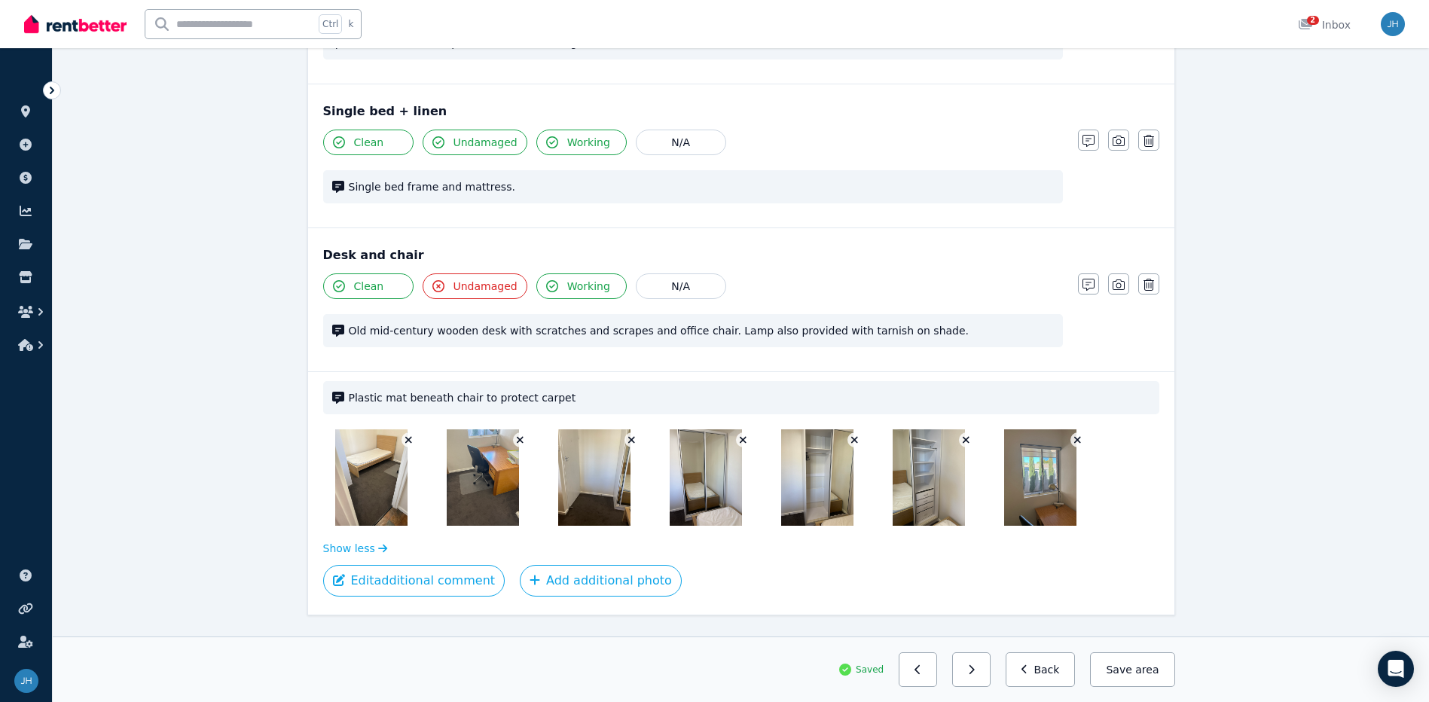
click at [411, 438] on icon "button" at bounding box center [408, 440] width 8 height 11
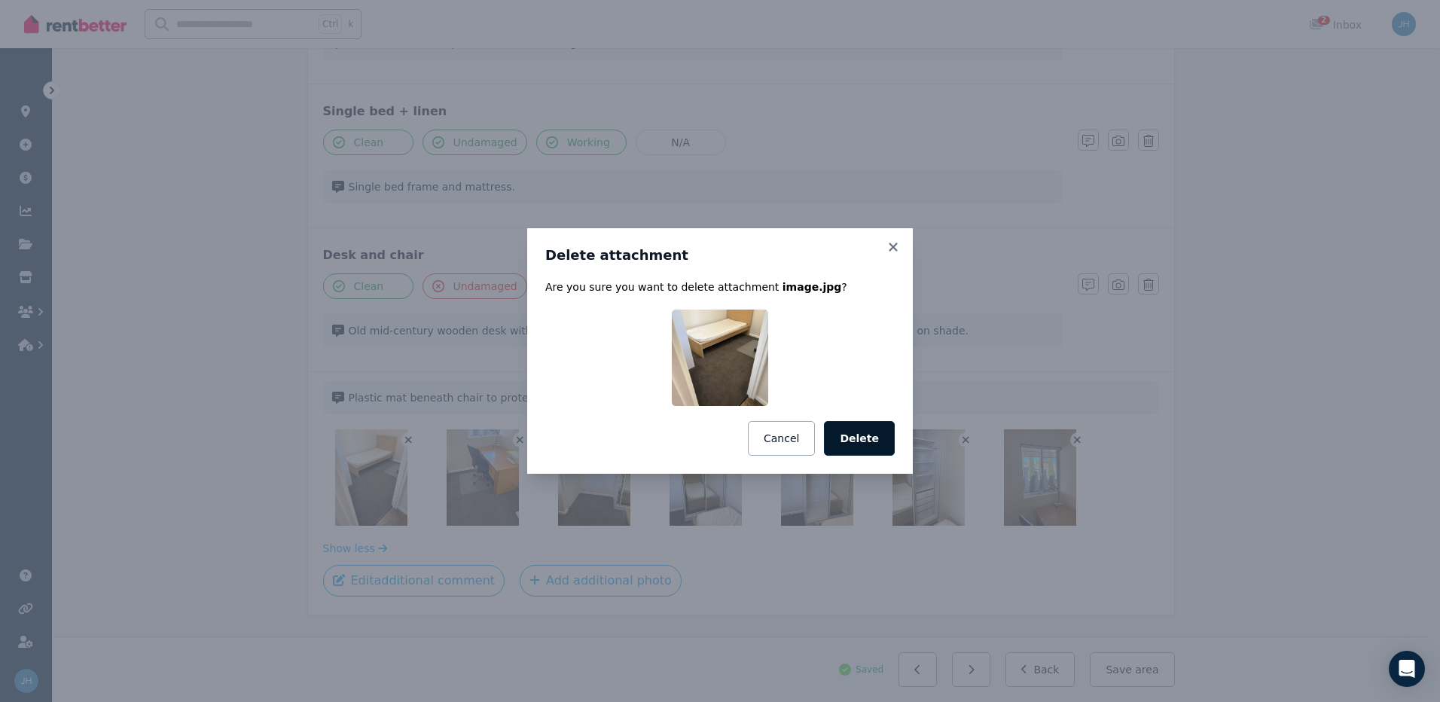
click at [869, 441] on button "Delete" at bounding box center [859, 438] width 71 height 35
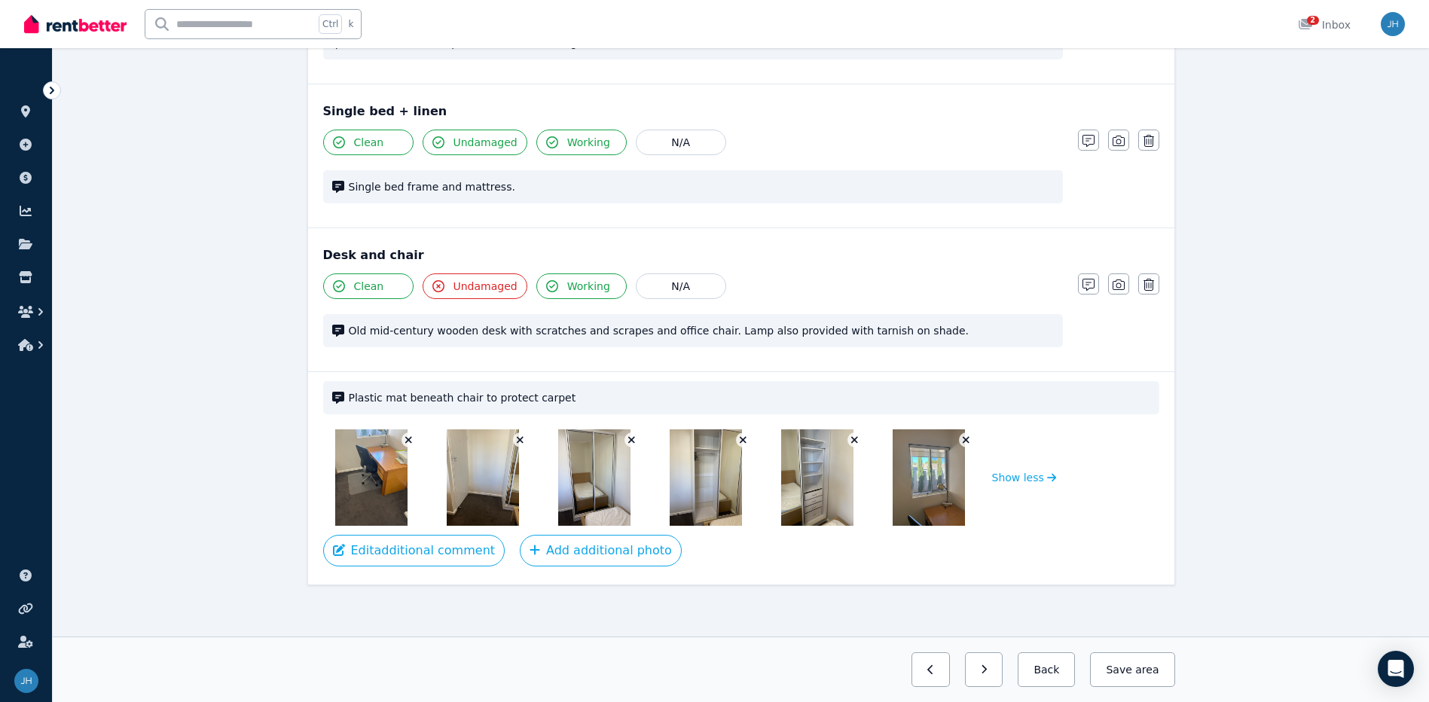
click at [409, 439] on icon "button" at bounding box center [408, 440] width 7 height 7
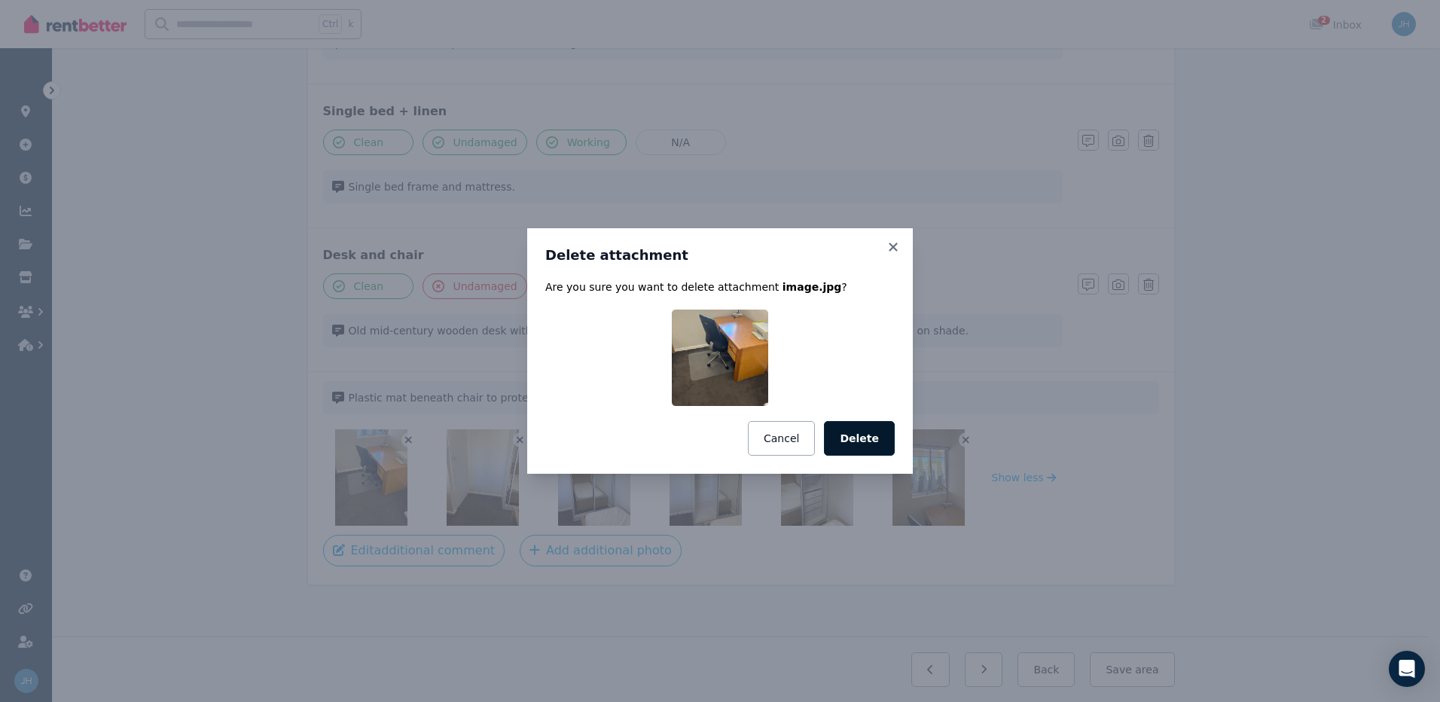
click at [883, 438] on button "Delete" at bounding box center [859, 438] width 71 height 35
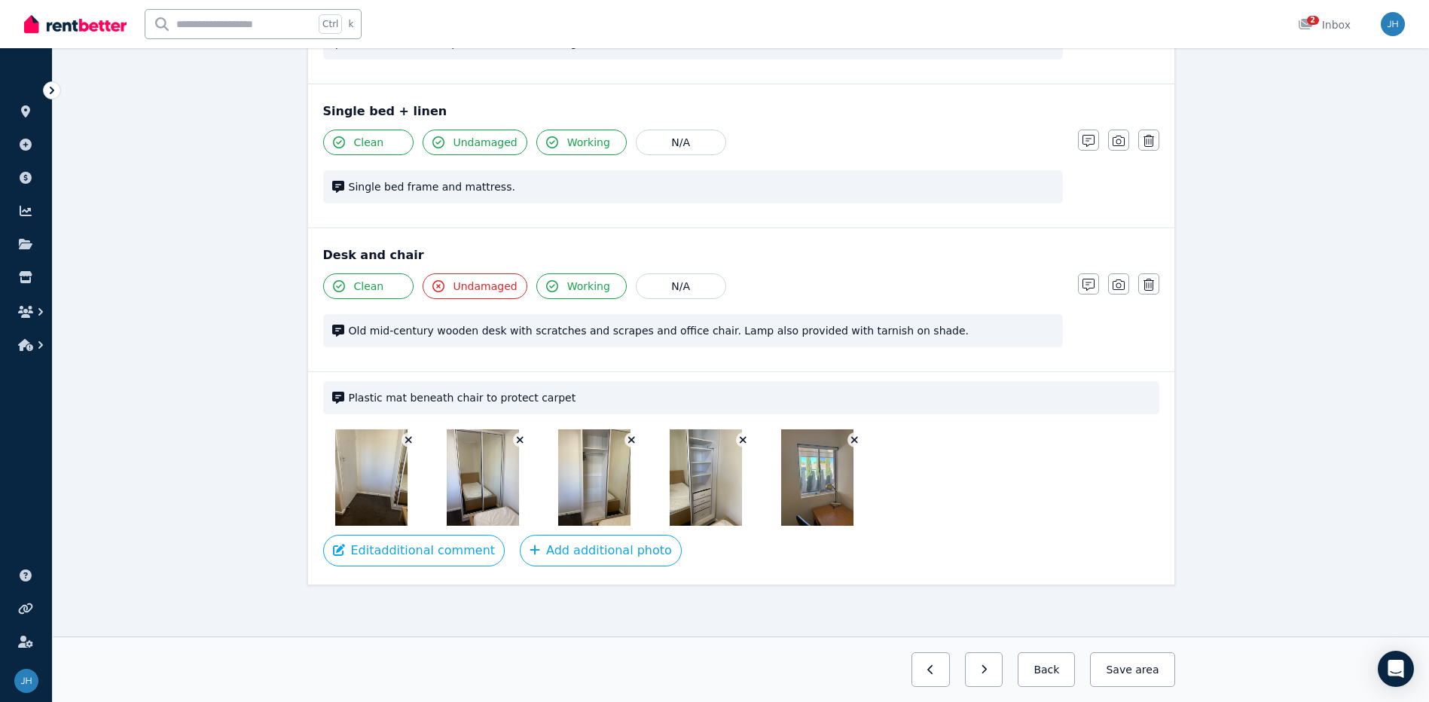
click at [858, 436] on icon "button" at bounding box center [854, 440] width 8 height 11
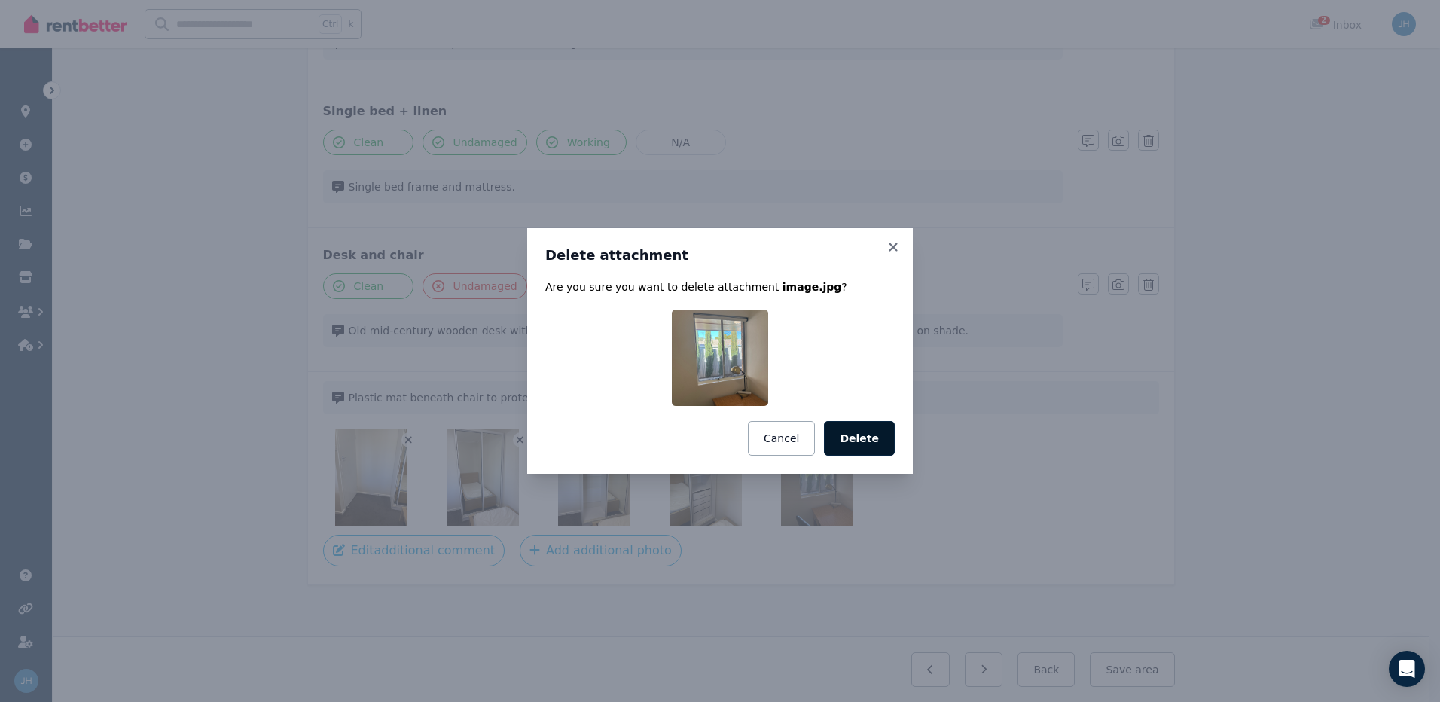
click at [858, 436] on button "Delete" at bounding box center [859, 438] width 71 height 35
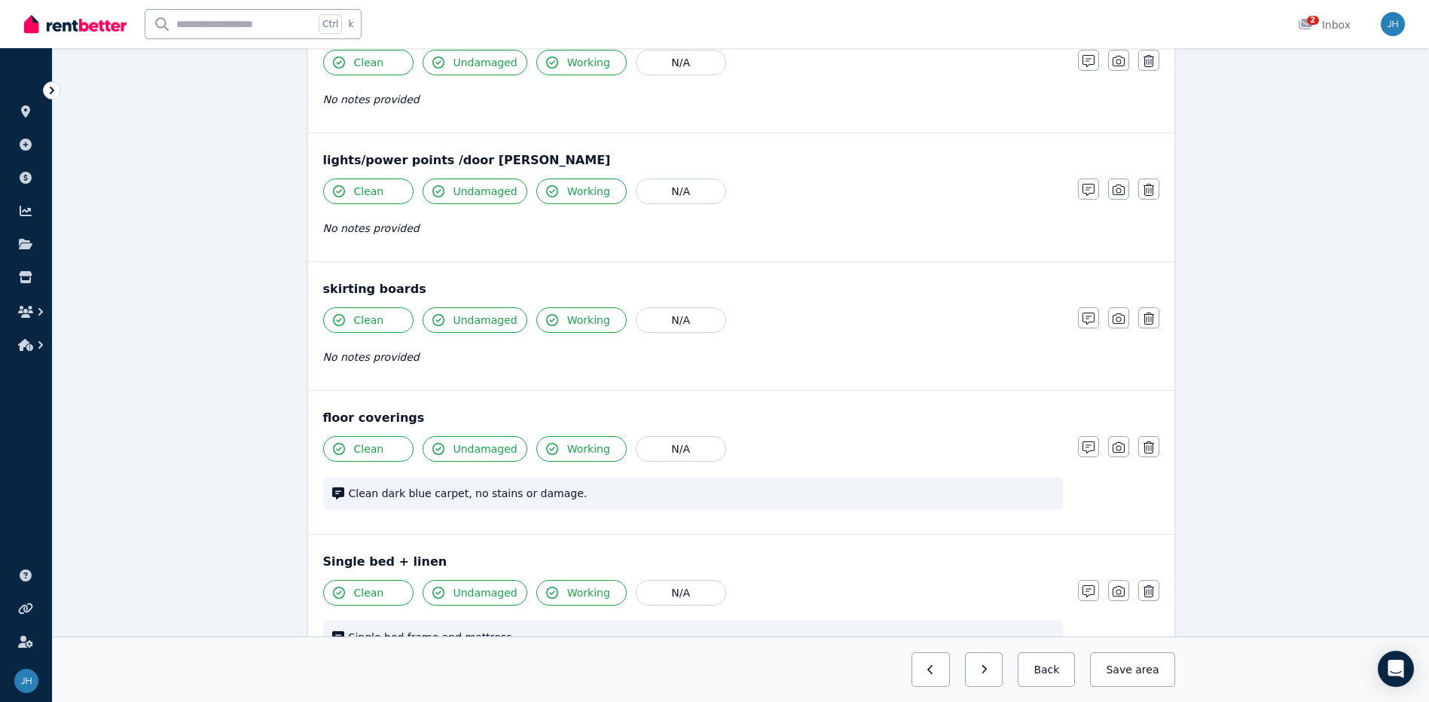
scroll to position [904, 0]
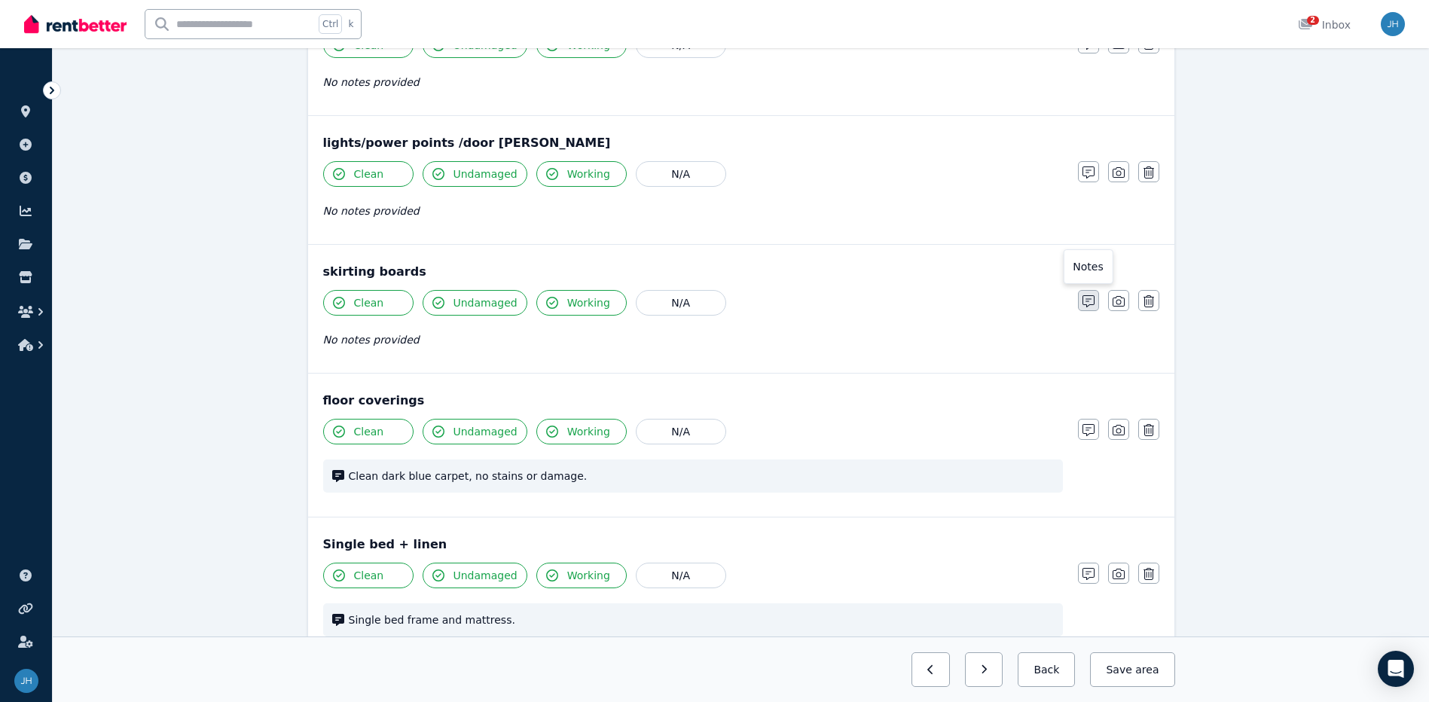
click at [1087, 297] on icon "button" at bounding box center [1088, 301] width 12 height 12
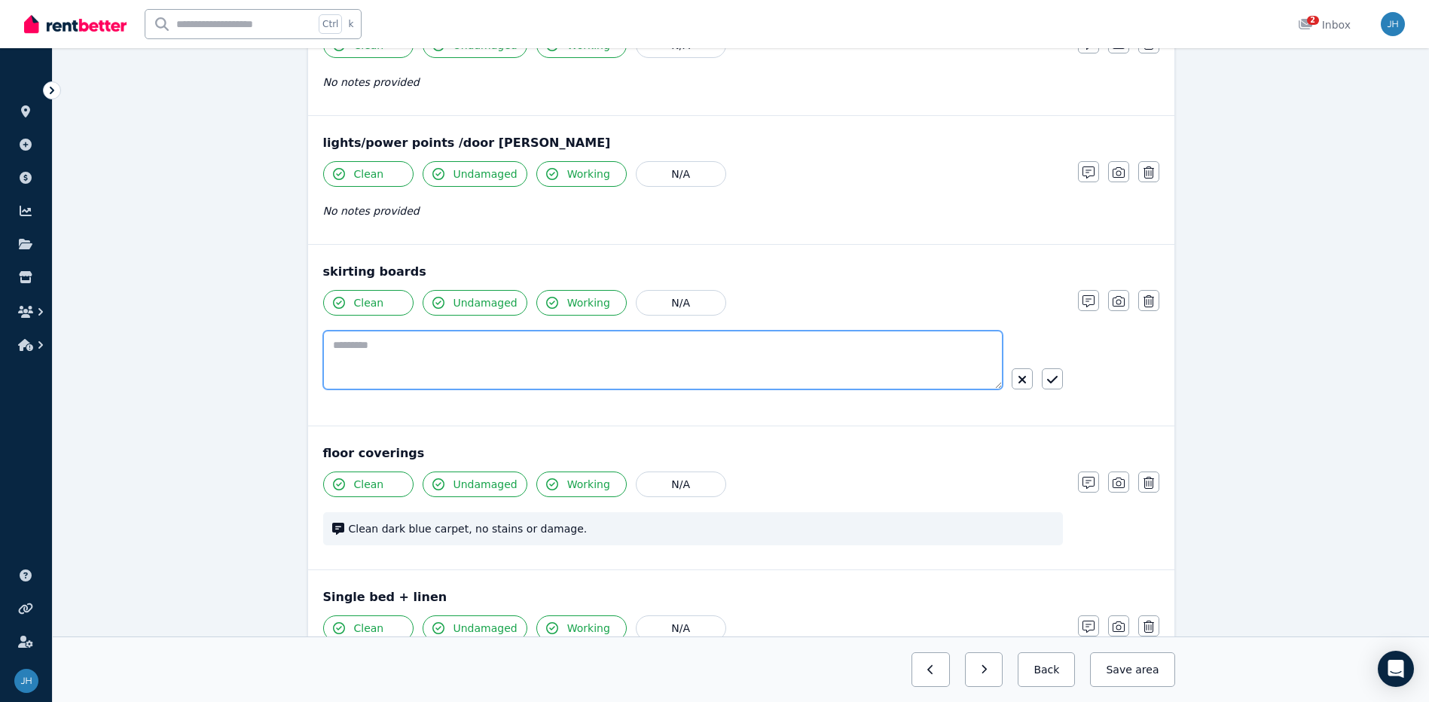
click at [734, 341] on textarea at bounding box center [662, 360] width 679 height 59
type textarea "**********"
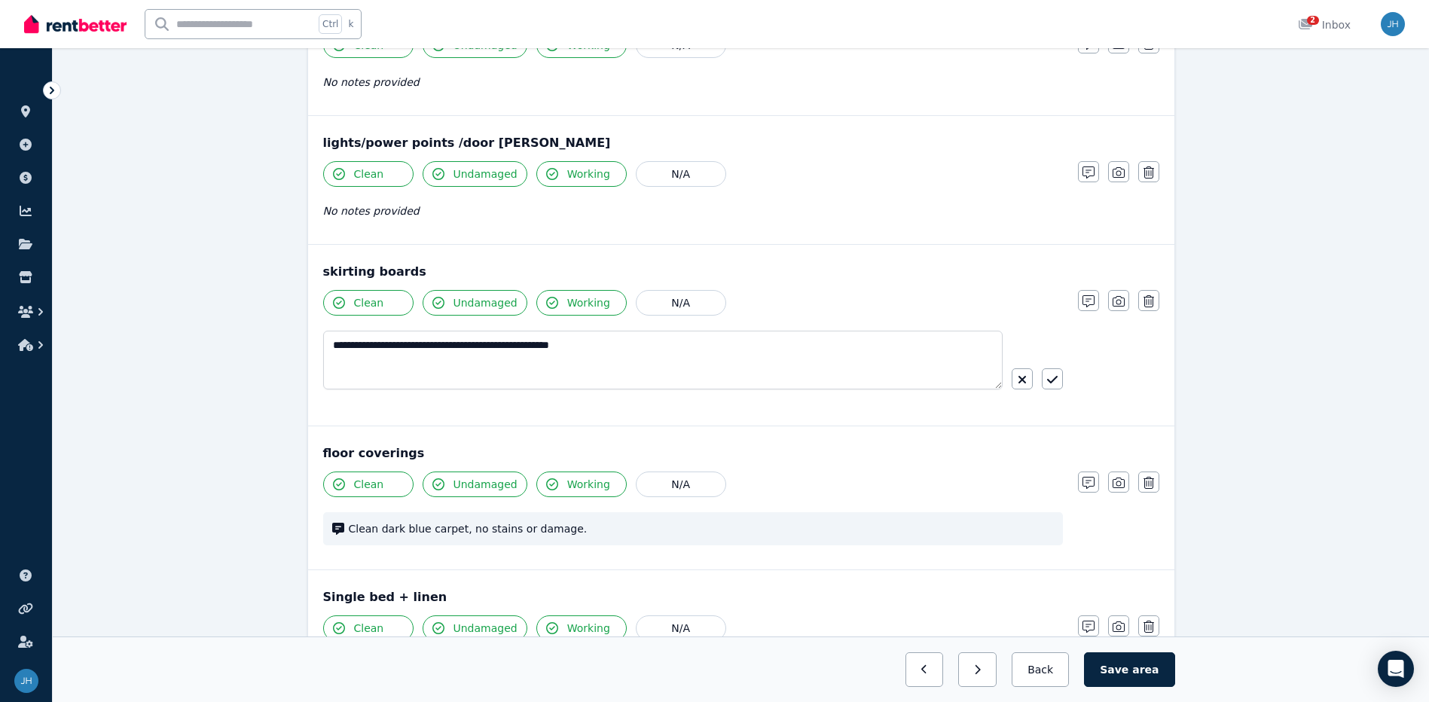
click at [1048, 387] on button "button" at bounding box center [1052, 378] width 21 height 21
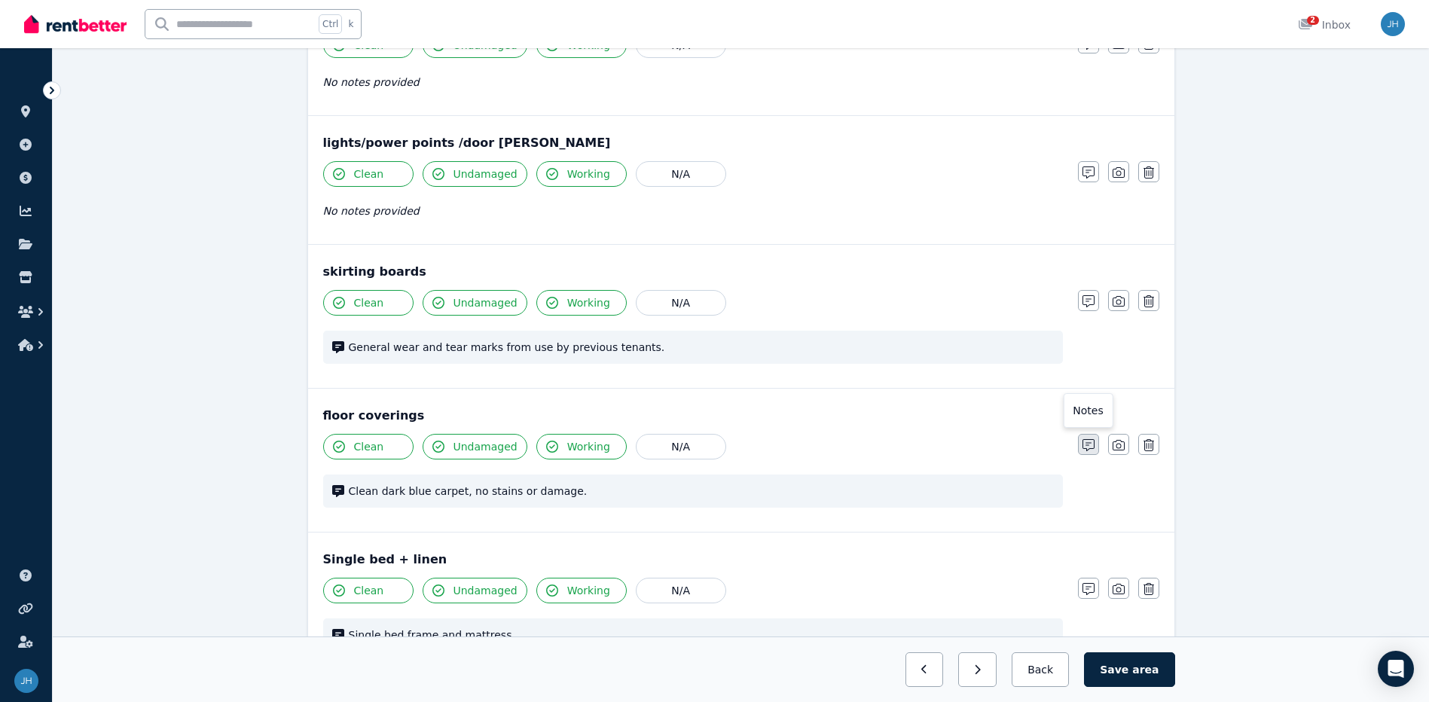
click at [1084, 442] on icon "button" at bounding box center [1088, 445] width 12 height 12
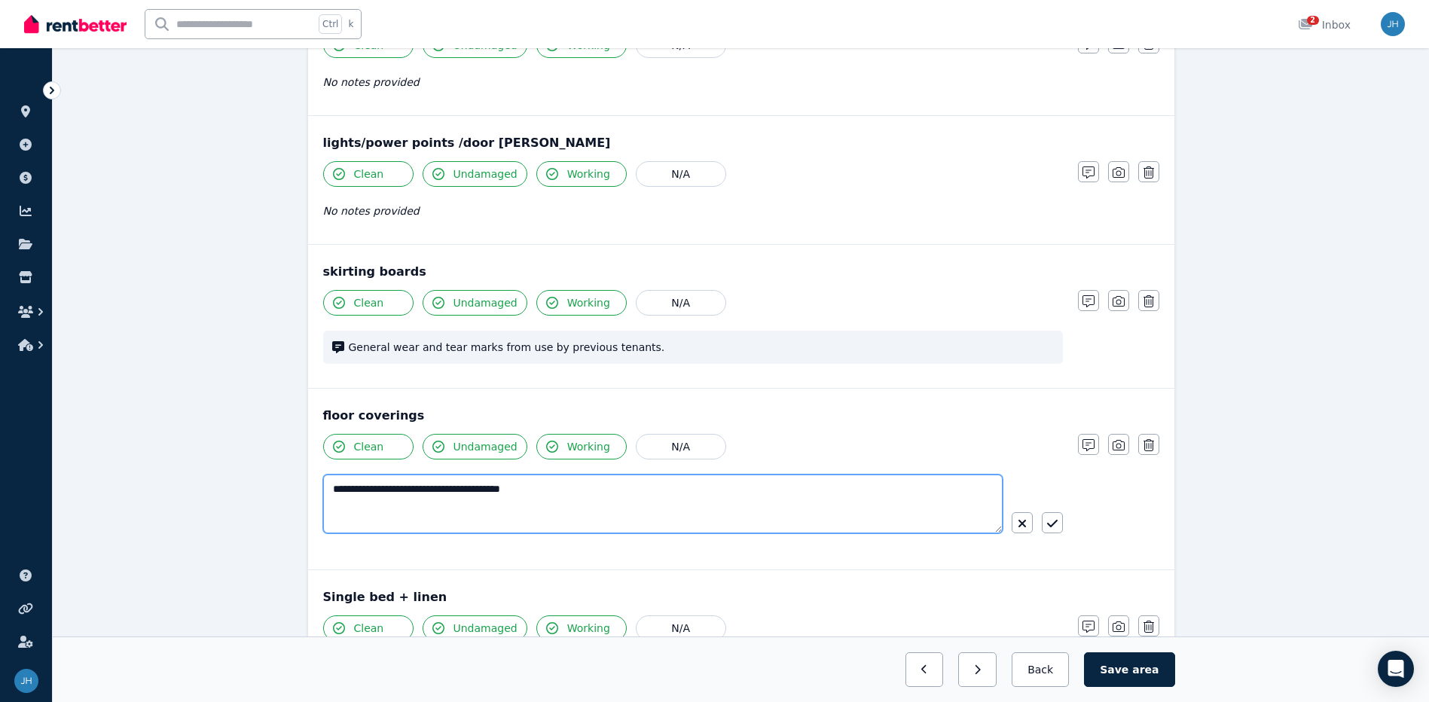
click at [603, 480] on textarea "**********" at bounding box center [662, 503] width 679 height 59
type textarea "**********"
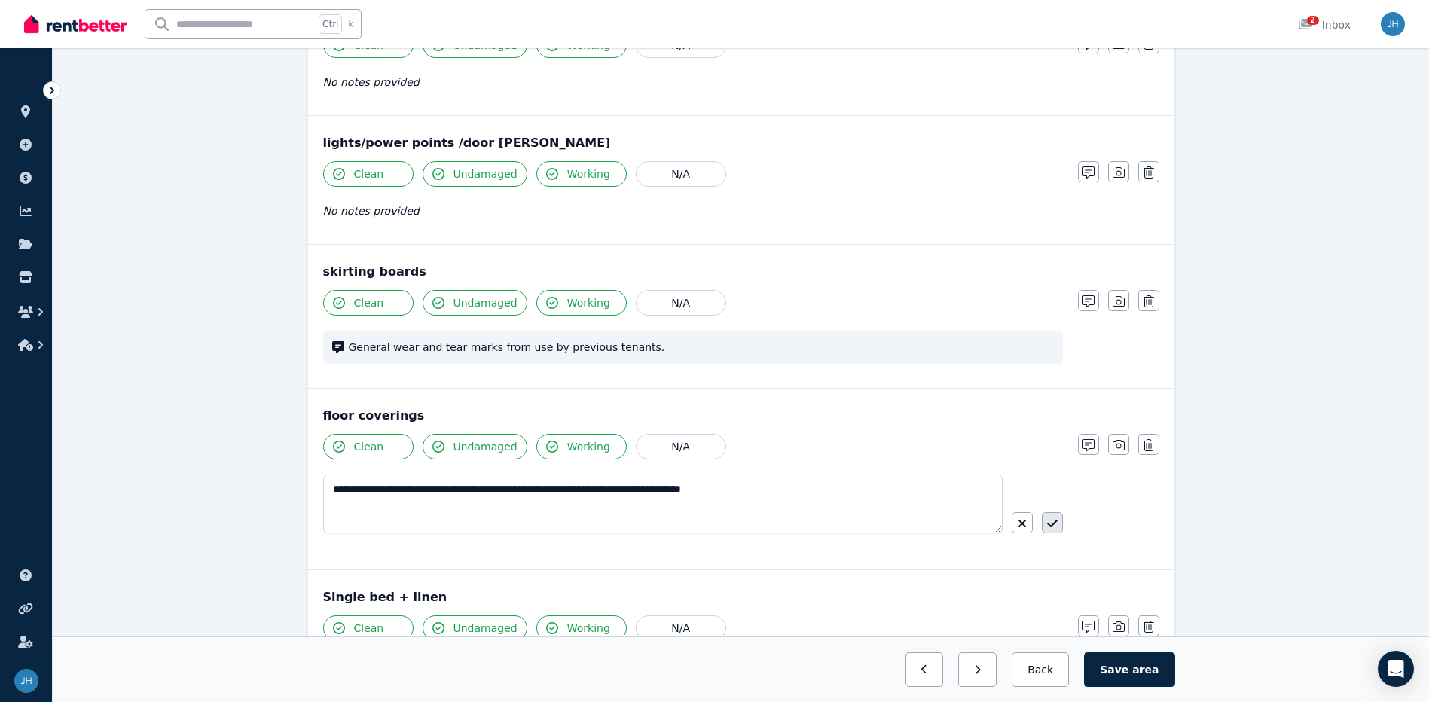
click at [1047, 524] on icon "button" at bounding box center [1052, 523] width 11 height 12
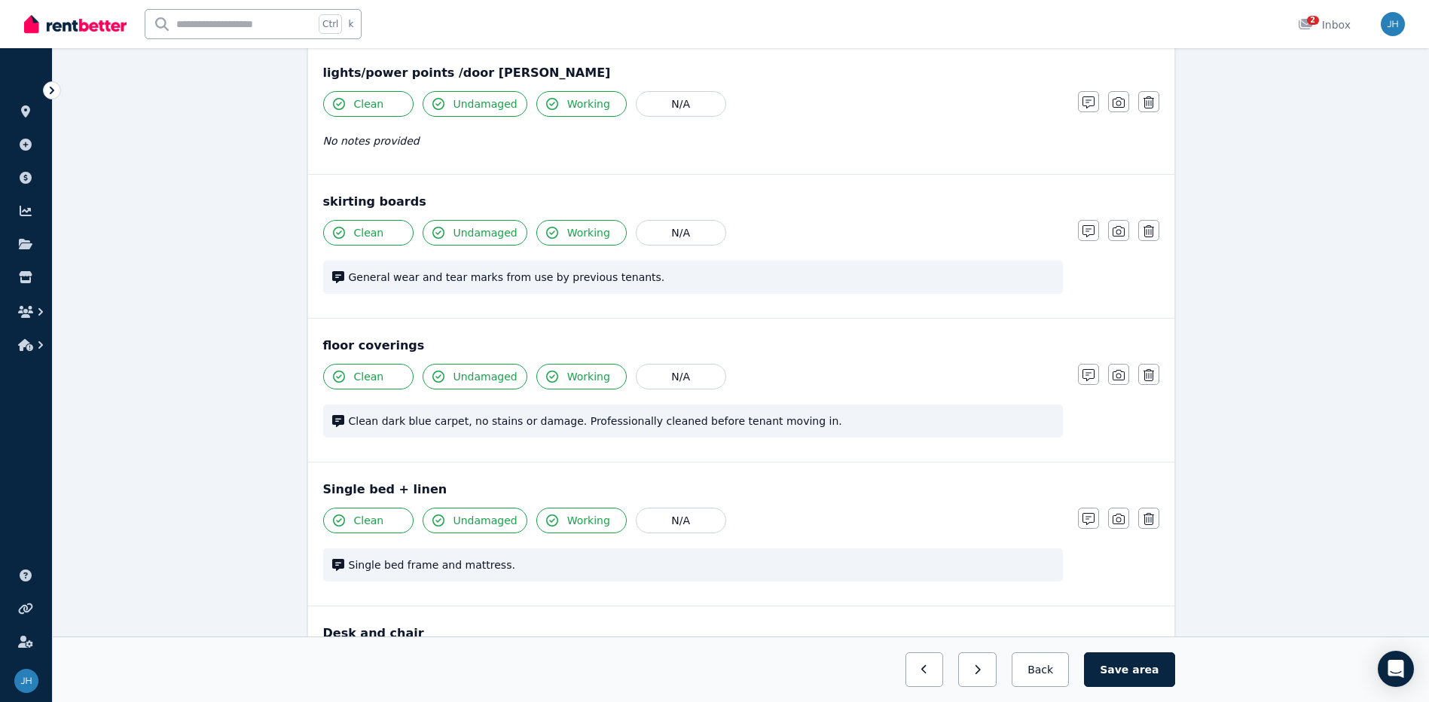
scroll to position [1054, 0]
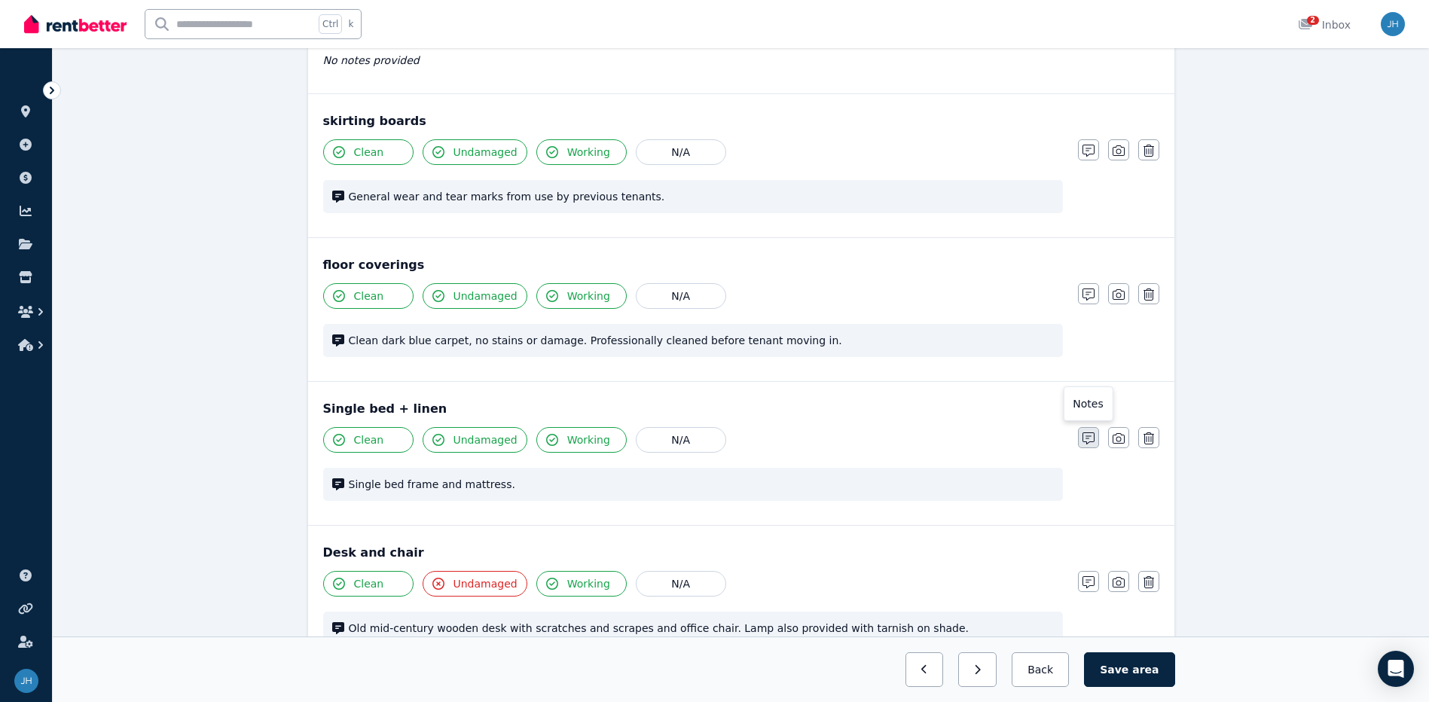
click at [1086, 435] on icon "button" at bounding box center [1088, 438] width 12 height 12
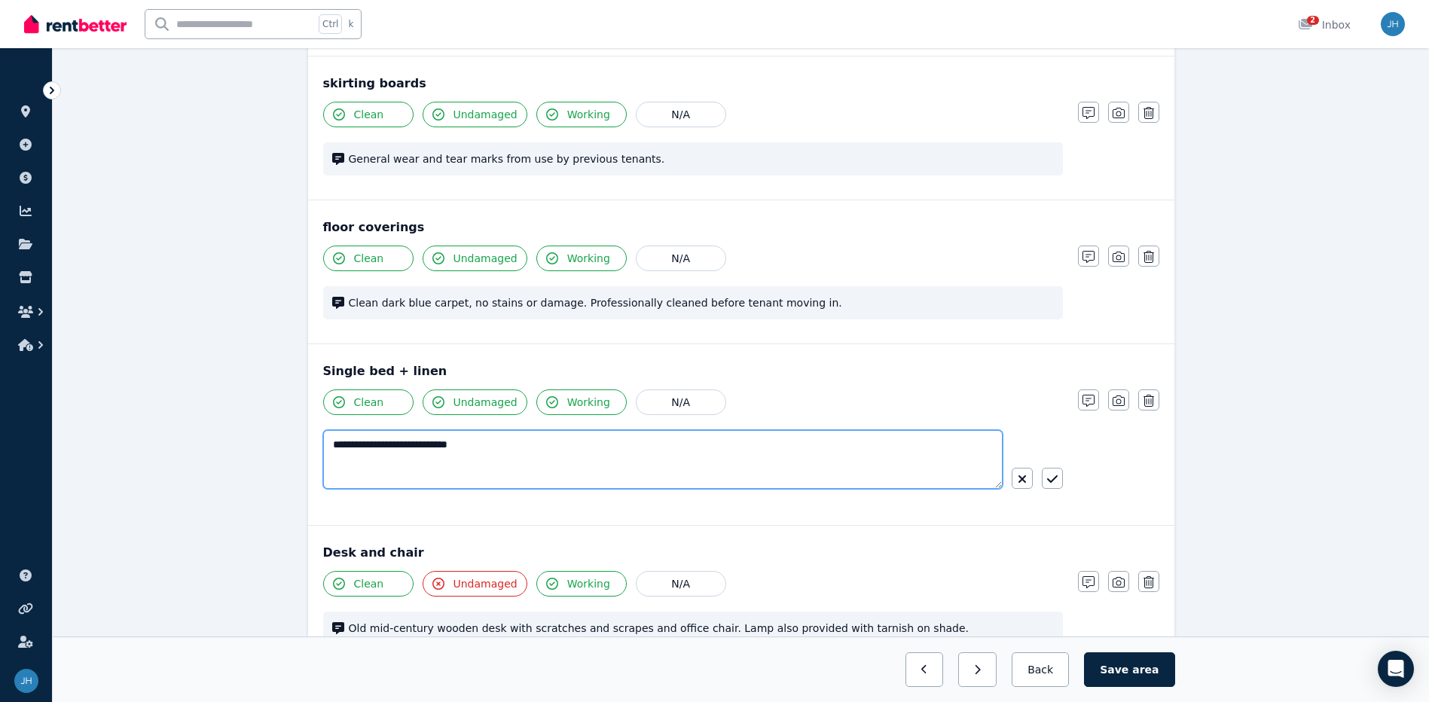
click at [499, 447] on textarea "**********" at bounding box center [662, 459] width 679 height 59
click at [503, 441] on textarea "**********" at bounding box center [662, 459] width 679 height 59
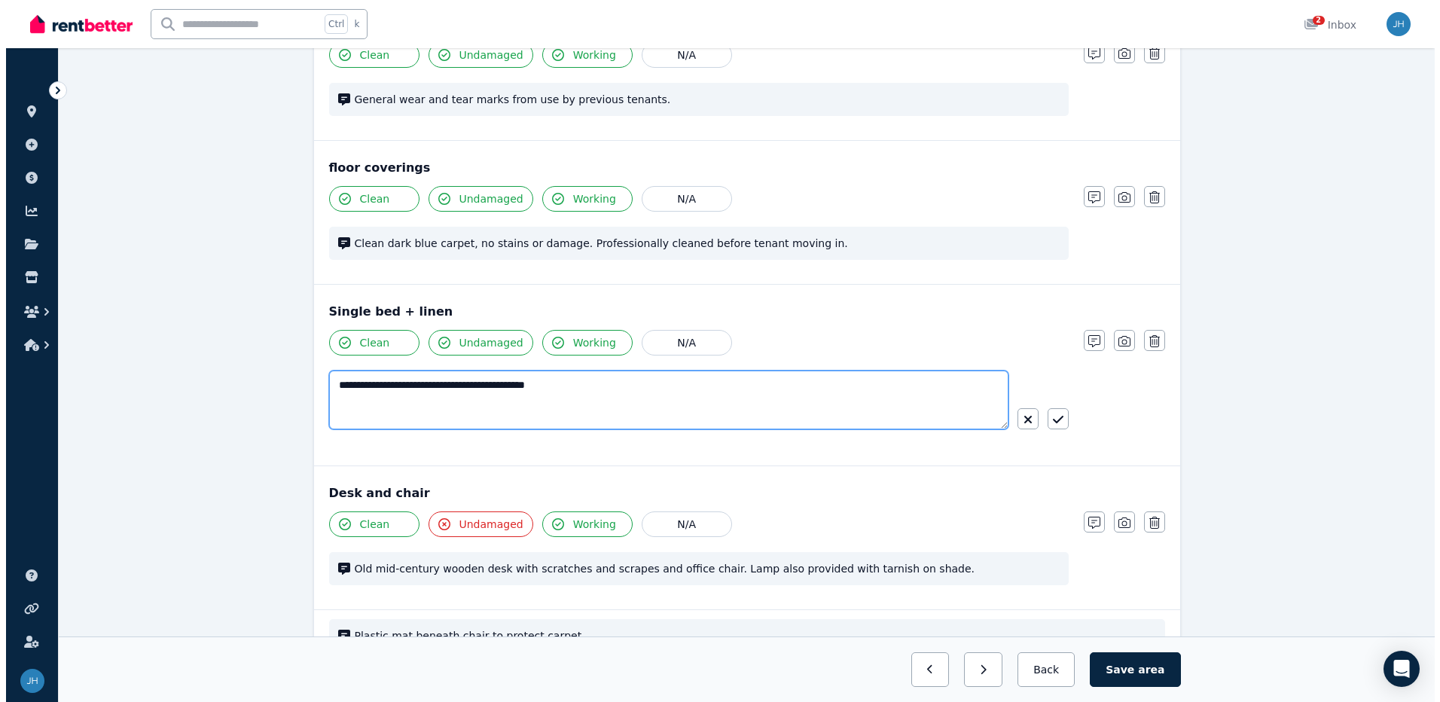
scroll to position [1243, 0]
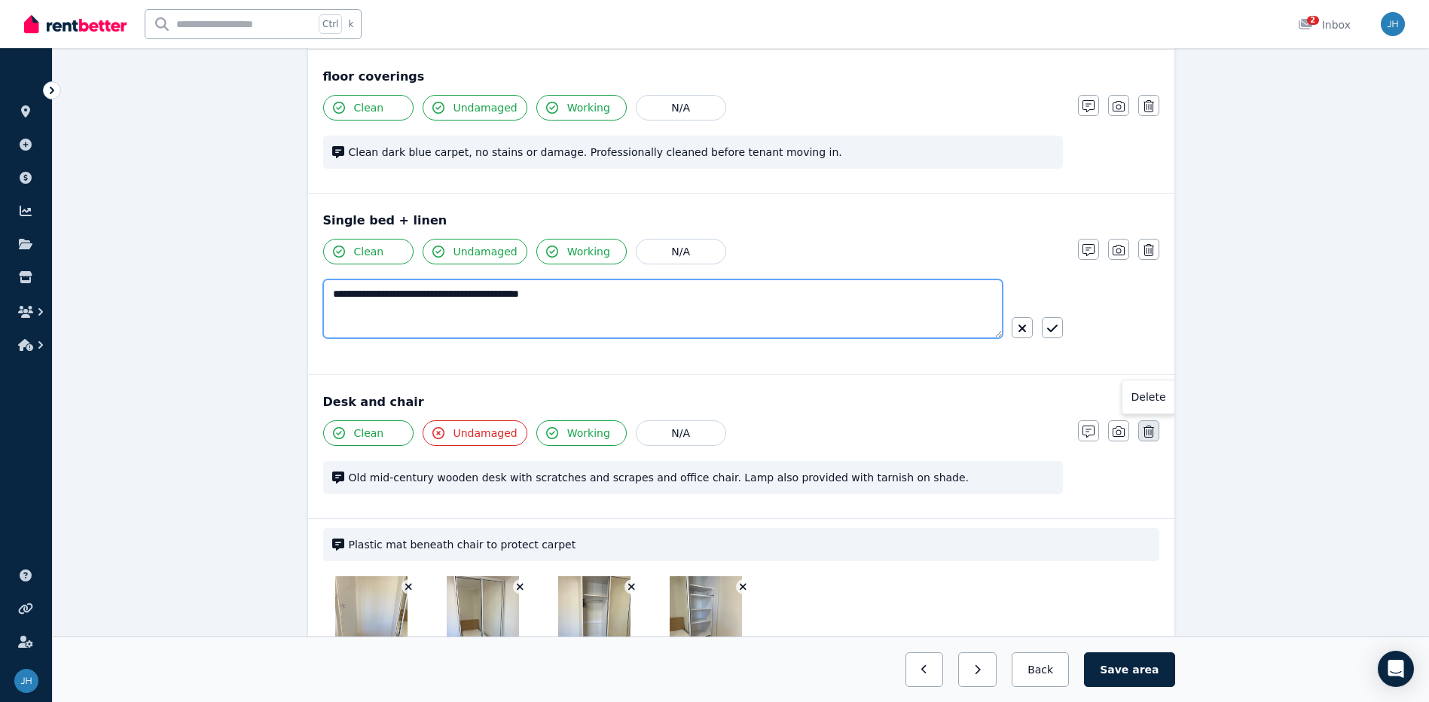
type textarea "**********"
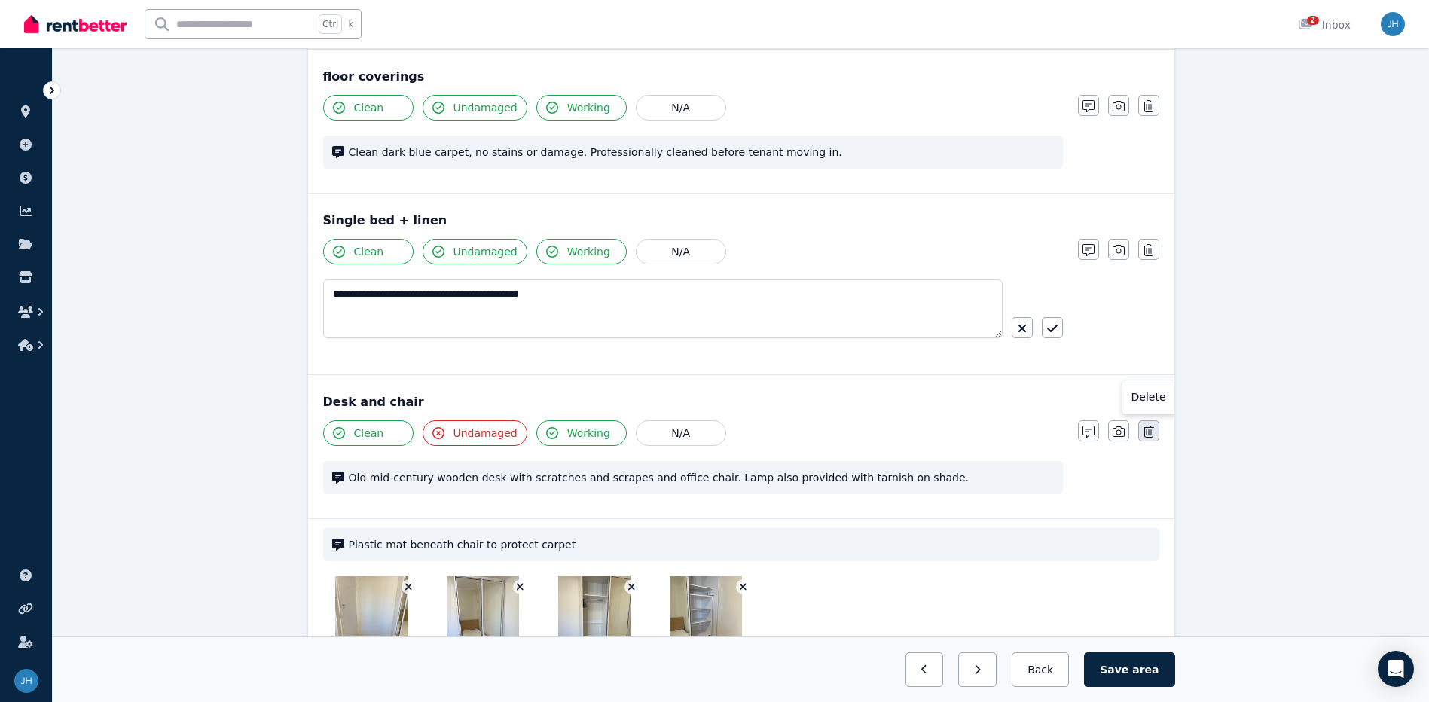
click at [1148, 432] on icon "button" at bounding box center [1148, 431] width 11 height 12
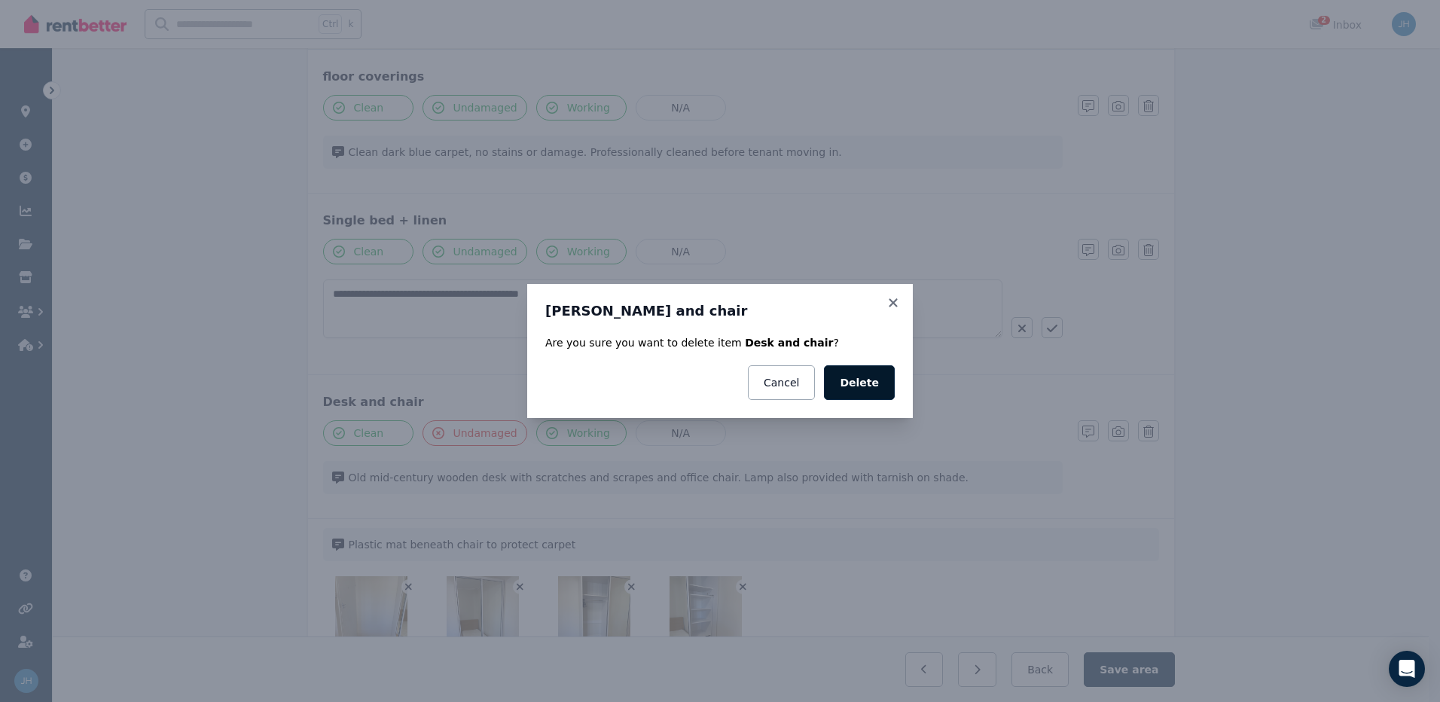
click at [853, 386] on button "Delete" at bounding box center [859, 382] width 71 height 35
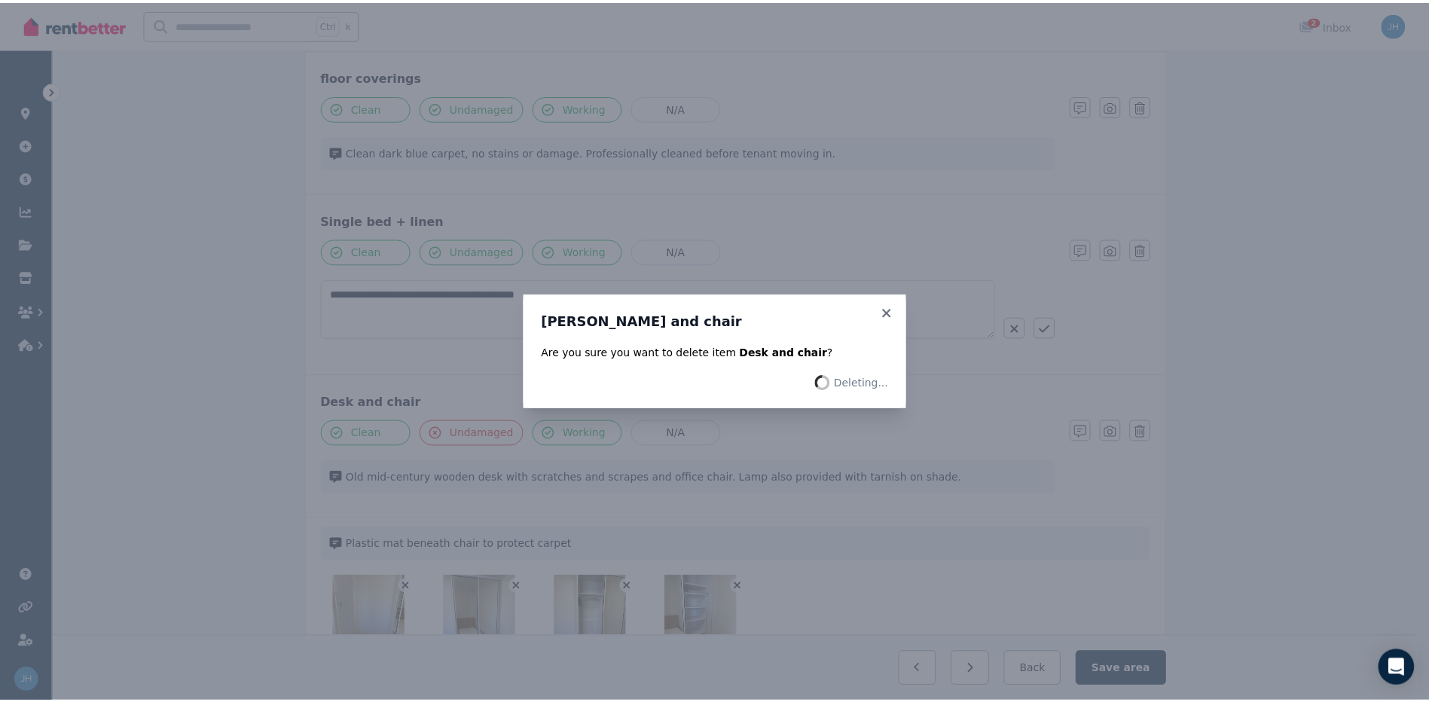
scroll to position [1099, 0]
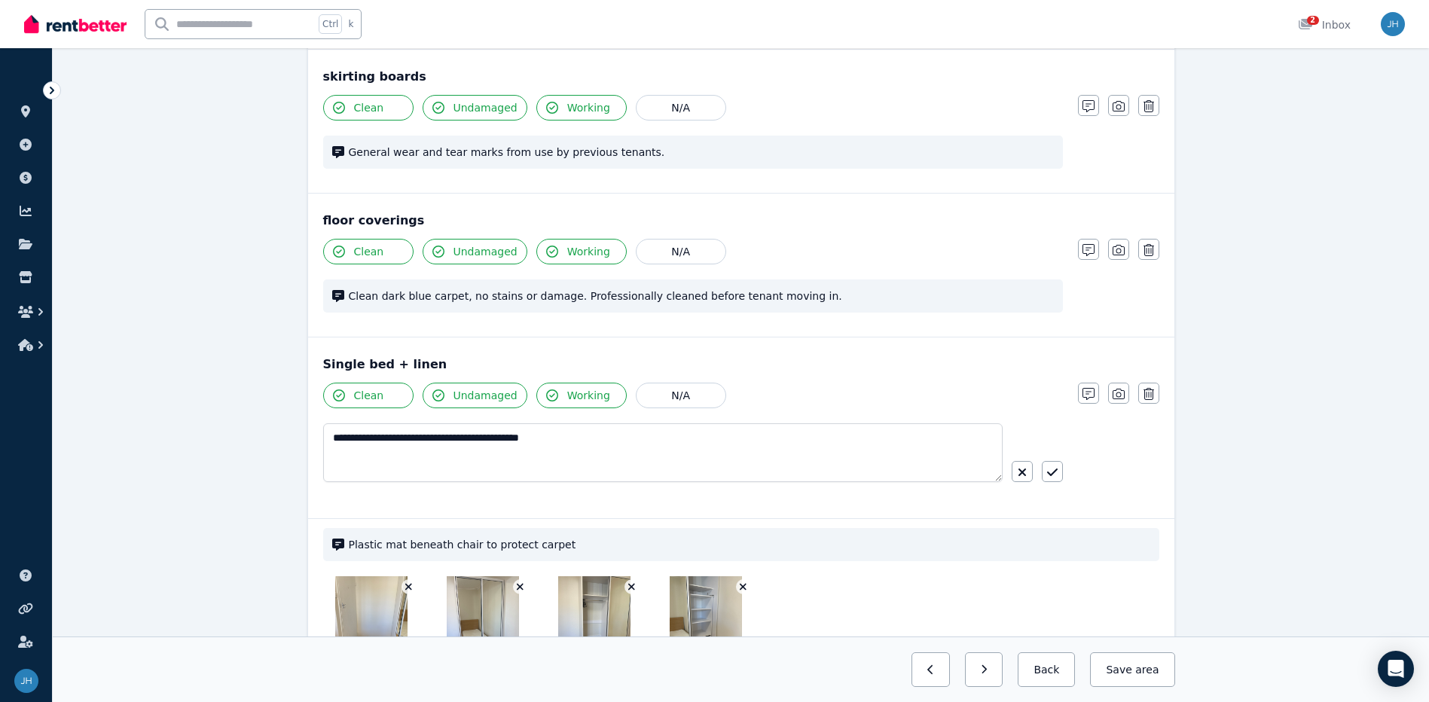
click at [465, 349] on div "**********" at bounding box center [741, 427] width 866 height 181
click at [425, 369] on div "Single bed + linen" at bounding box center [741, 364] width 836 height 18
click at [423, 366] on div "Single bed + linen" at bounding box center [741, 364] width 836 height 18
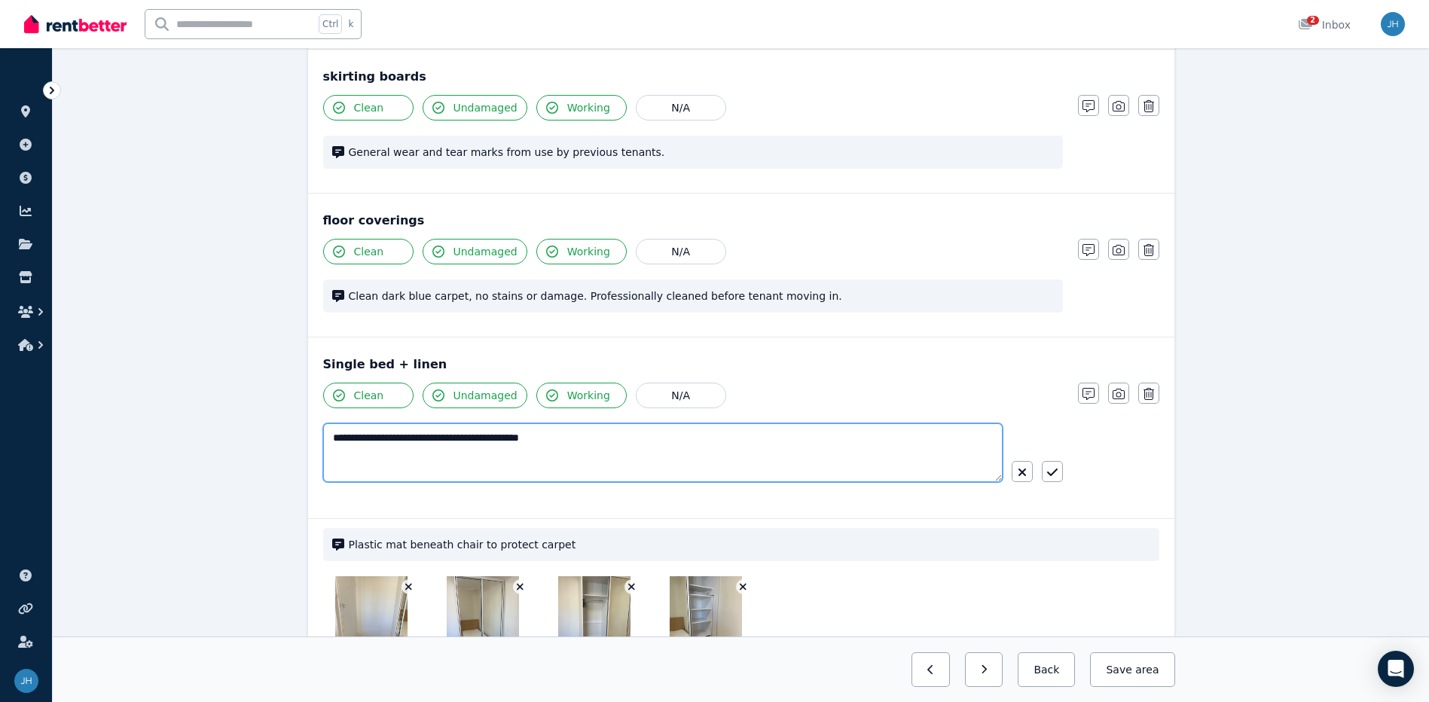
click at [553, 458] on textarea "**********" at bounding box center [662, 452] width 679 height 59
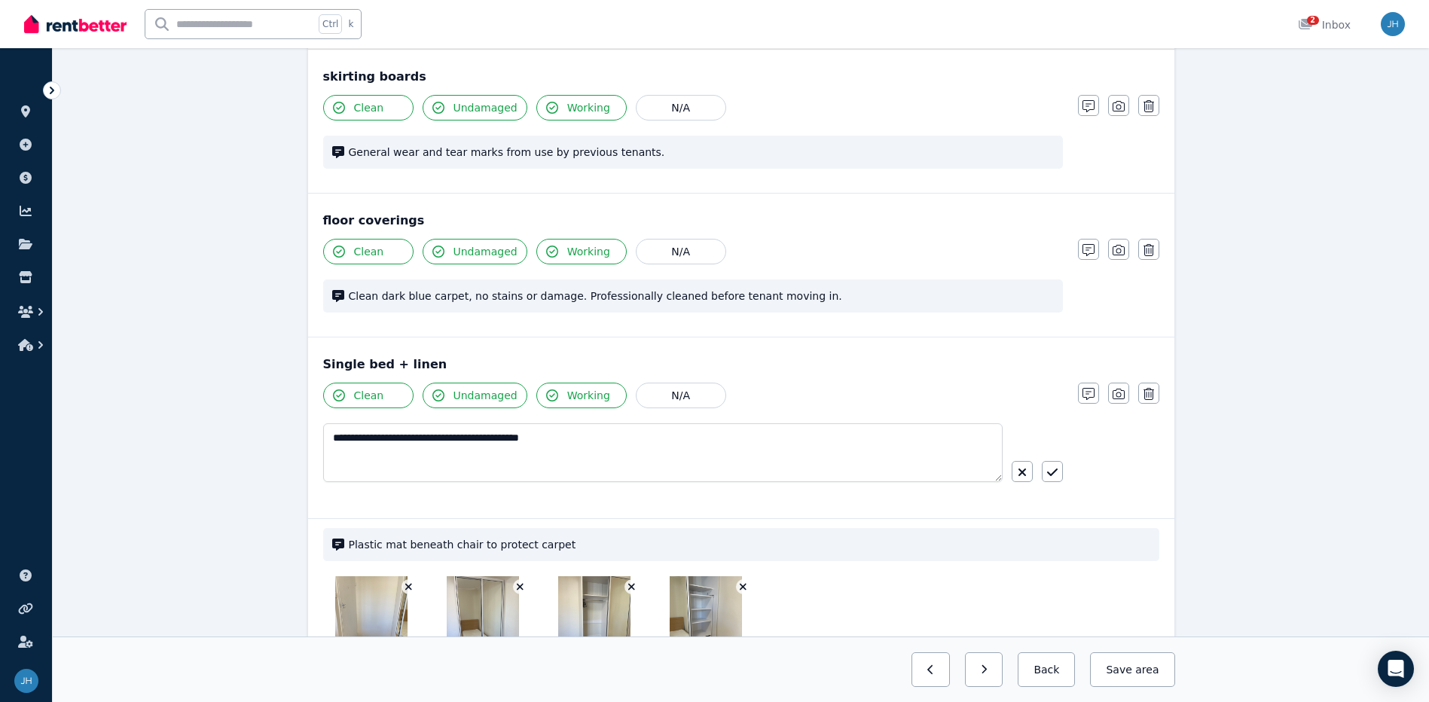
click at [705, 699] on div "Previous: Main Bedroom Next: Bathroom Back Save area" at bounding box center [741, 669] width 1376 height 66
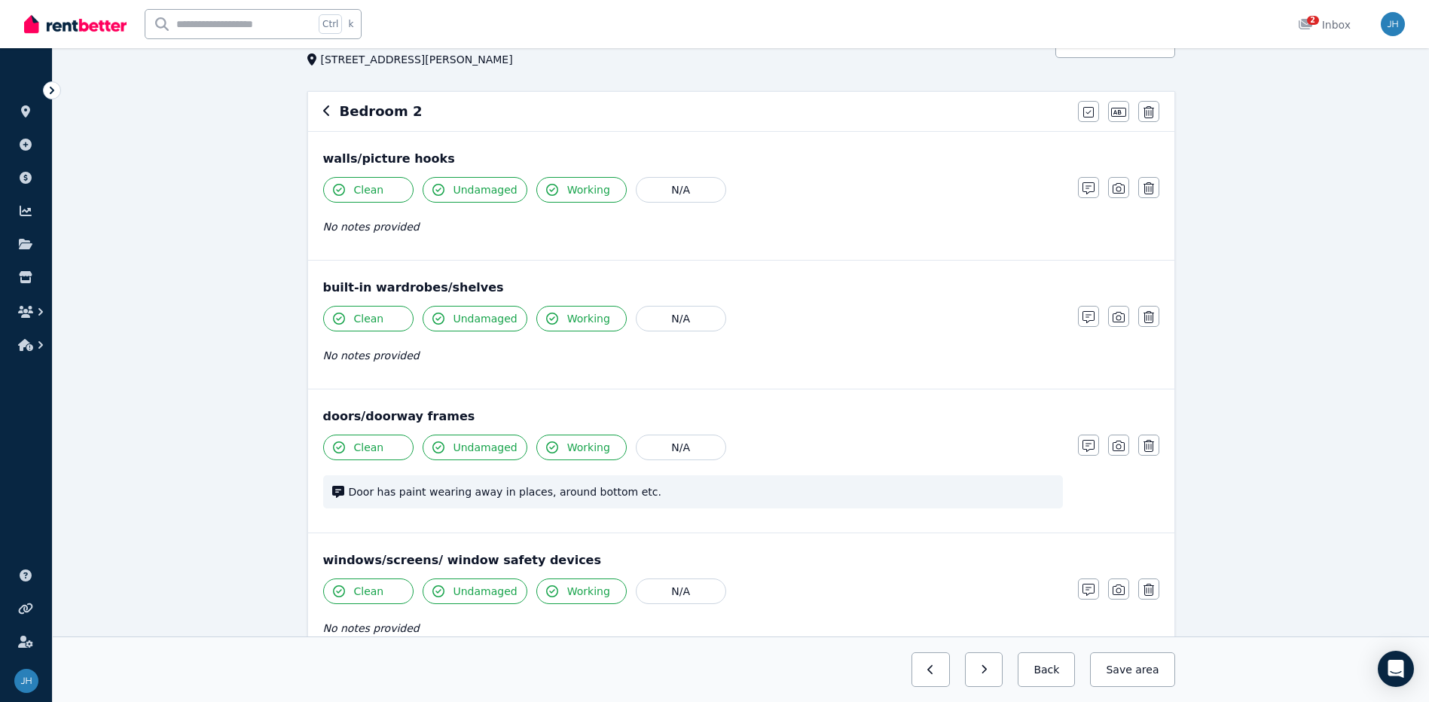
scroll to position [0, 0]
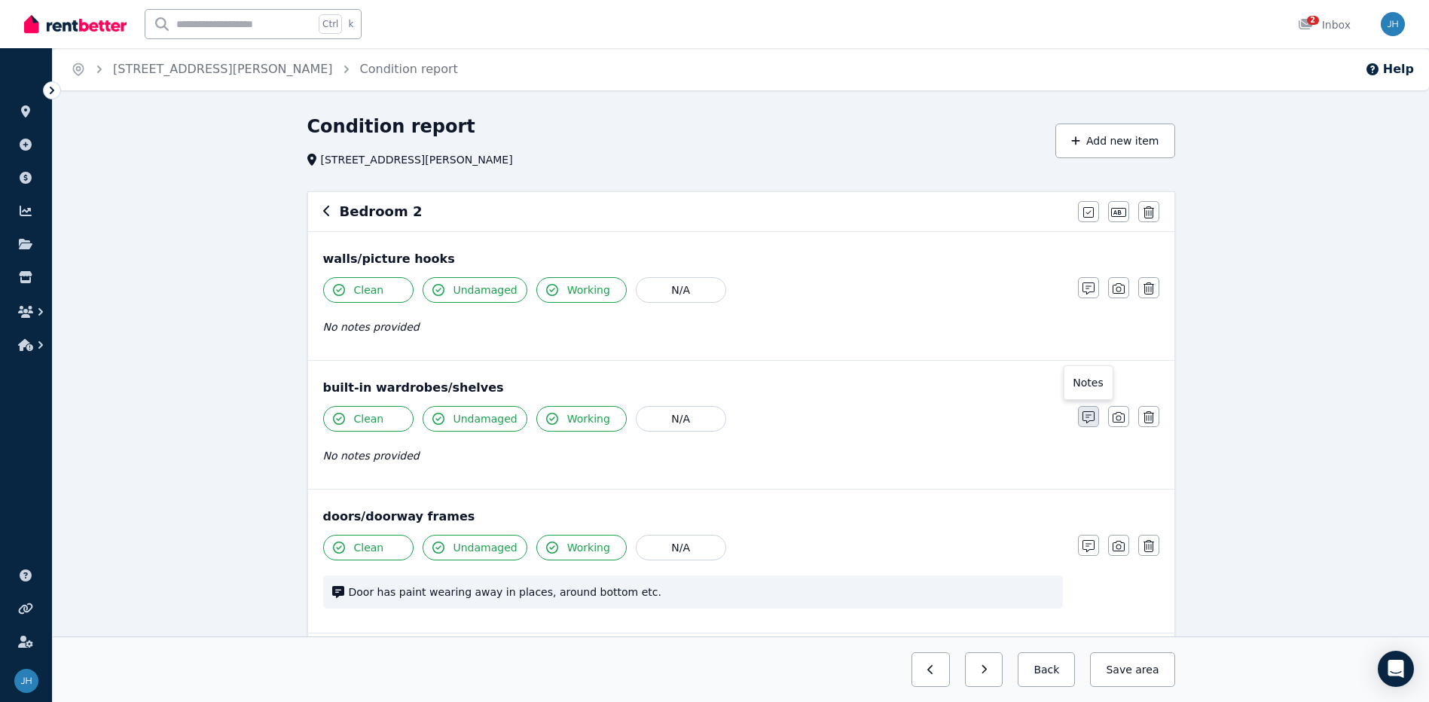
click at [1082, 412] on icon "button" at bounding box center [1088, 417] width 12 height 12
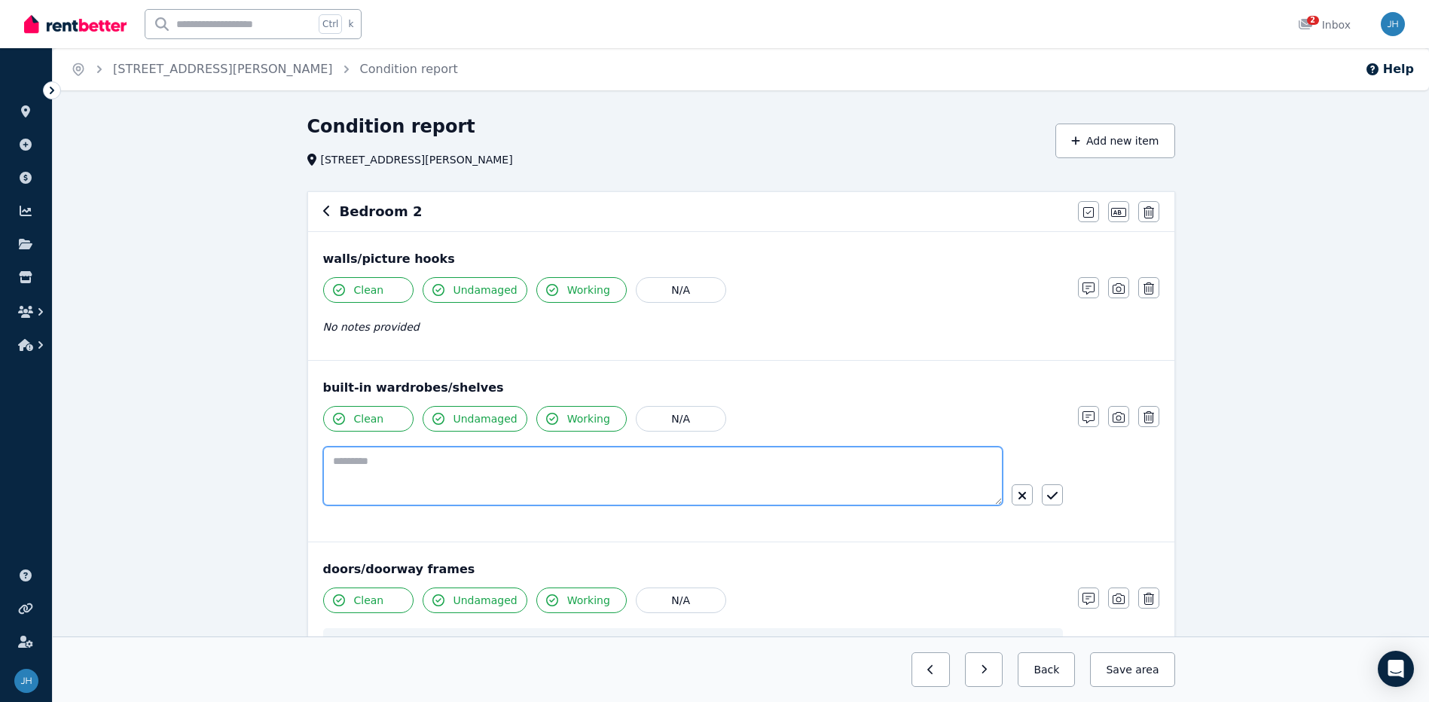
click at [772, 468] on textarea at bounding box center [662, 476] width 679 height 59
type textarea "**********"
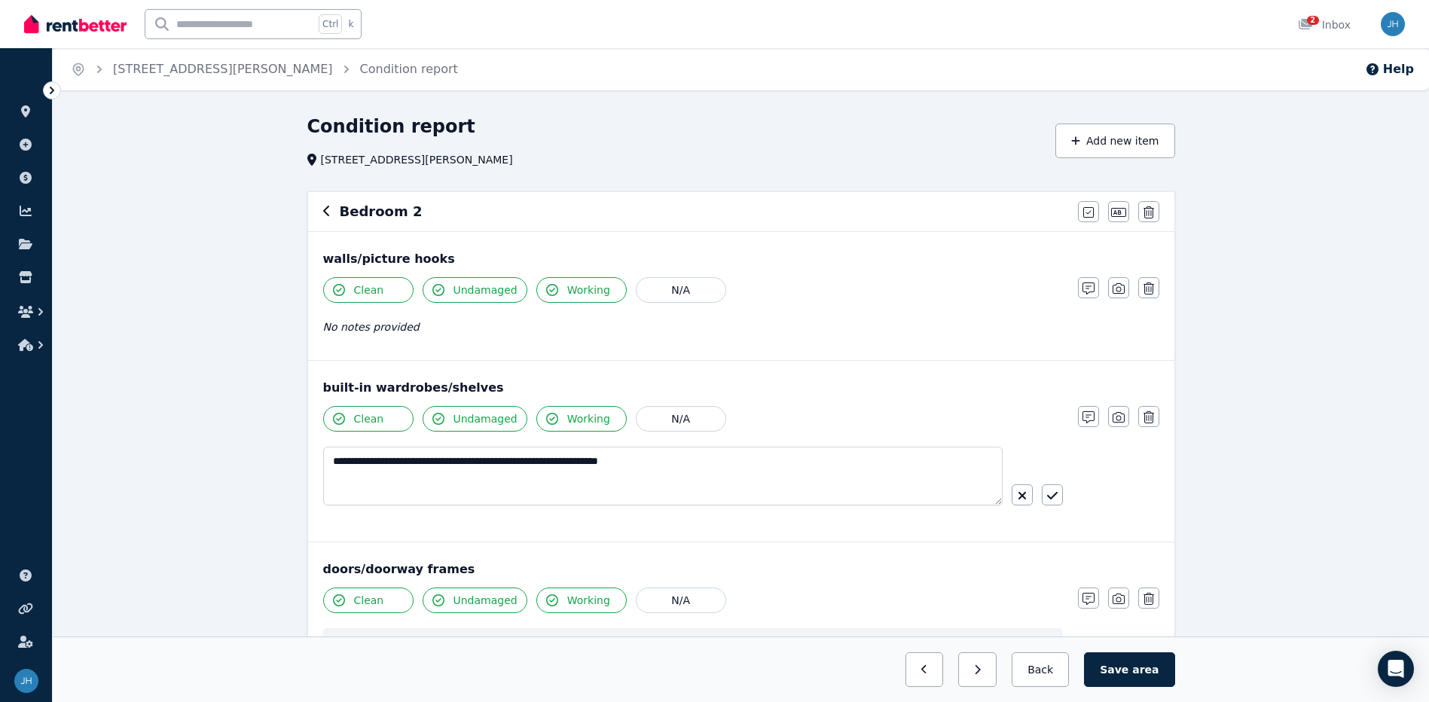
click at [807, 645] on div "Previous: Main Bedroom Next: Bathroom Back Save area" at bounding box center [741, 669] width 1376 height 66
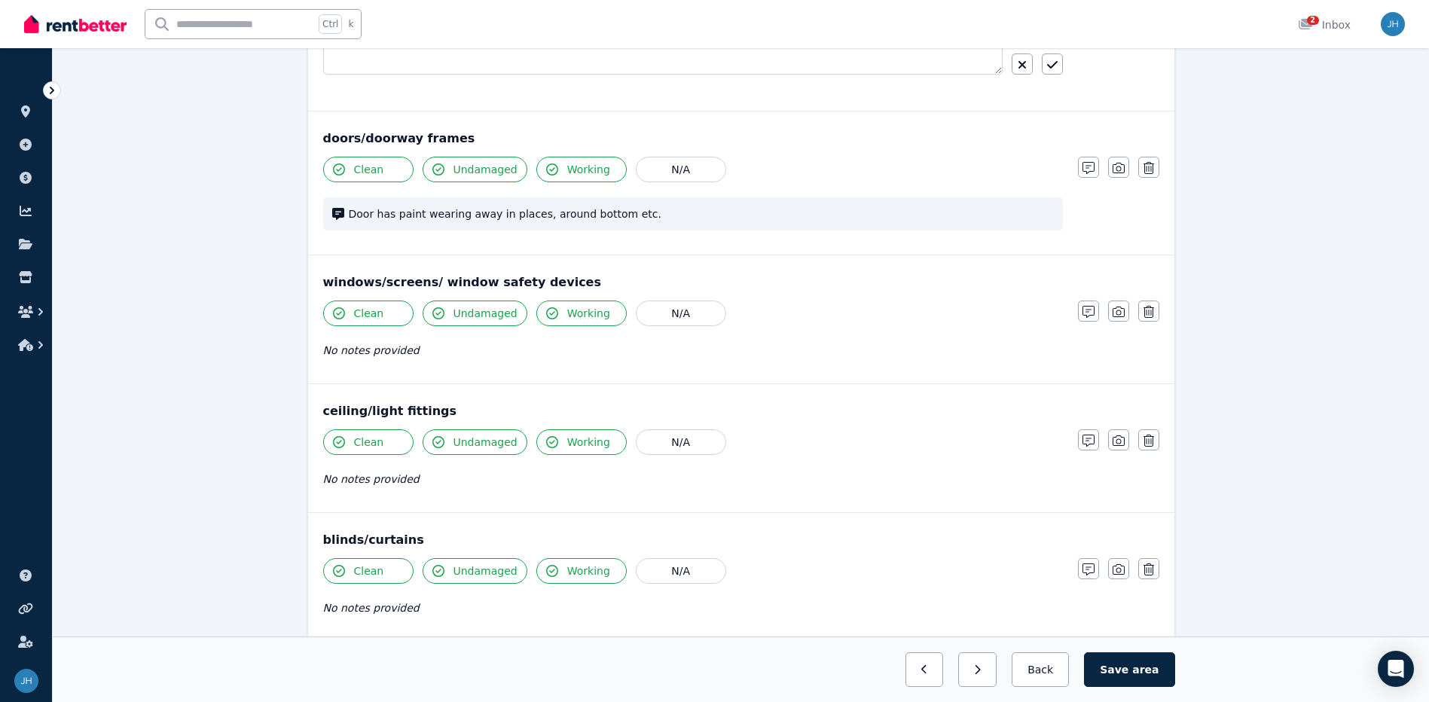
scroll to position [452, 0]
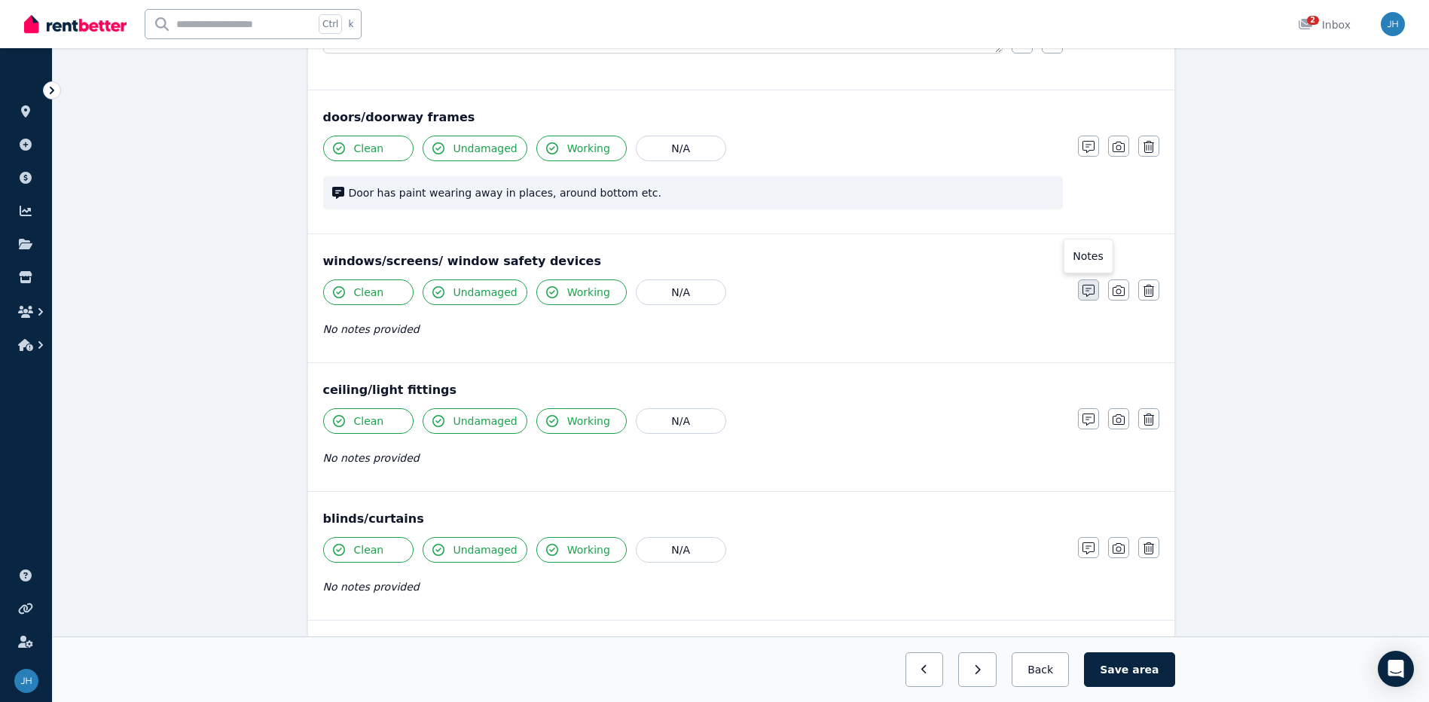
click at [1087, 287] on icon "button" at bounding box center [1088, 291] width 12 height 12
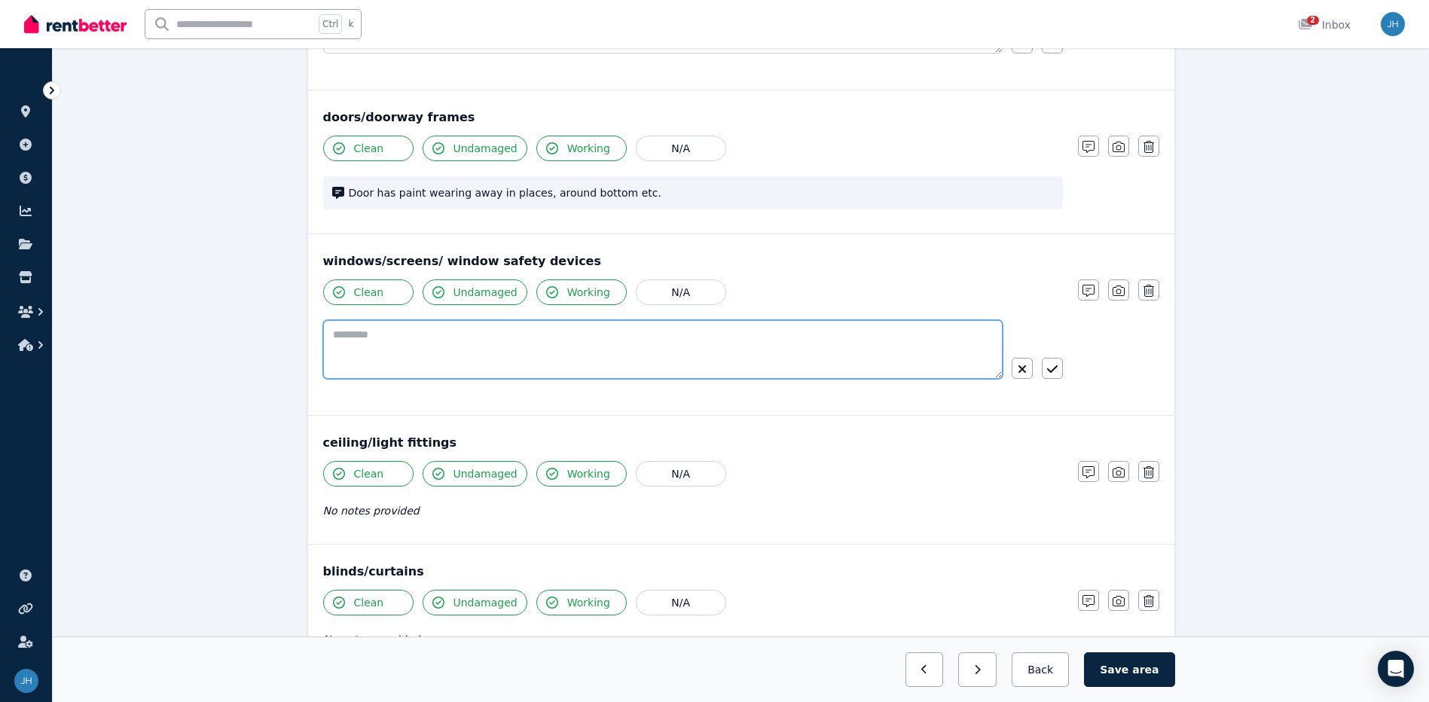
click at [428, 369] on textarea at bounding box center [662, 349] width 679 height 59
type textarea "**********"
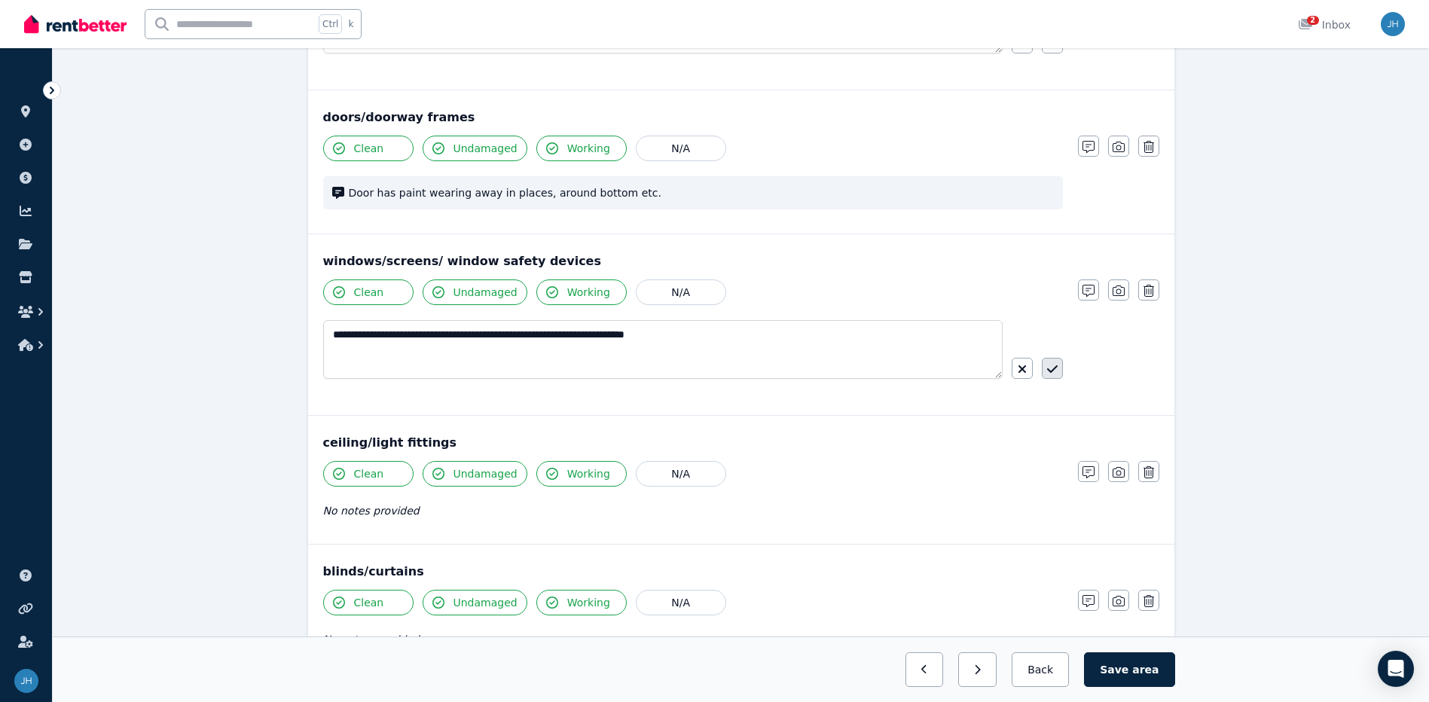
click at [1051, 369] on icon "button" at bounding box center [1052, 369] width 11 height 12
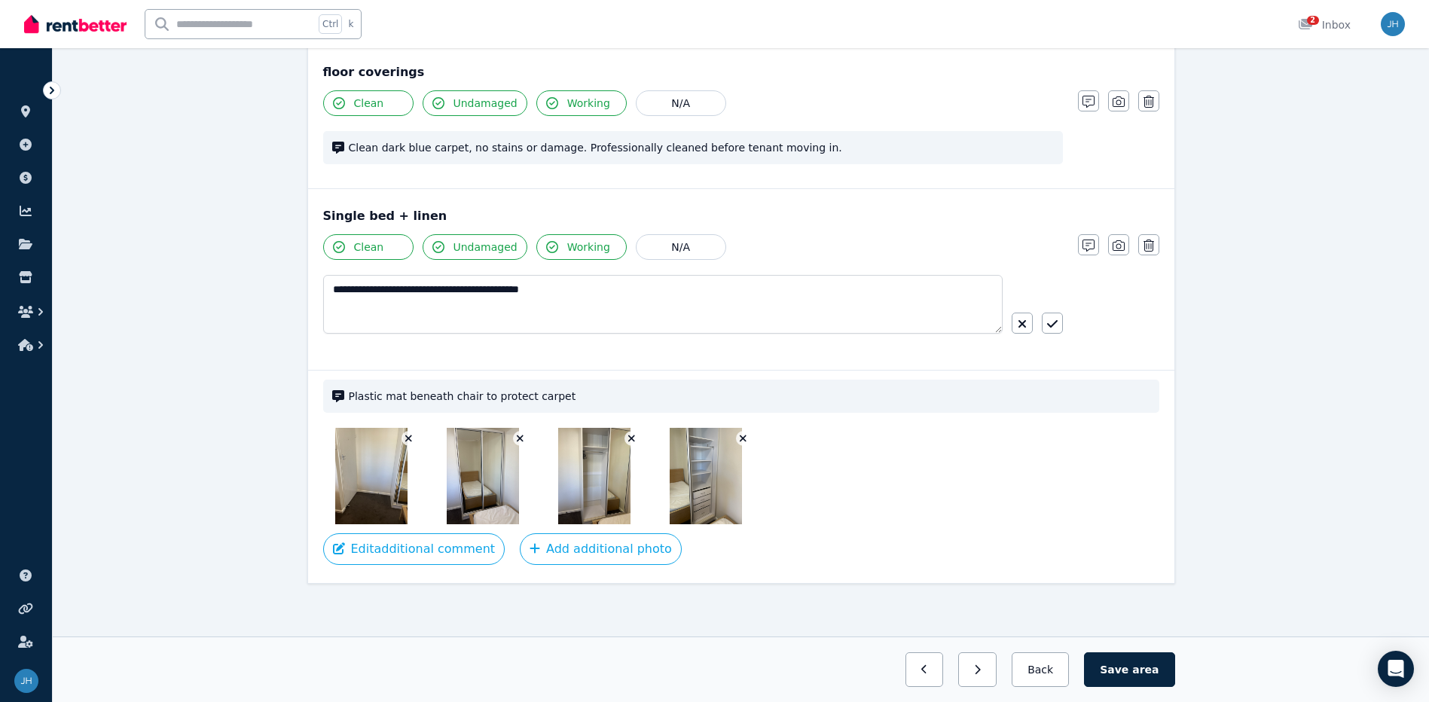
scroll to position [1316, 0]
click at [1137, 673] on button "Save area" at bounding box center [1129, 669] width 90 height 35
click at [1123, 679] on button "Save area" at bounding box center [1132, 669] width 84 height 35
click at [1151, 666] on span "area" at bounding box center [1146, 669] width 23 height 15
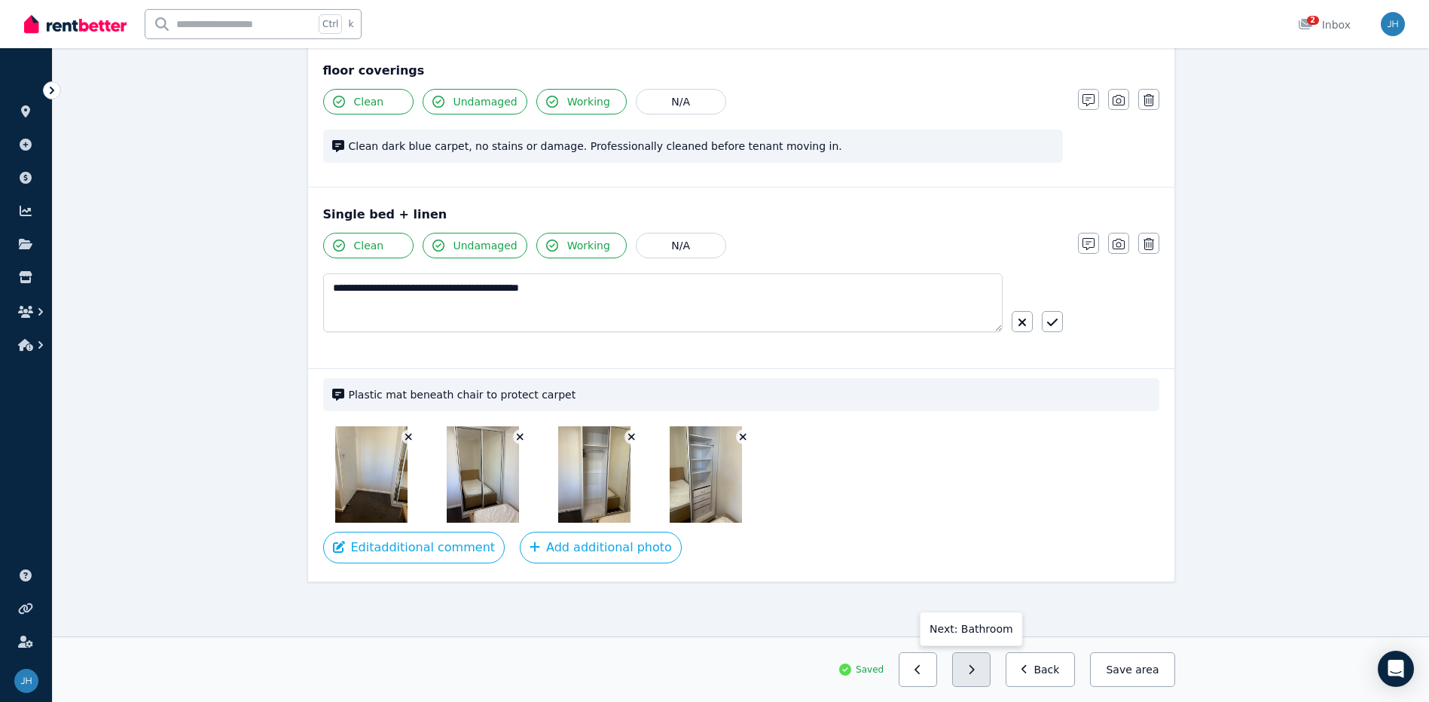
click at [974, 669] on icon "button" at bounding box center [971, 669] width 7 height 11
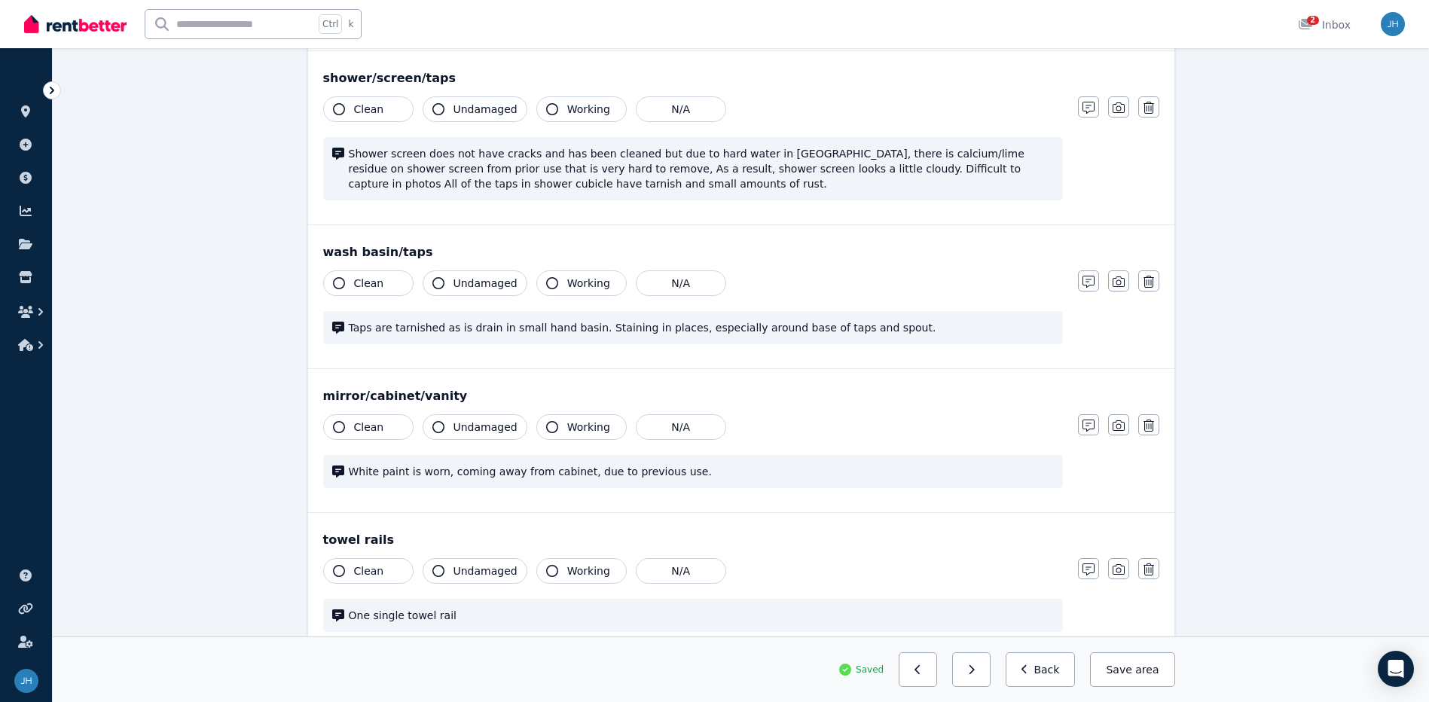
scroll to position [2020, 0]
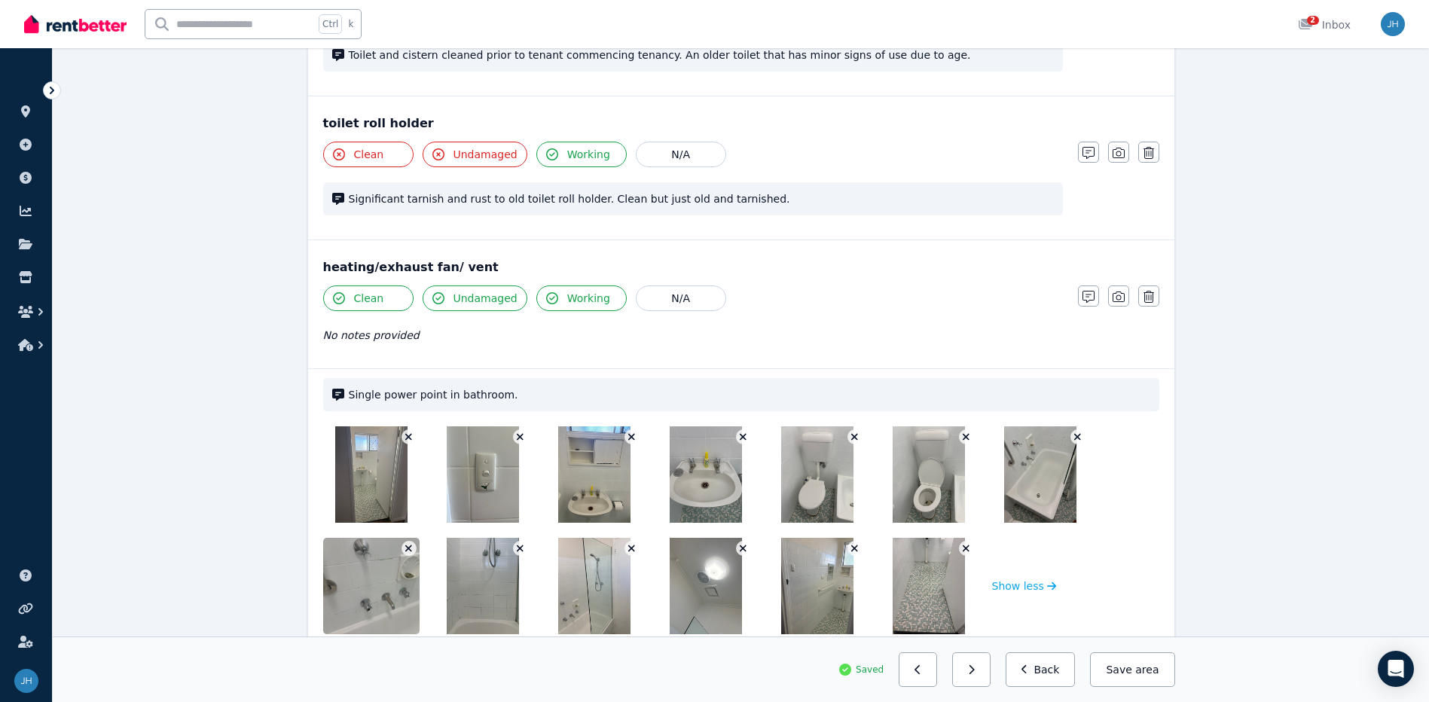
click at [404, 431] on button "button" at bounding box center [408, 436] width 15 height 15
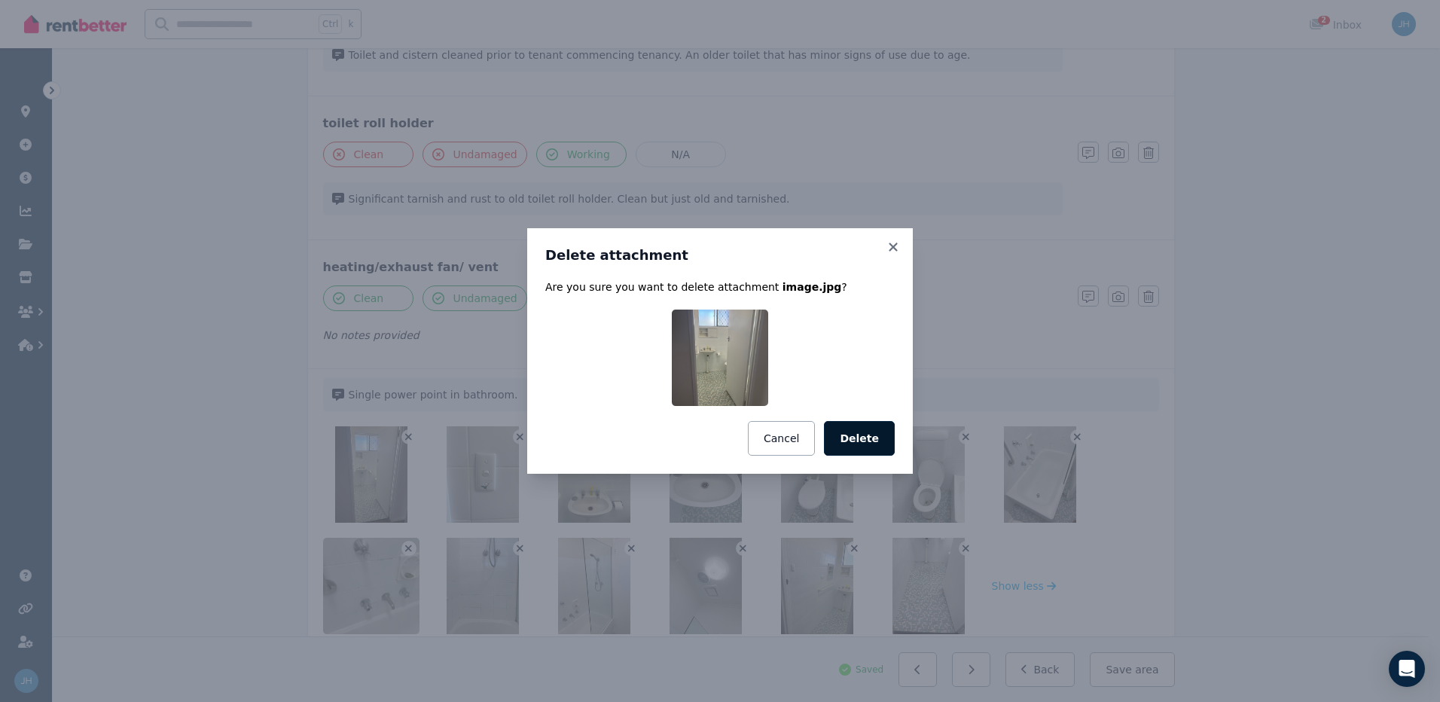
click at [870, 441] on button "Delete" at bounding box center [859, 438] width 71 height 35
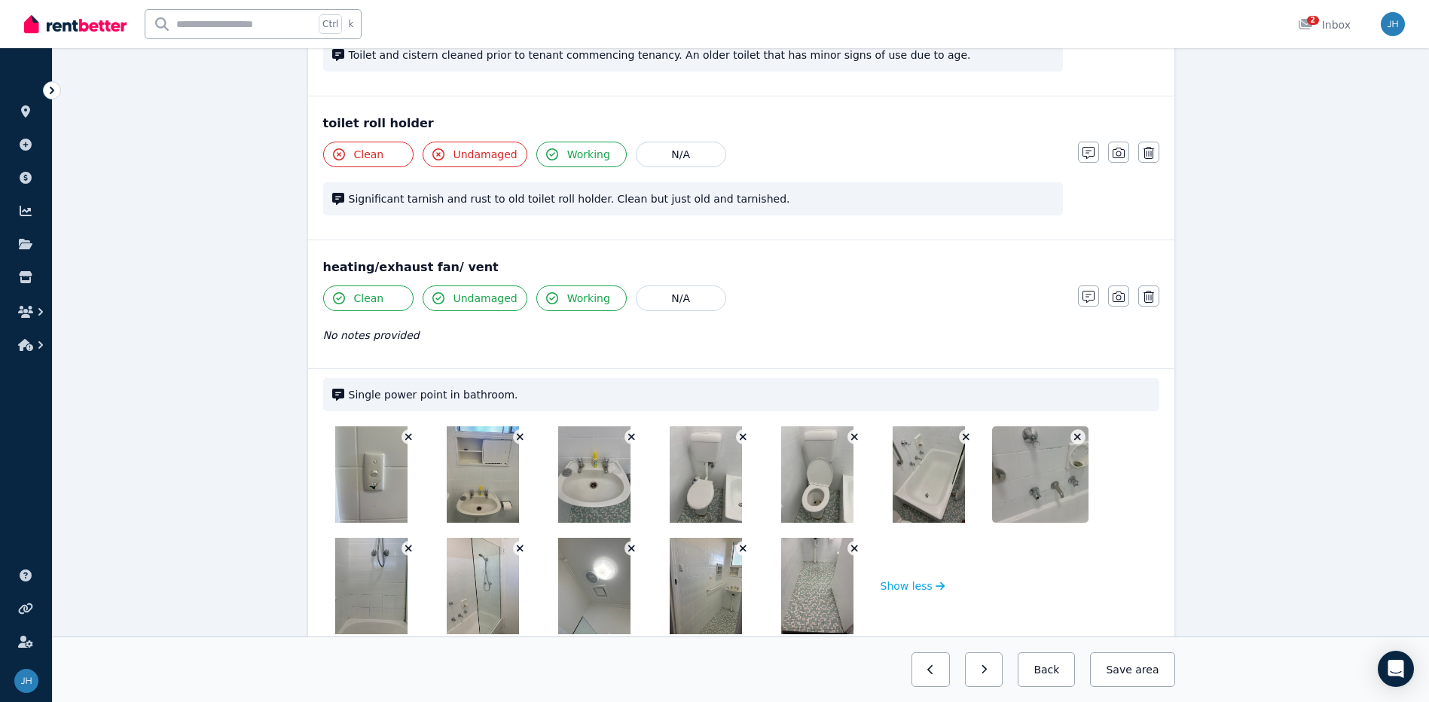
click at [519, 434] on icon "button" at bounding box center [520, 437] width 8 height 11
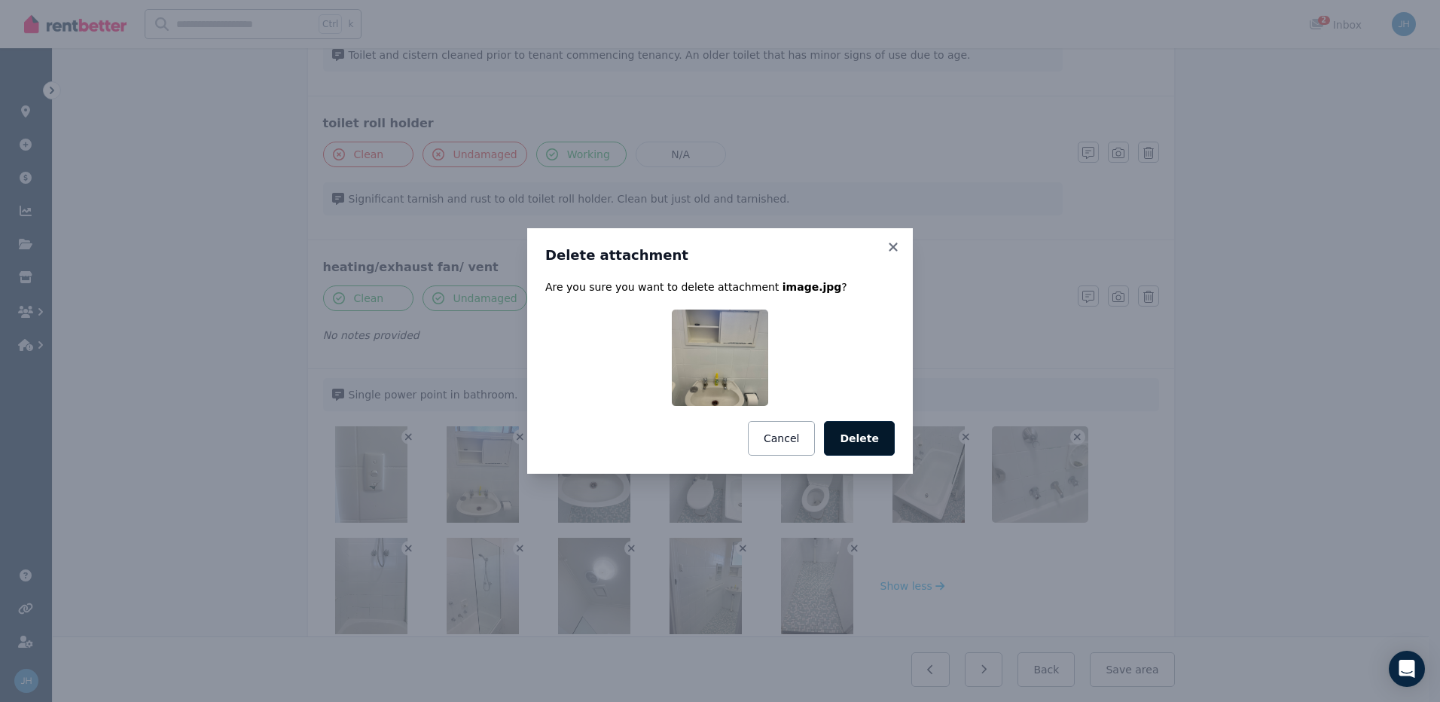
click at [861, 441] on button "Delete" at bounding box center [859, 438] width 71 height 35
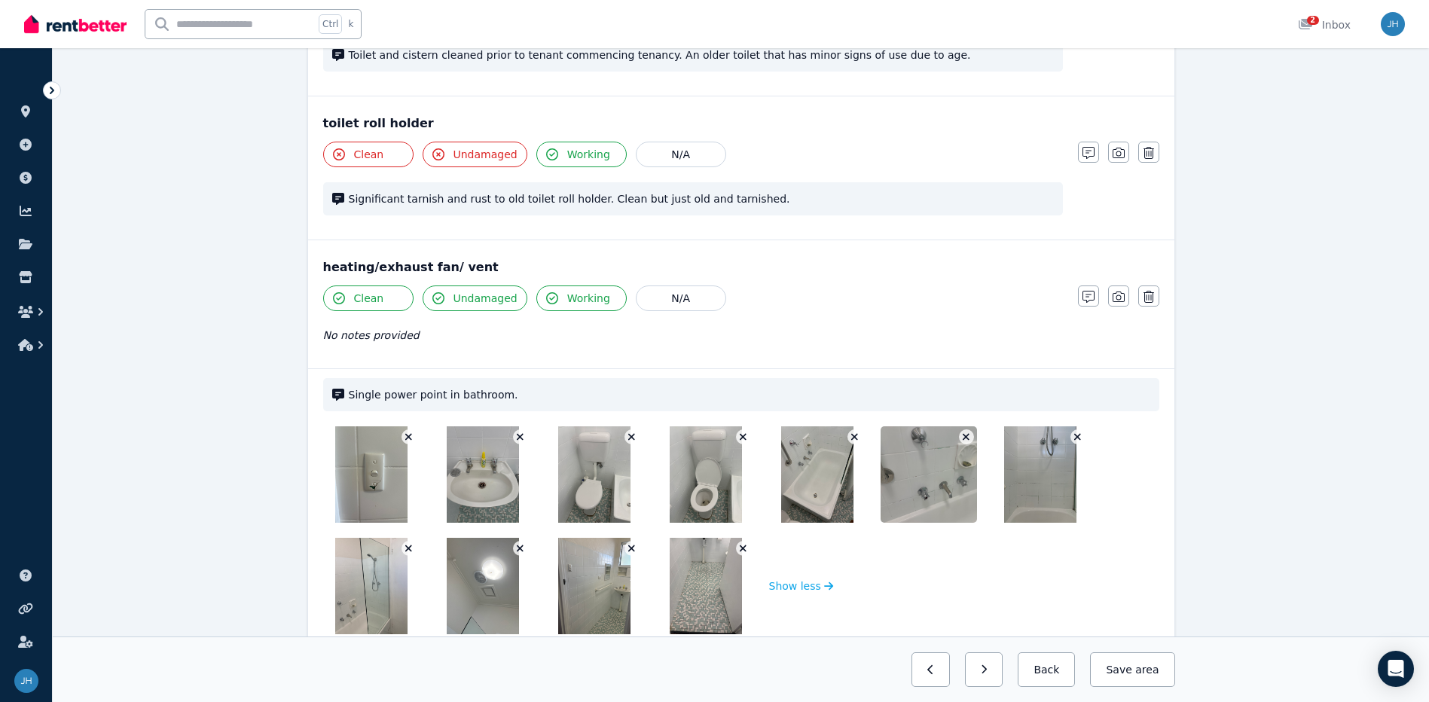
click at [743, 552] on icon "button" at bounding box center [743, 548] width 8 height 11
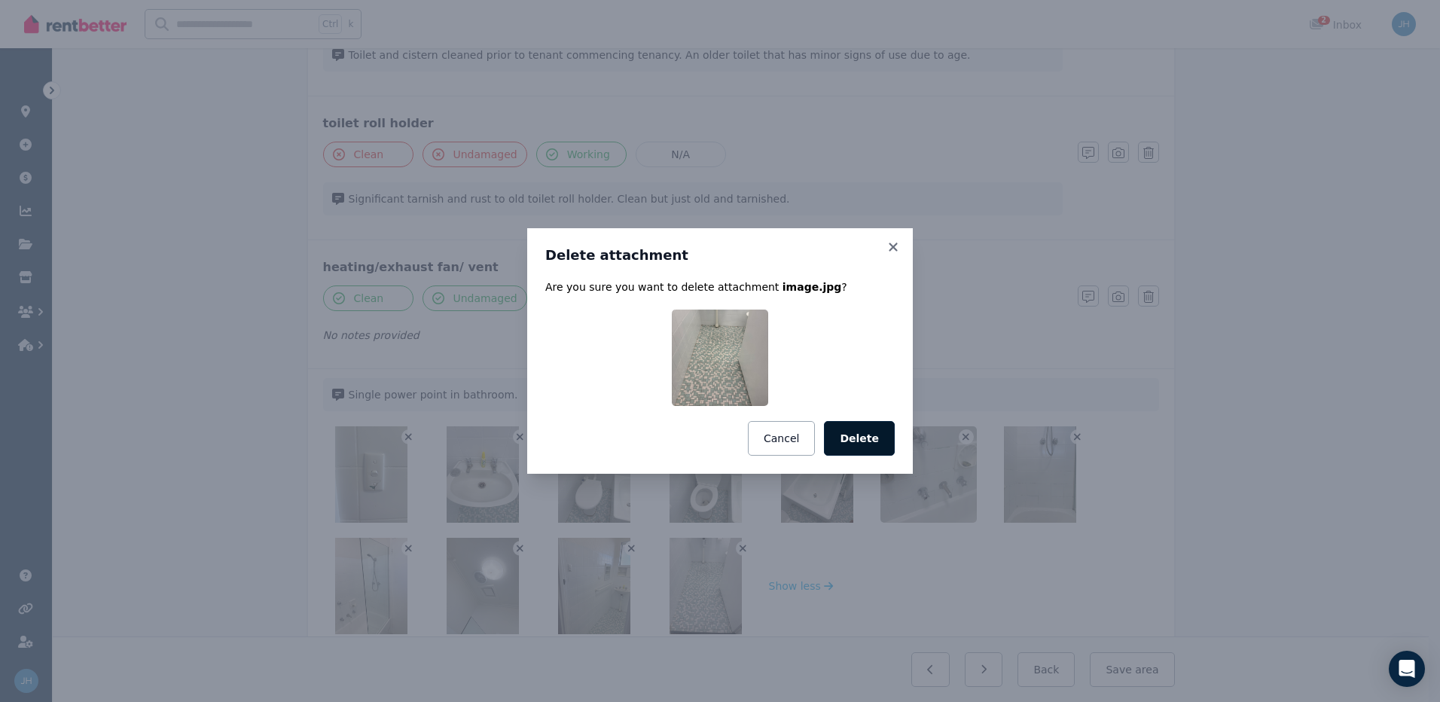
click at [847, 443] on button "Delete" at bounding box center [859, 438] width 71 height 35
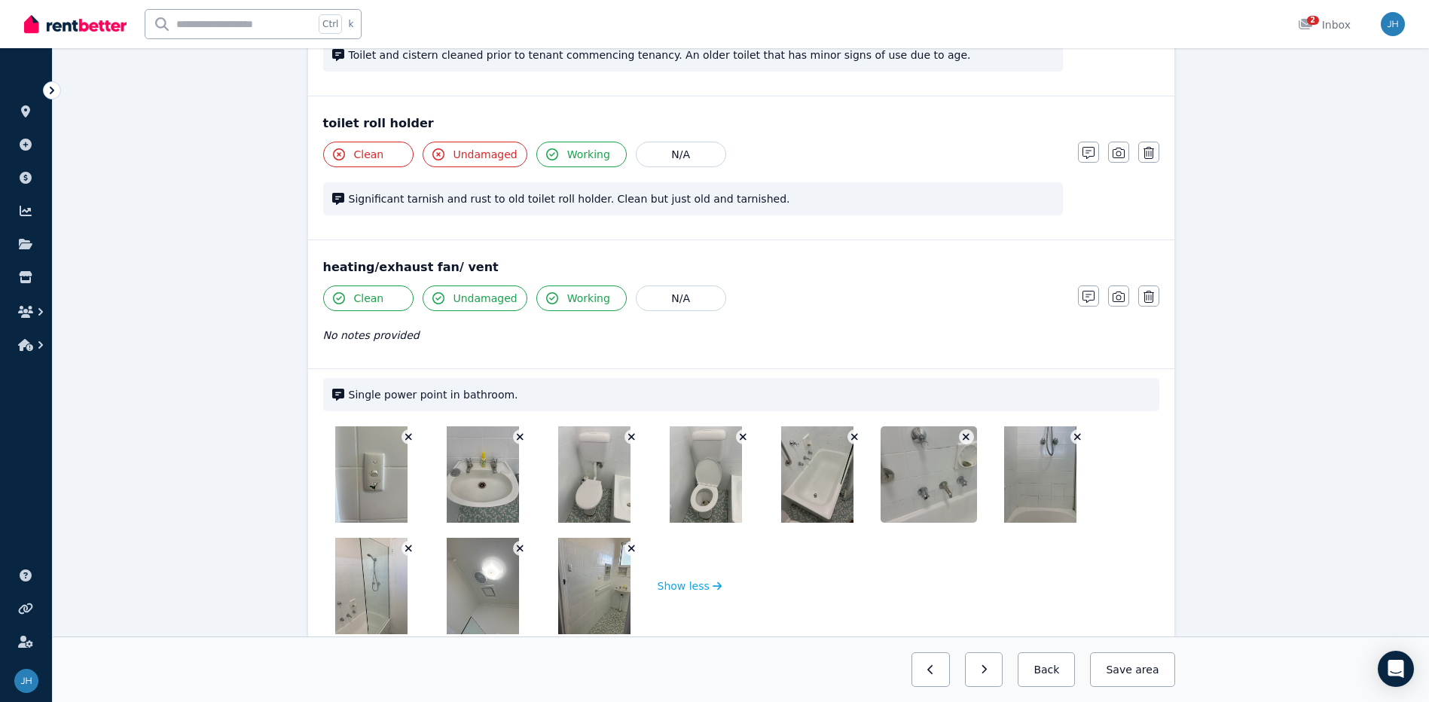
click at [515, 547] on button "button" at bounding box center [520, 548] width 15 height 15
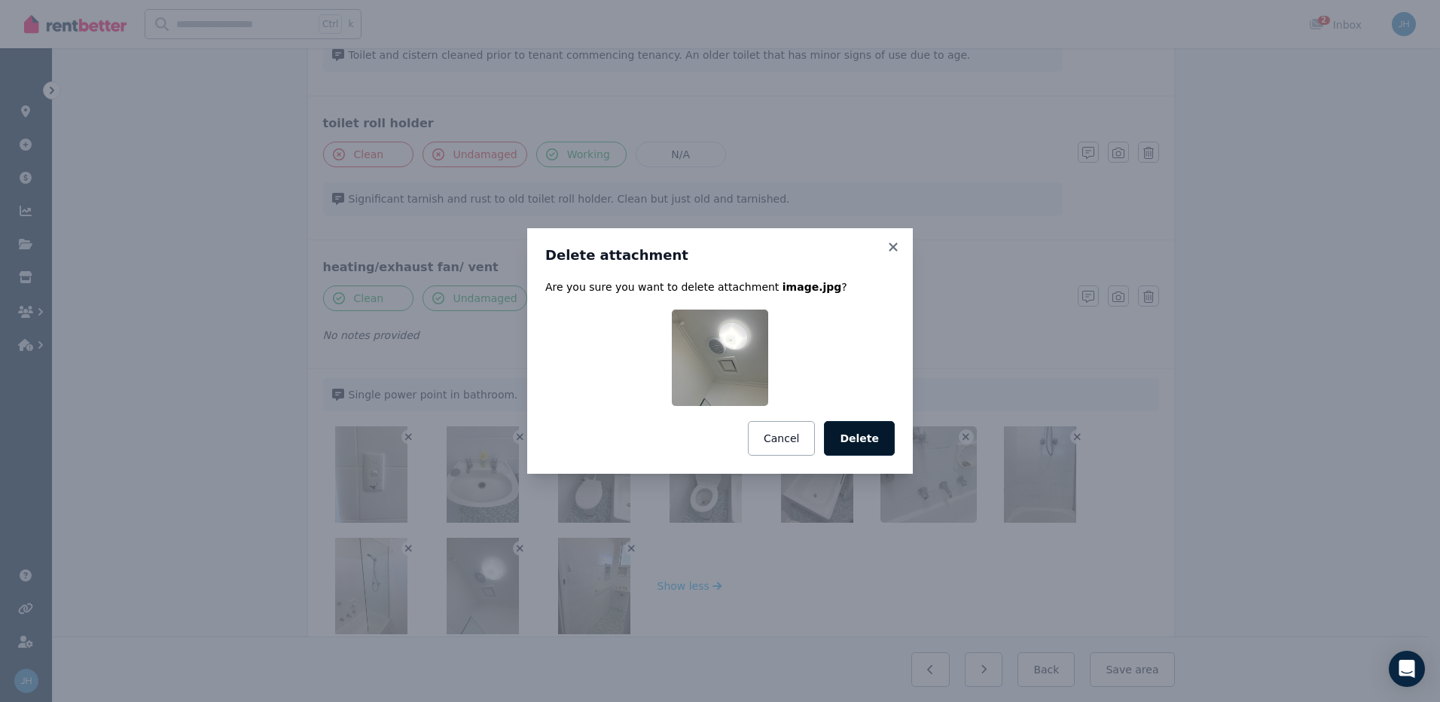
drag, startPoint x: 864, startPoint y: 437, endPoint x: 843, endPoint y: 444, distance: 21.7
click at [864, 438] on button "Delete" at bounding box center [859, 438] width 71 height 35
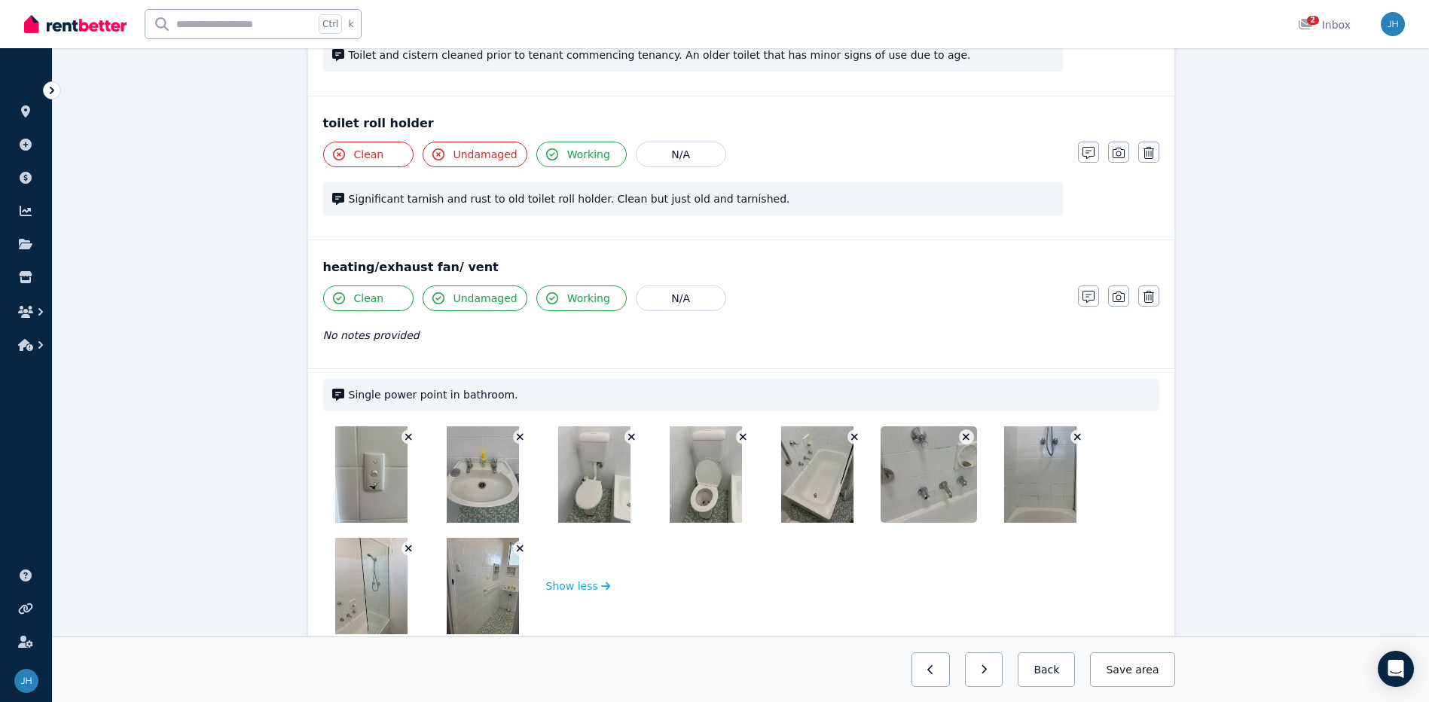
click at [517, 435] on icon "button" at bounding box center [520, 437] width 8 height 11
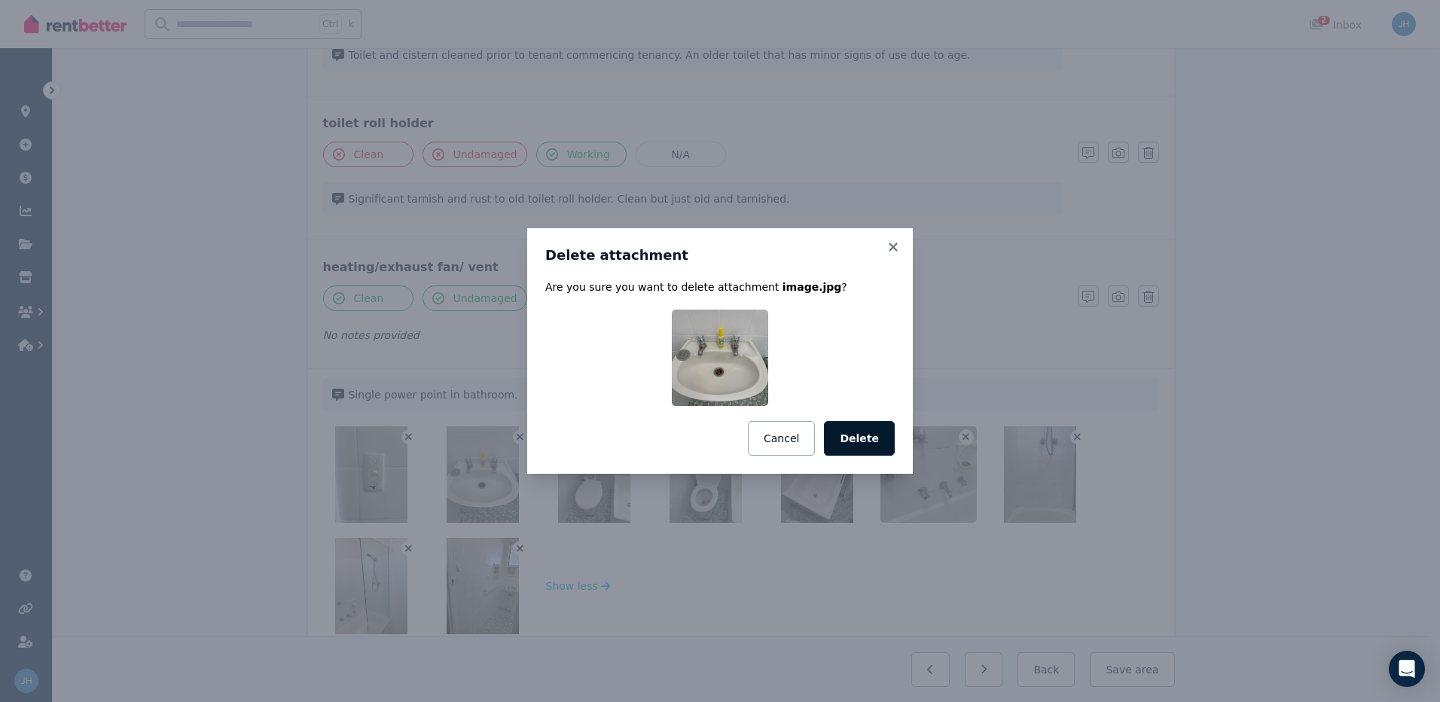
click at [852, 441] on button "Delete" at bounding box center [859, 438] width 71 height 35
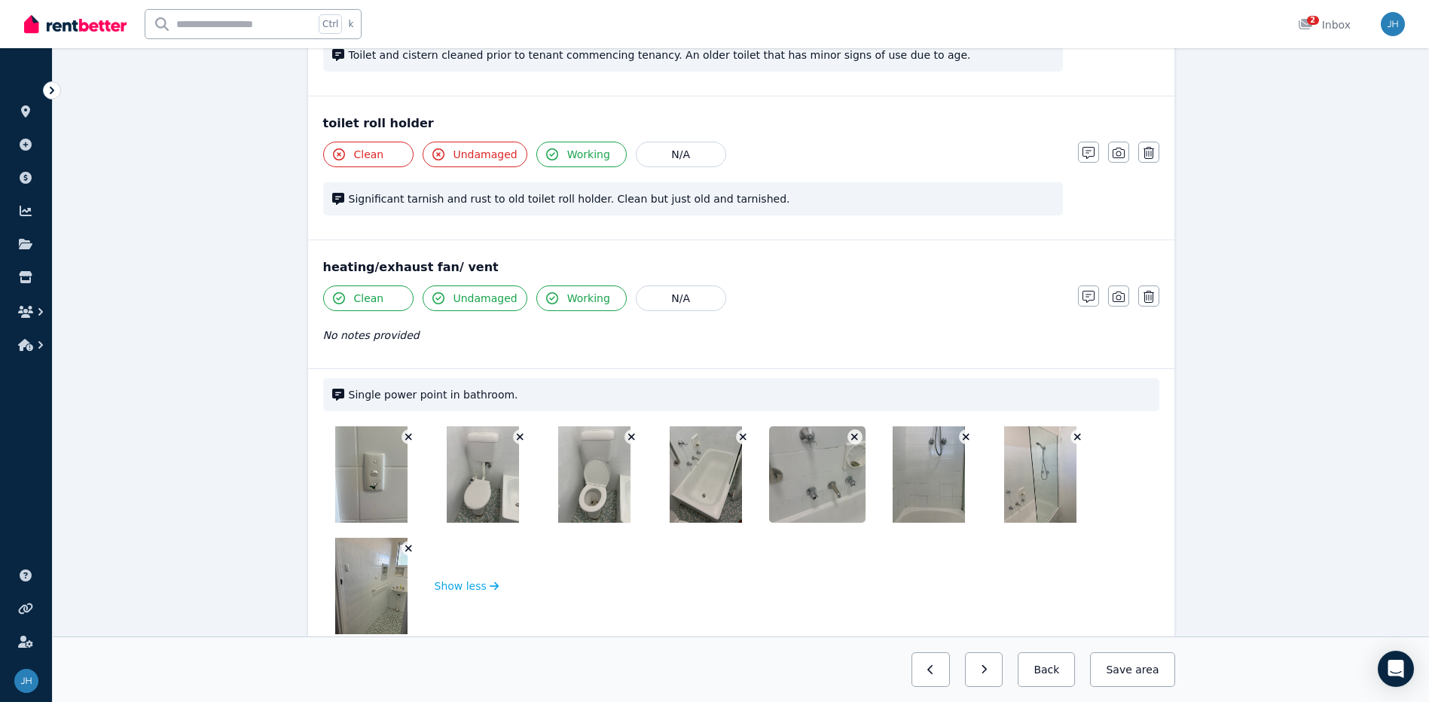
click at [517, 440] on icon "button" at bounding box center [520, 437] width 8 height 11
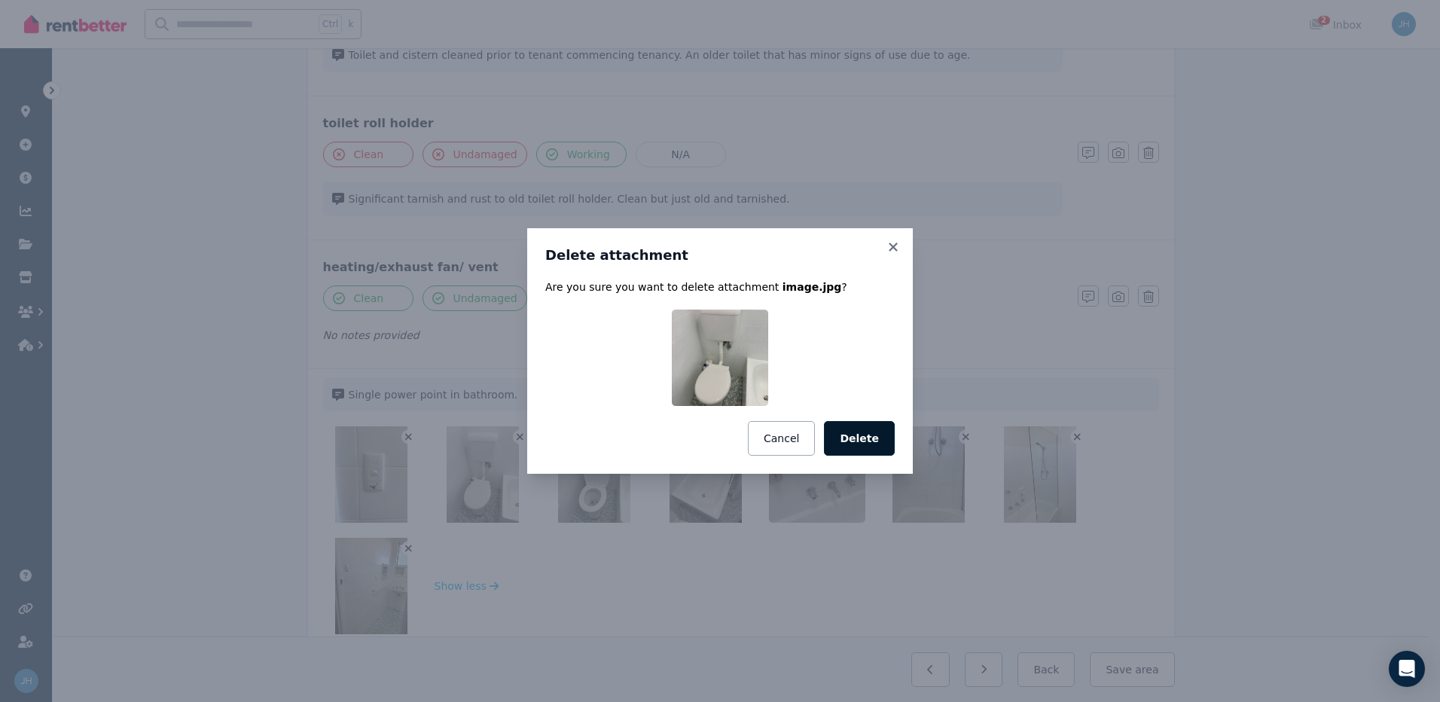
click at [852, 436] on button "Delete" at bounding box center [859, 438] width 71 height 35
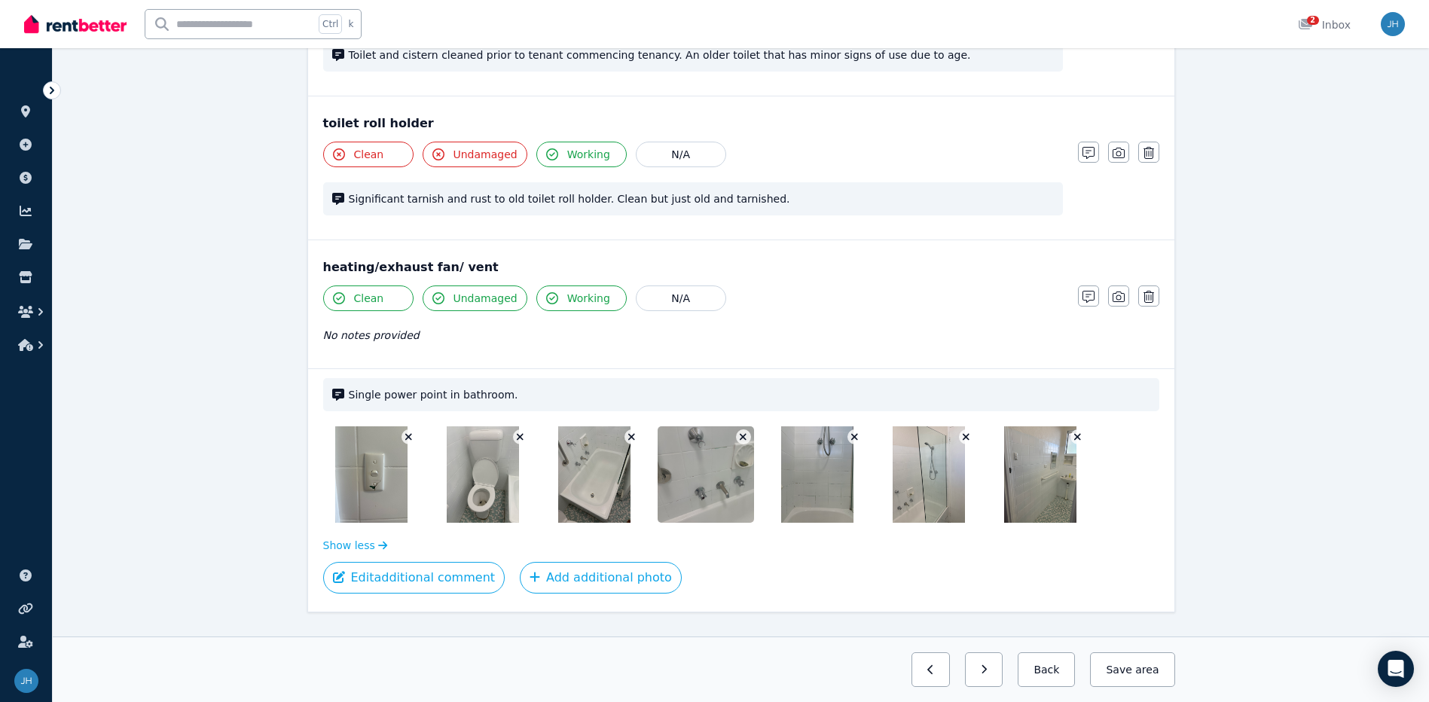
click at [965, 430] on button "button" at bounding box center [966, 436] width 15 height 15
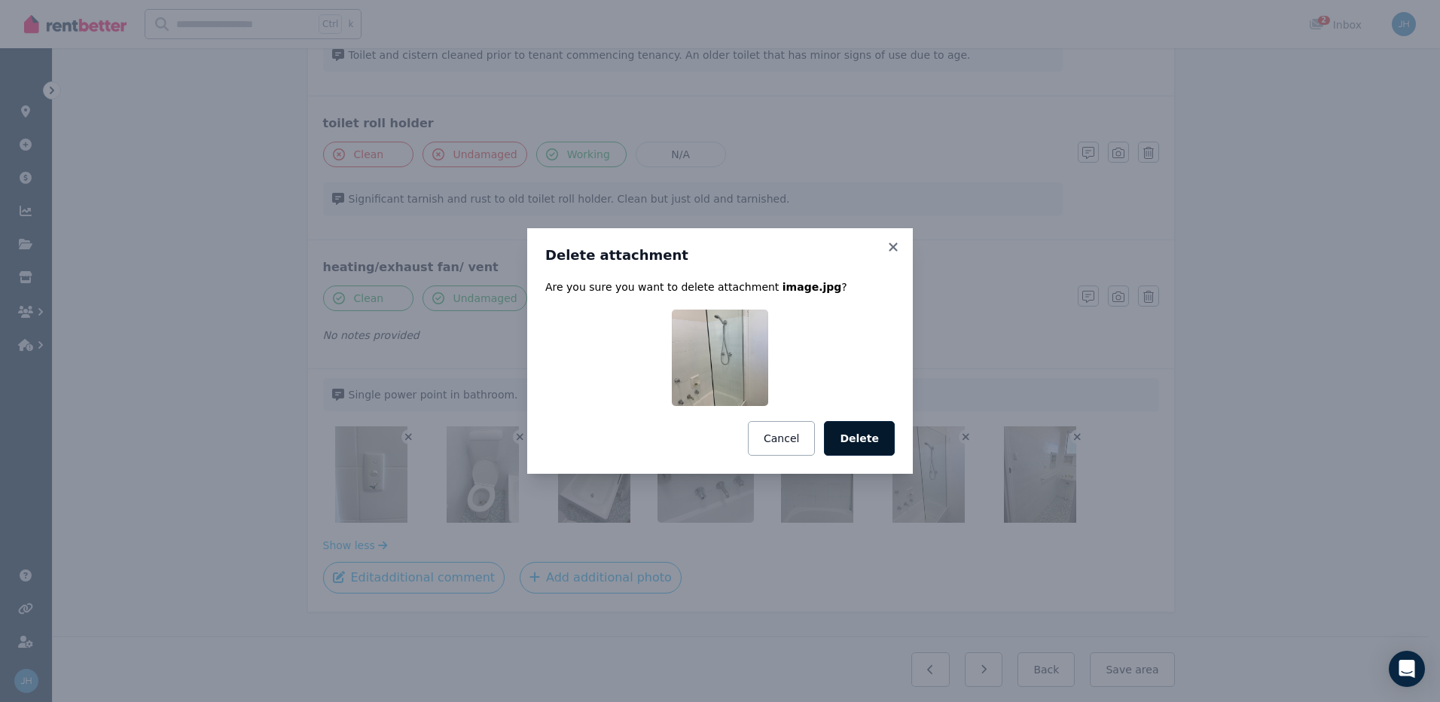
click at [877, 441] on button "Delete" at bounding box center [859, 438] width 71 height 35
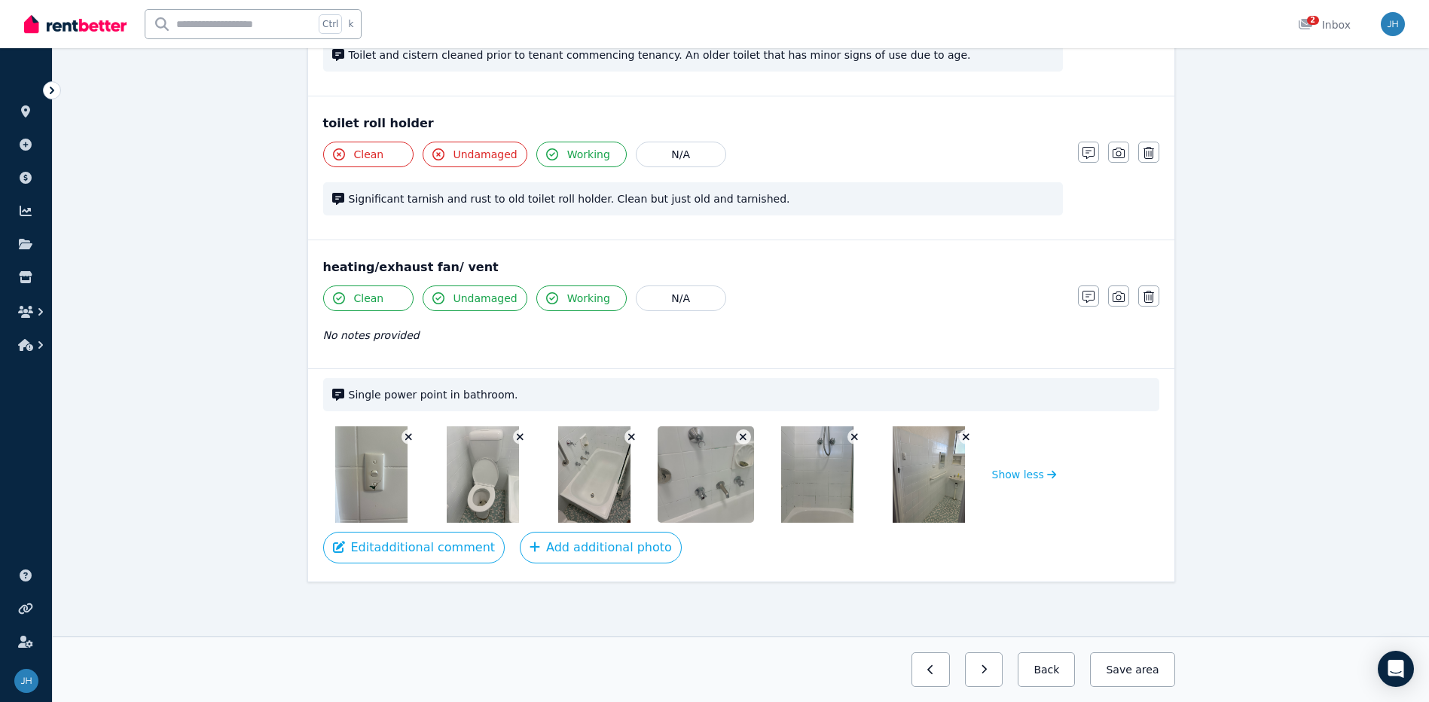
click at [856, 434] on icon "button" at bounding box center [854, 437] width 8 height 11
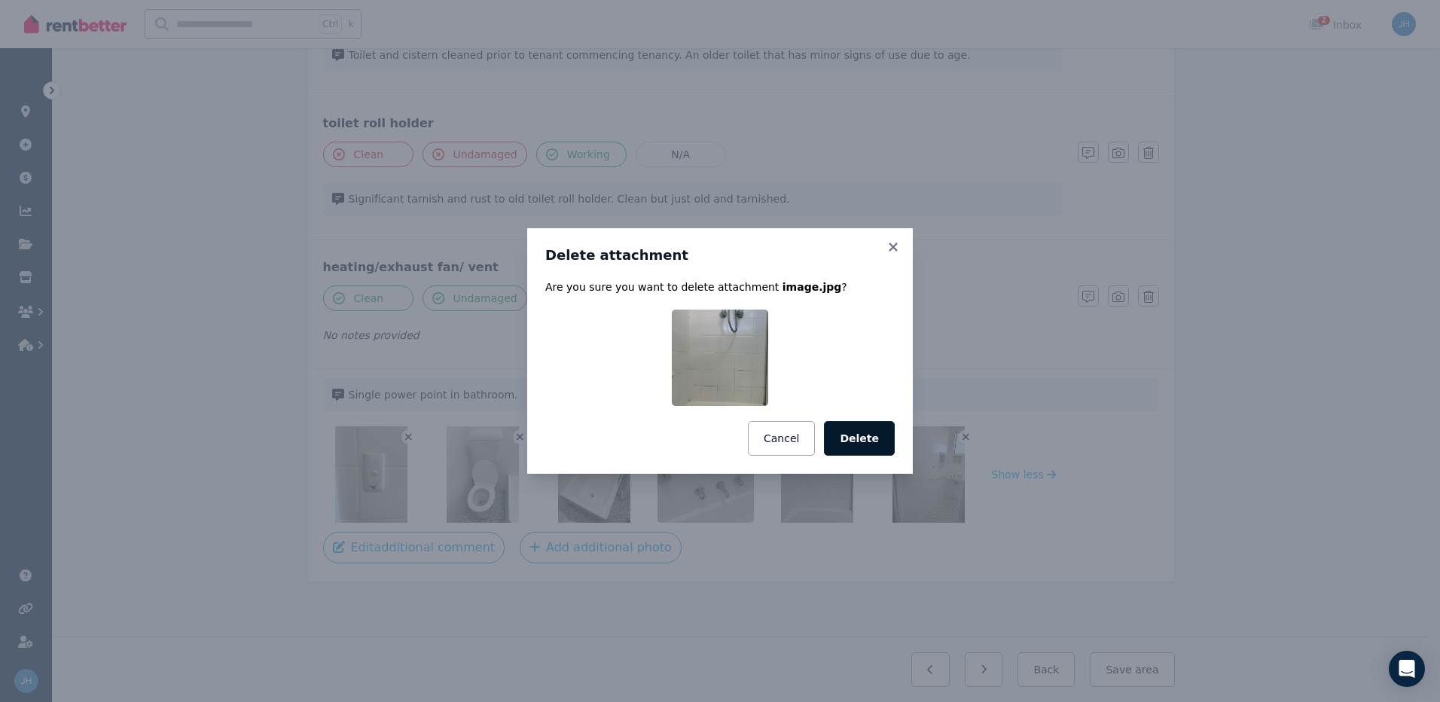
click at [855, 434] on button "Delete" at bounding box center [859, 438] width 71 height 35
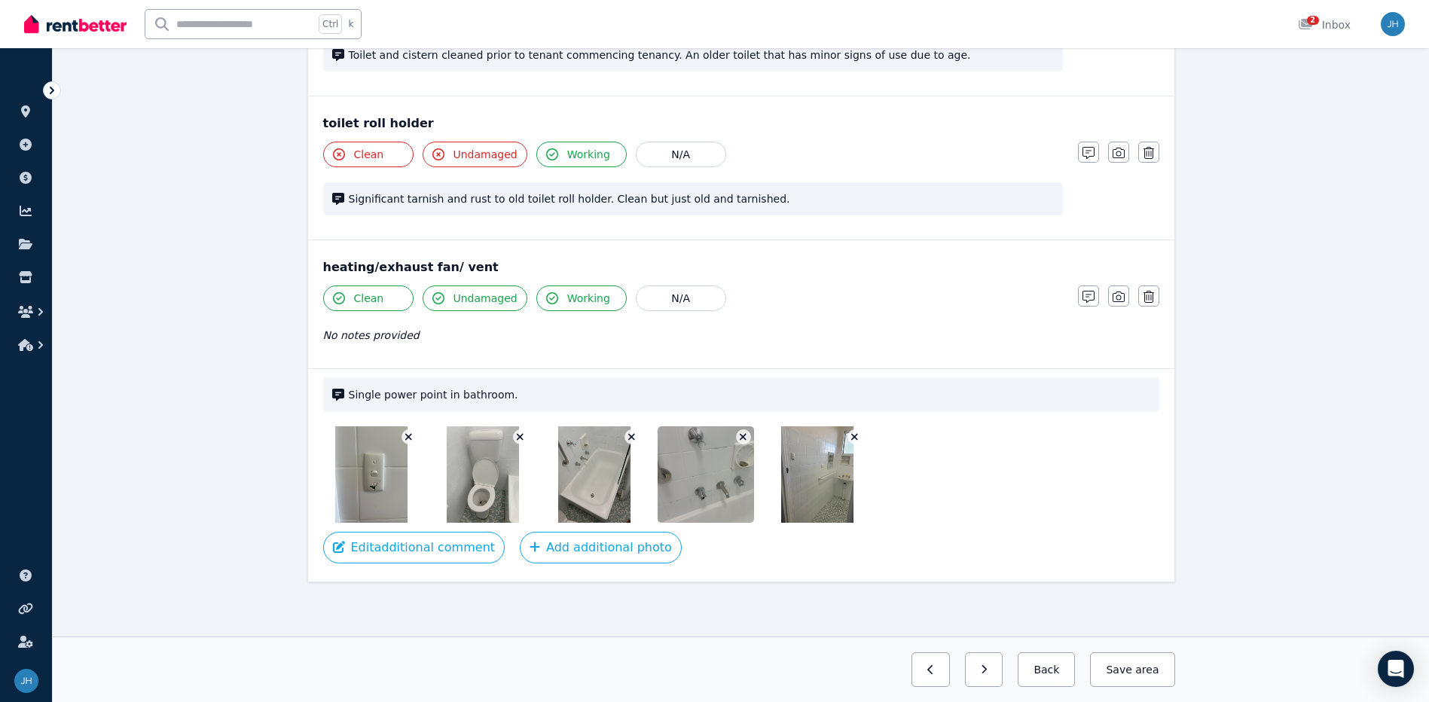
click at [890, 258] on div "heating/exhaust fan/ vent" at bounding box center [741, 267] width 836 height 18
click at [743, 441] on icon "button" at bounding box center [743, 437] width 8 height 11
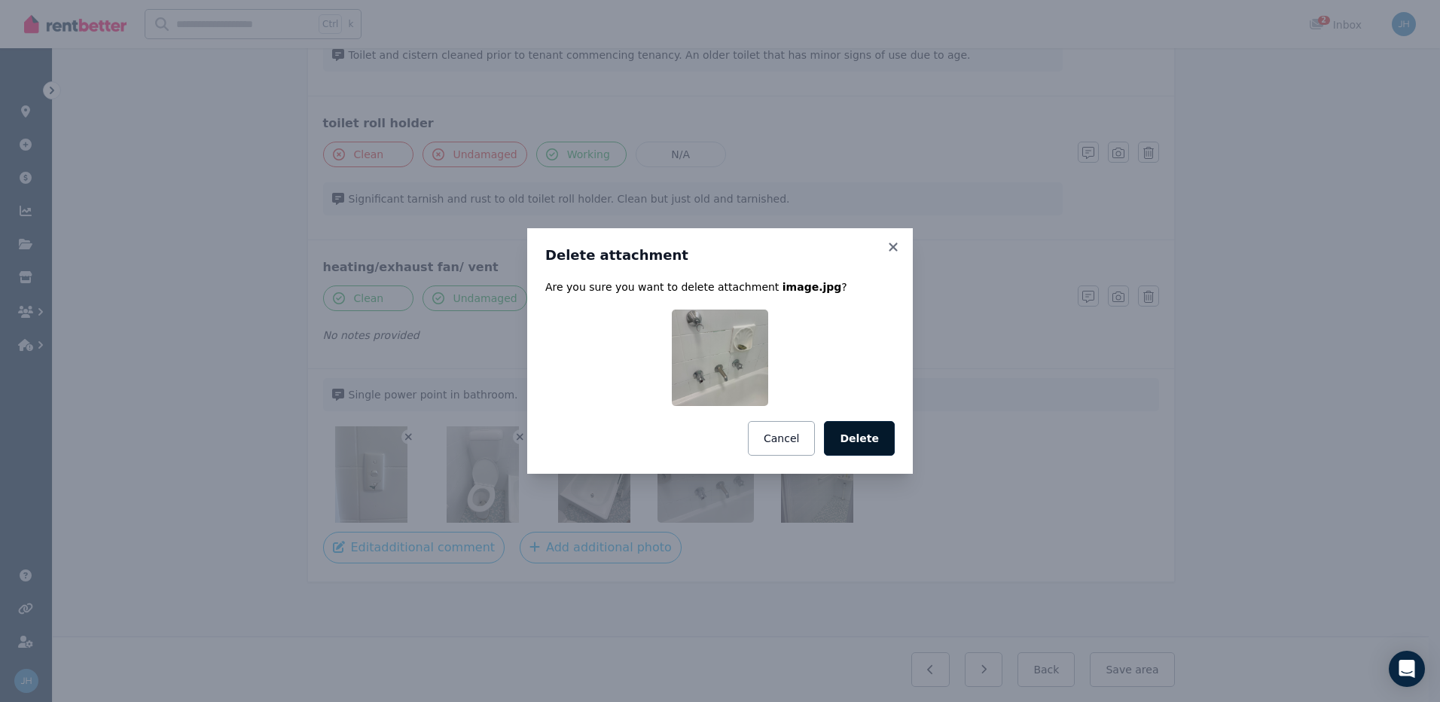
click at [853, 441] on button "Delete" at bounding box center [859, 438] width 71 height 35
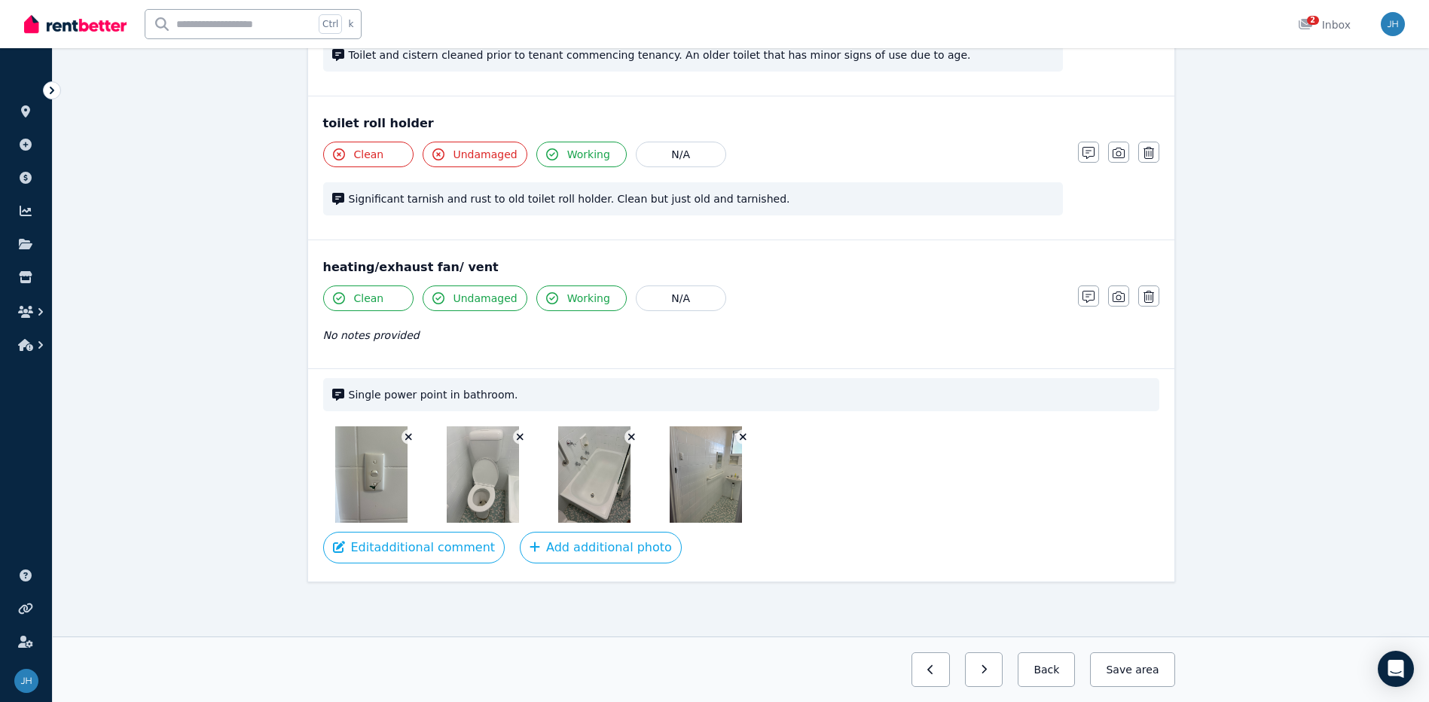
click at [628, 432] on icon "button" at bounding box center [631, 437] width 8 height 11
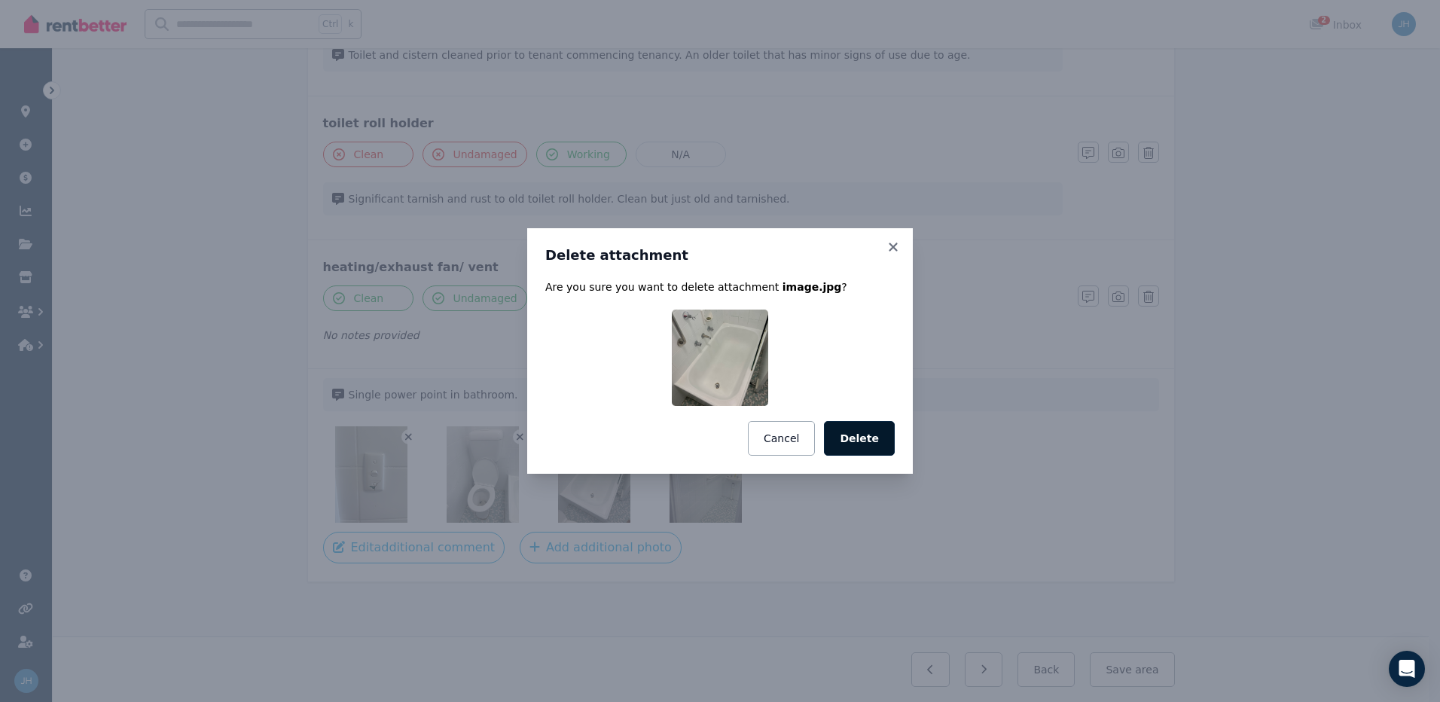
click at [865, 437] on button "Delete" at bounding box center [859, 438] width 71 height 35
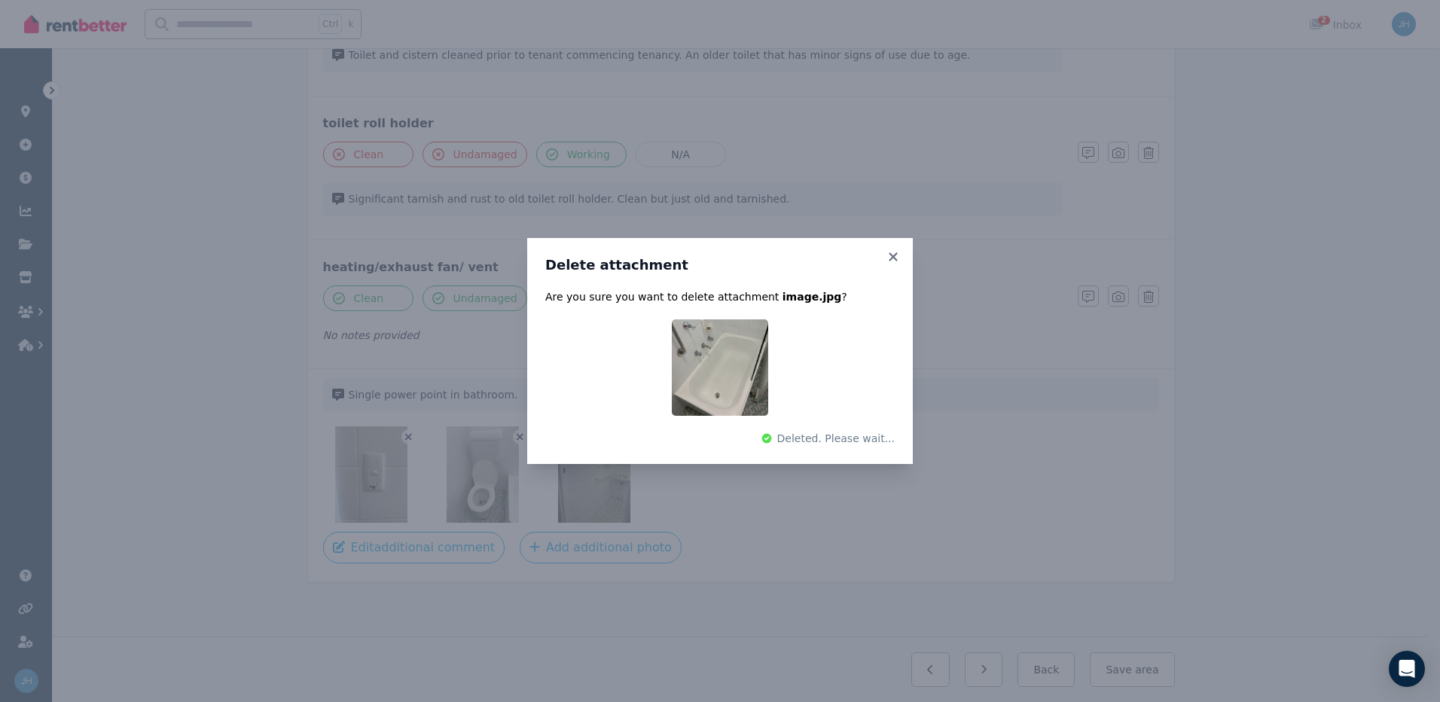
click at [898, 520] on div "Delete attachment Are you sure you want to delete attachment image.jpg ? Delete…" at bounding box center [720, 351] width 1440 height 702
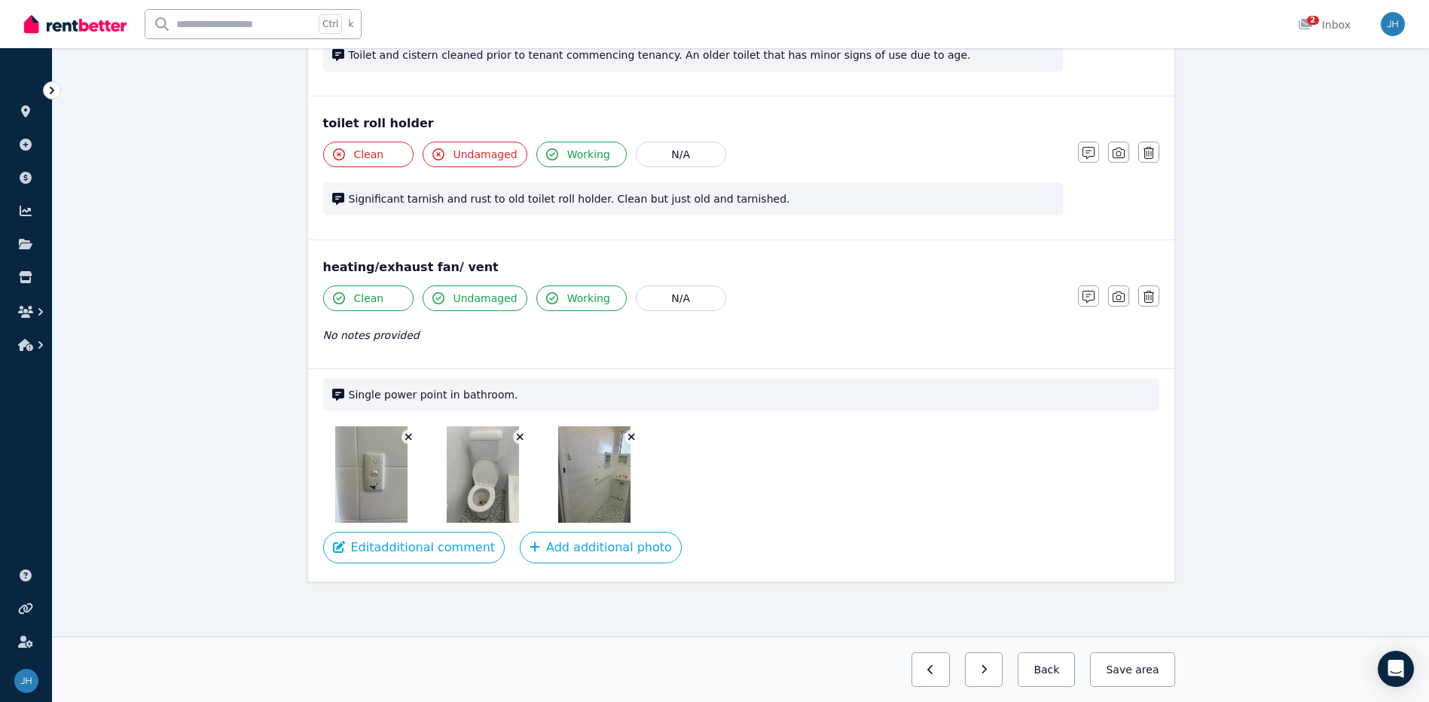
click at [630, 438] on icon "button" at bounding box center [631, 437] width 7 height 7
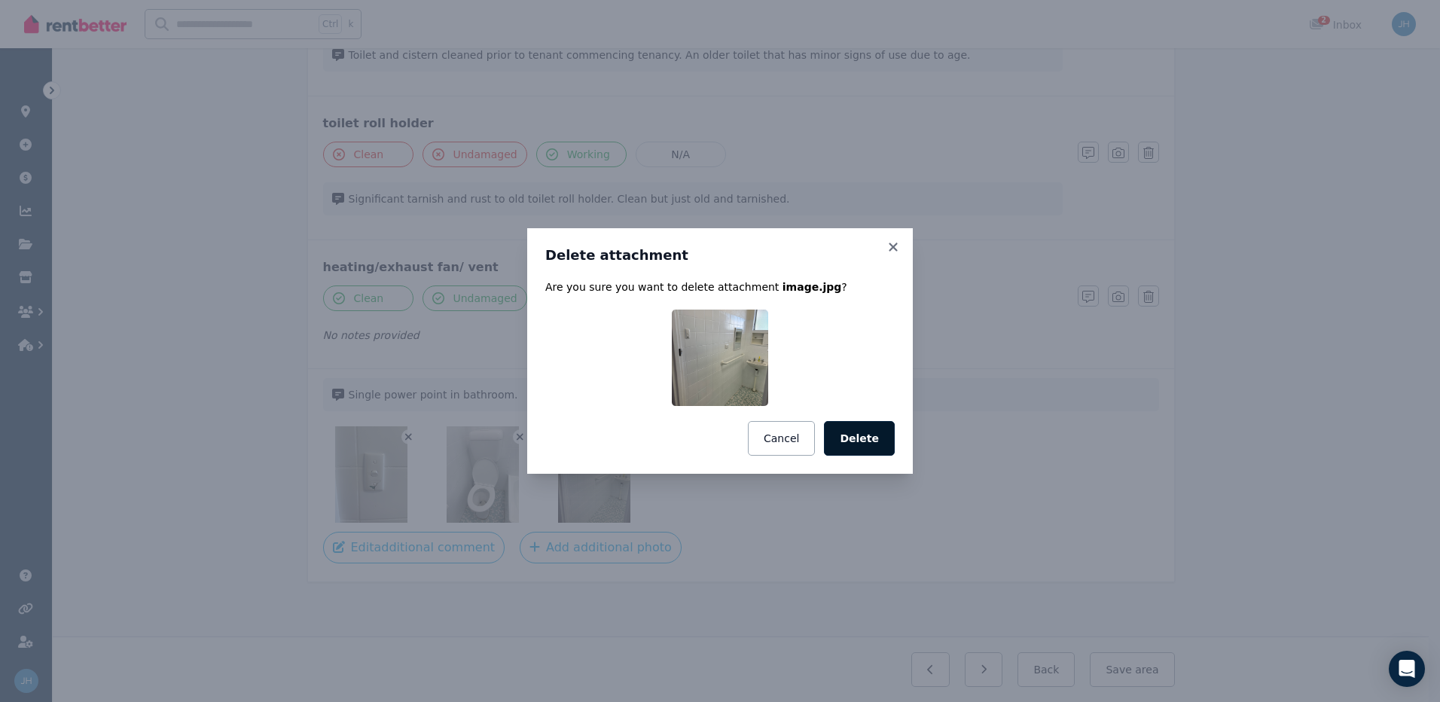
click at [885, 439] on button "Delete" at bounding box center [859, 438] width 71 height 35
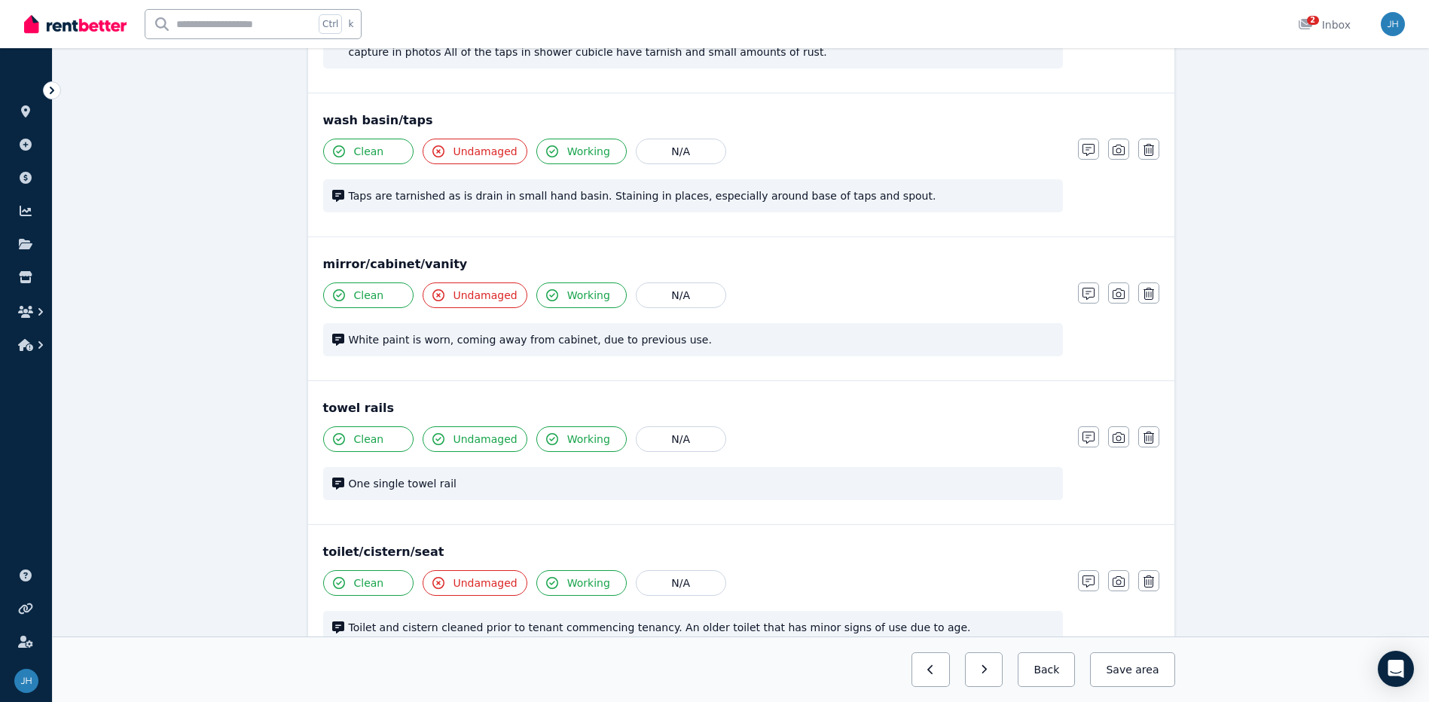
scroll to position [1418, 0]
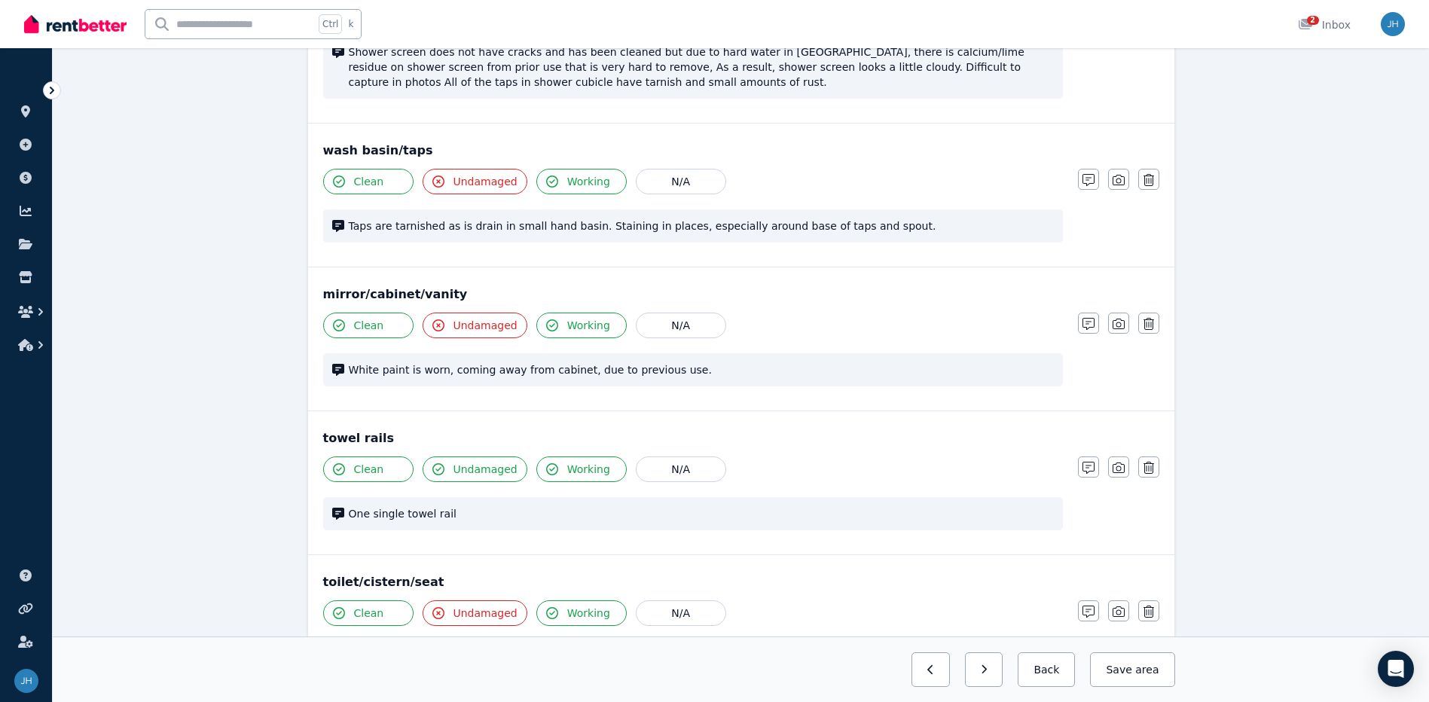
click at [700, 386] on div "Clean Undamaged Working N/A White paint is worn, coming away from cabinet, due …" at bounding box center [693, 357] width 740 height 89
click at [693, 377] on span "White paint is worn, coming away from cabinet, due to previous use." at bounding box center [701, 369] width 705 height 15
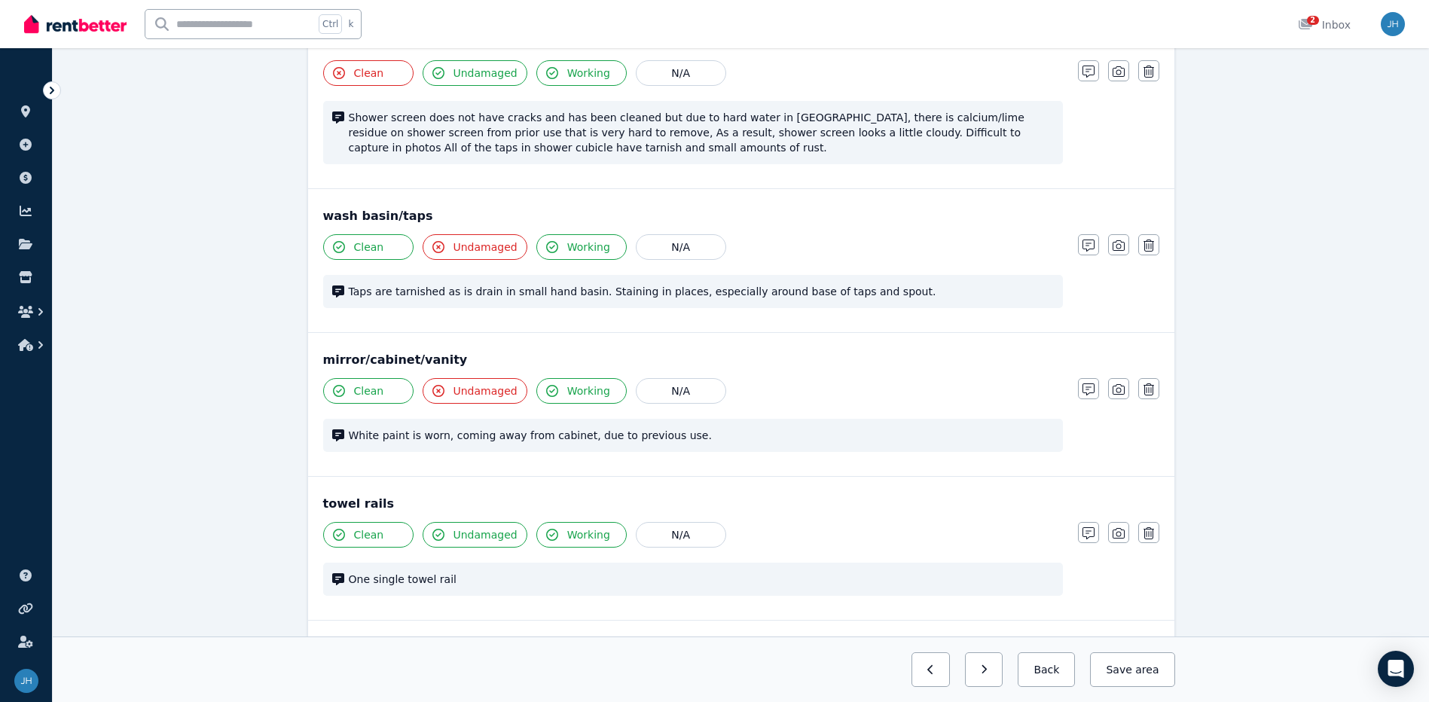
scroll to position [1267, 0]
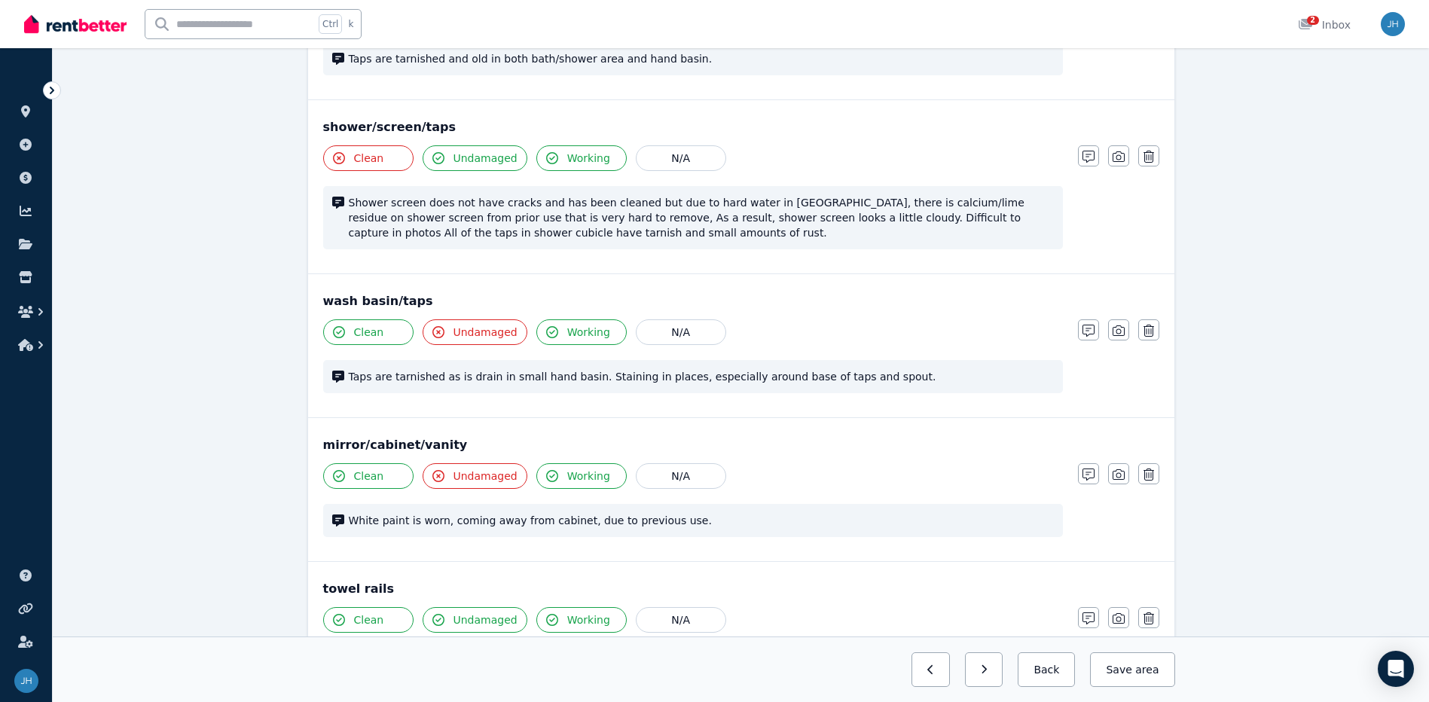
click at [756, 212] on span "Shower screen does not have cracks and has been cleaned but due to hard water i…" at bounding box center [701, 217] width 705 height 45
click at [1090, 145] on div "shower/screen/taps Clean Undamaged Working N/A Shower screen does not have crac…" at bounding box center [741, 186] width 866 height 173
click at [1090, 148] on button "button" at bounding box center [1088, 155] width 21 height 21
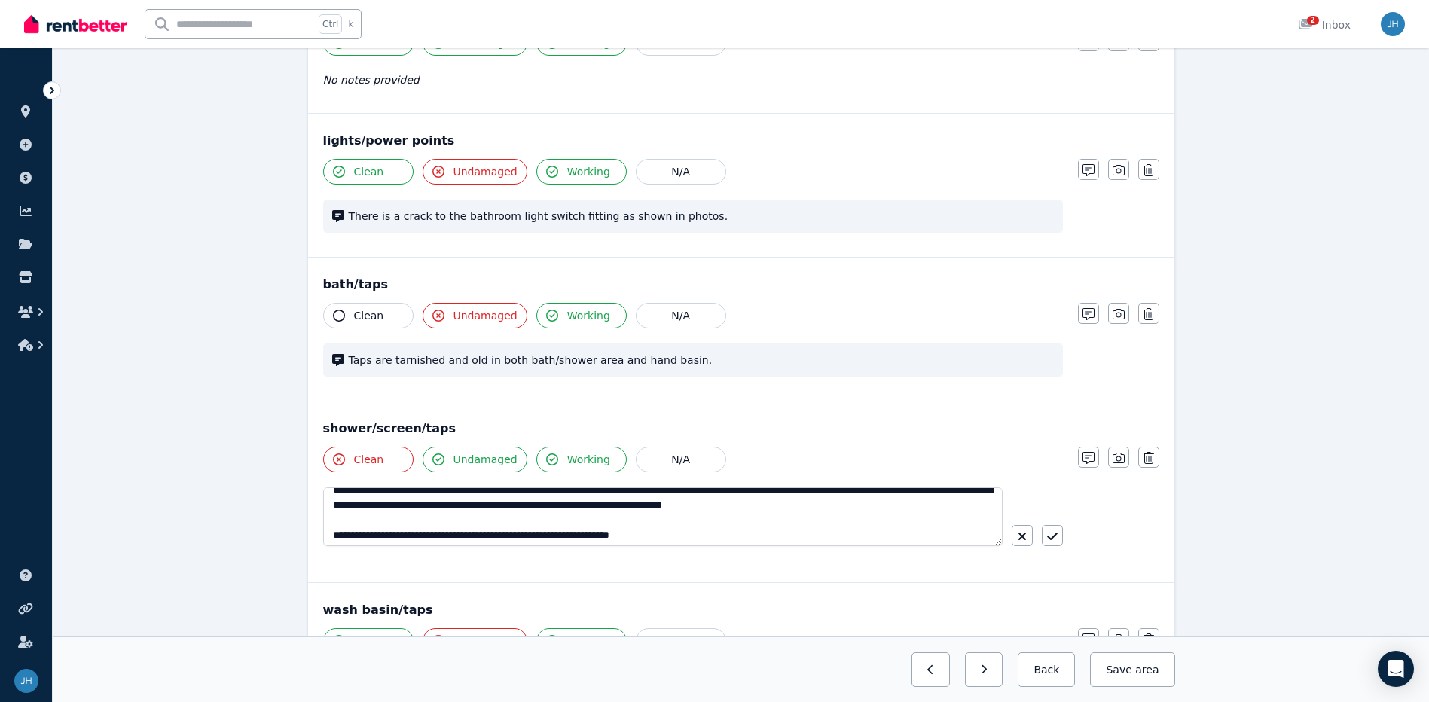
scroll to position [15, 0]
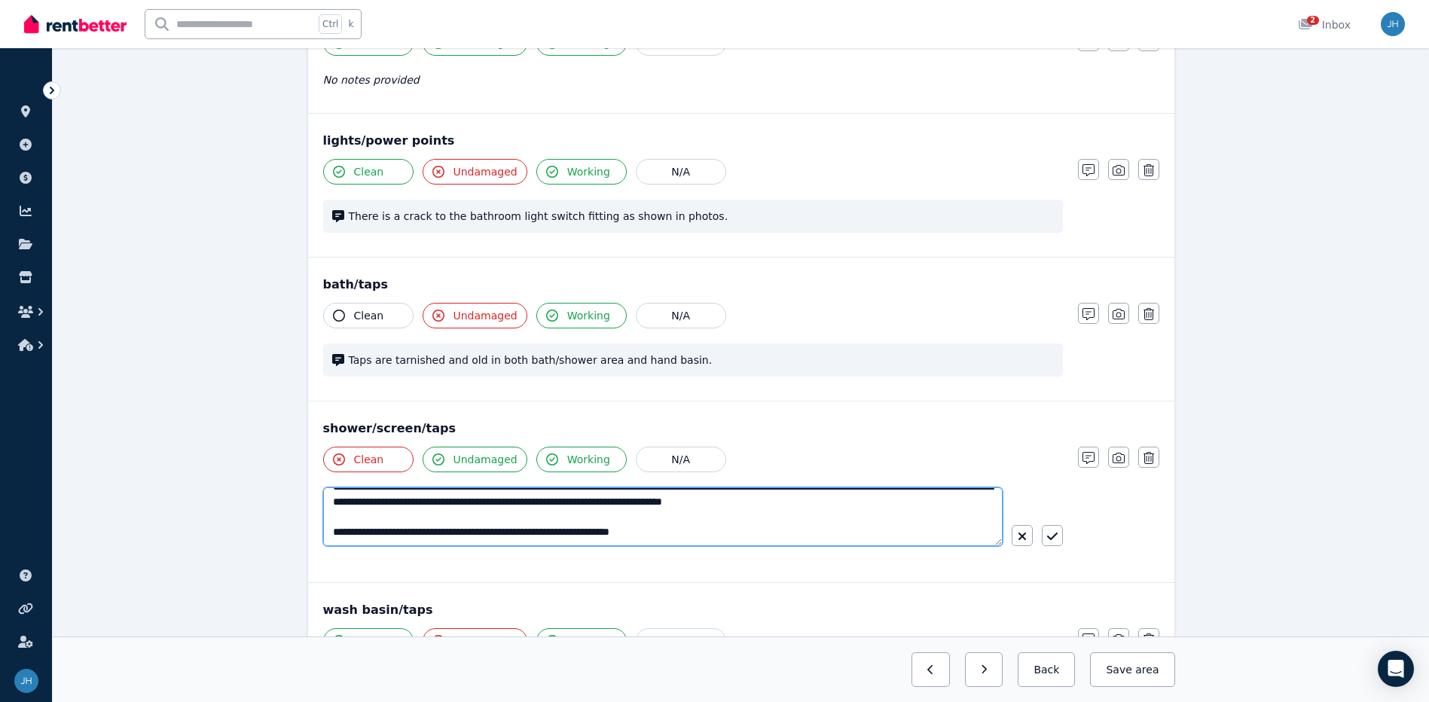
click at [934, 506] on textarea "**********" at bounding box center [662, 516] width 679 height 59
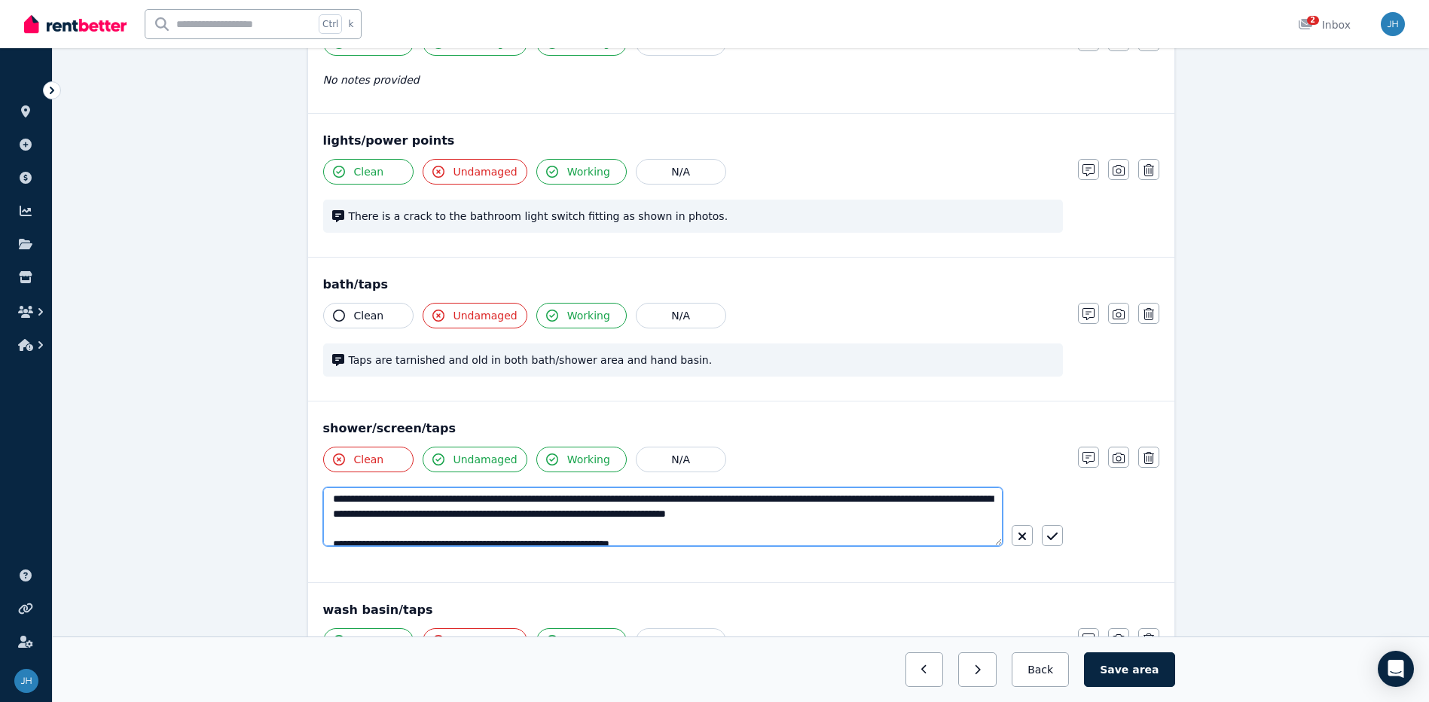
scroll to position [0, 0]
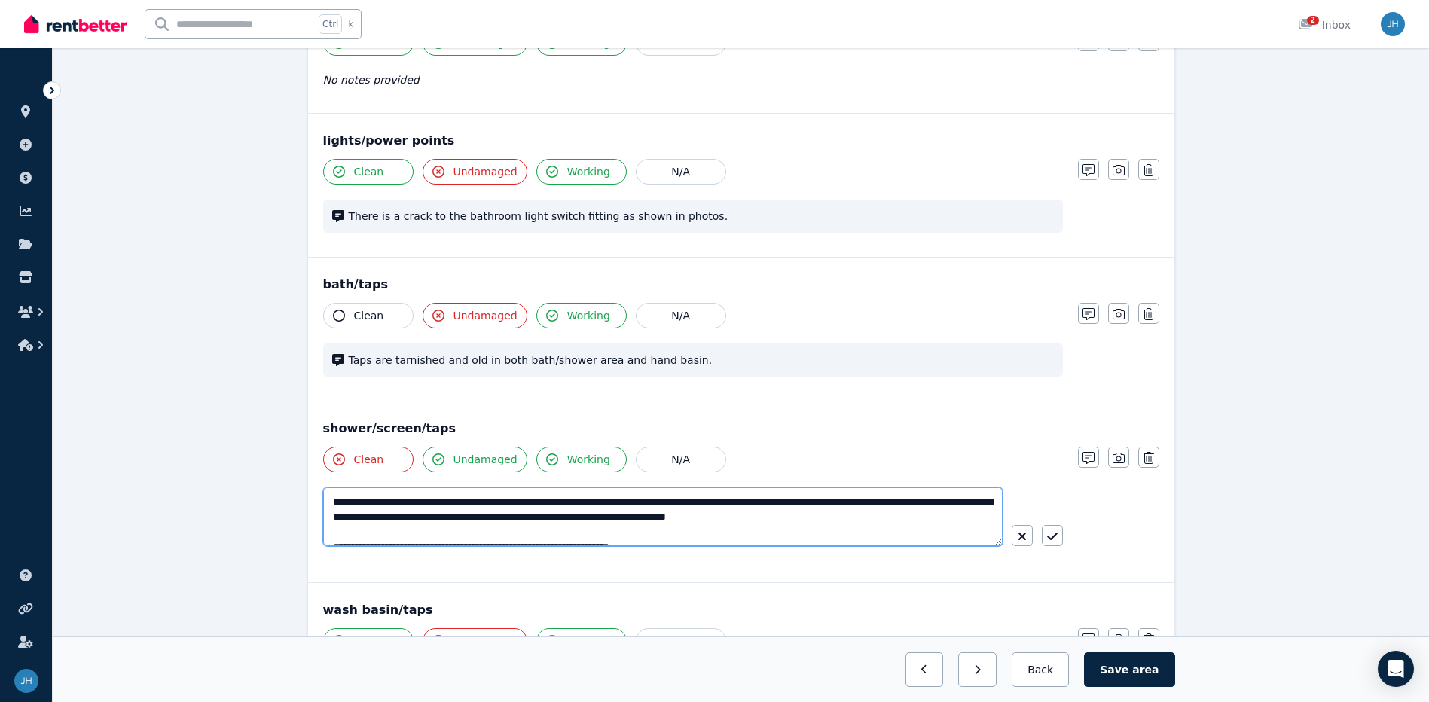
click at [916, 514] on textarea "**********" at bounding box center [662, 516] width 679 height 59
click at [916, 513] on textarea "**********" at bounding box center [662, 516] width 679 height 59
click at [941, 518] on textarea "**********" at bounding box center [662, 516] width 679 height 59
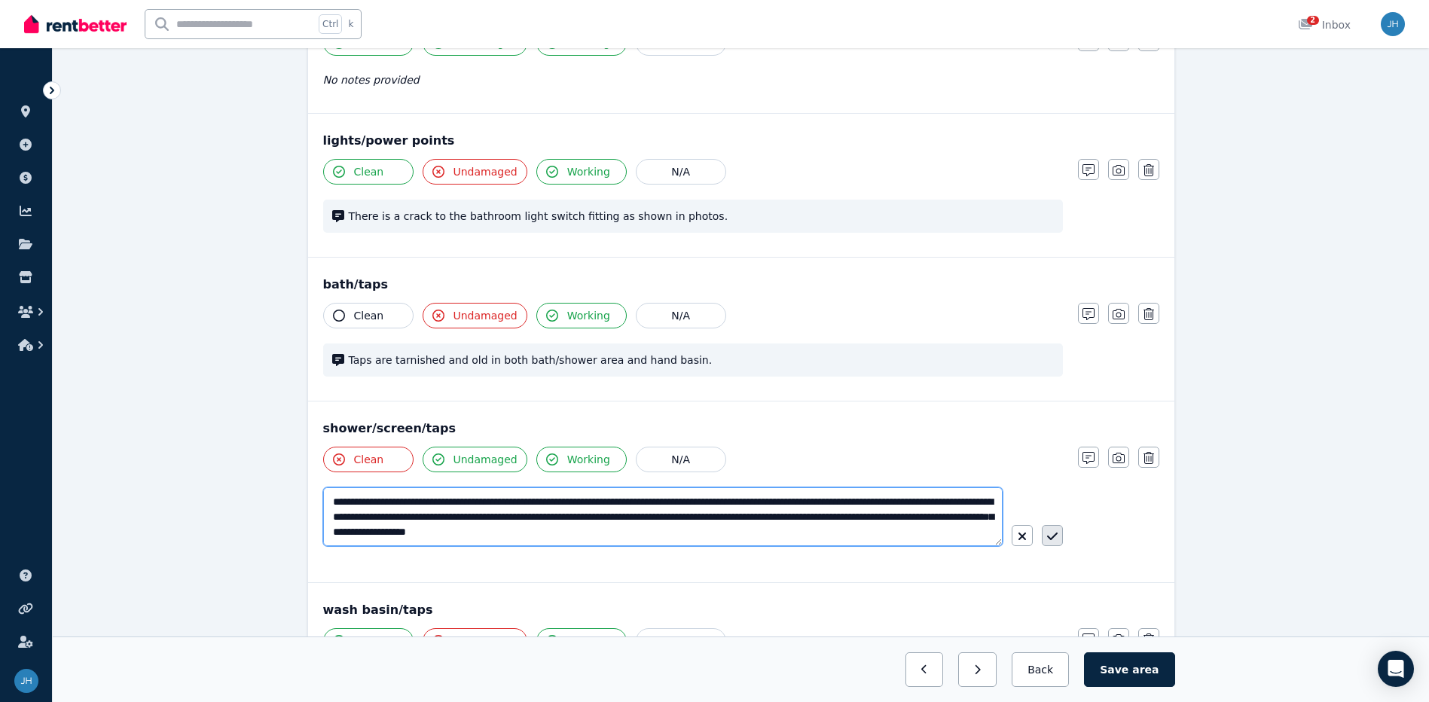
type textarea "**********"
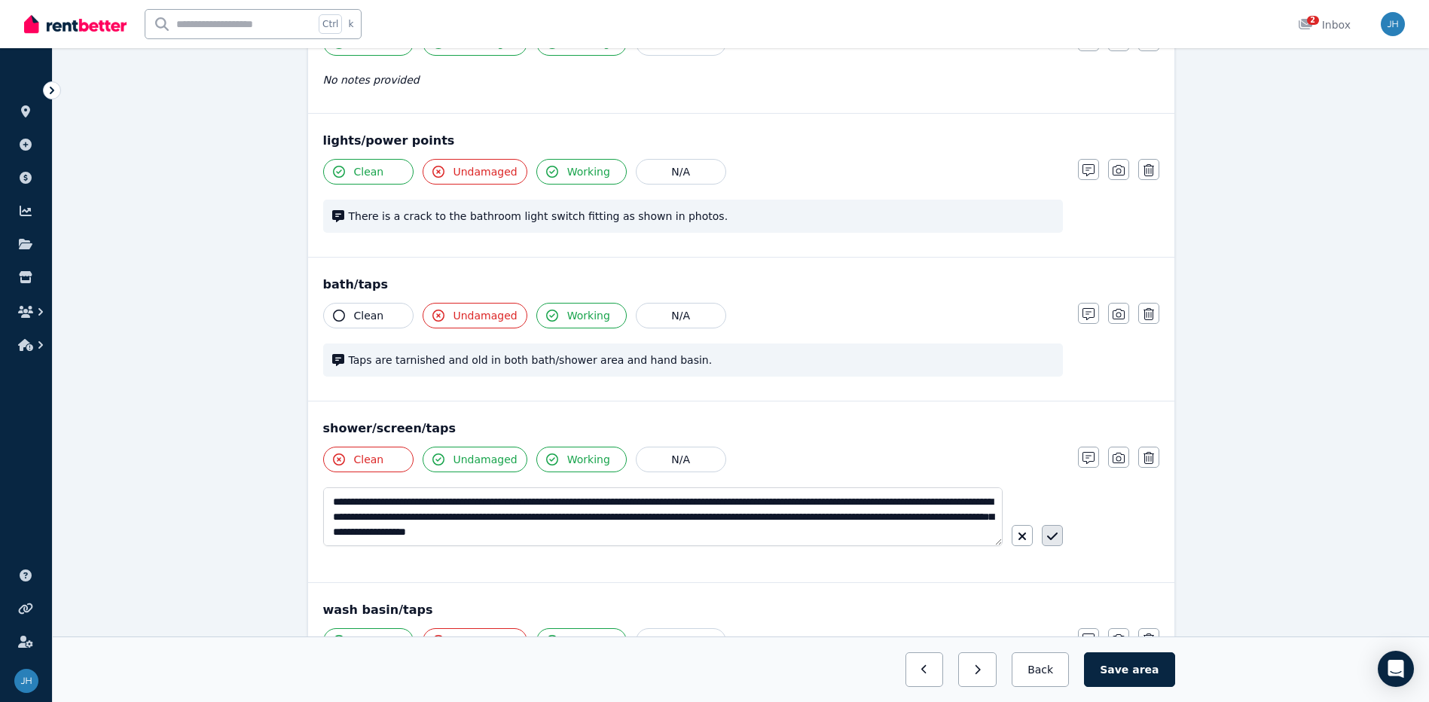
click at [1047, 538] on icon "button" at bounding box center [1052, 536] width 11 height 12
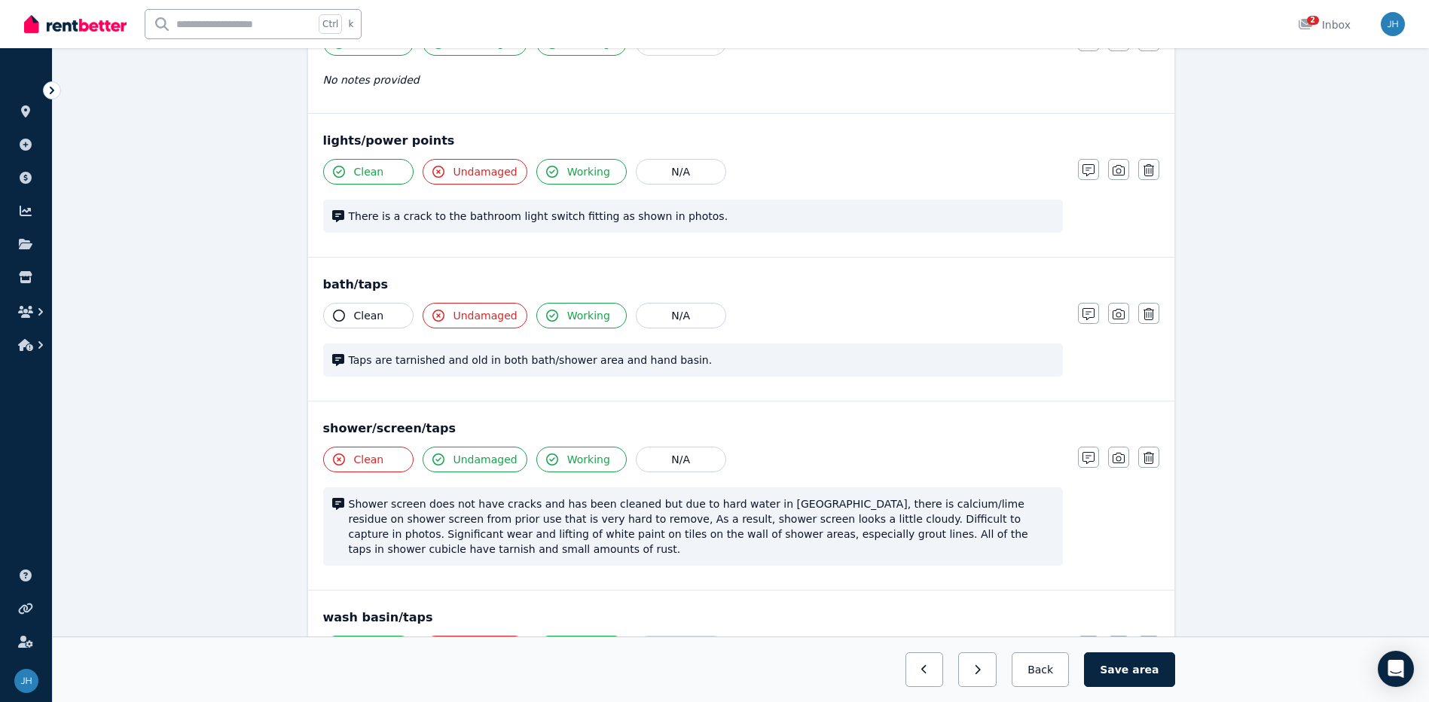
click at [460, 456] on span "Undamaged" at bounding box center [485, 459] width 64 height 15
click at [722, 358] on span "Taps are tarnished and old in both bath/shower area and hand basin." at bounding box center [701, 359] width 705 height 15
click at [1083, 317] on icon "button" at bounding box center [1088, 314] width 12 height 12
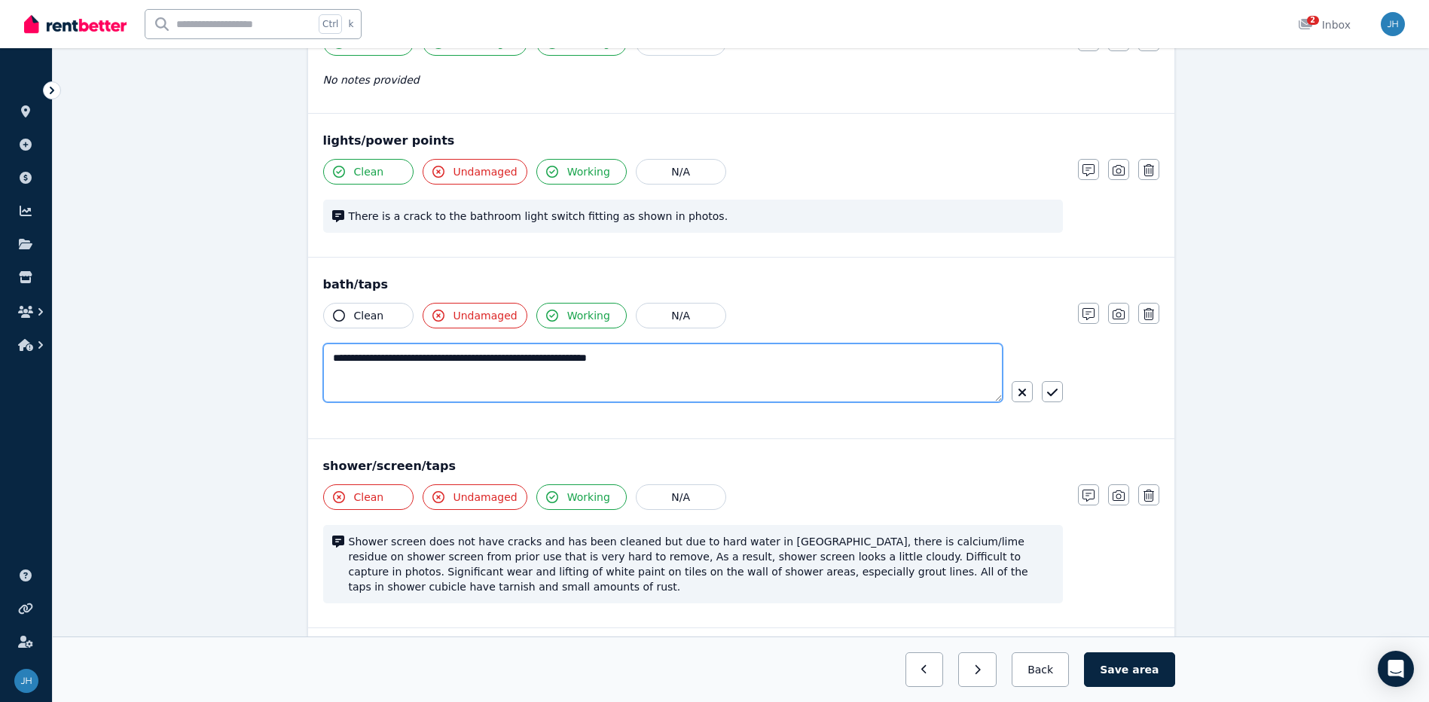
click at [552, 375] on textarea "**********" at bounding box center [662, 372] width 679 height 59
click at [669, 358] on textarea "**********" at bounding box center [662, 372] width 679 height 59
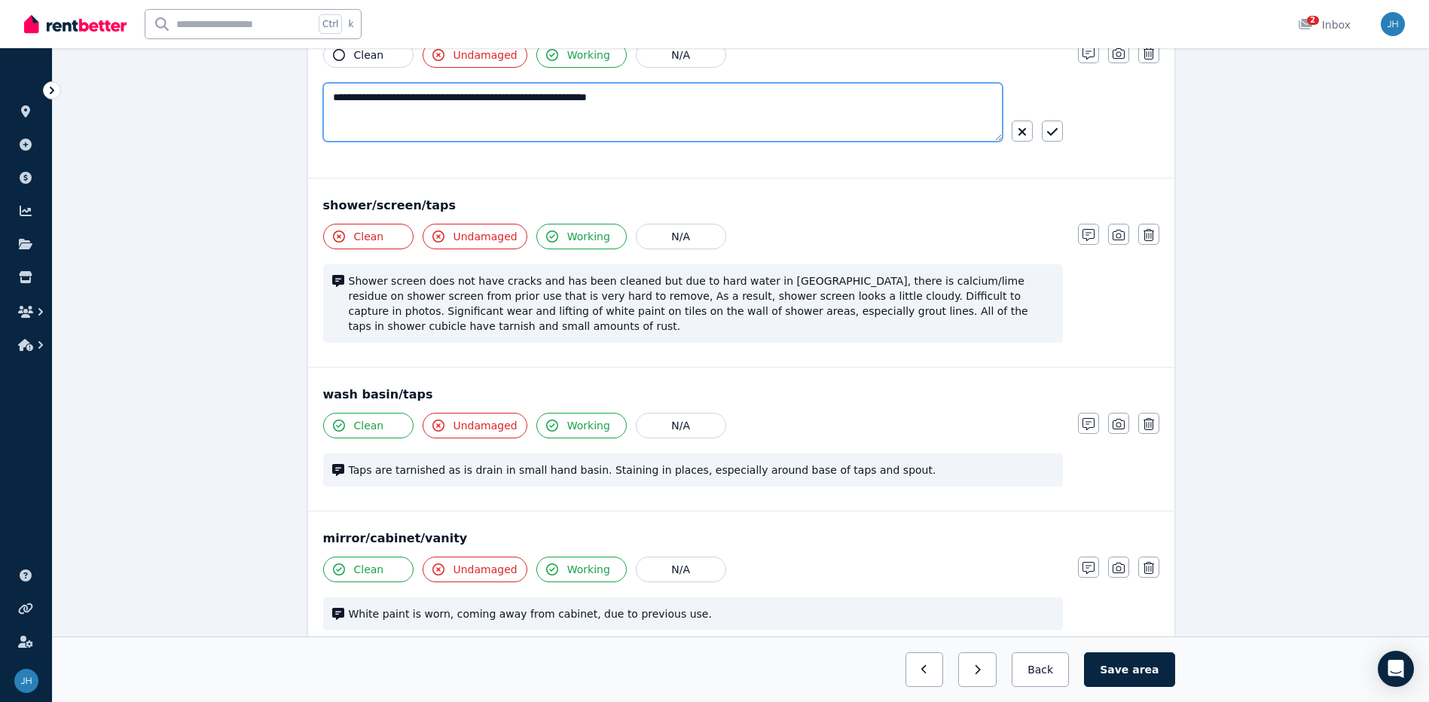
scroll to position [1054, 0]
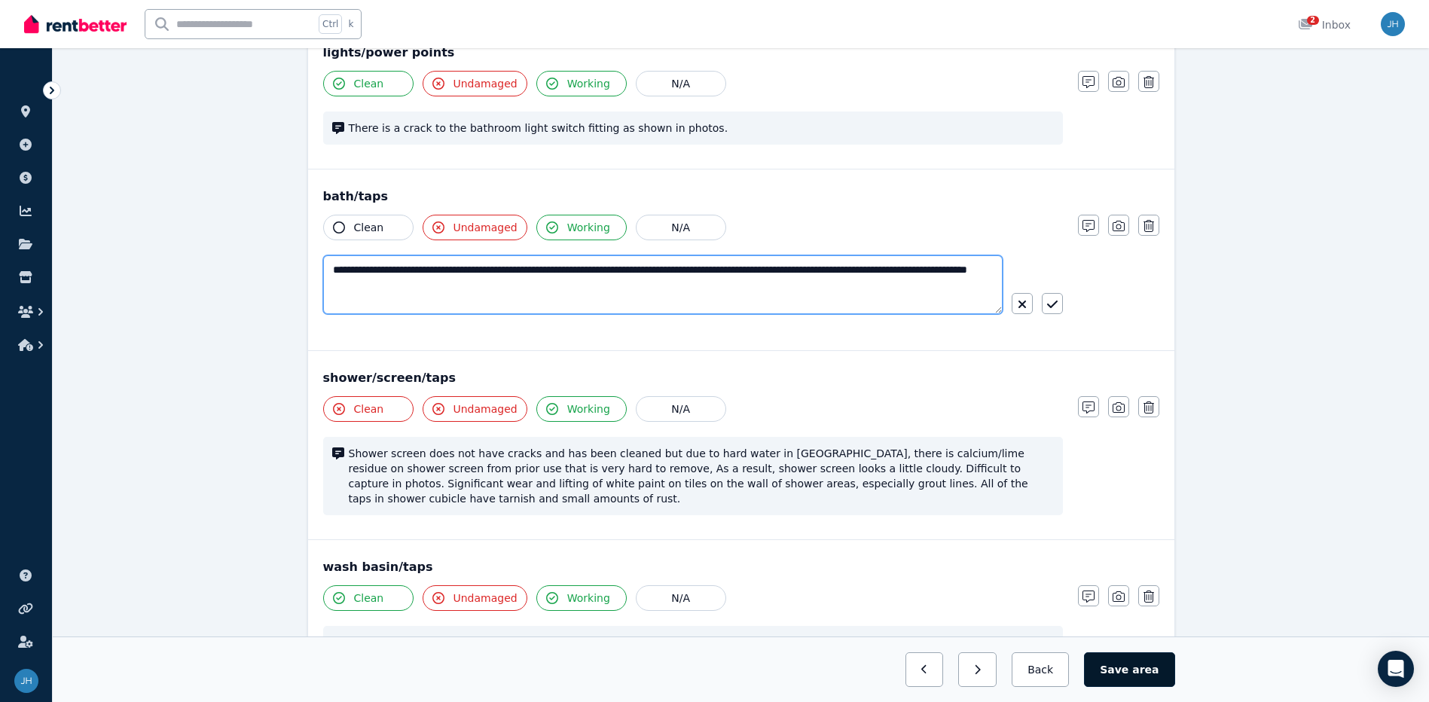
type textarea "**********"
click at [1144, 675] on span "area" at bounding box center [1145, 669] width 26 height 15
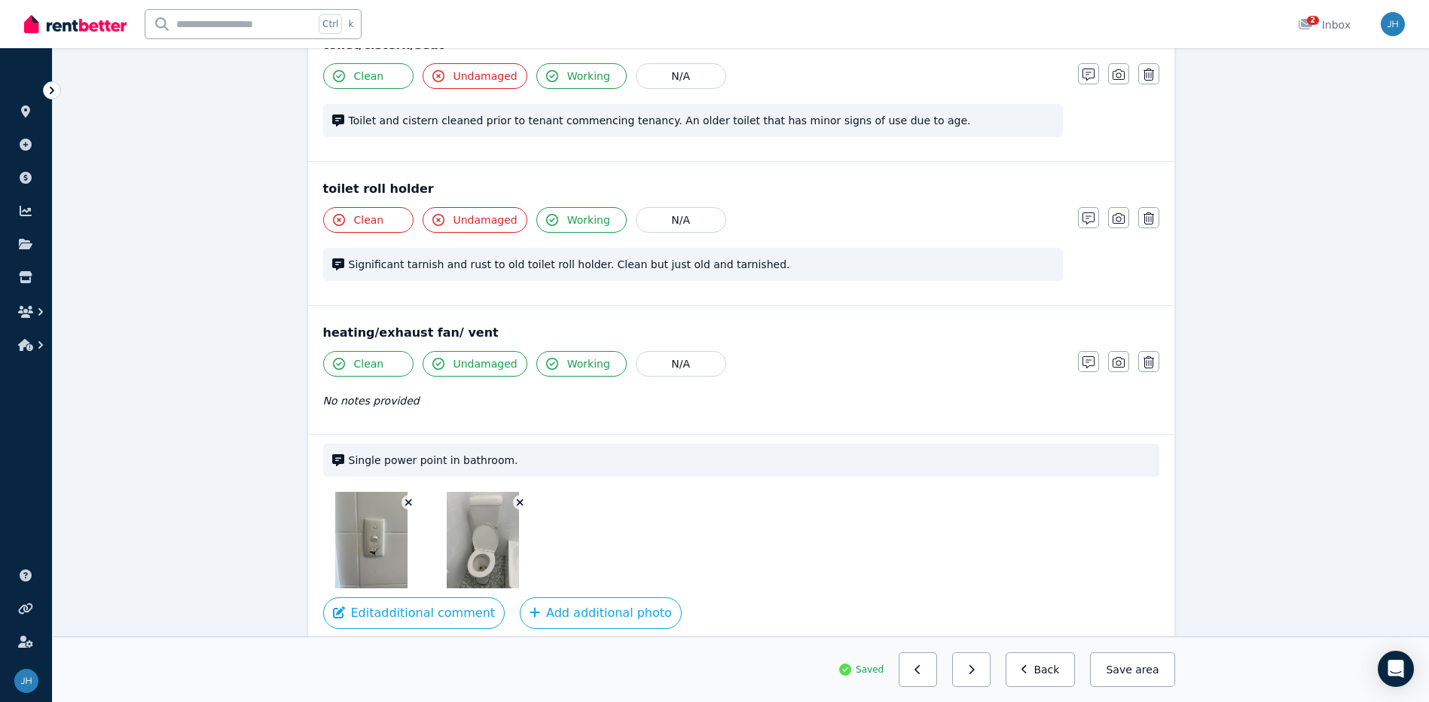
scroll to position [2058, 0]
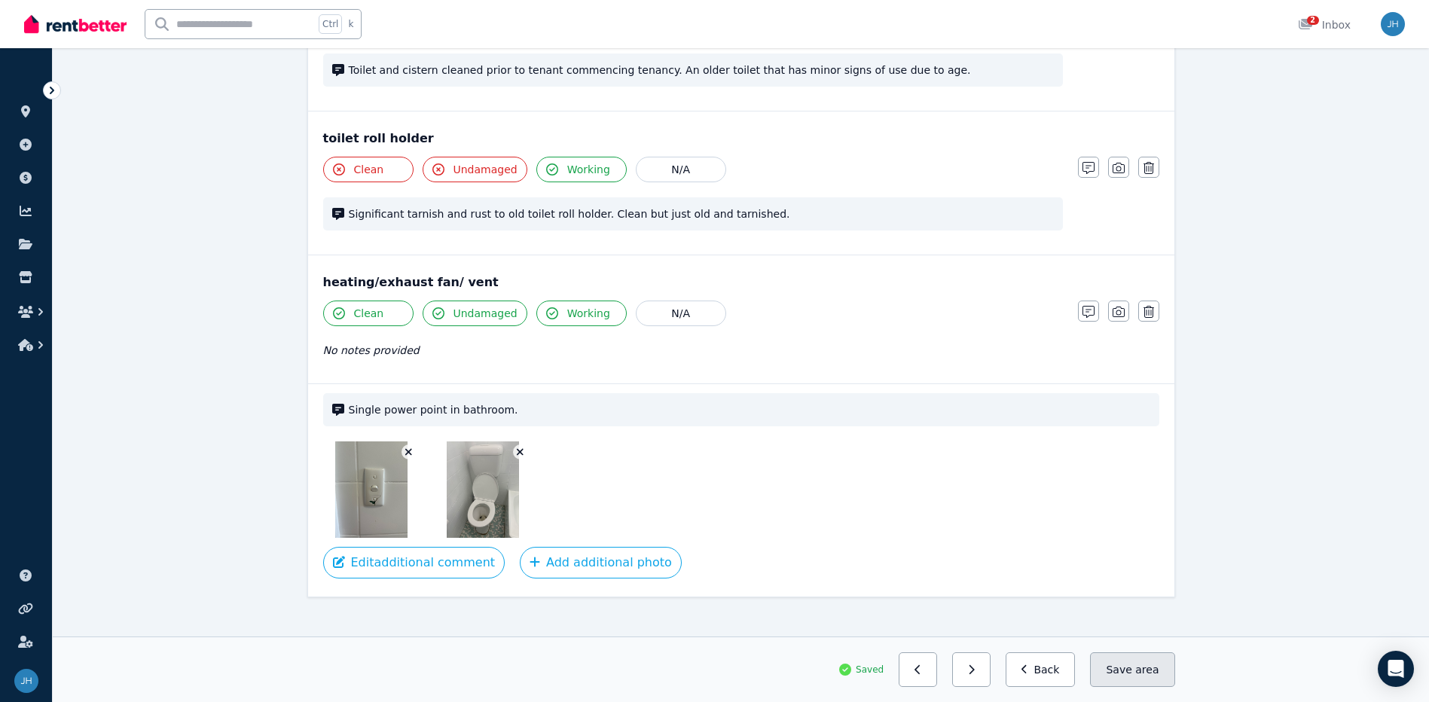
click at [1118, 672] on button "Save area" at bounding box center [1132, 669] width 84 height 35
click at [979, 672] on button "button" at bounding box center [971, 669] width 38 height 35
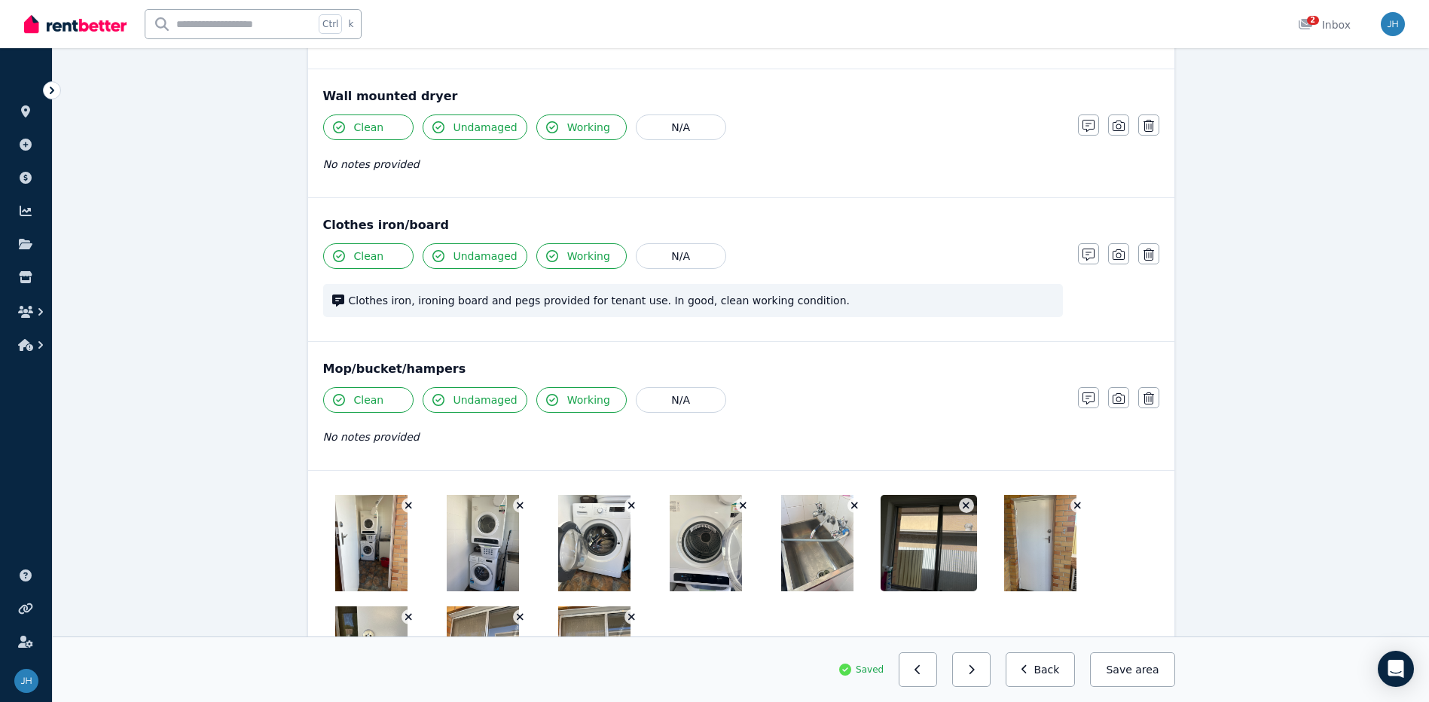
scroll to position [1562, 0]
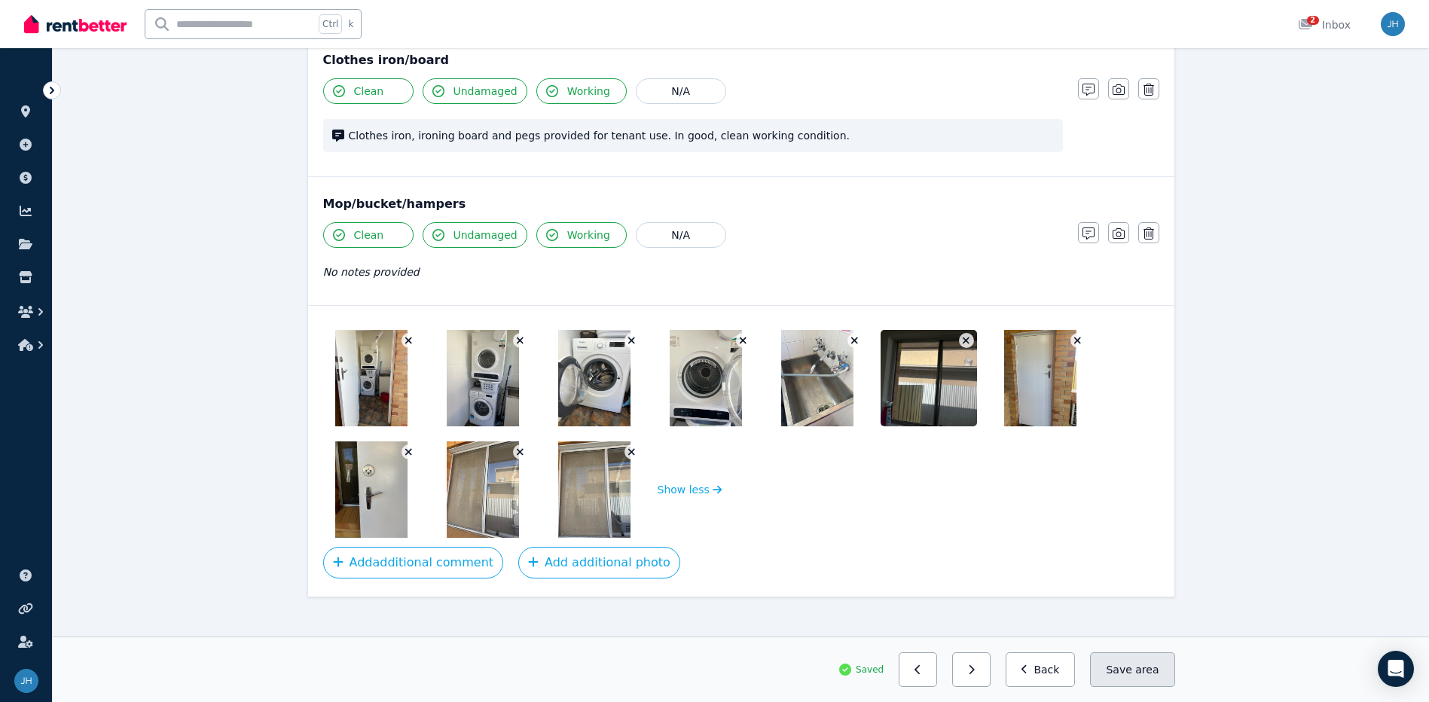
click at [1140, 673] on span "area" at bounding box center [1146, 669] width 23 height 15
click at [1118, 669] on button "Save area" at bounding box center [1132, 669] width 84 height 35
click at [990, 677] on button "button" at bounding box center [971, 669] width 38 height 35
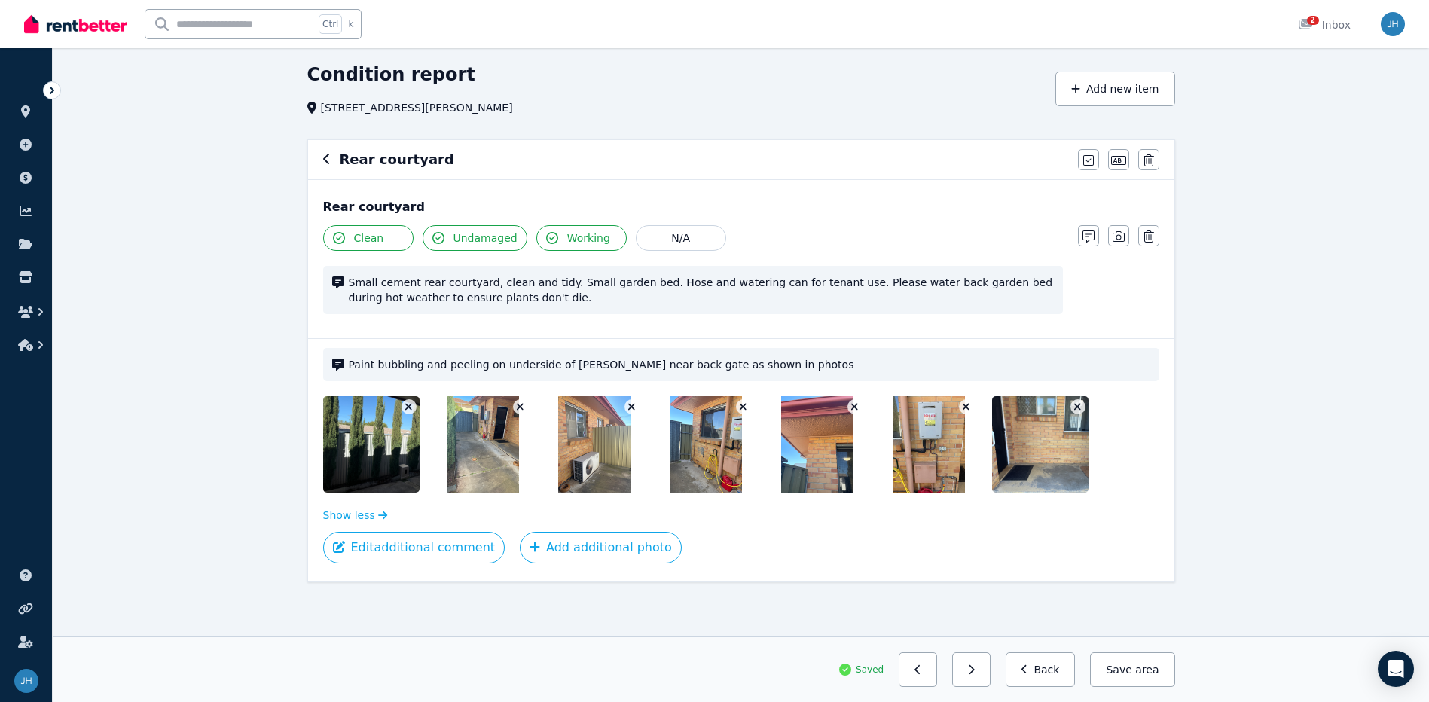
scroll to position [0, 0]
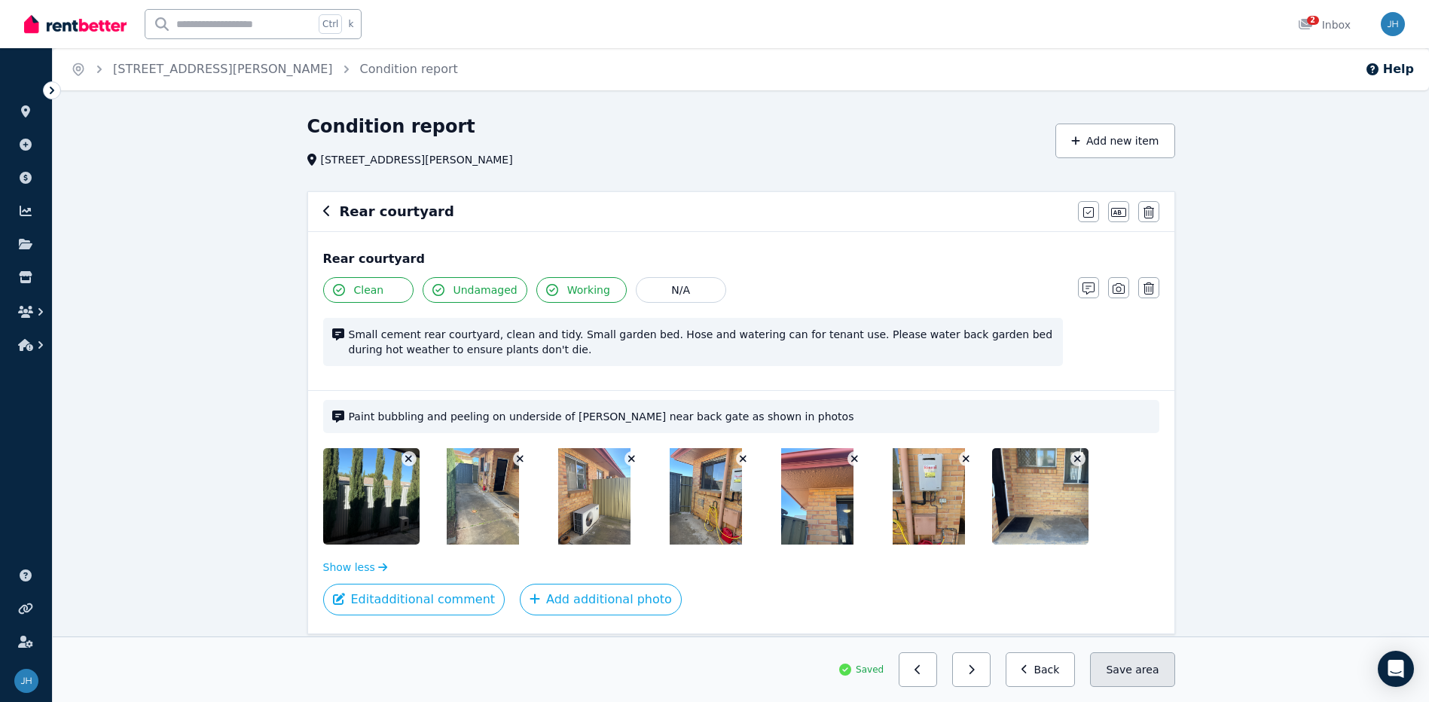
click at [1138, 670] on button "Save area" at bounding box center [1132, 669] width 84 height 35
click at [988, 676] on button "button" at bounding box center [971, 669] width 38 height 35
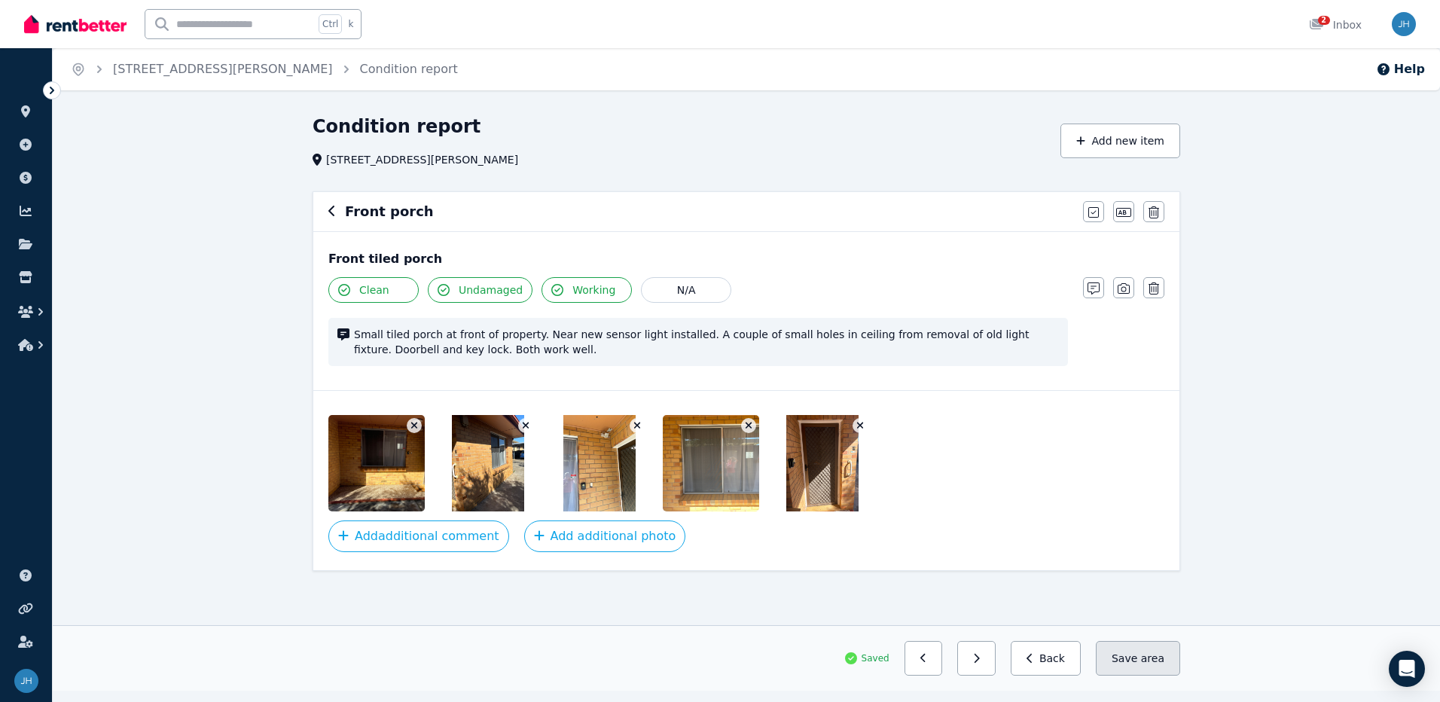
click at [1130, 669] on button "Save area" at bounding box center [1138, 658] width 84 height 35
click at [1134, 656] on button "Save area" at bounding box center [1138, 658] width 84 height 35
click at [993, 663] on button "button" at bounding box center [976, 658] width 38 height 35
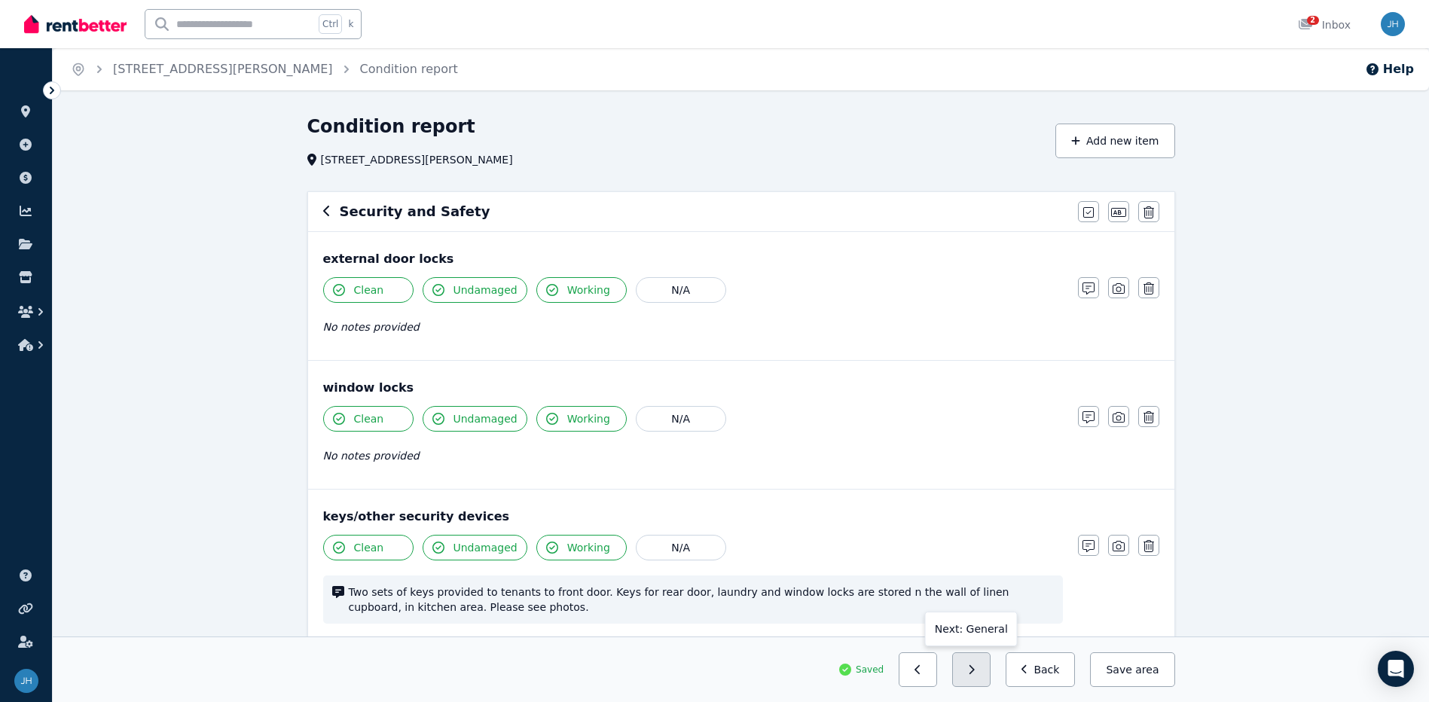
click at [990, 666] on button "button" at bounding box center [971, 669] width 38 height 35
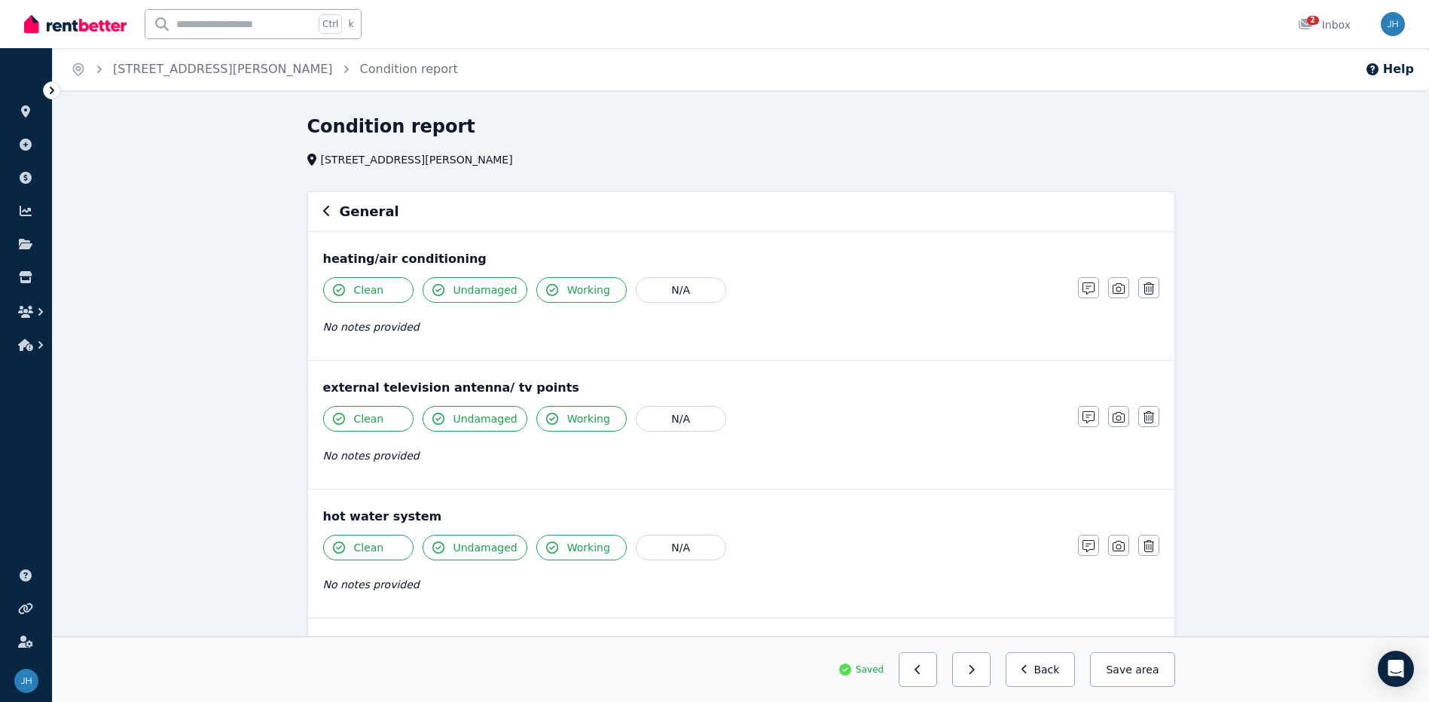
click at [990, 667] on button "button" at bounding box center [971, 669] width 38 height 35
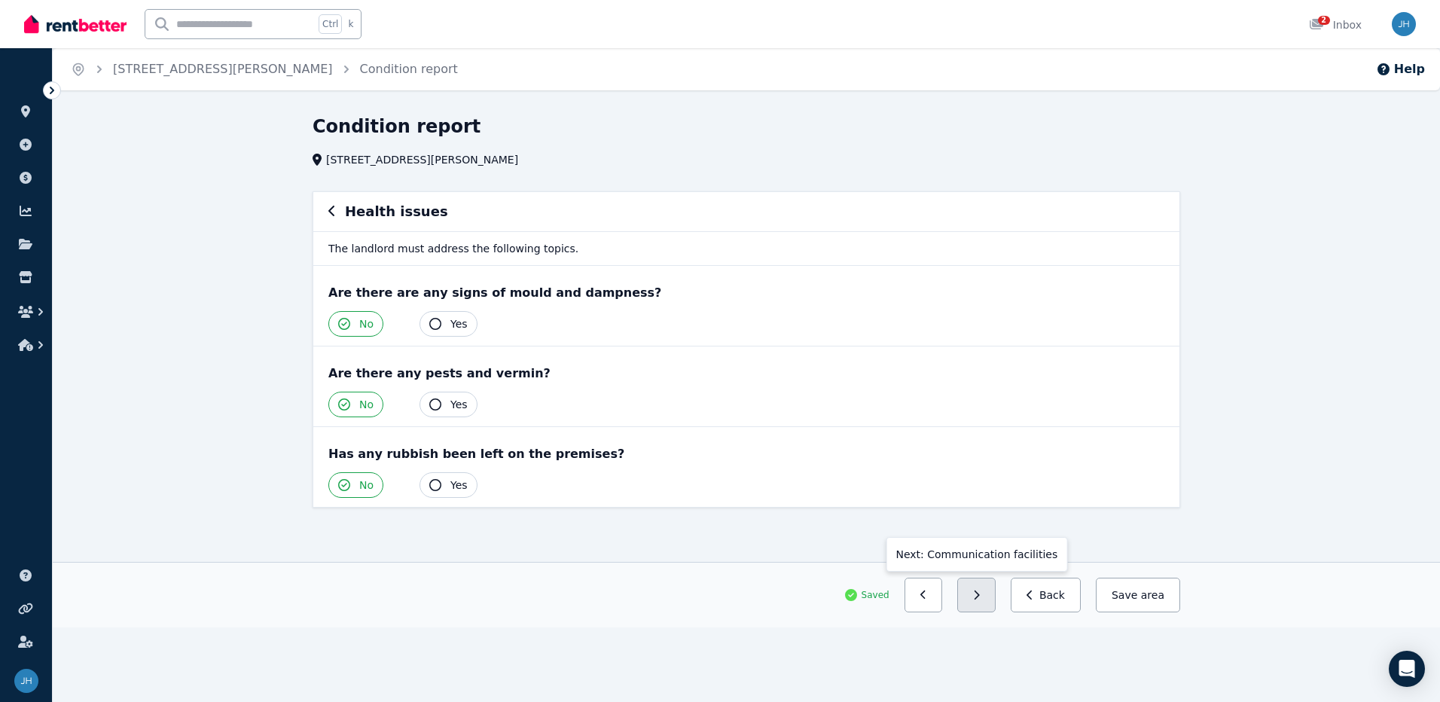
click at [996, 605] on button "button" at bounding box center [976, 595] width 38 height 35
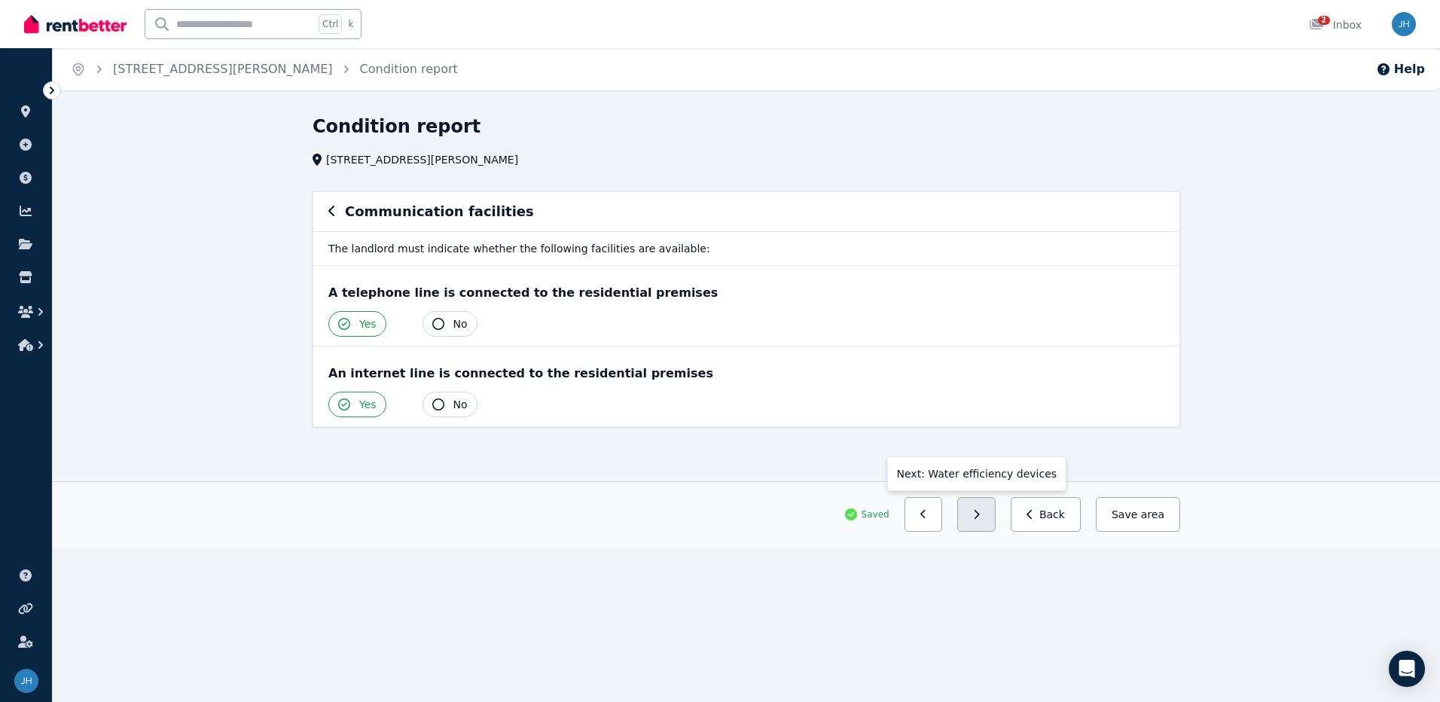
click at [981, 517] on button "button" at bounding box center [976, 514] width 38 height 35
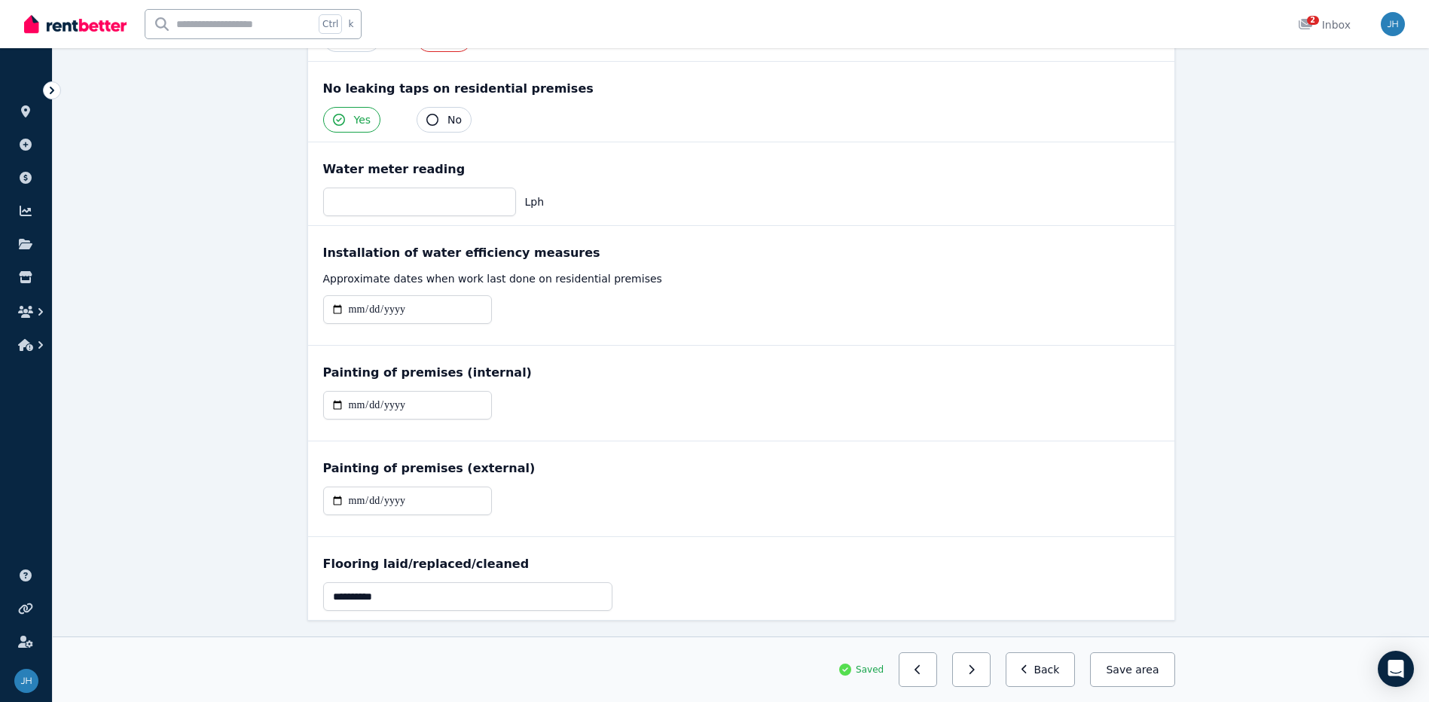
scroll to position [419, 0]
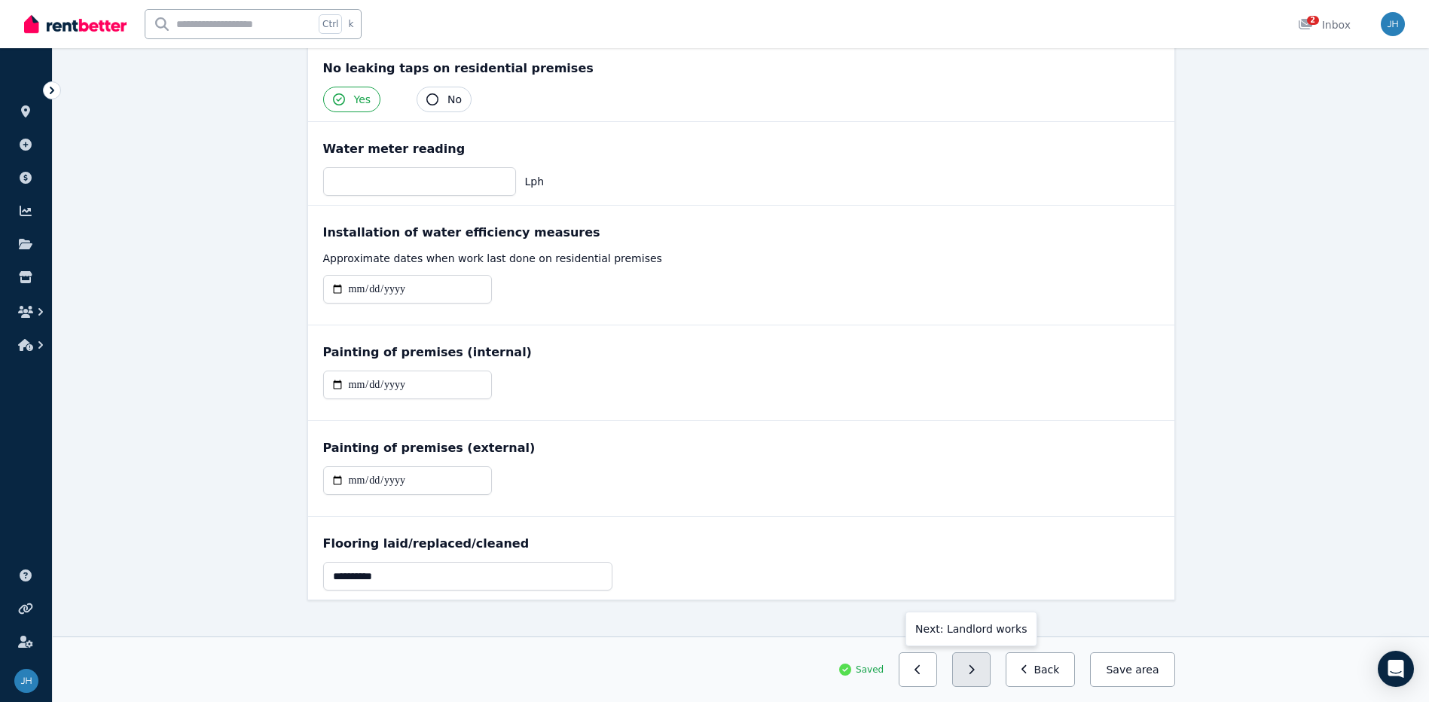
click at [982, 681] on button "button" at bounding box center [971, 669] width 38 height 35
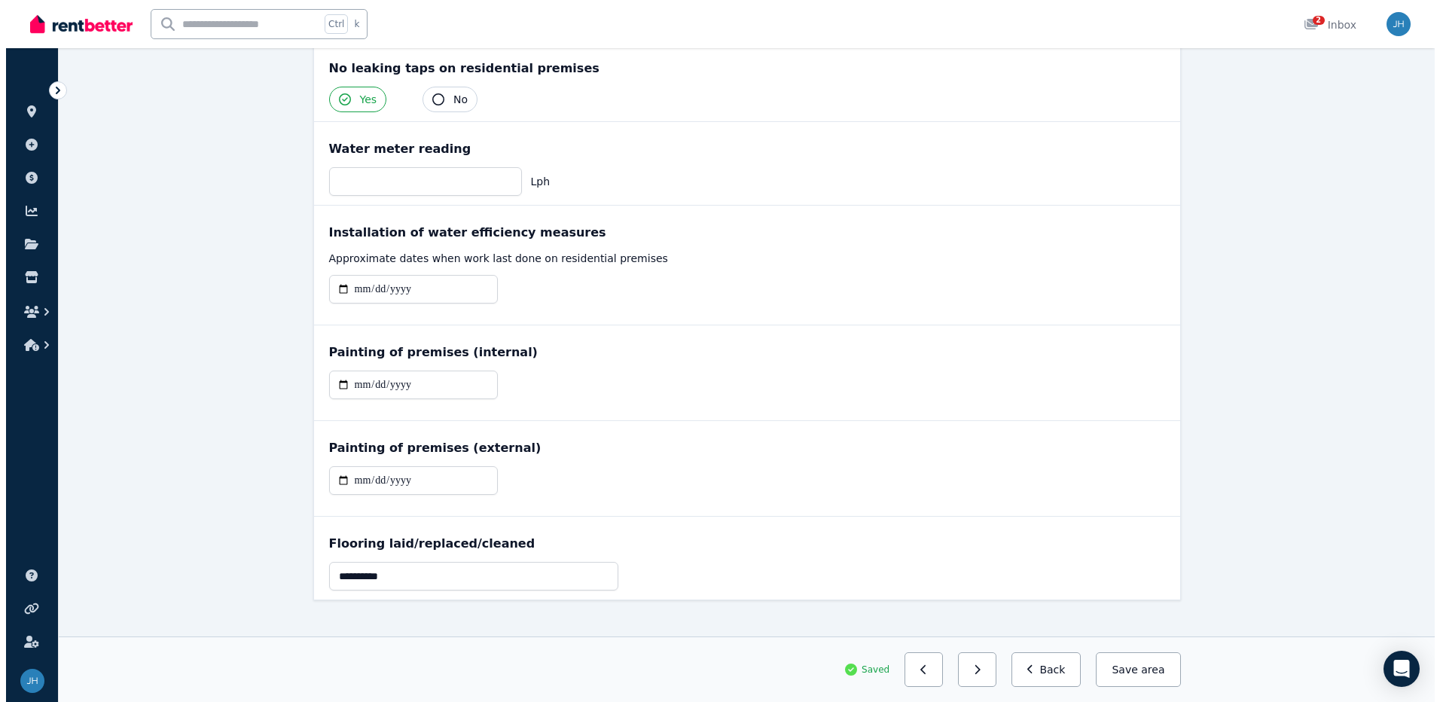
scroll to position [0, 0]
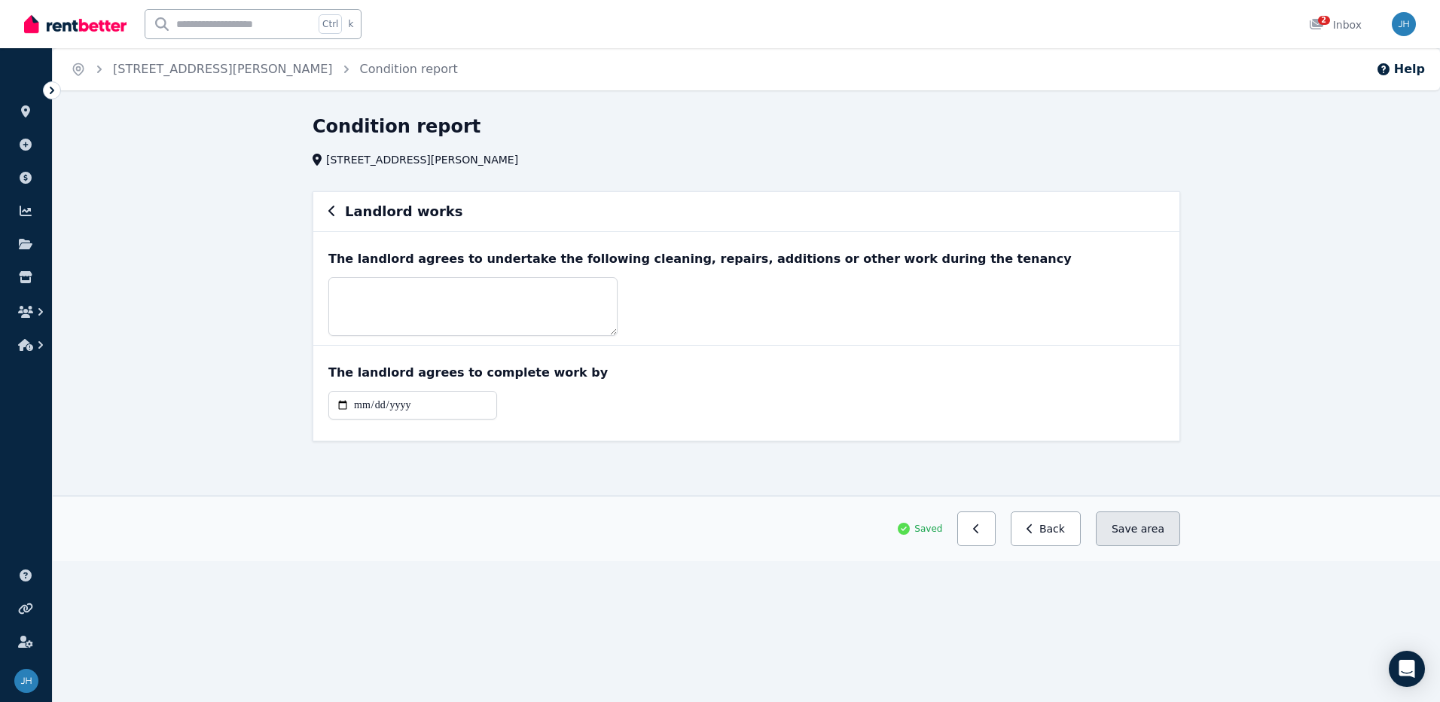
click at [1145, 536] on button "Save area" at bounding box center [1138, 528] width 84 height 35
click at [1143, 520] on button "Save area" at bounding box center [1138, 528] width 84 height 35
click at [1144, 529] on button "Save area" at bounding box center [1138, 528] width 84 height 35
click at [1143, 529] on button "Save area" at bounding box center [1138, 528] width 84 height 35
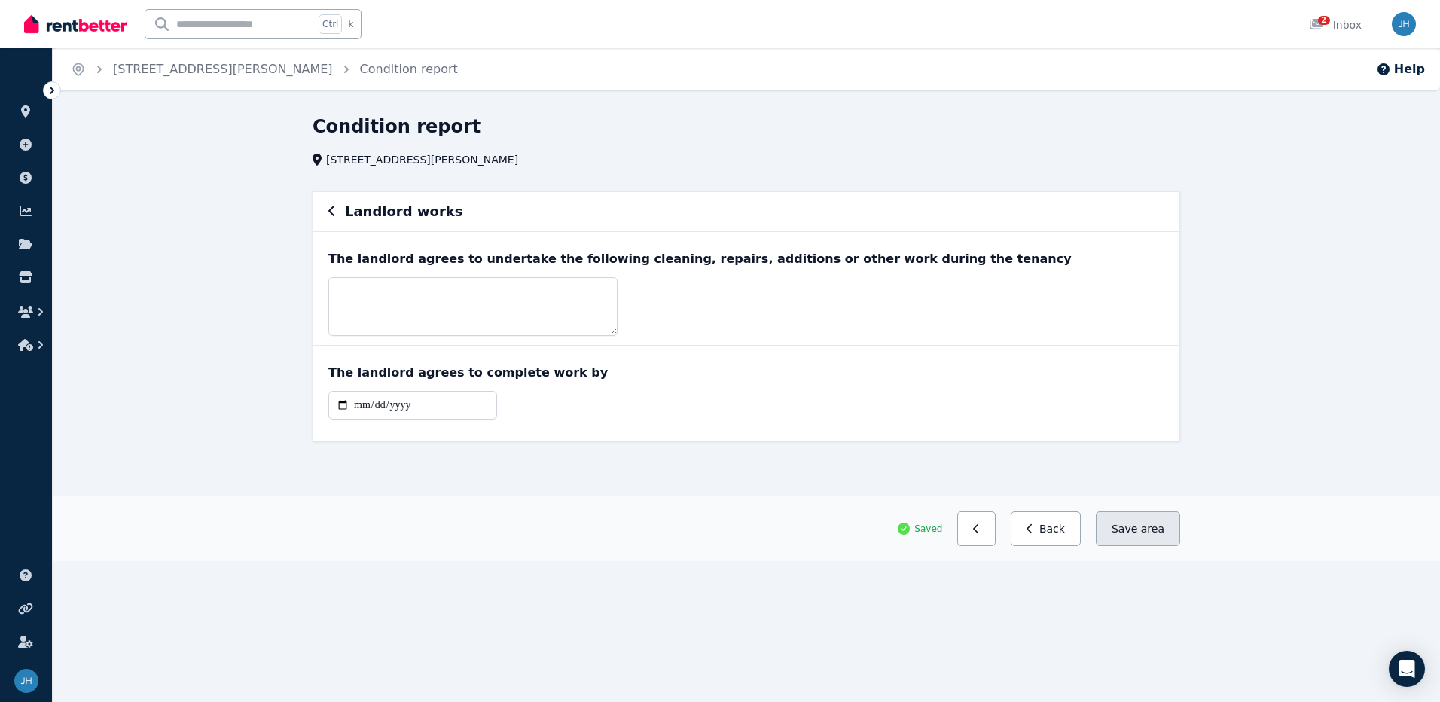
click at [1143, 530] on button "Save area" at bounding box center [1138, 528] width 84 height 35
click at [1143, 531] on button "Save area" at bounding box center [1138, 528] width 84 height 35
click at [66, 25] on img at bounding box center [75, 24] width 102 height 23
